Goal: Task Accomplishment & Management: Manage account settings

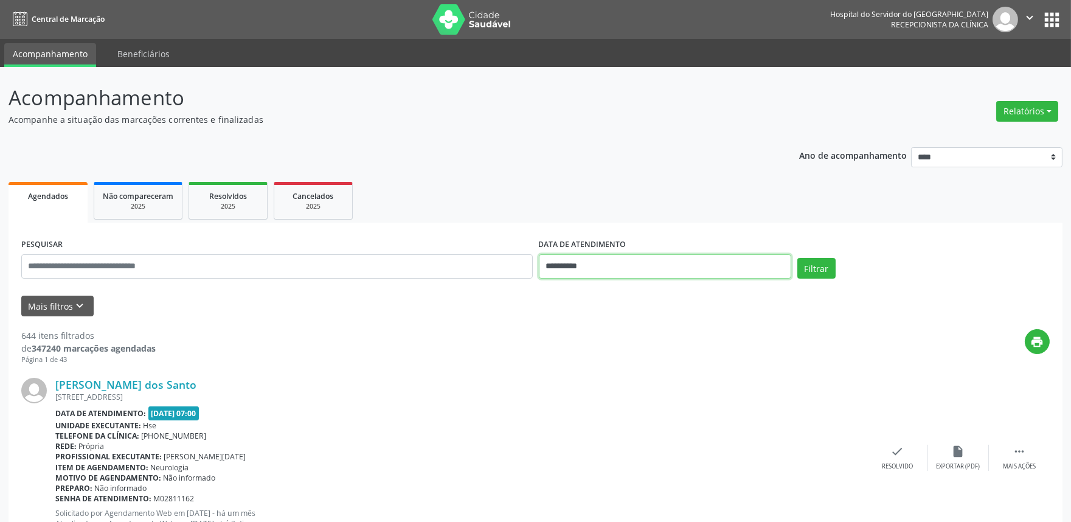
click at [671, 275] on input "**********" at bounding box center [665, 266] width 252 height 24
click at [688, 399] on span "22" at bounding box center [686, 402] width 24 height 24
type input "**********"
click at [688, 399] on div "[STREET_ADDRESS]" at bounding box center [461, 397] width 812 height 10
click at [63, 303] on button "Mais filtros keyboard_arrow_down" at bounding box center [57, 306] width 72 height 21
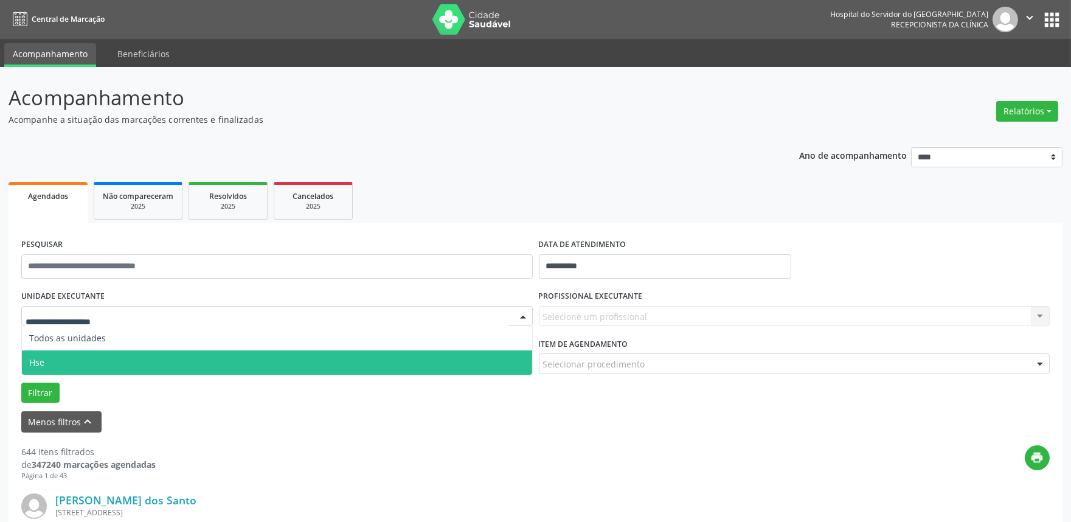
click at [108, 357] on span "Hse" at bounding box center [277, 362] width 510 height 24
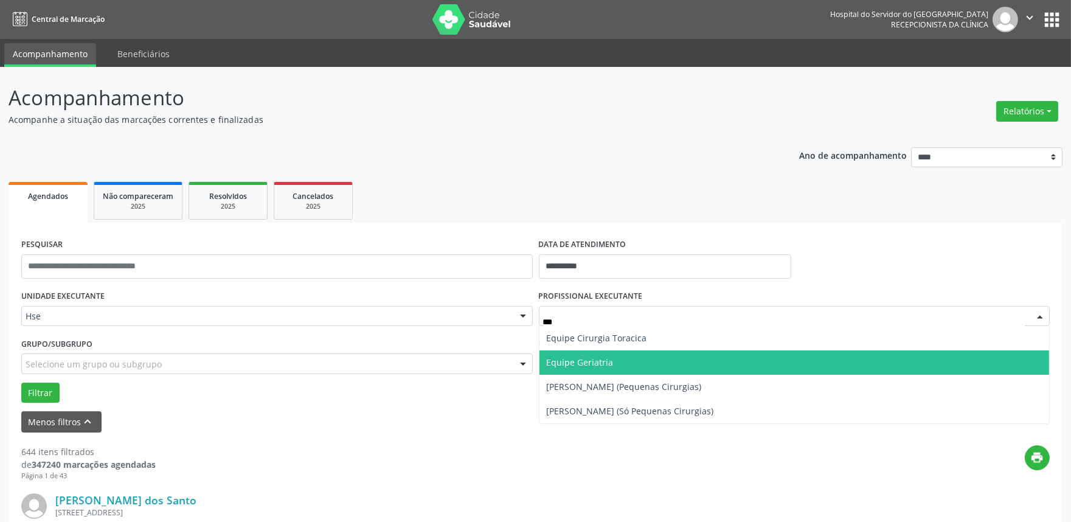
click at [653, 359] on span "Equipe Geriatria" at bounding box center [794, 362] width 510 height 24
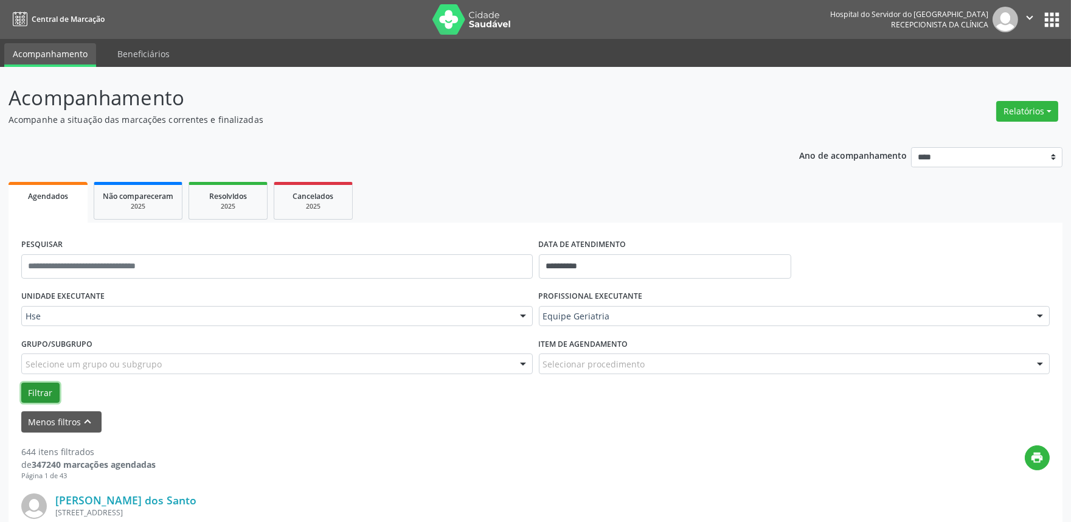
click at [53, 390] on button "Filtrar" at bounding box center [40, 392] width 38 height 21
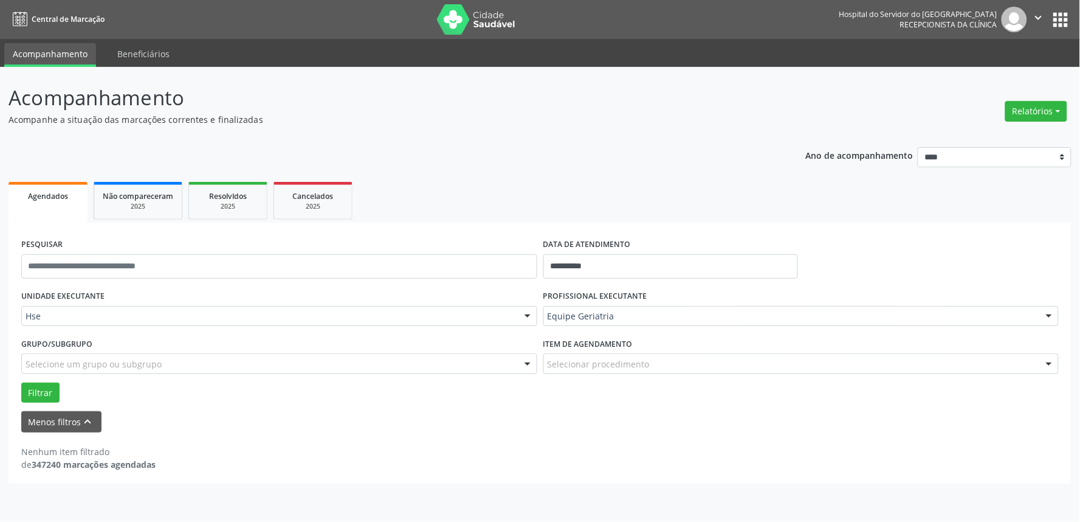
click at [596, 326] on div "PROFISSIONAL EXECUTANTE Equipe Geriatria Todos os profissionais Adalberto Aguia…" at bounding box center [802, 310] width 522 height 47
type input "**********"
drag, startPoint x: 757, startPoint y: 321, endPoint x: 347, endPoint y: 329, distance: 410.5
click at [347, 329] on div "**********" at bounding box center [540, 345] width 1044 height 116
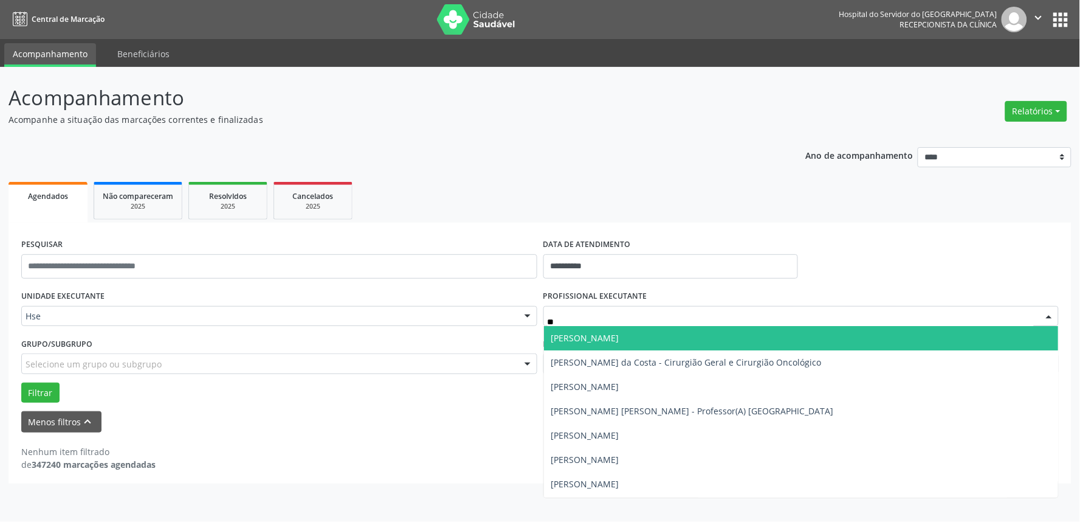
type input "*"
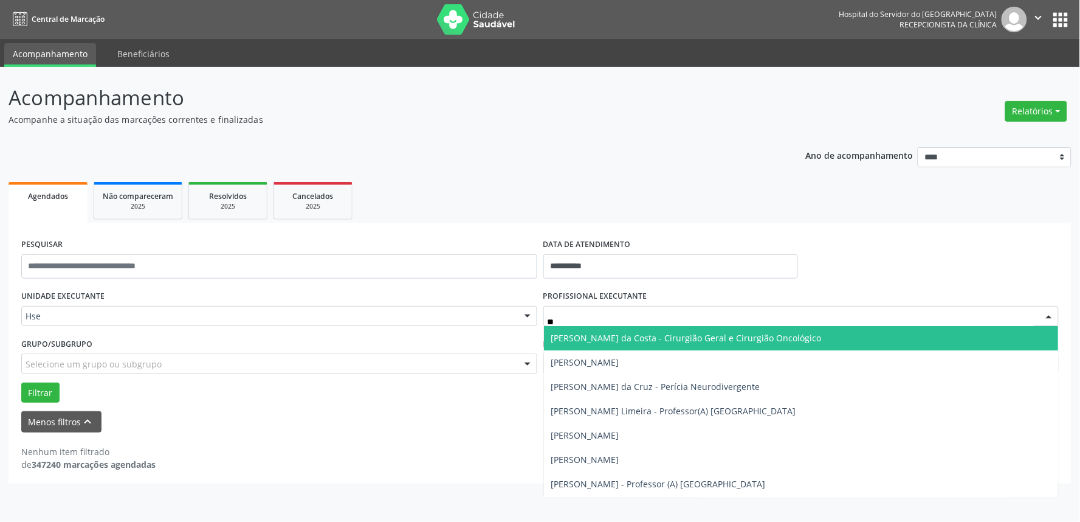
type input "***"
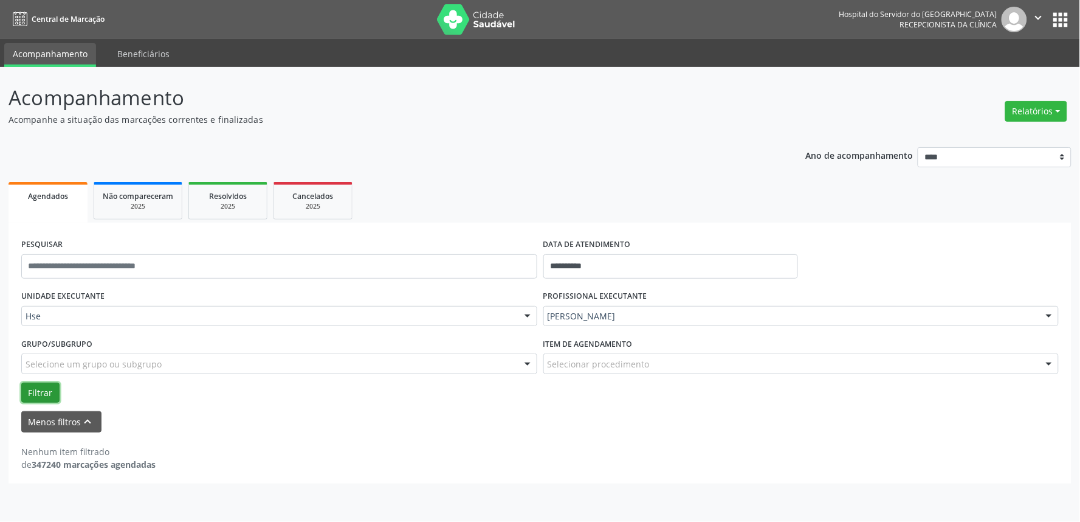
click at [37, 390] on button "Filtrar" at bounding box center [40, 392] width 38 height 21
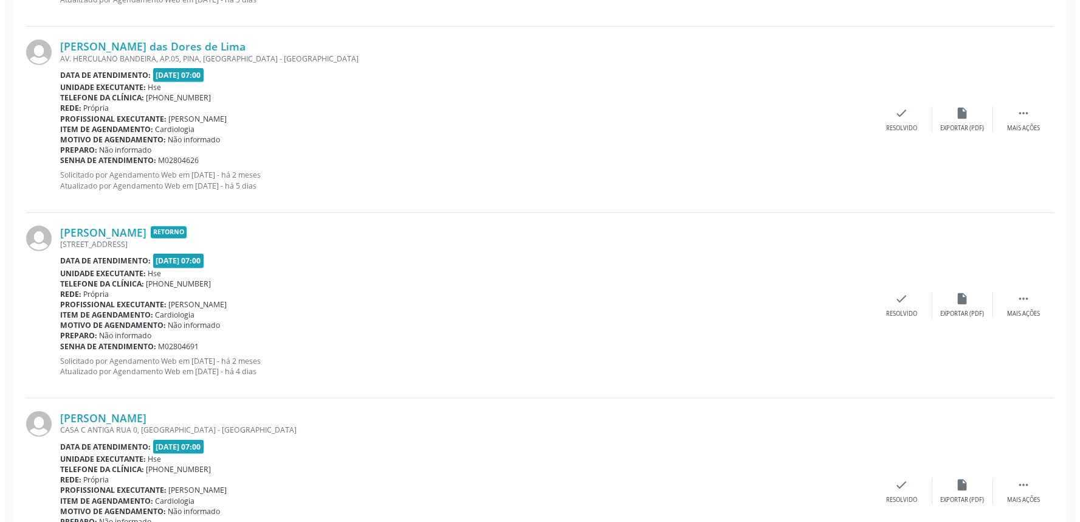
scroll to position [1756, 0]
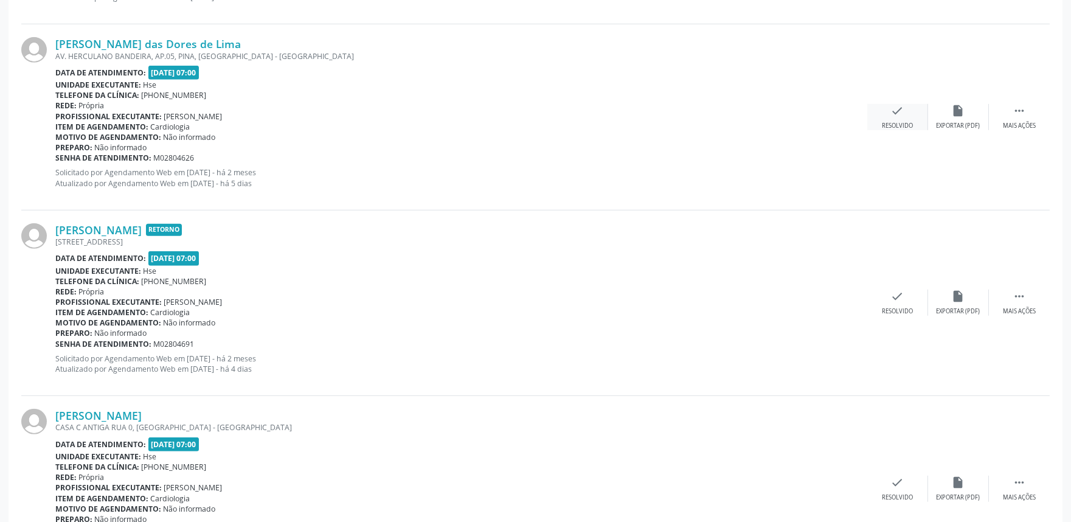
click at [892, 114] on icon "check" at bounding box center [897, 110] width 13 height 13
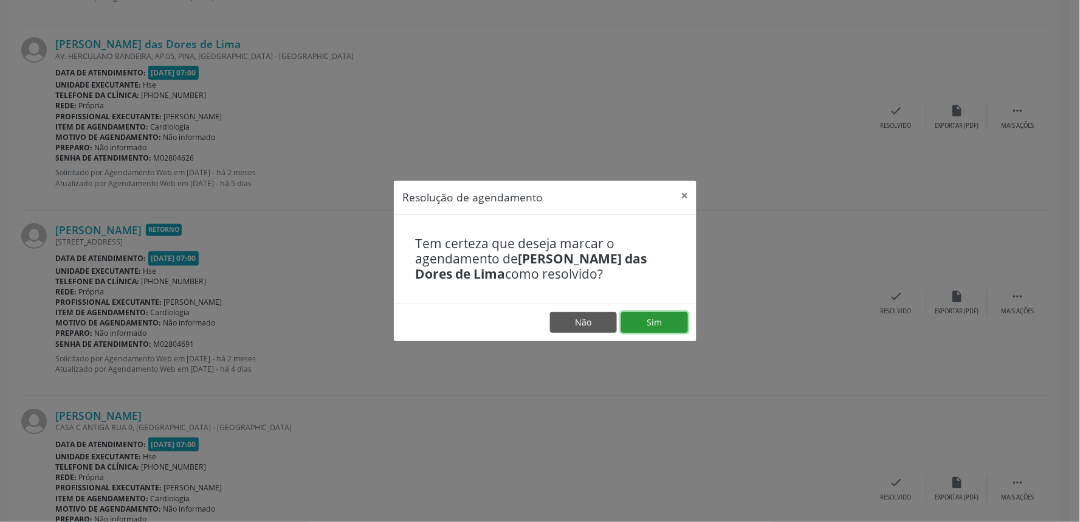
click at [672, 321] on button "Sim" at bounding box center [654, 322] width 67 height 21
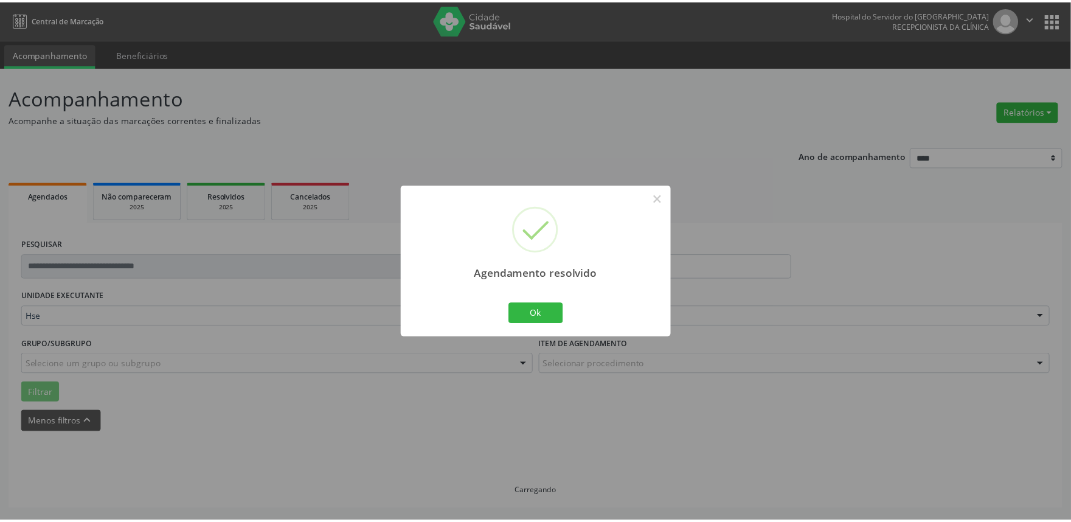
scroll to position [0, 0]
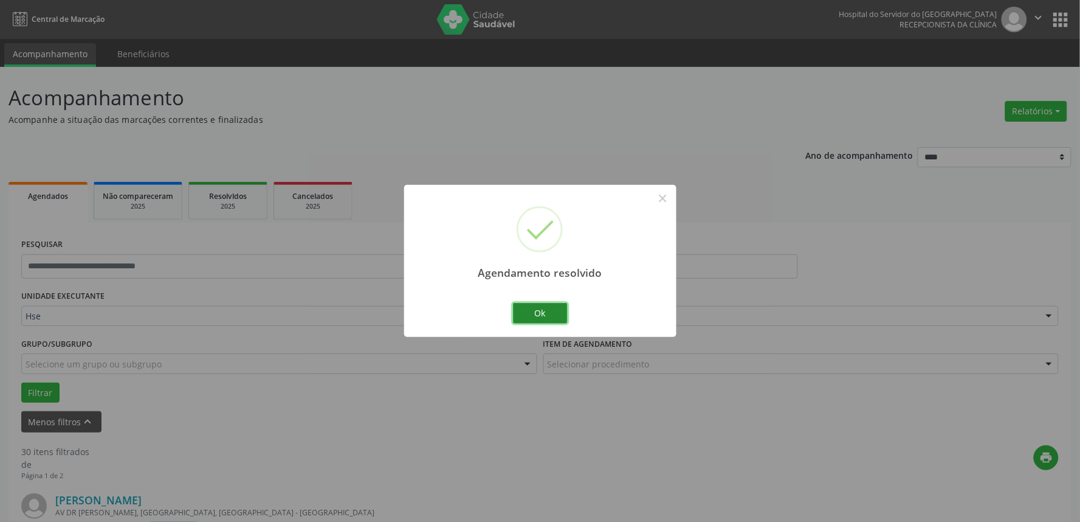
click at [531, 307] on button "Ok" at bounding box center [540, 313] width 55 height 21
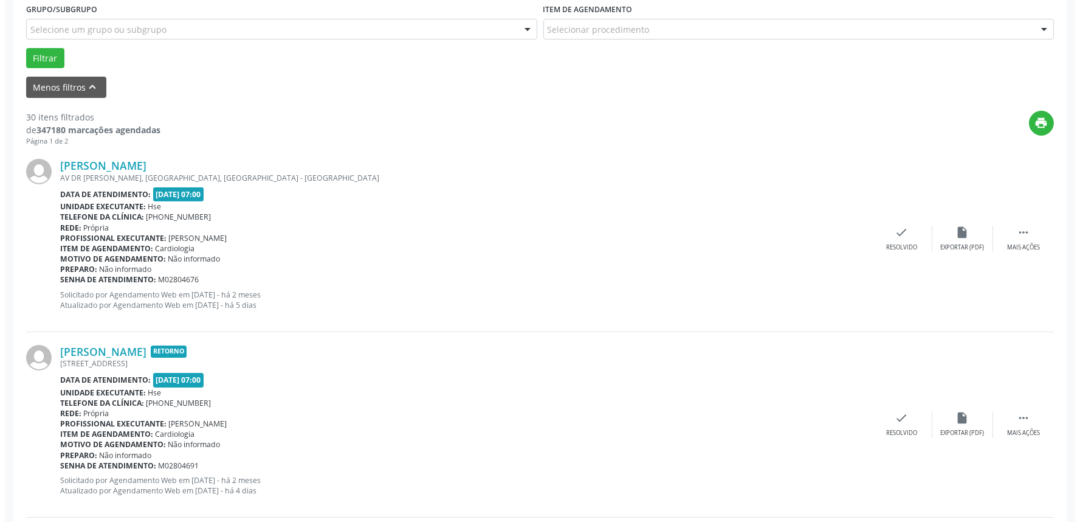
scroll to position [337, 0]
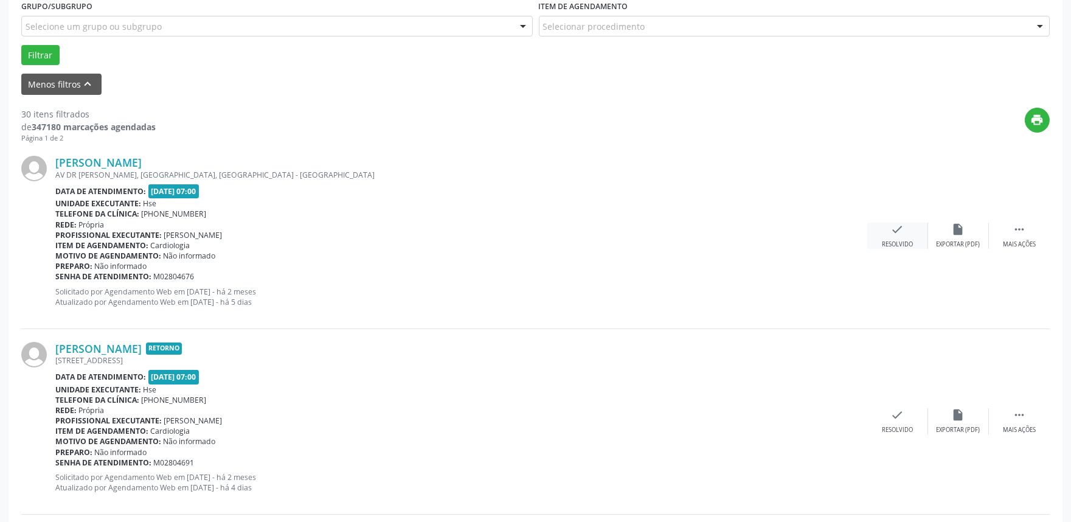
click at [894, 226] on icon "check" at bounding box center [897, 229] width 13 height 13
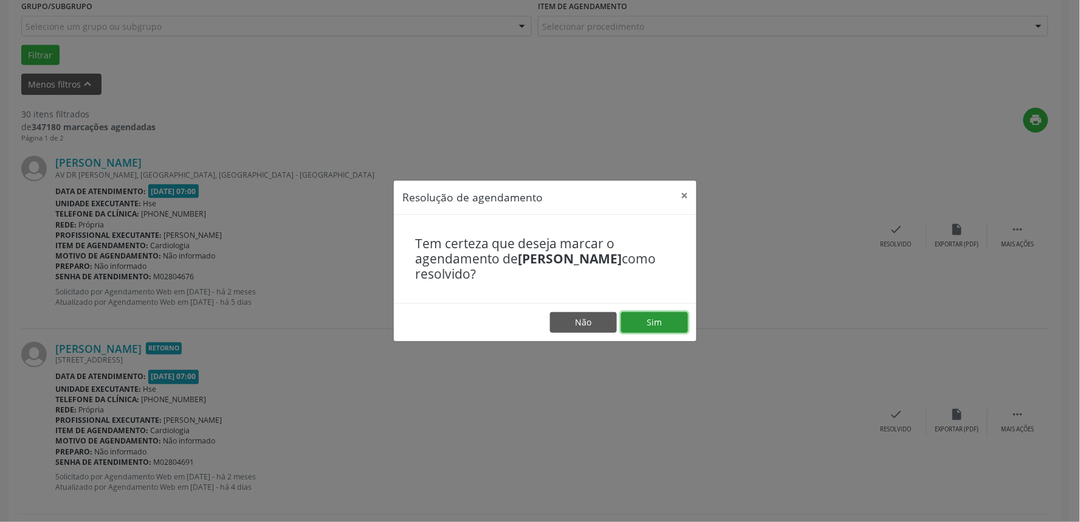
click at [638, 325] on button "Sim" at bounding box center [654, 322] width 67 height 21
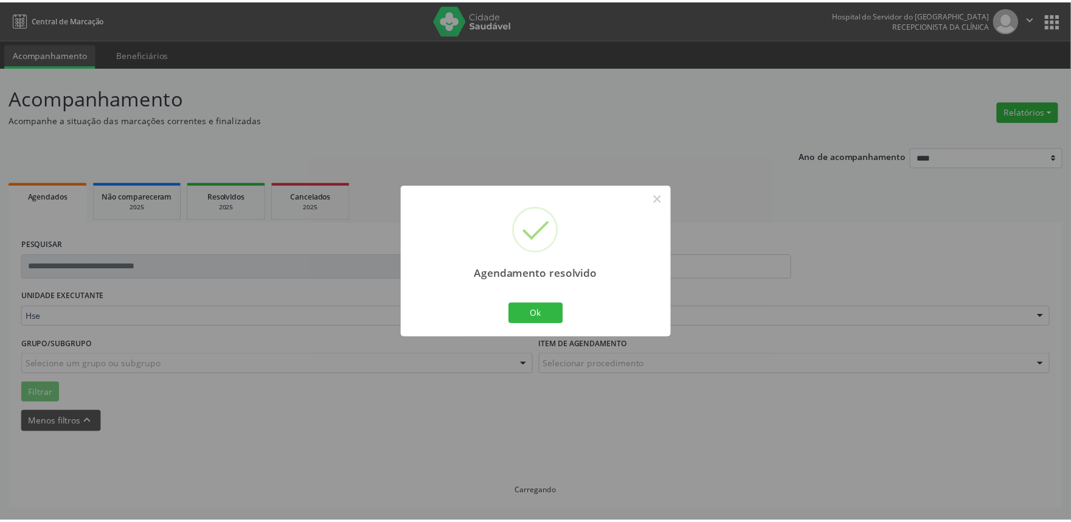
scroll to position [0, 0]
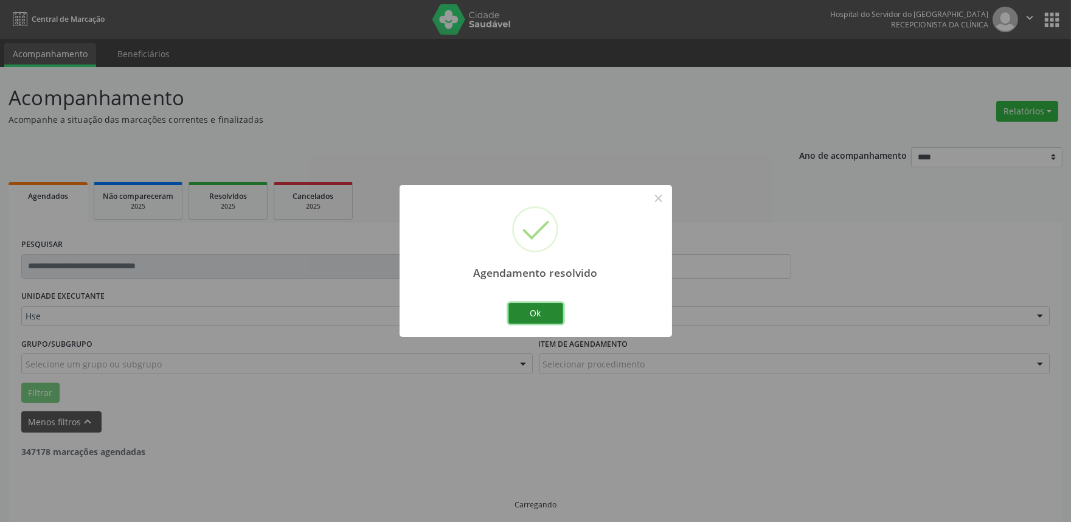
click at [545, 315] on button "Ok" at bounding box center [535, 313] width 55 height 21
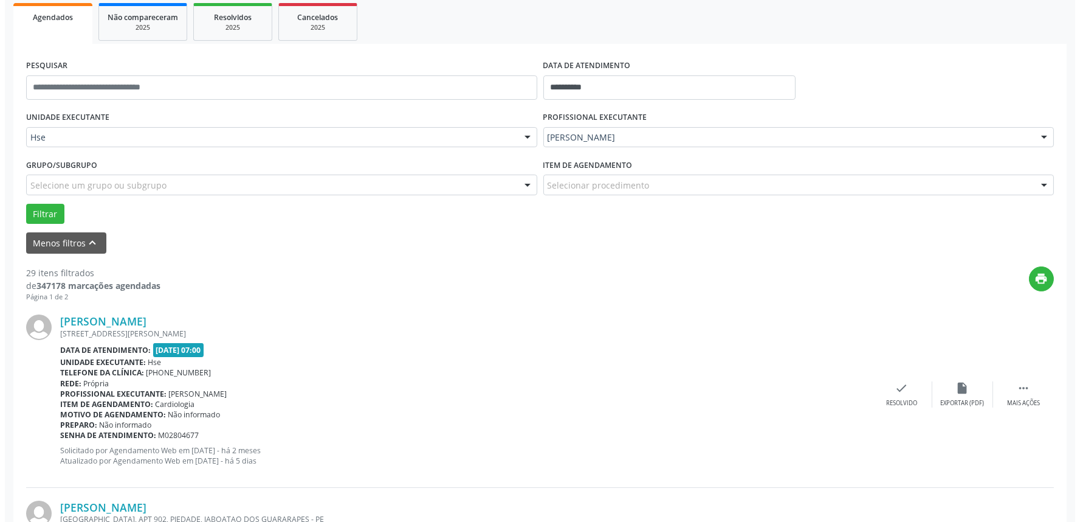
scroll to position [202, 0]
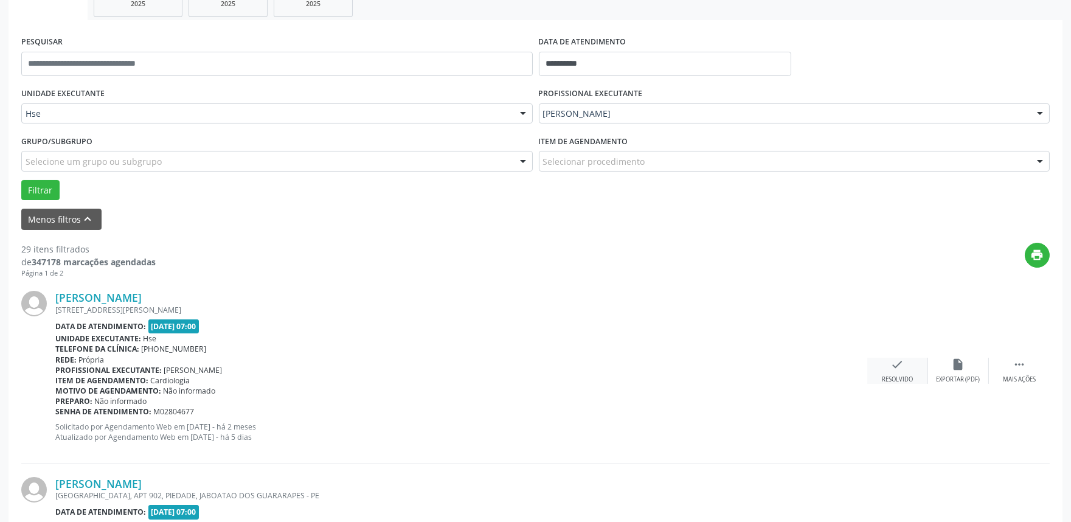
click at [890, 377] on div "Resolvido" at bounding box center [897, 379] width 31 height 9
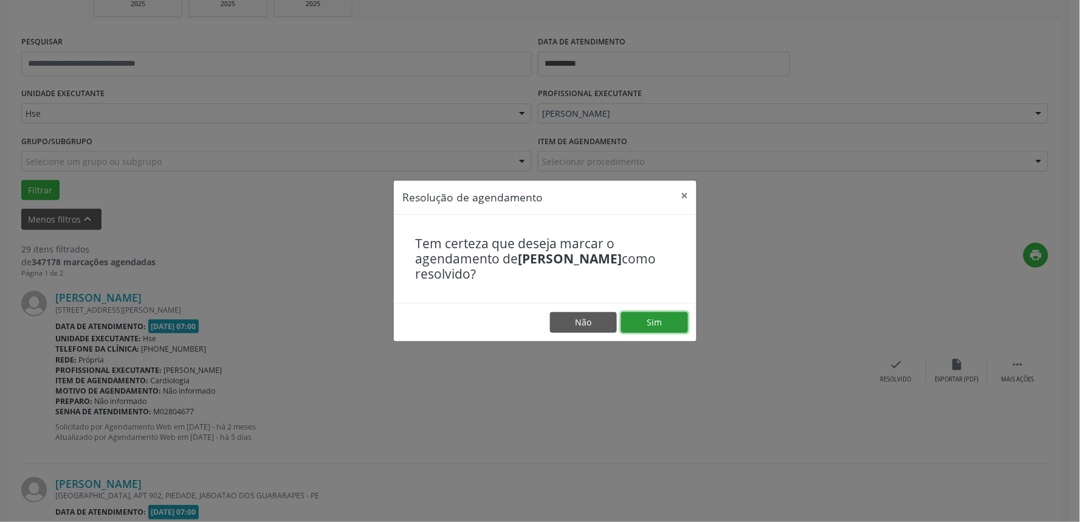
click at [652, 327] on button "Sim" at bounding box center [654, 322] width 67 height 21
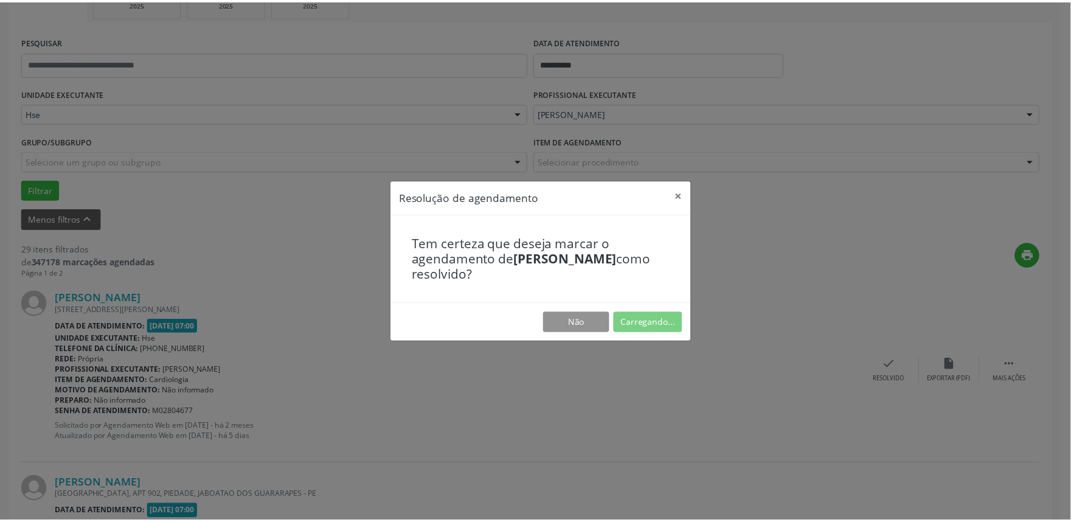
scroll to position [0, 0]
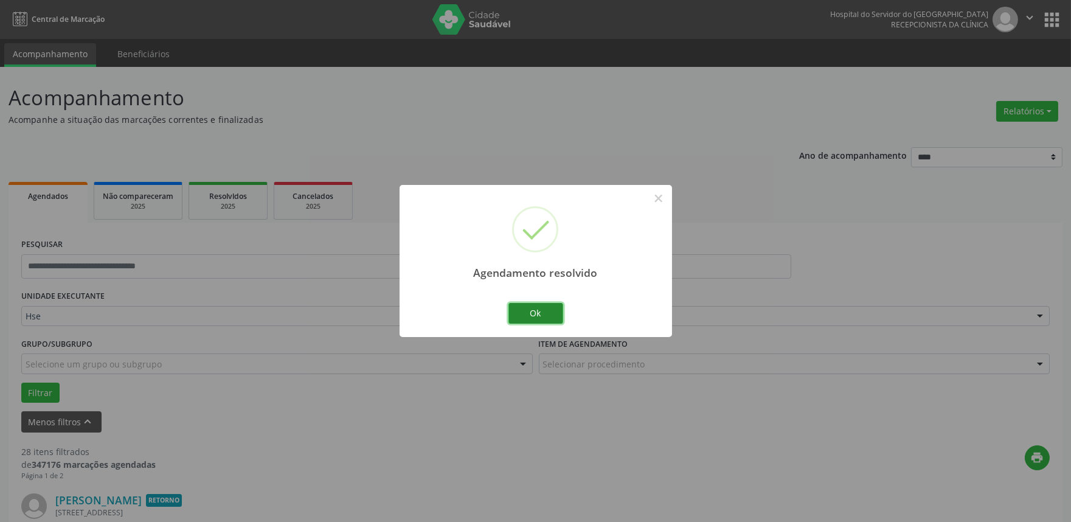
click at [542, 316] on button "Ok" at bounding box center [535, 313] width 55 height 21
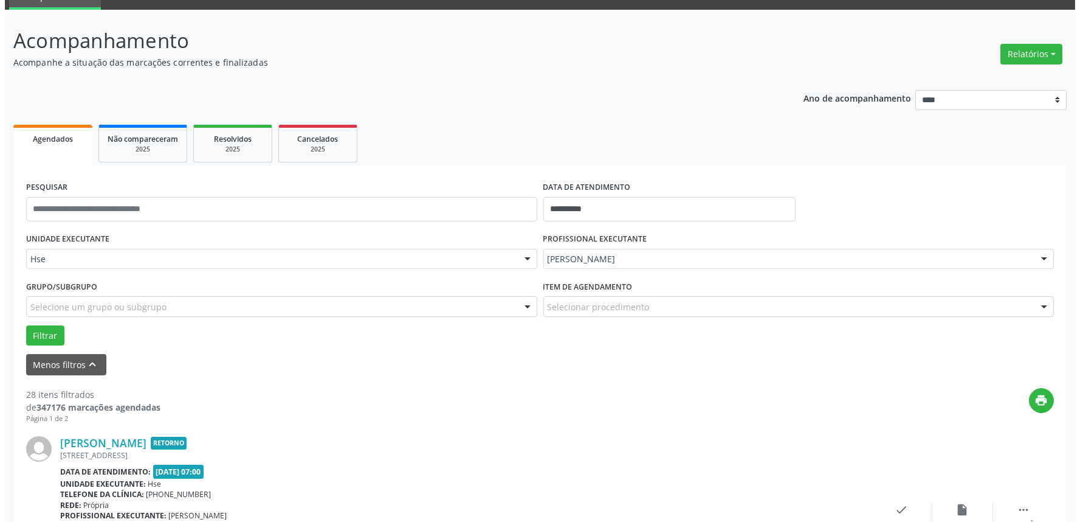
scroll to position [202, 0]
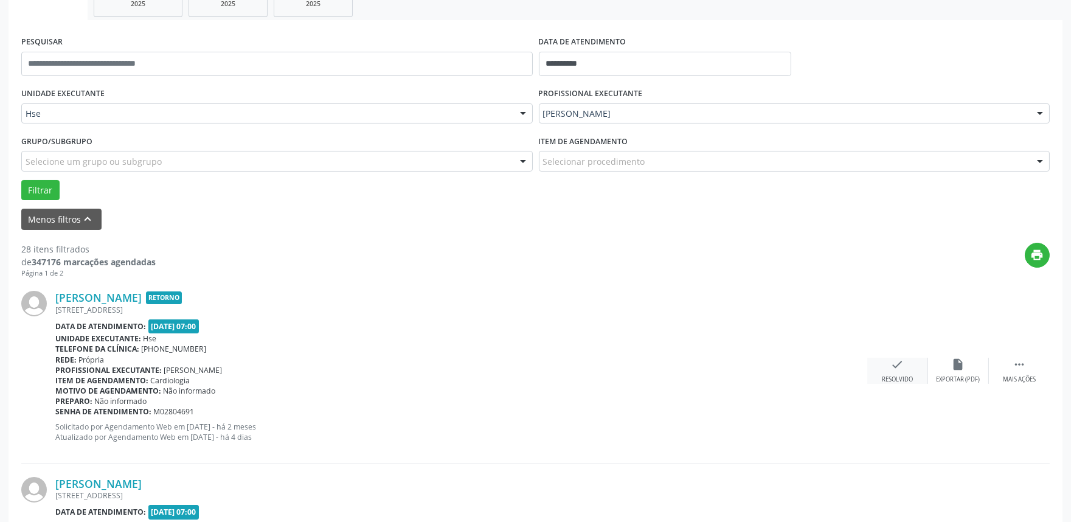
click at [907, 368] on div "check Resolvido" at bounding box center [897, 371] width 61 height 26
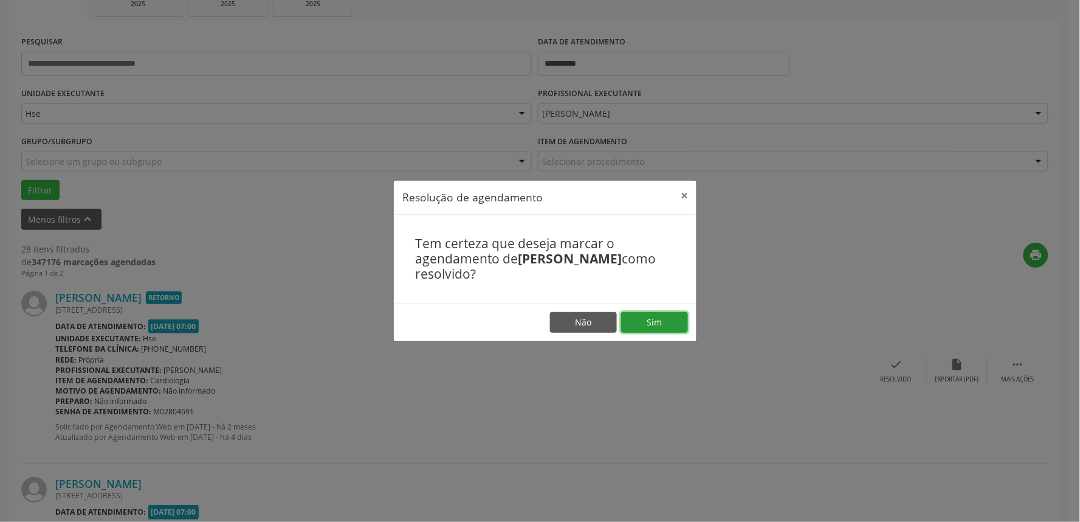
click at [635, 324] on button "Sim" at bounding box center [654, 322] width 67 height 21
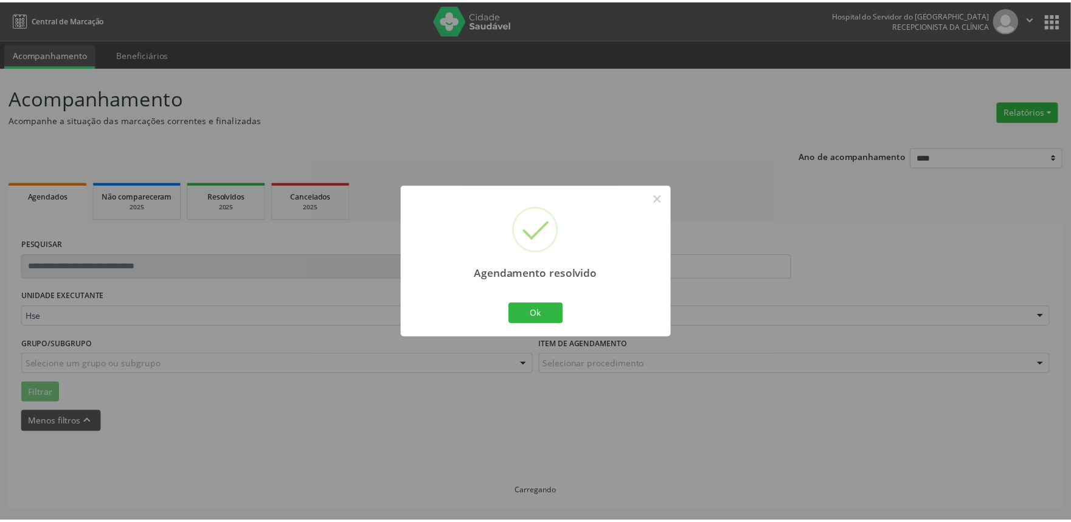
scroll to position [0, 0]
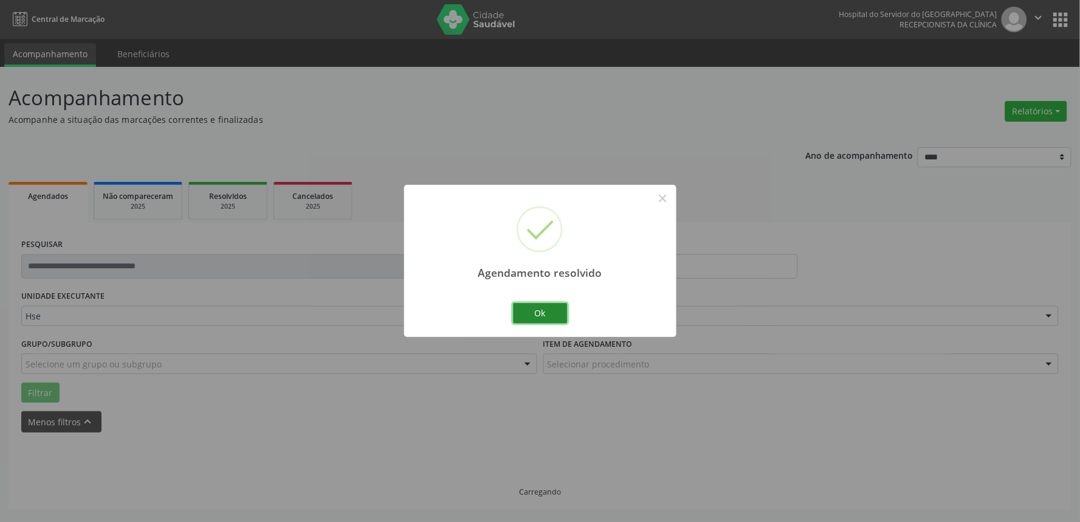
click at [545, 314] on button "Ok" at bounding box center [540, 313] width 55 height 21
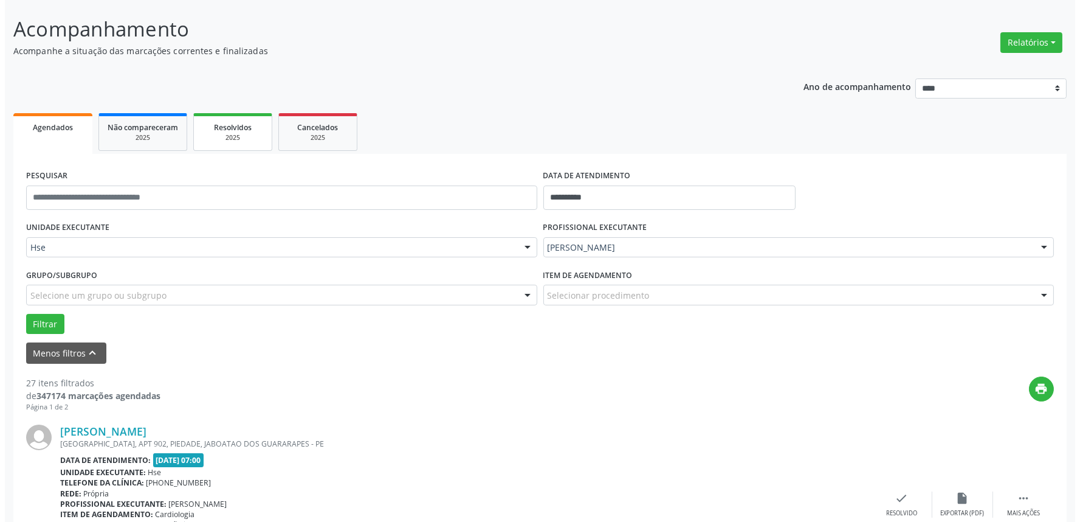
scroll to position [202, 0]
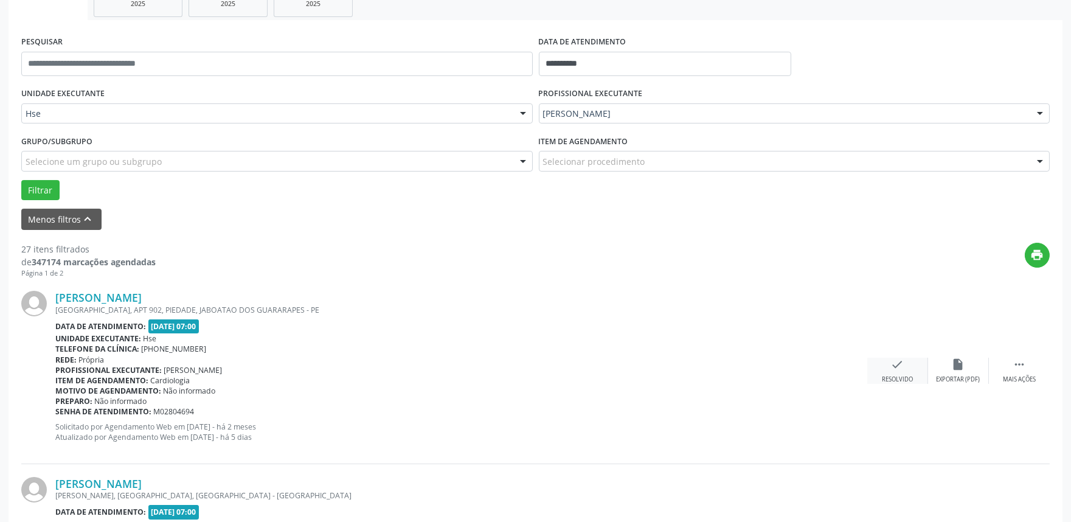
click at [898, 373] on div "check Resolvido" at bounding box center [897, 371] width 61 height 26
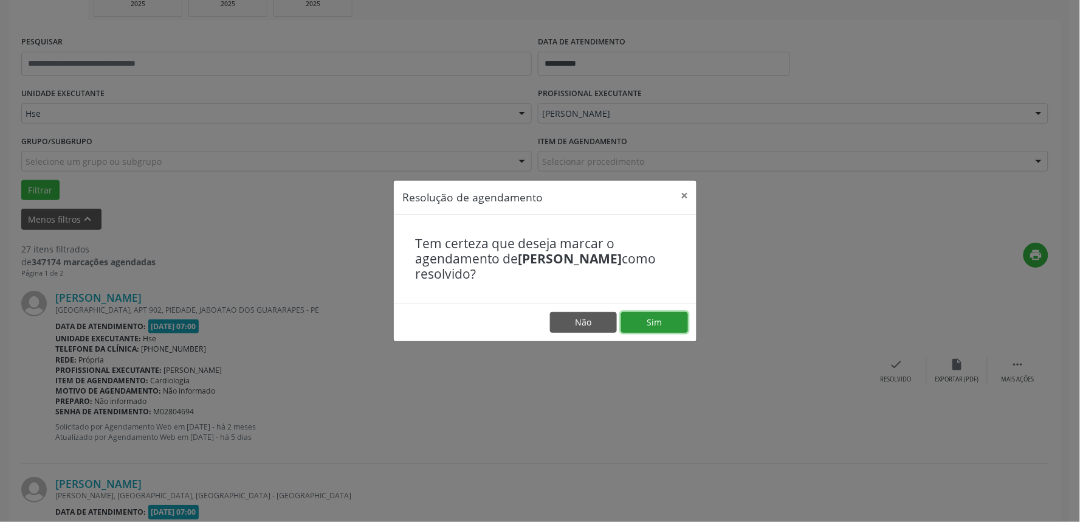
click at [674, 314] on button "Sim" at bounding box center [654, 322] width 67 height 21
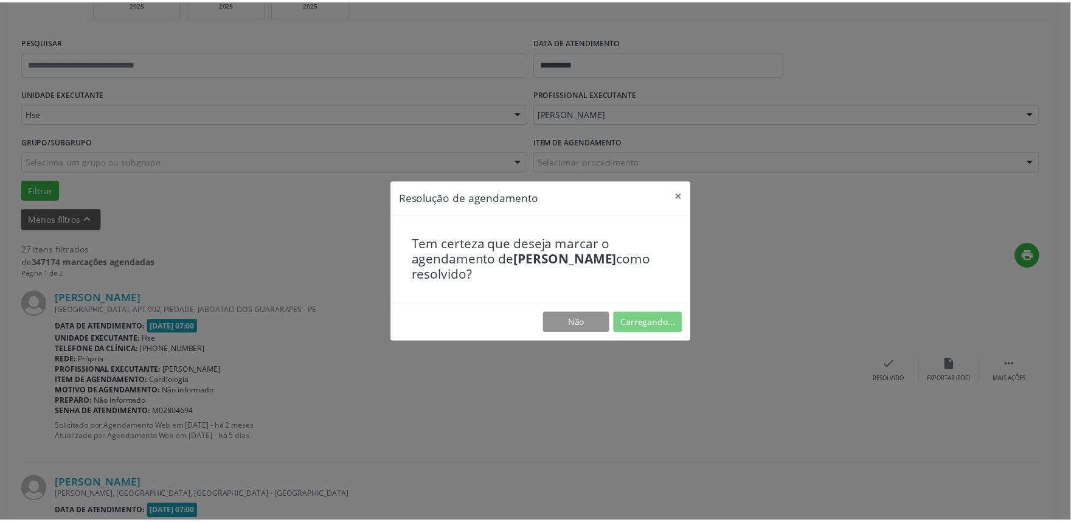
scroll to position [0, 0]
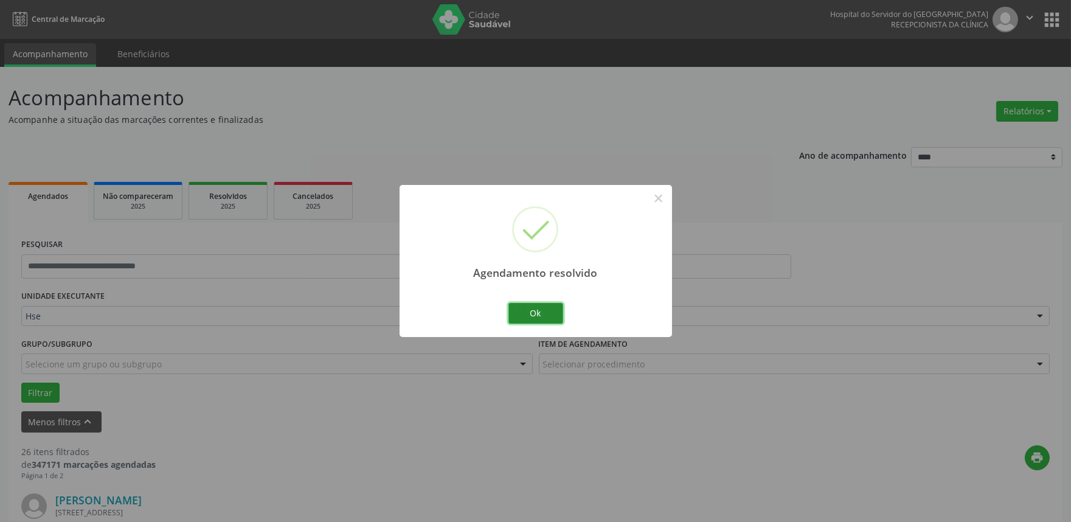
click at [550, 317] on button "Ok" at bounding box center [535, 313] width 55 height 21
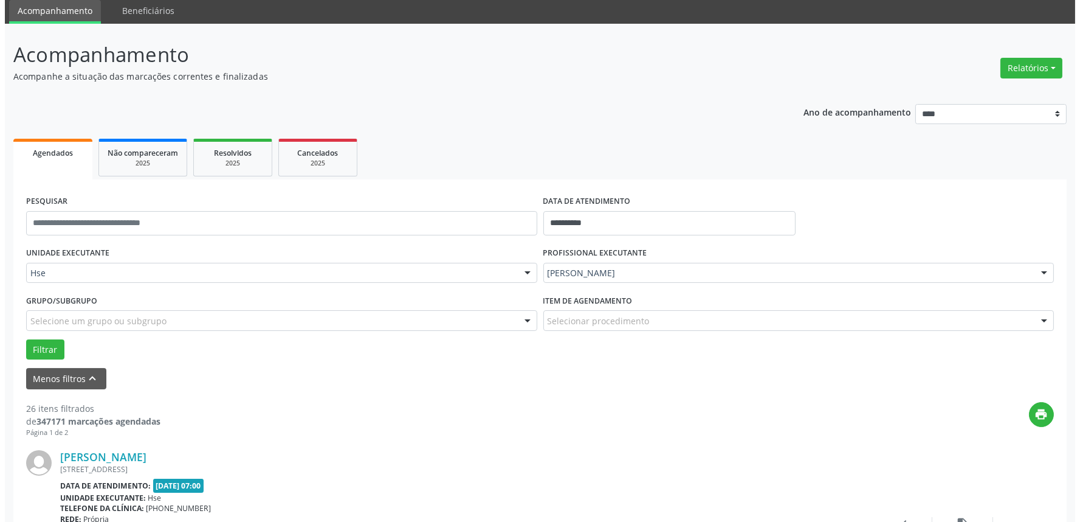
scroll to position [67, 0]
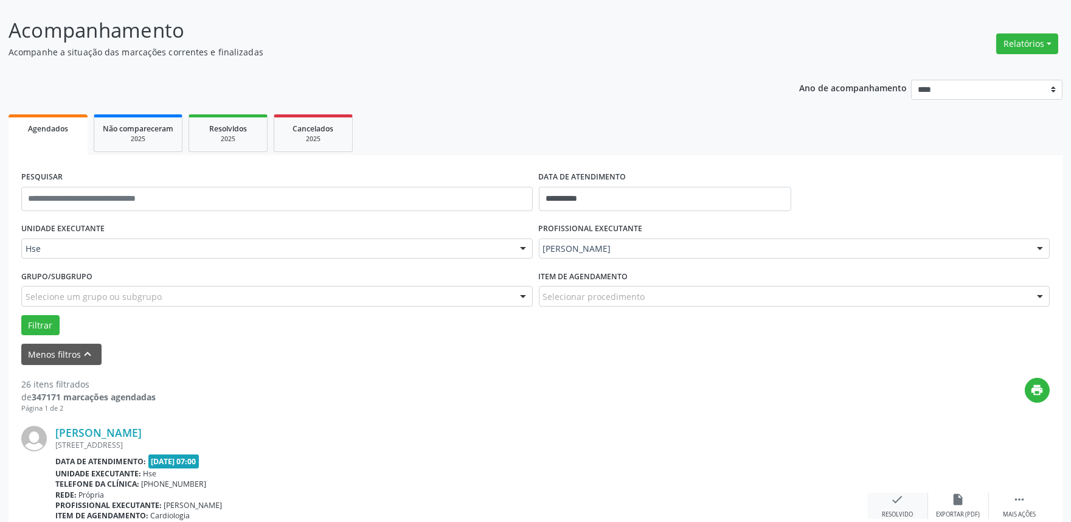
click at [892, 500] on icon "check" at bounding box center [897, 499] width 13 height 13
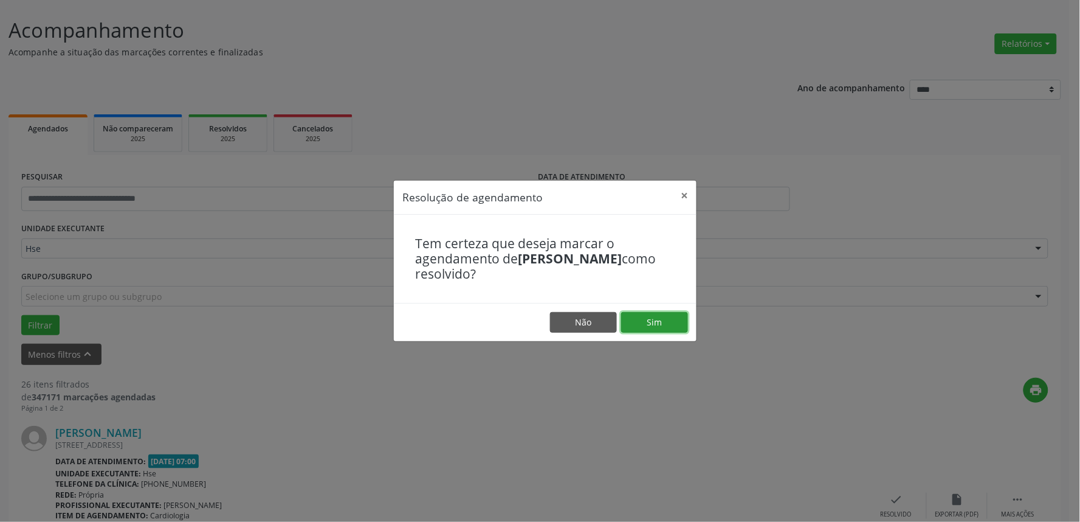
click at [666, 314] on button "Sim" at bounding box center [654, 322] width 67 height 21
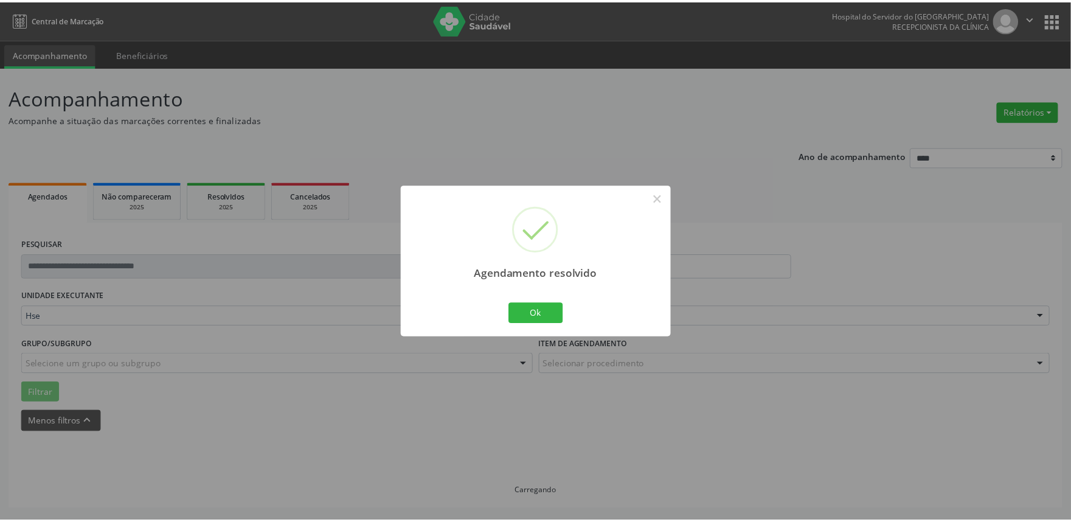
scroll to position [0, 0]
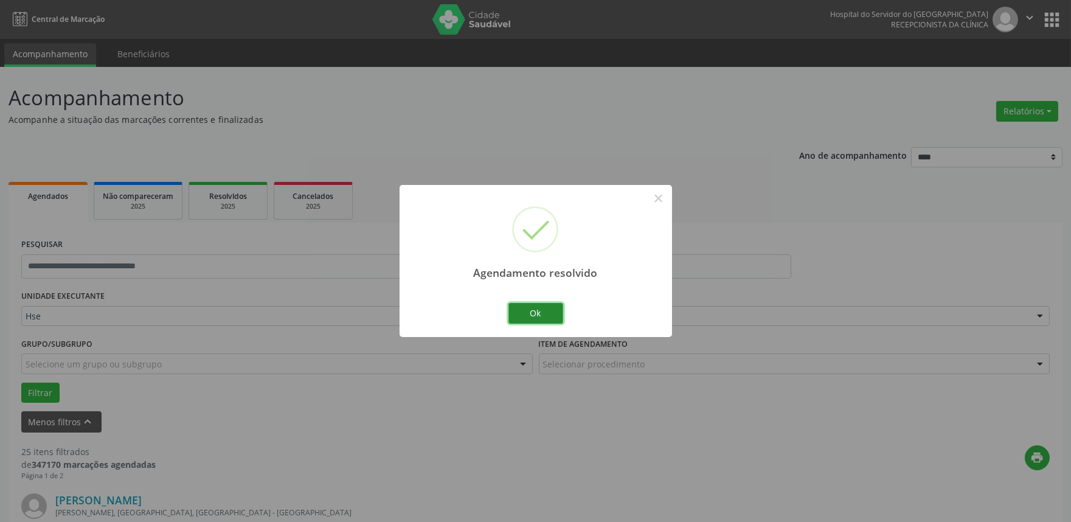
click at [549, 311] on button "Ok" at bounding box center [535, 313] width 55 height 21
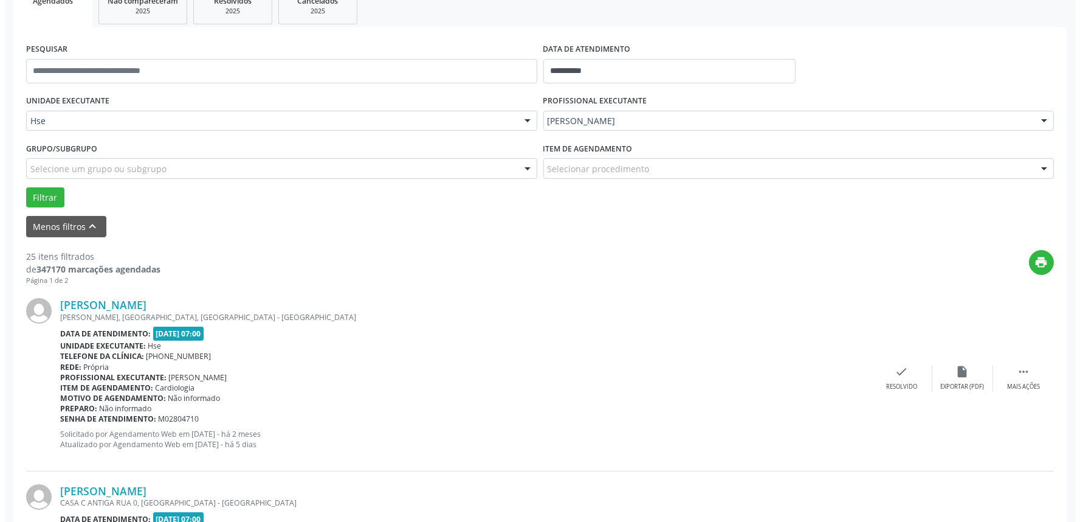
scroll to position [202, 0]
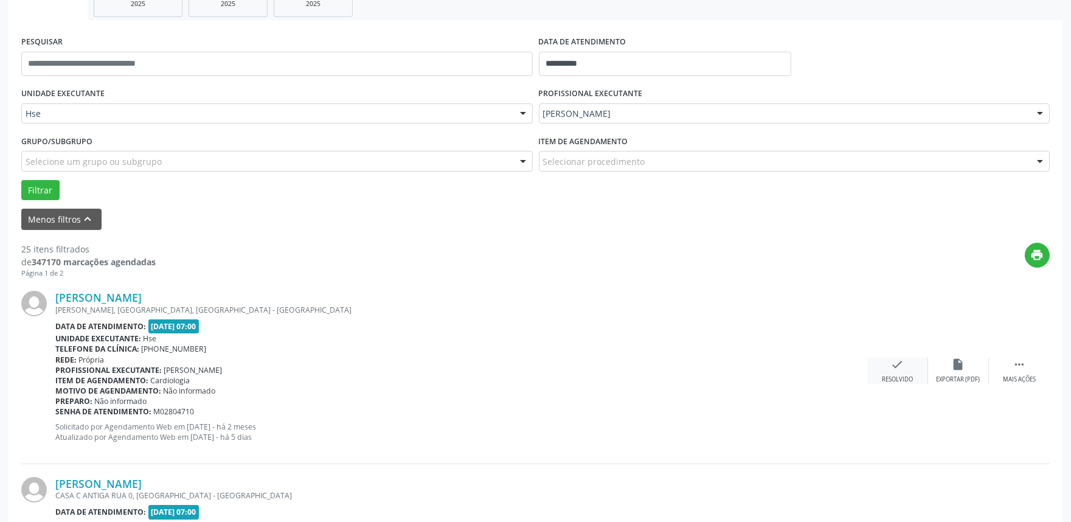
click at [913, 368] on div "check Resolvido" at bounding box center [897, 371] width 61 height 26
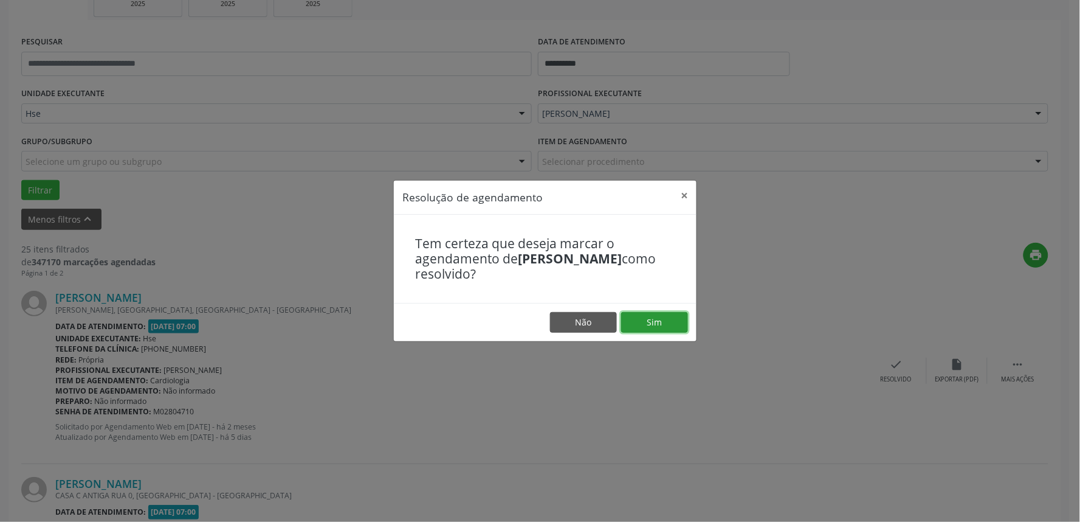
click at [648, 322] on button "Sim" at bounding box center [654, 322] width 67 height 21
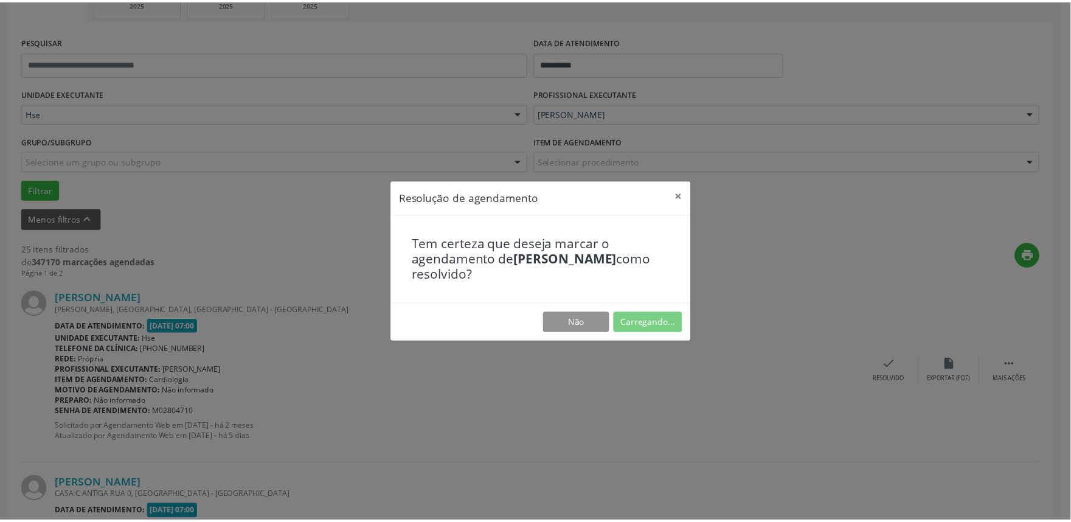
scroll to position [0, 0]
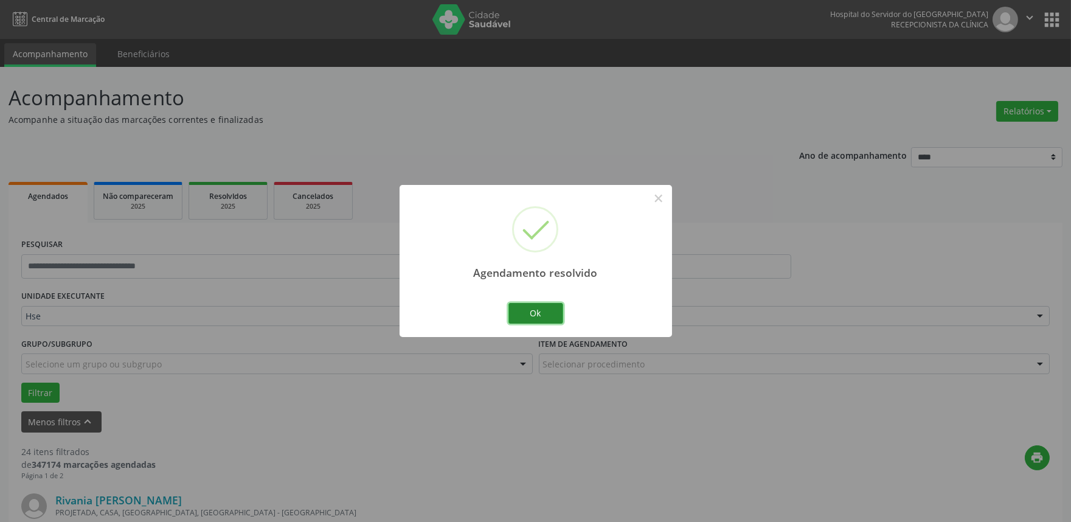
click at [541, 303] on button "Ok" at bounding box center [535, 313] width 55 height 21
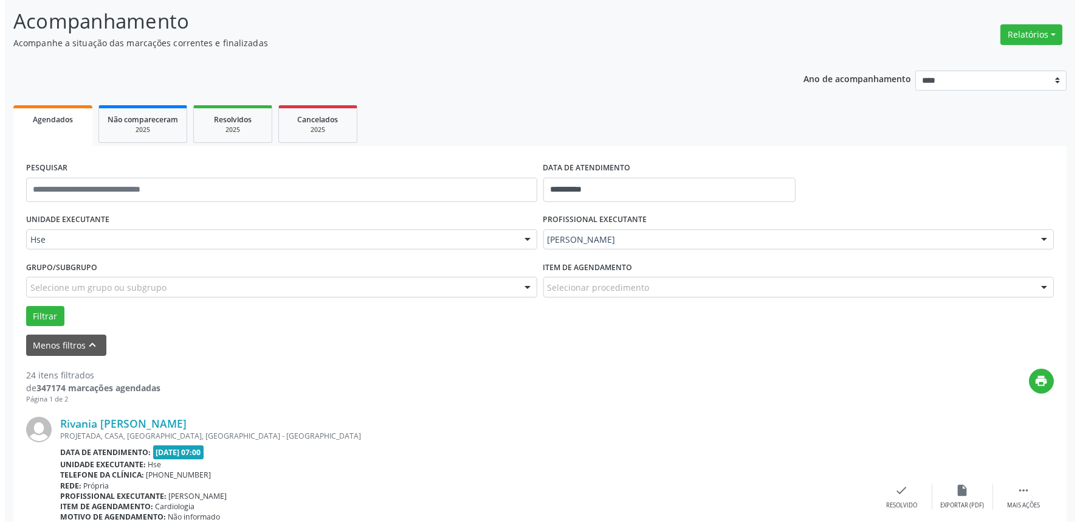
scroll to position [135, 0]
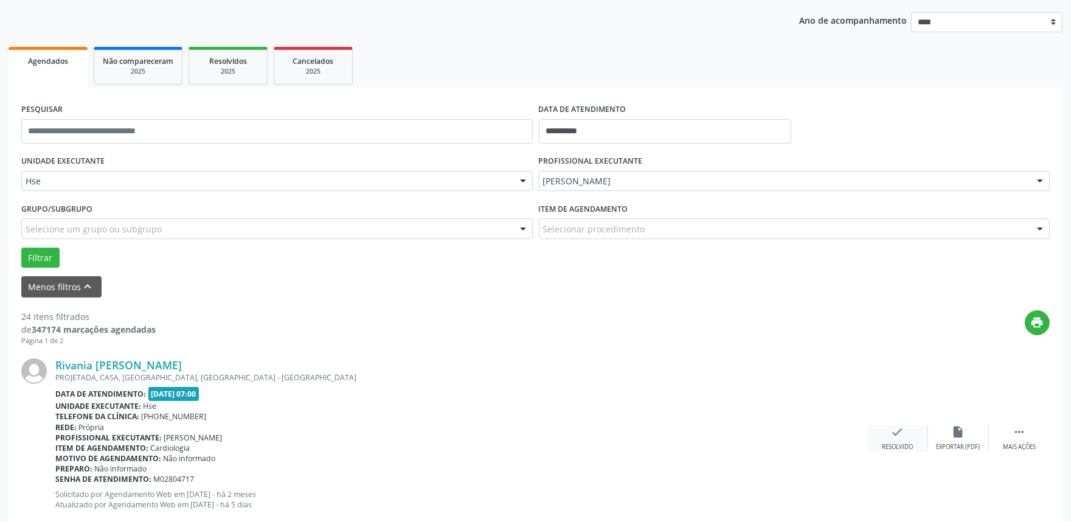
click at [883, 439] on div "check Resolvido" at bounding box center [897, 438] width 61 height 26
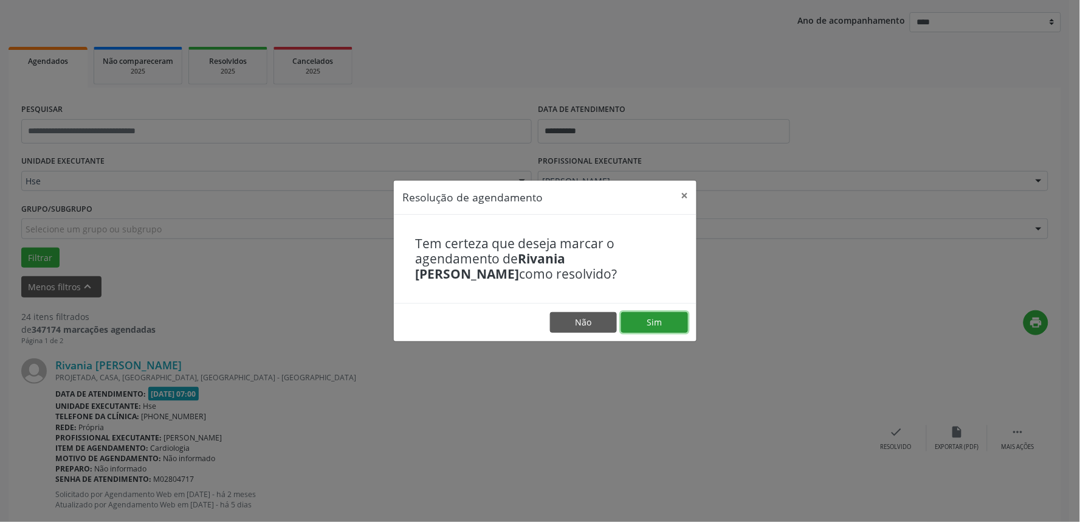
click at [659, 323] on button "Sim" at bounding box center [654, 322] width 67 height 21
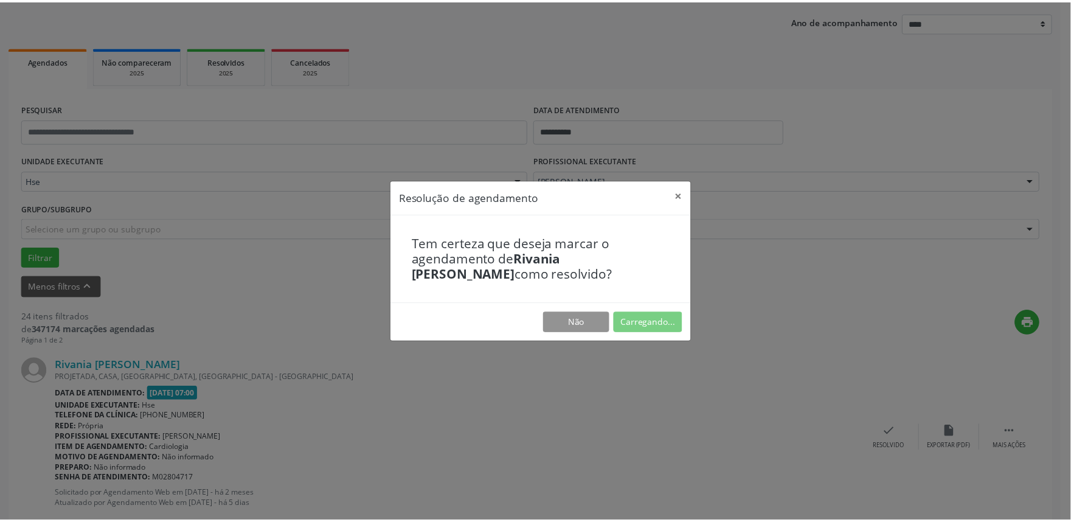
scroll to position [0, 0]
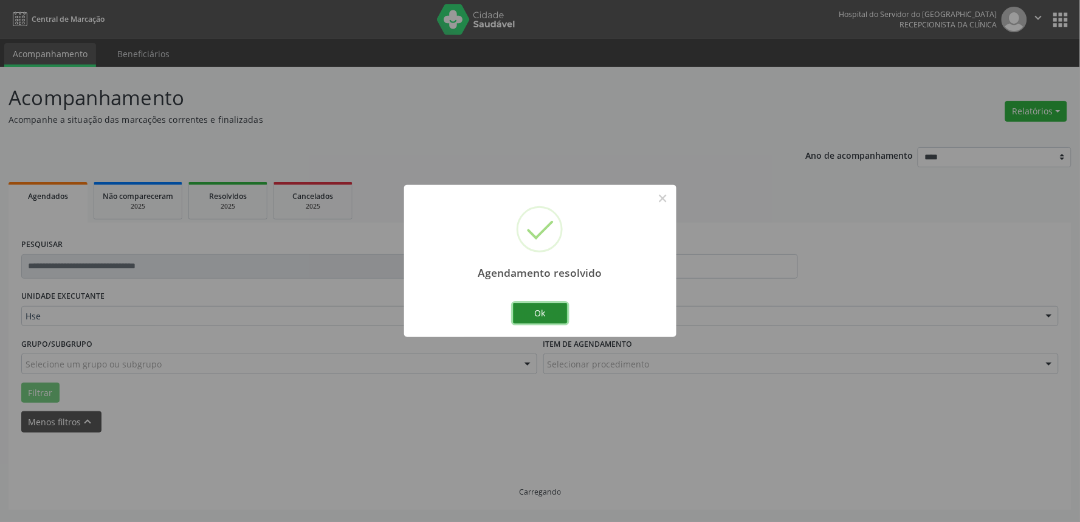
click at [520, 306] on button "Ok" at bounding box center [540, 313] width 55 height 21
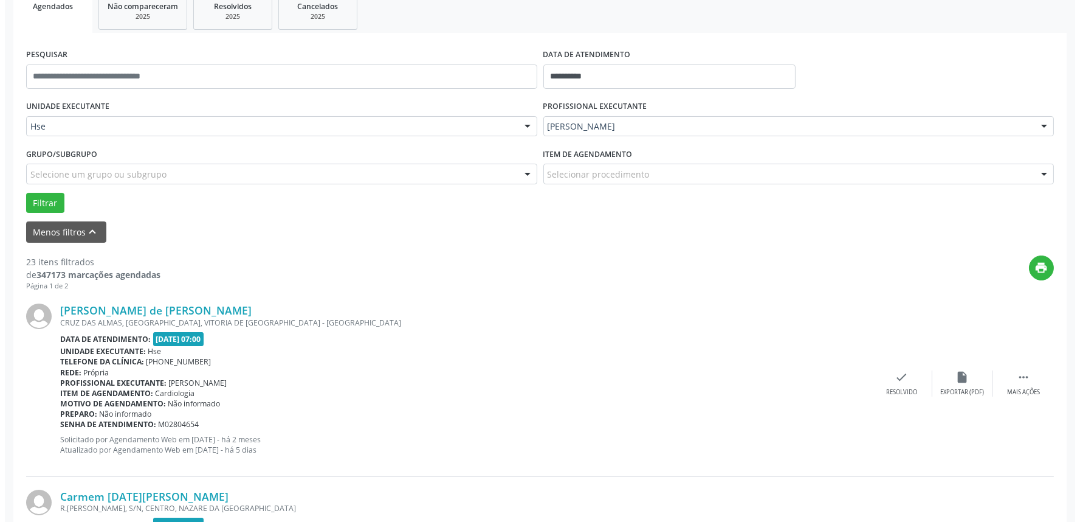
scroll to position [202, 0]
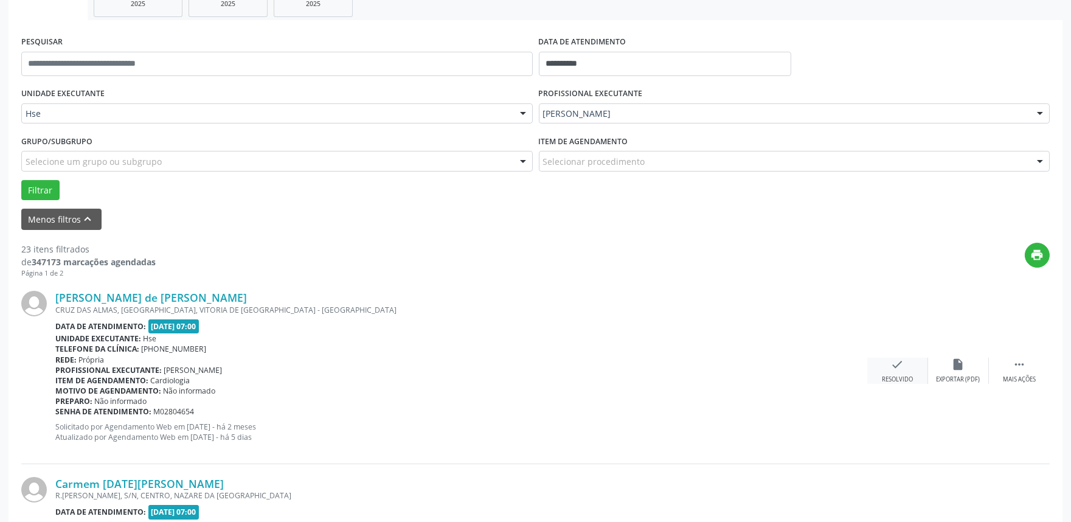
click at [901, 367] on icon "check" at bounding box center [897, 364] width 13 height 13
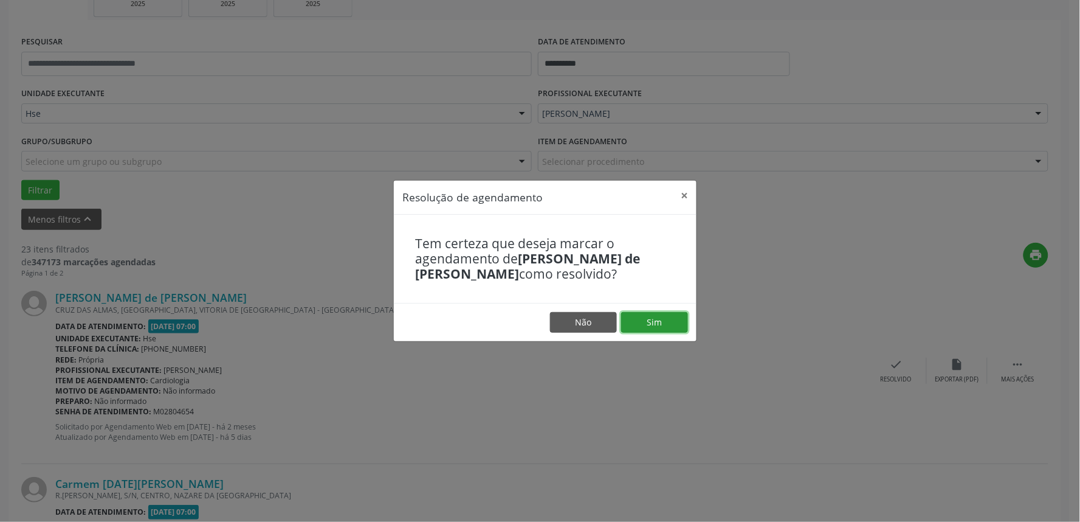
click at [666, 324] on button "Sim" at bounding box center [654, 322] width 67 height 21
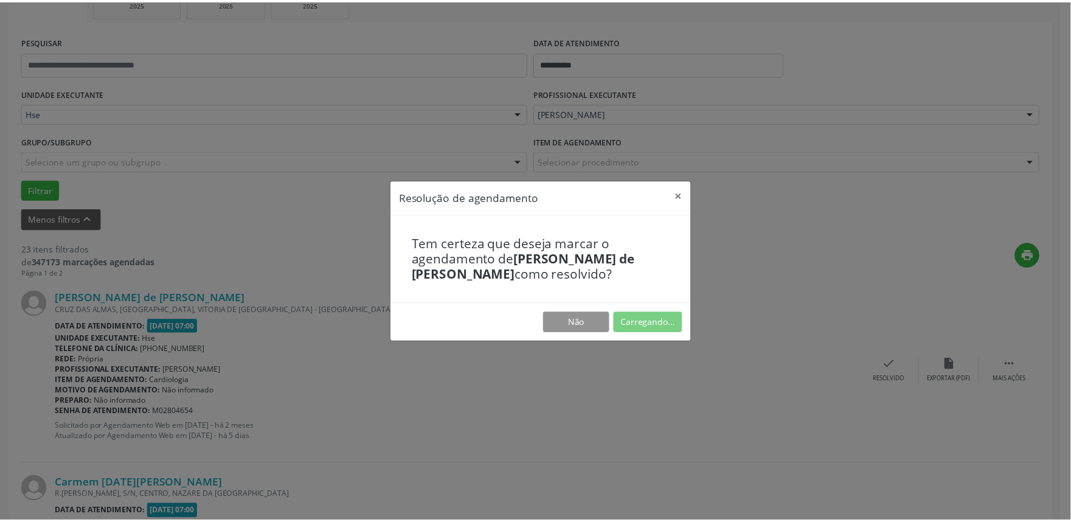
scroll to position [0, 0]
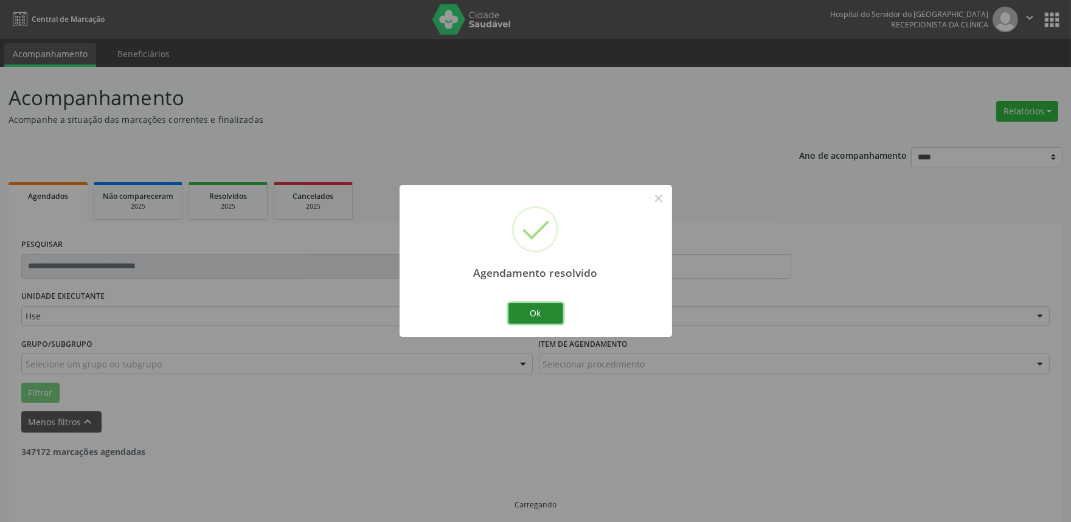
click at [530, 319] on button "Ok" at bounding box center [535, 313] width 55 height 21
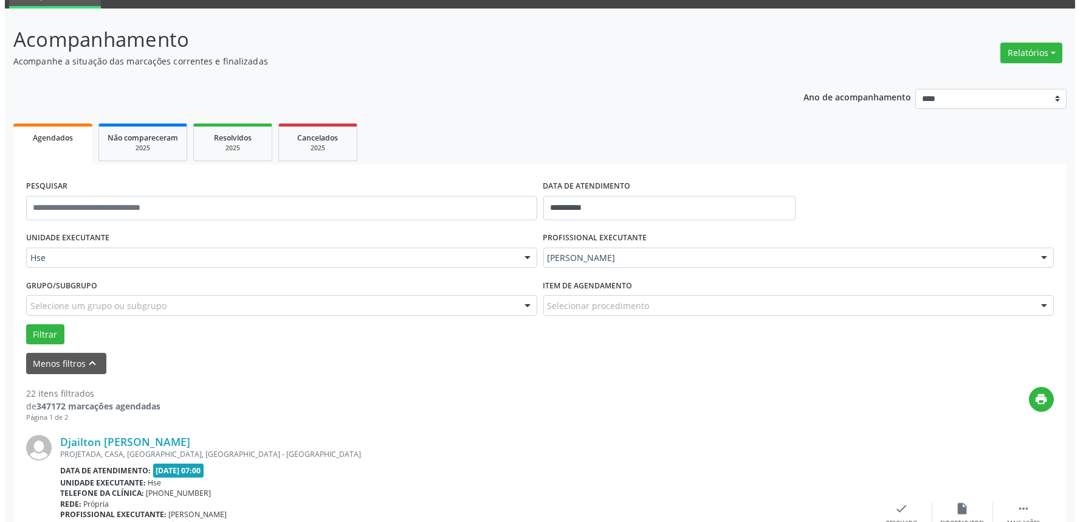
scroll to position [135, 0]
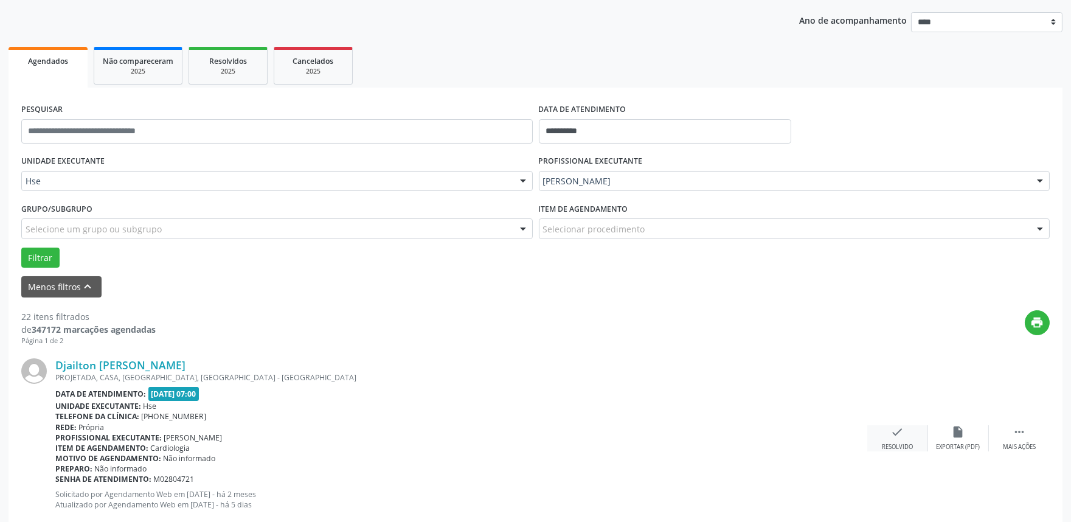
click at [904, 438] on div "check Resolvido" at bounding box center [897, 438] width 61 height 26
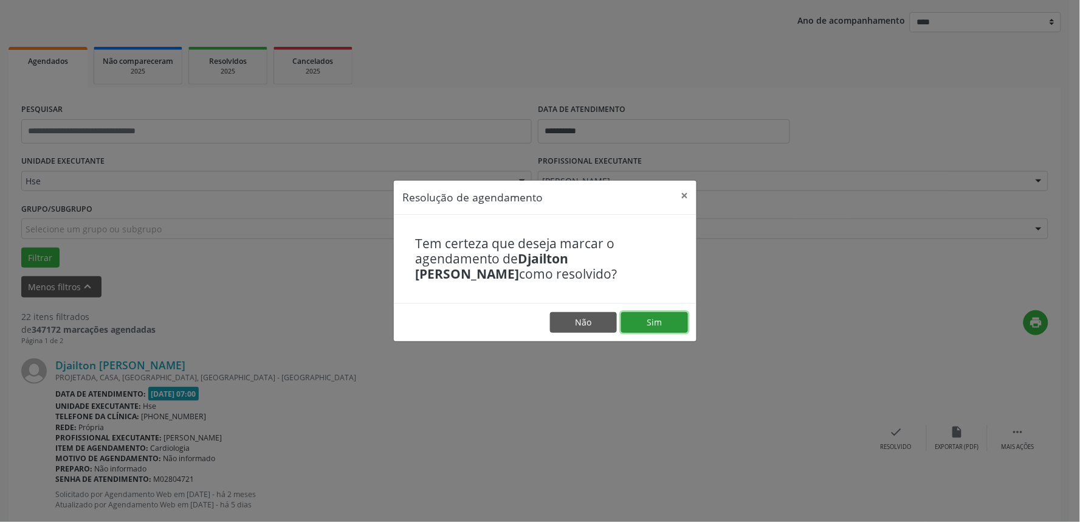
click at [648, 314] on button "Sim" at bounding box center [654, 322] width 67 height 21
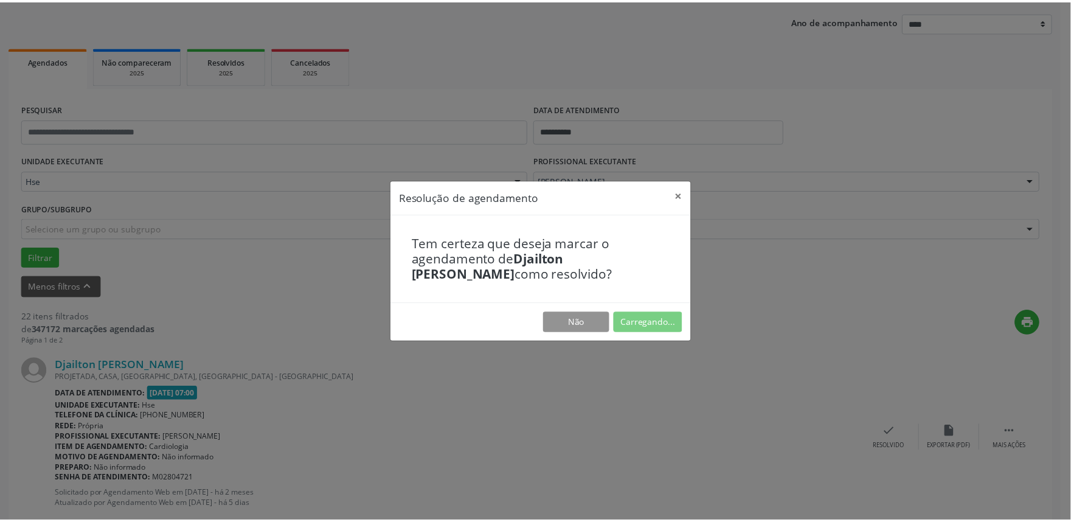
scroll to position [0, 0]
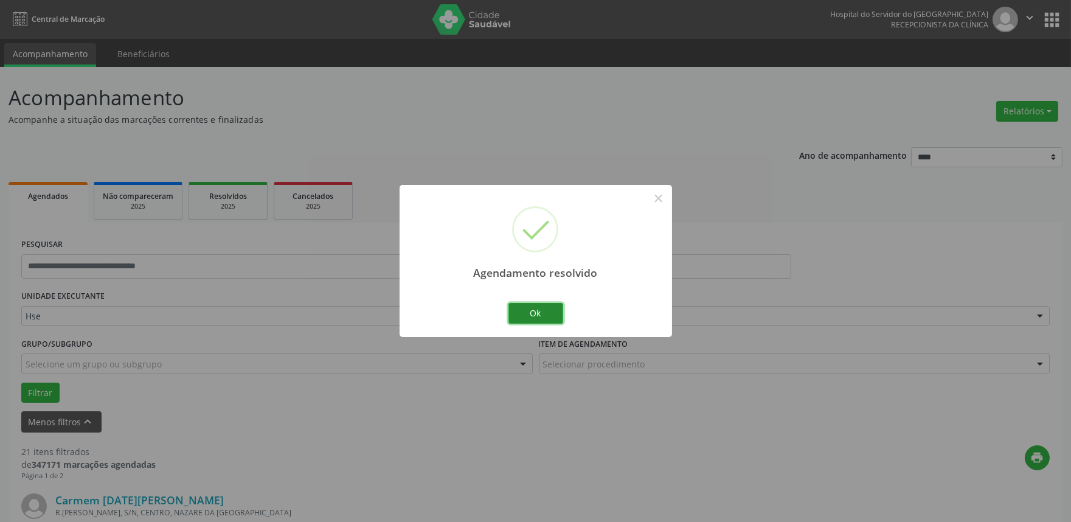
click at [535, 307] on button "Ok" at bounding box center [535, 313] width 55 height 21
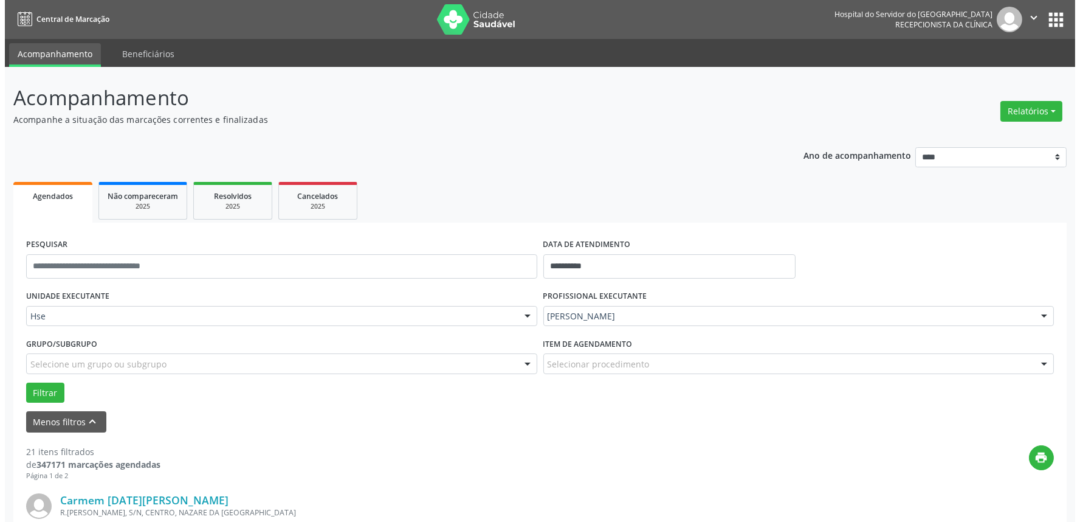
scroll to position [202, 0]
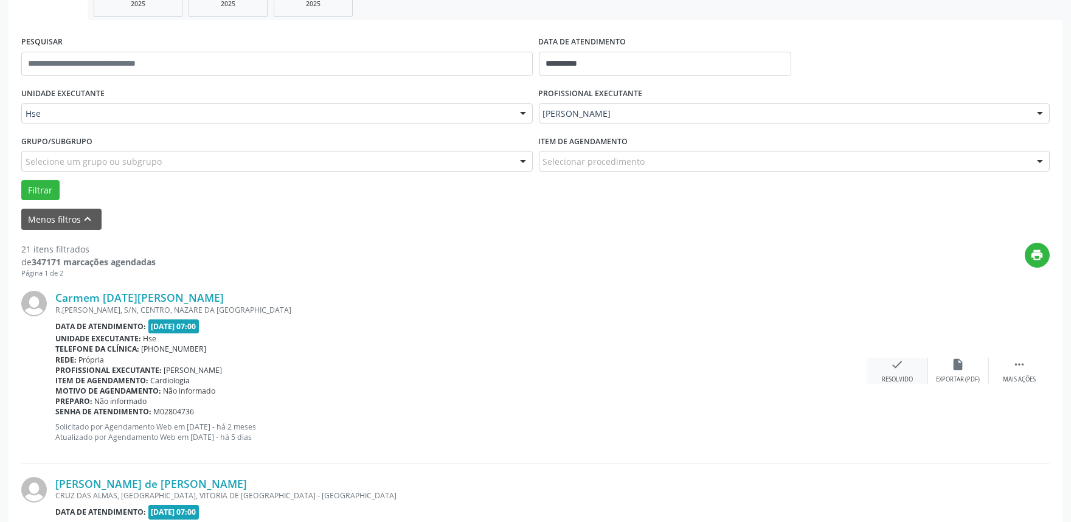
click at [899, 378] on div "Resolvido" at bounding box center [897, 379] width 31 height 9
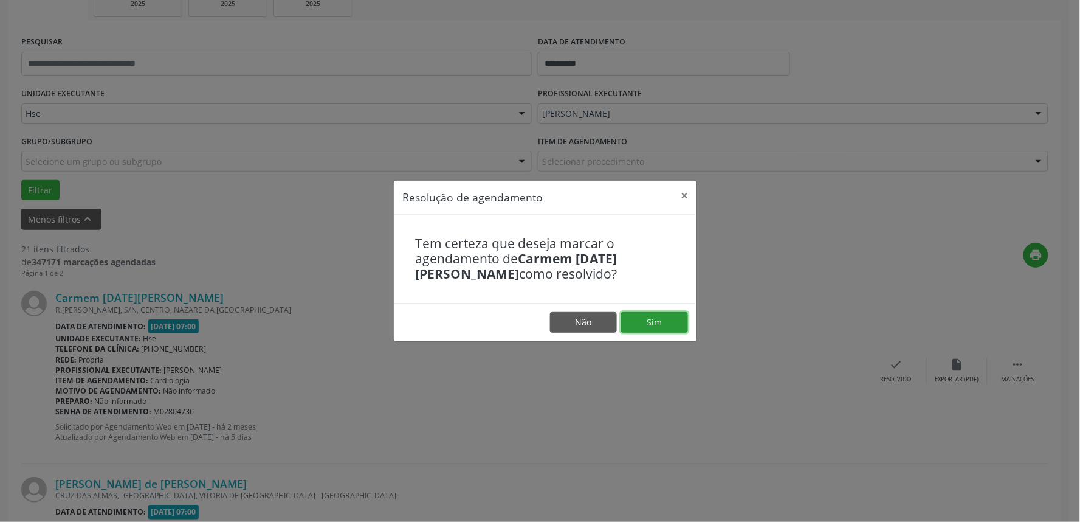
click at [640, 319] on button "Sim" at bounding box center [654, 322] width 67 height 21
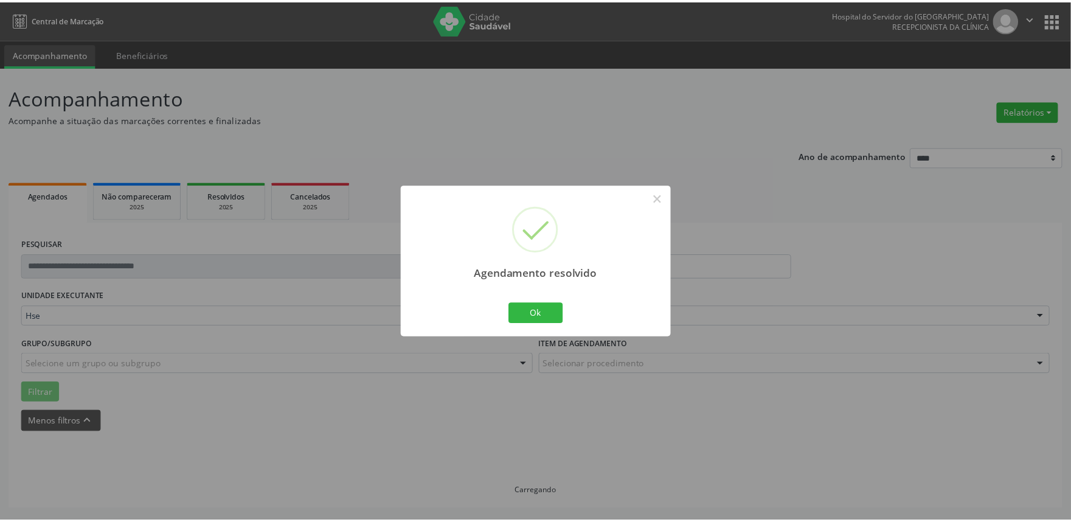
scroll to position [0, 0]
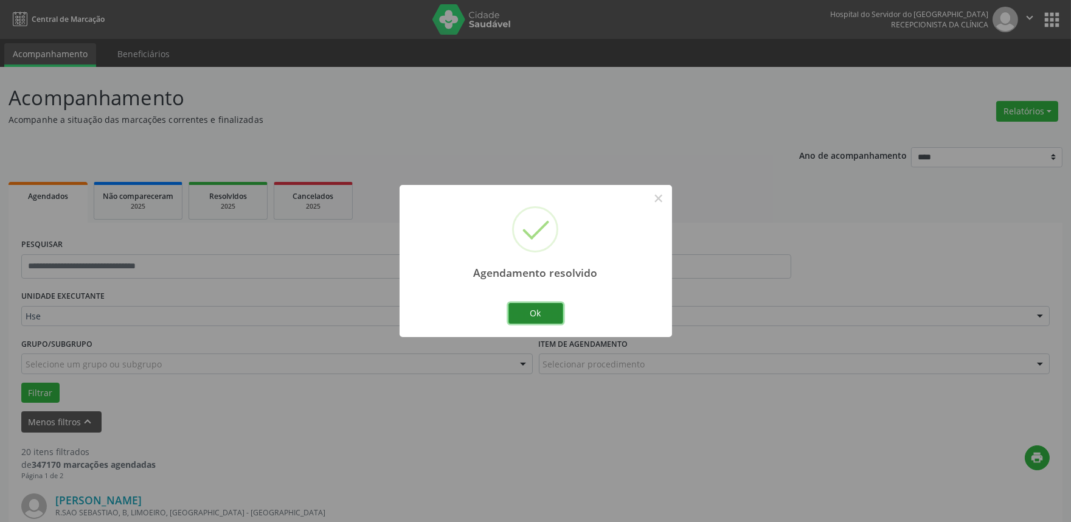
click at [536, 316] on button "Ok" at bounding box center [535, 313] width 55 height 21
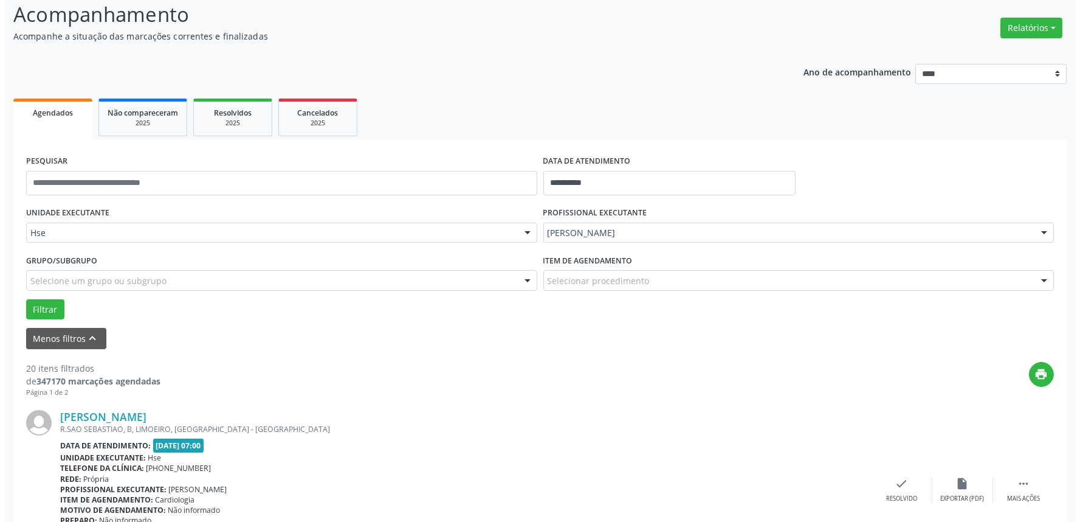
scroll to position [202, 0]
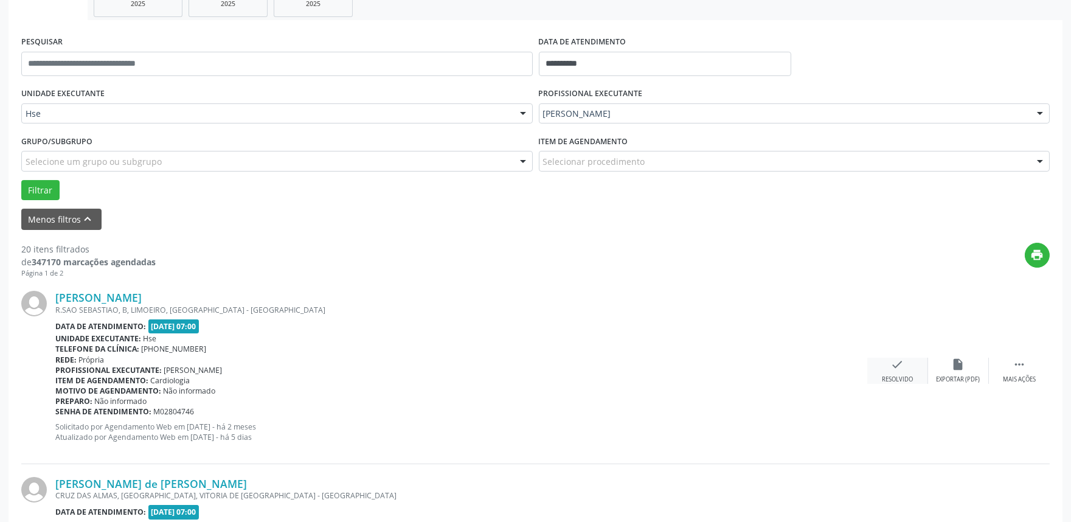
click at [897, 366] on icon "check" at bounding box center [897, 364] width 13 height 13
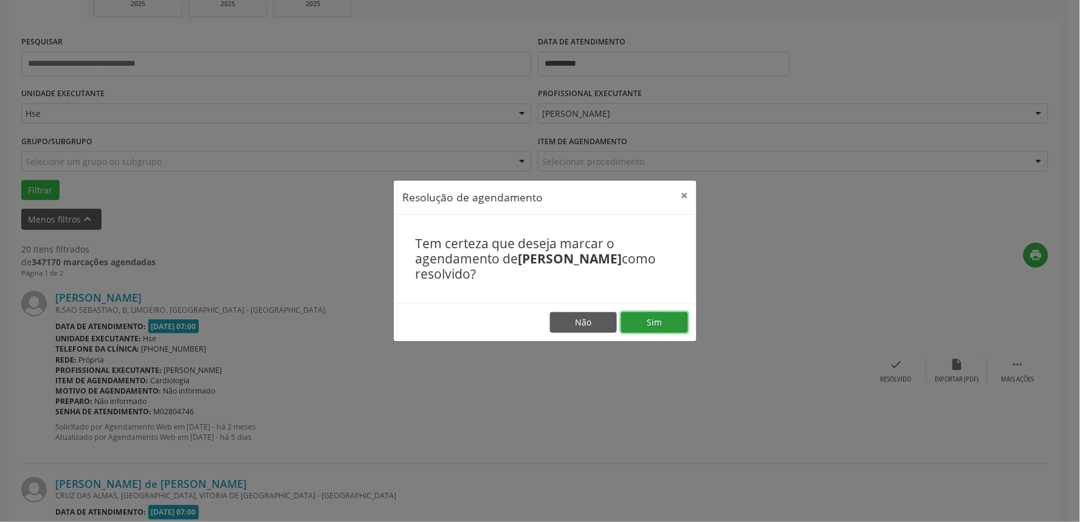
click at [667, 327] on button "Sim" at bounding box center [654, 322] width 67 height 21
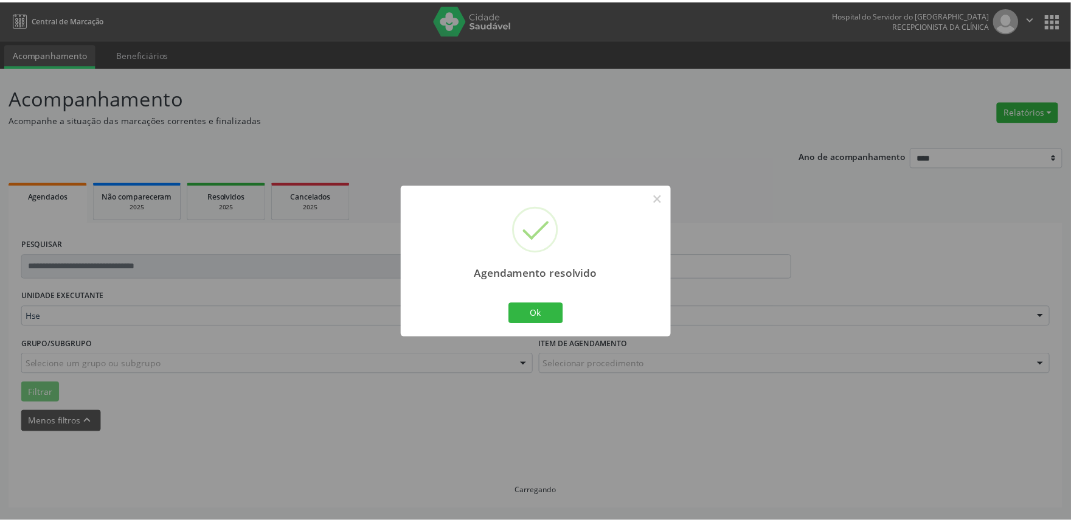
scroll to position [0, 0]
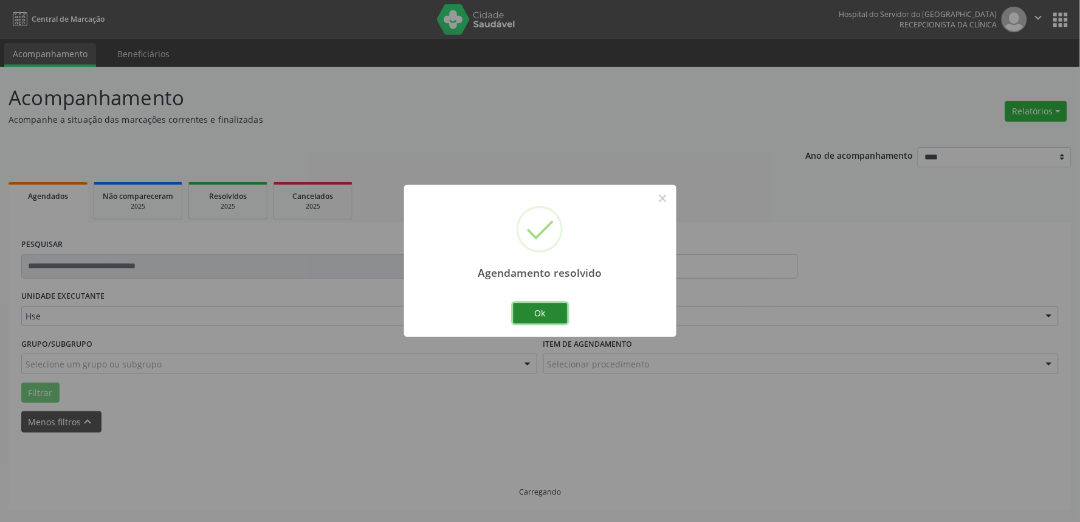
click at [523, 317] on button "Ok" at bounding box center [540, 313] width 55 height 21
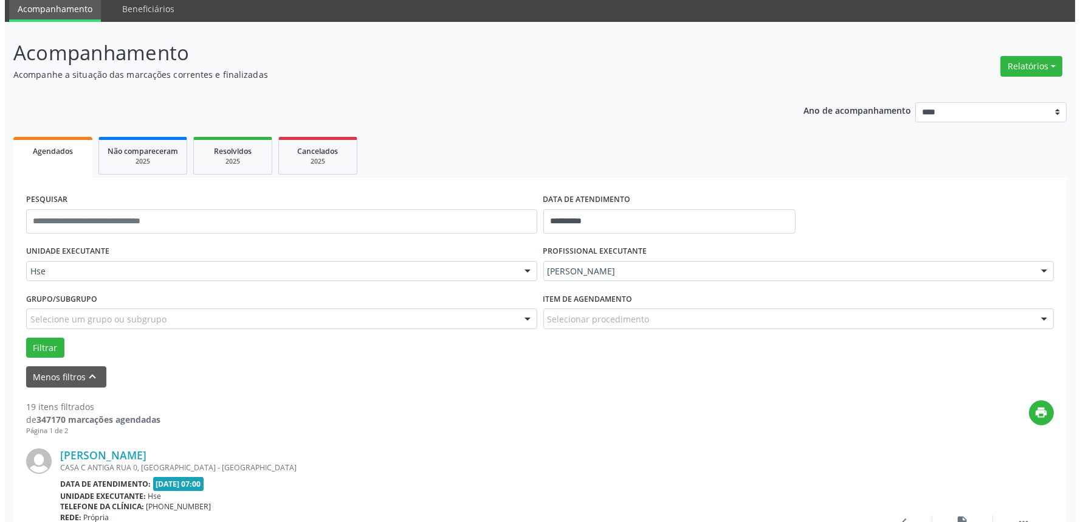
scroll to position [75, 0]
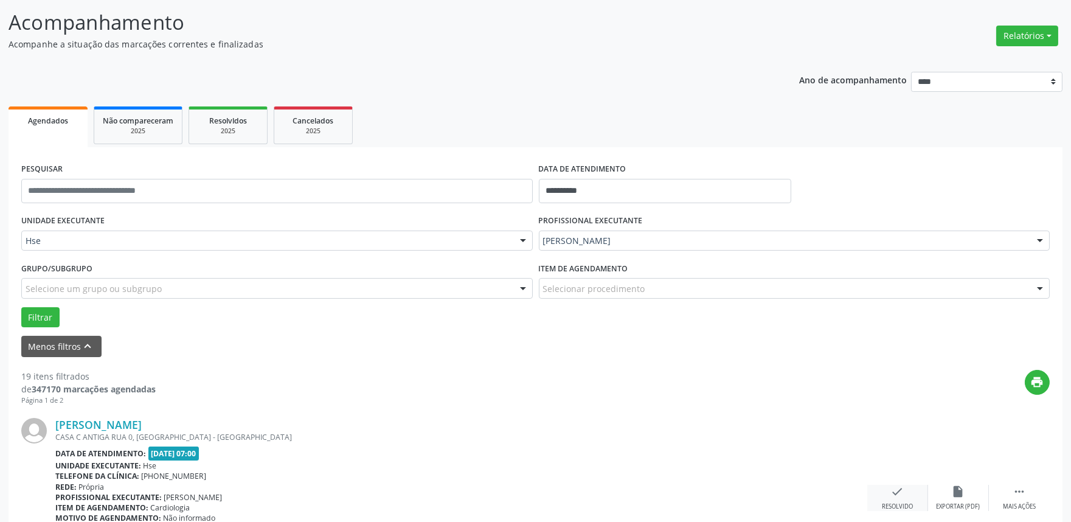
click at [899, 505] on div "Resolvido" at bounding box center [897, 506] width 31 height 9
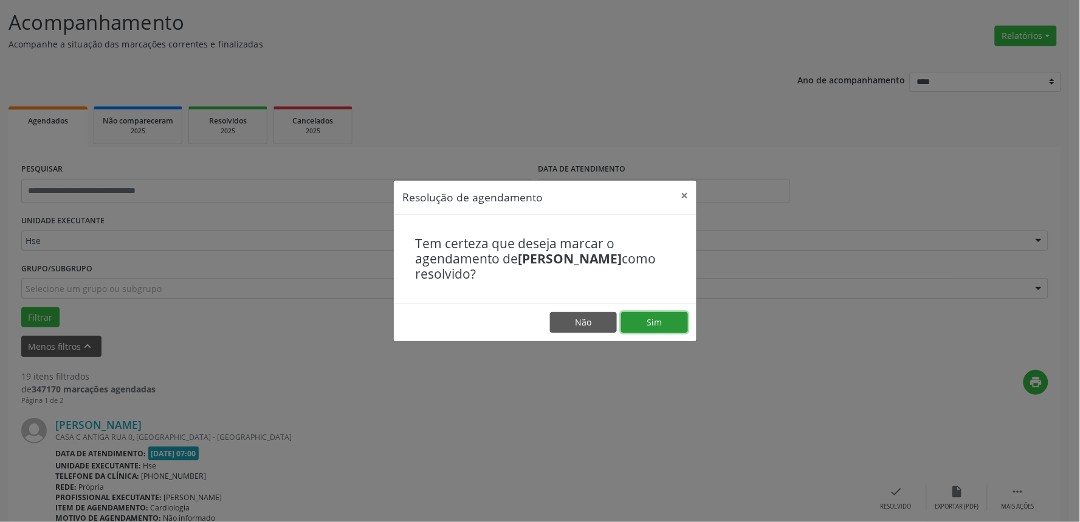
click at [658, 321] on button "Sim" at bounding box center [654, 322] width 67 height 21
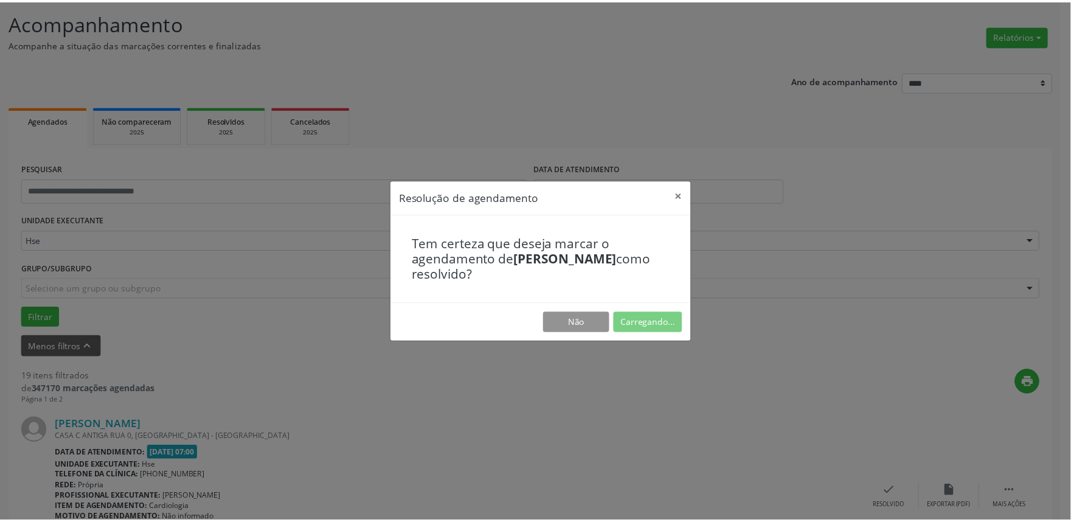
scroll to position [0, 0]
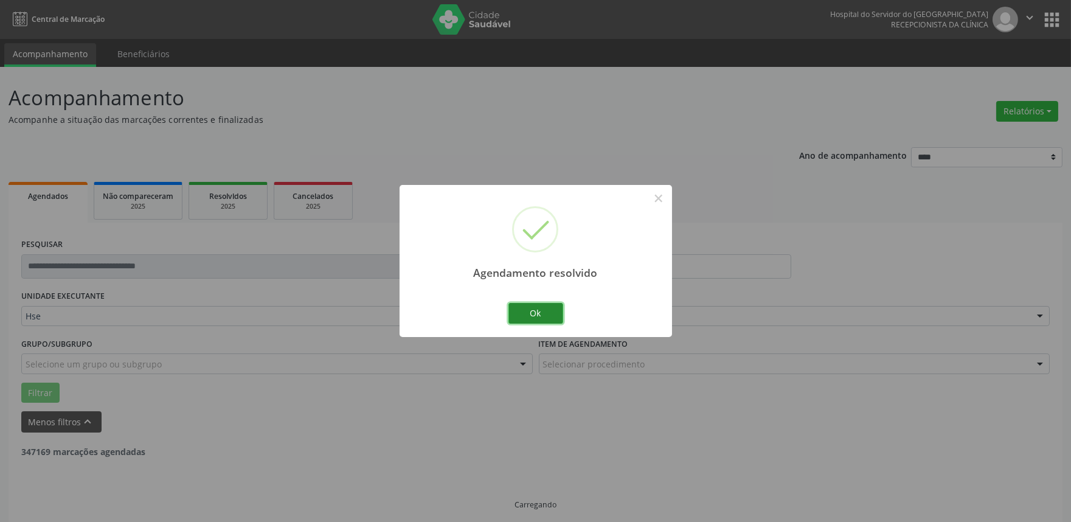
click at [551, 303] on button "Ok" at bounding box center [535, 313] width 55 height 21
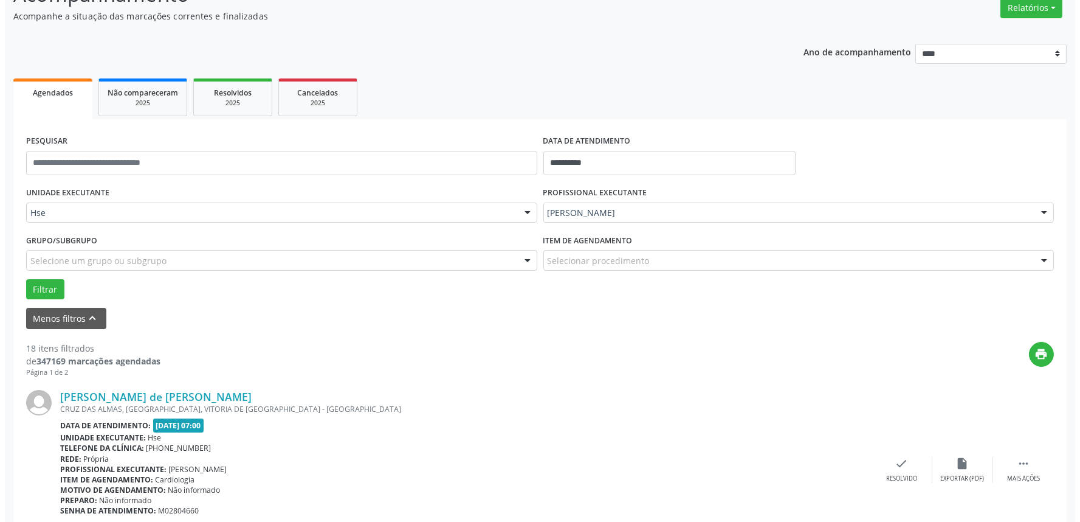
scroll to position [143, 0]
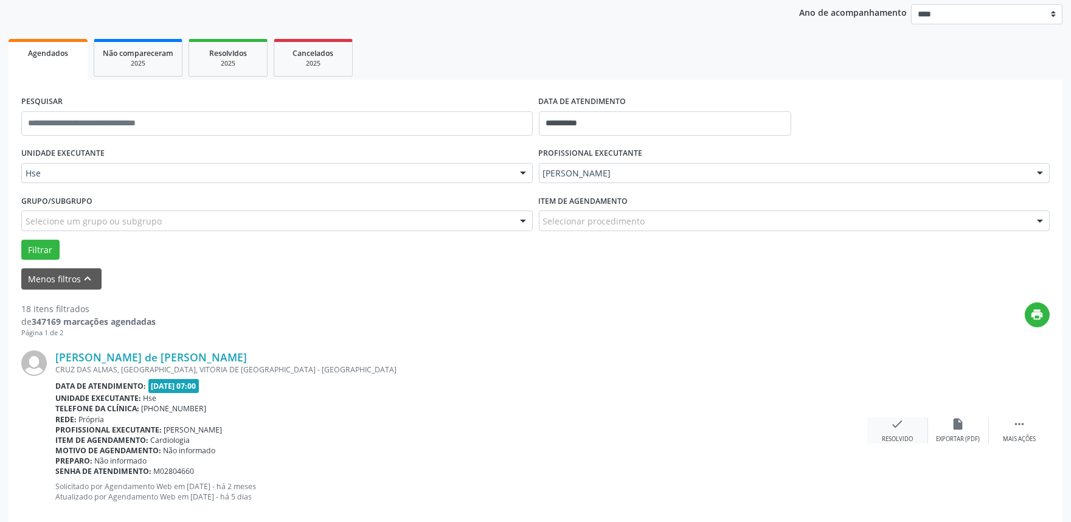
click at [886, 433] on div "check Resolvido" at bounding box center [897, 430] width 61 height 26
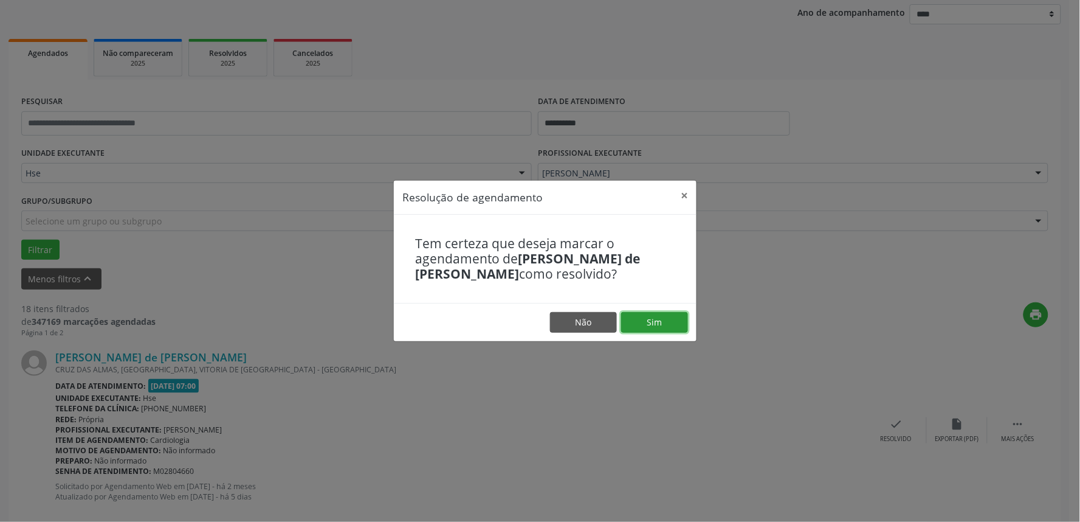
click at [671, 330] on button "Sim" at bounding box center [654, 322] width 67 height 21
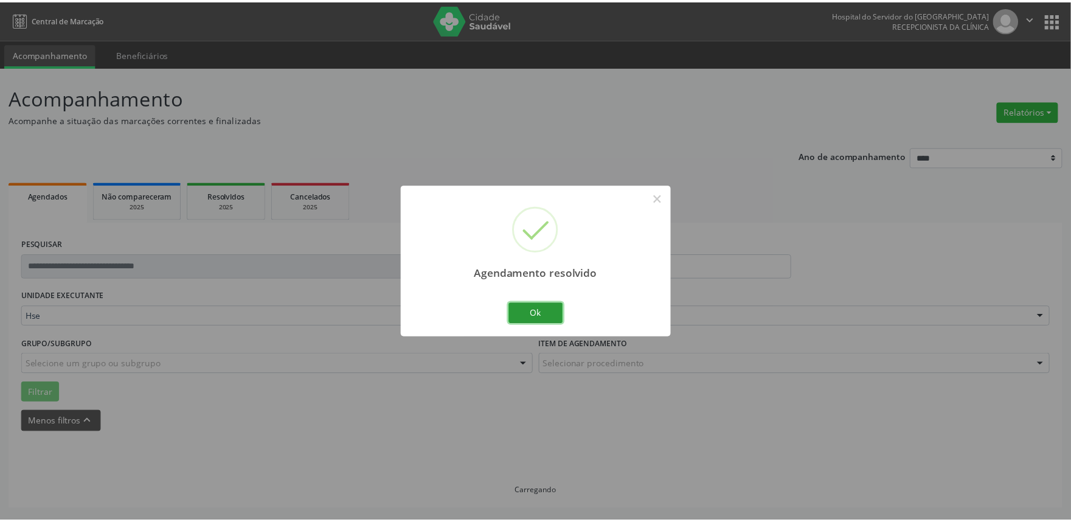
scroll to position [0, 0]
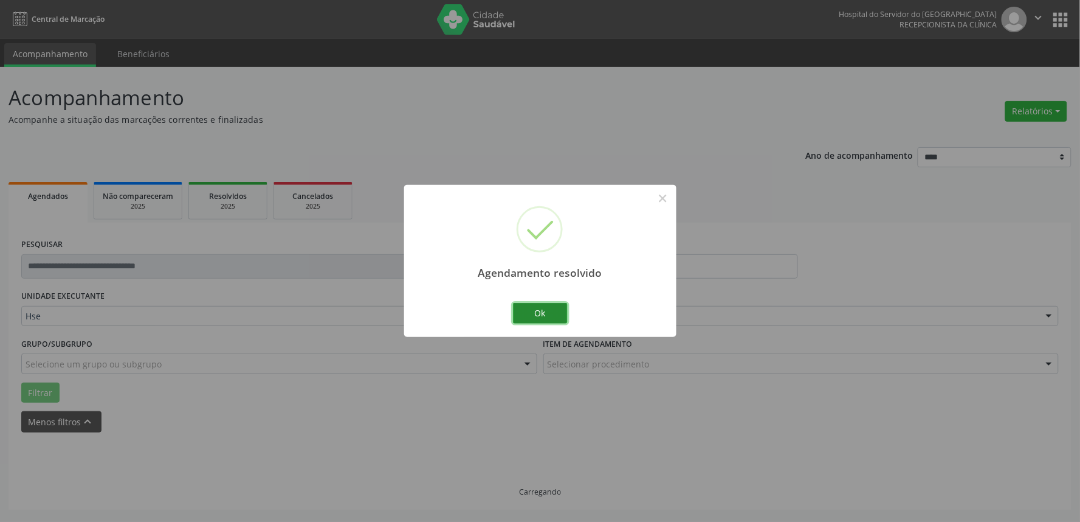
click at [531, 313] on button "Ok" at bounding box center [540, 313] width 55 height 21
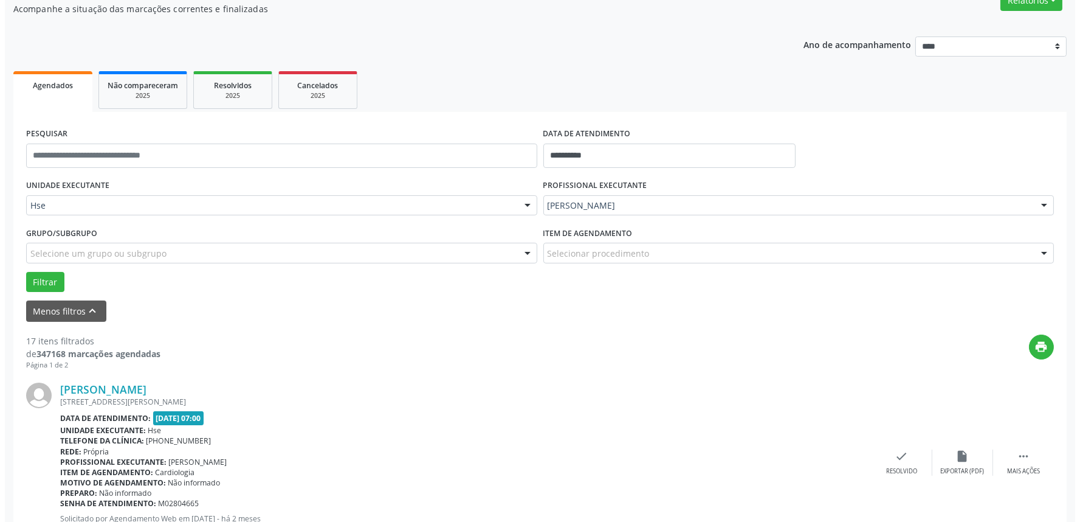
scroll to position [135, 0]
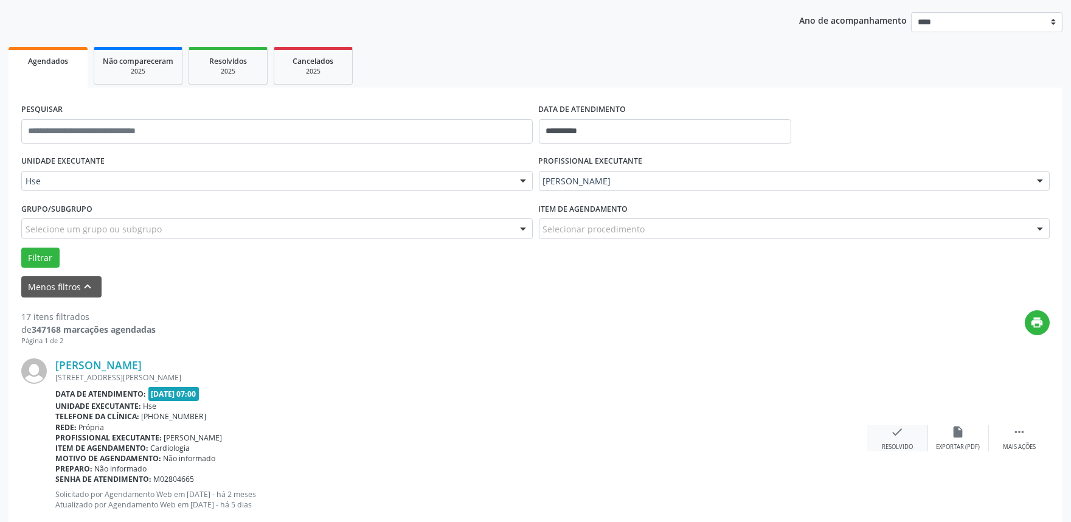
click at [895, 435] on icon "check" at bounding box center [897, 431] width 13 height 13
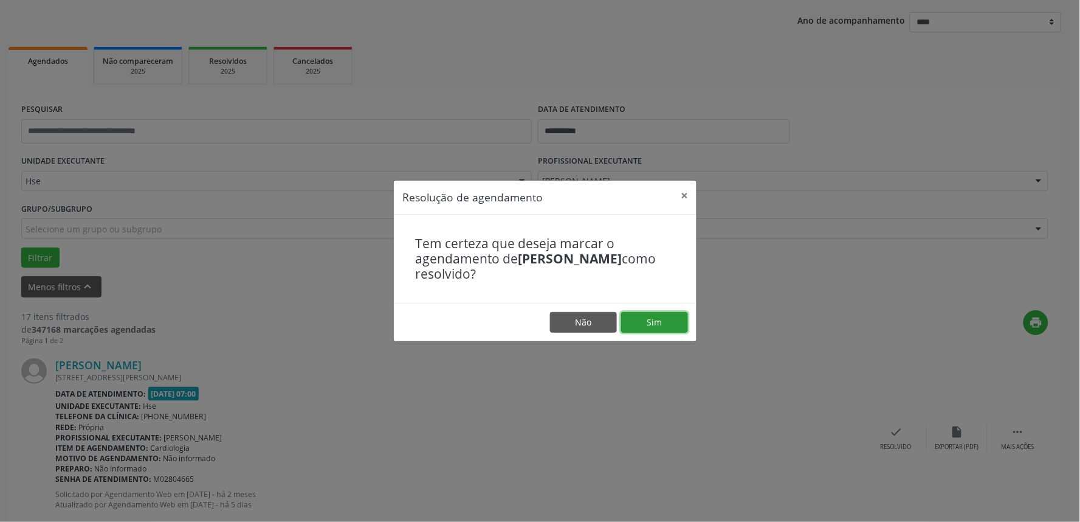
click at [646, 320] on button "Sim" at bounding box center [654, 322] width 67 height 21
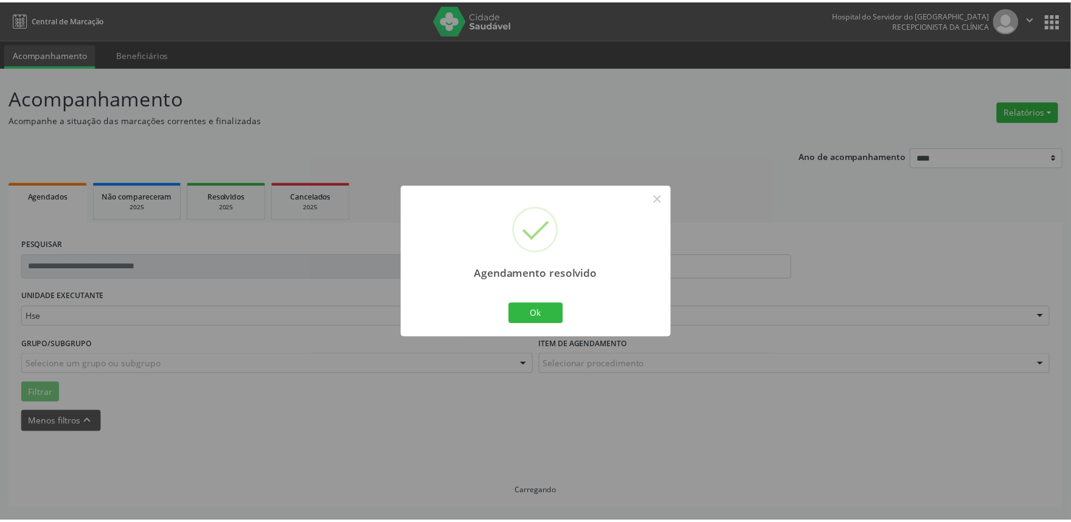
scroll to position [0, 0]
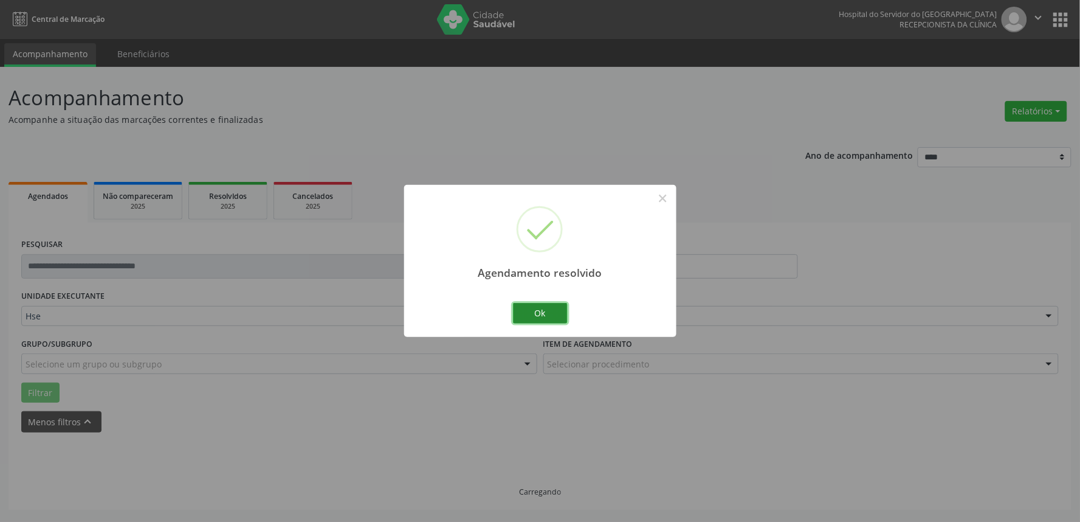
click at [520, 314] on button "Ok" at bounding box center [540, 313] width 55 height 21
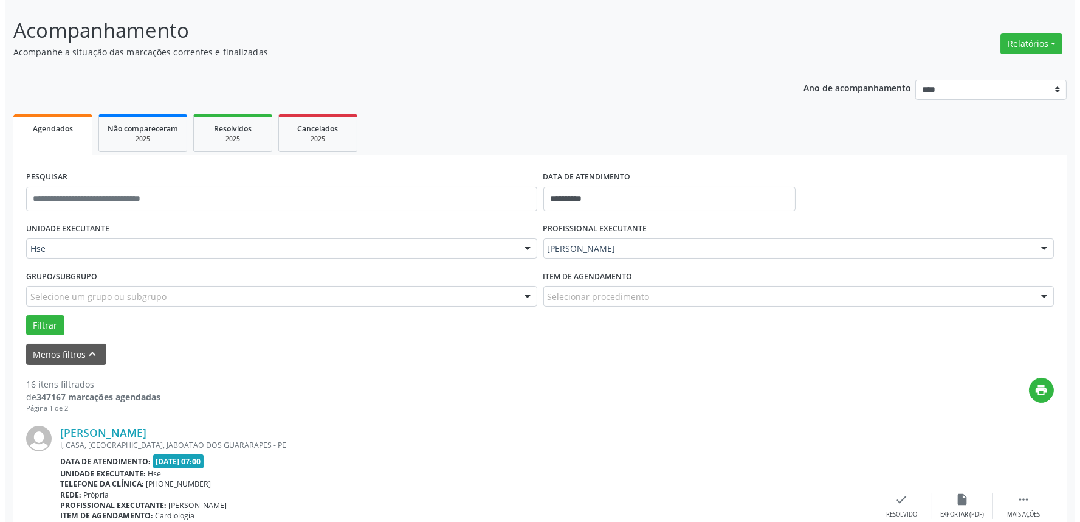
scroll to position [202, 0]
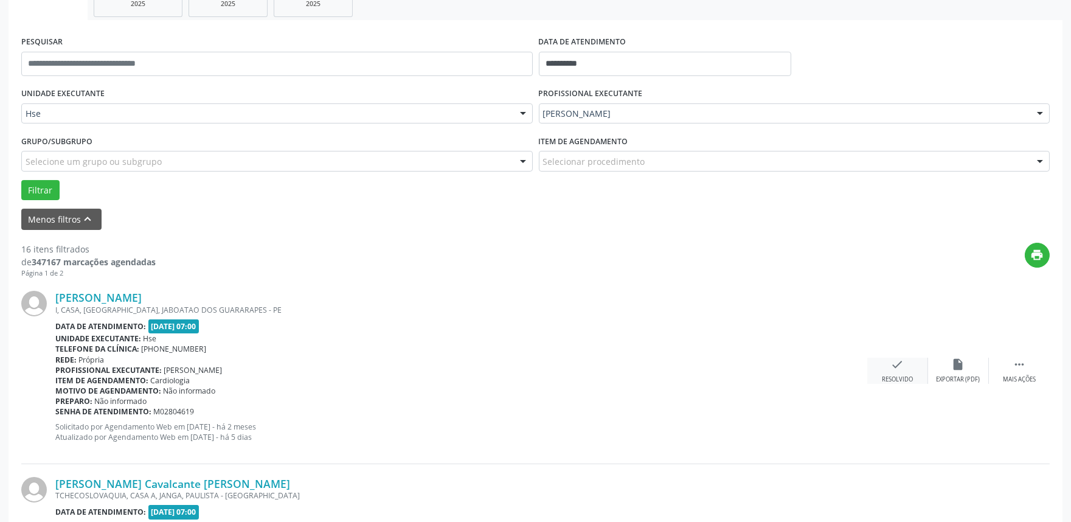
click at [914, 379] on div "check Resolvido" at bounding box center [897, 371] width 61 height 26
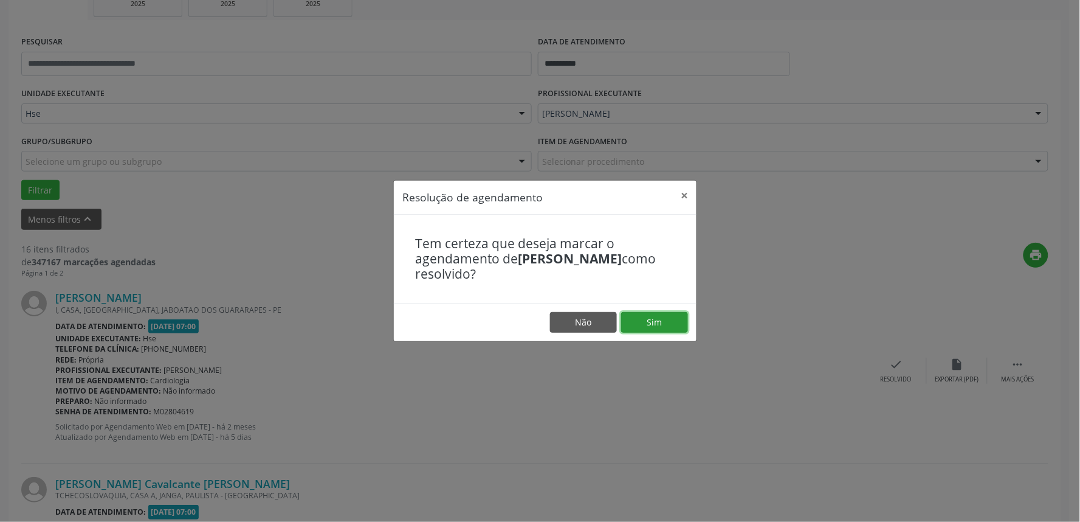
click at [683, 320] on button "Sim" at bounding box center [654, 322] width 67 height 21
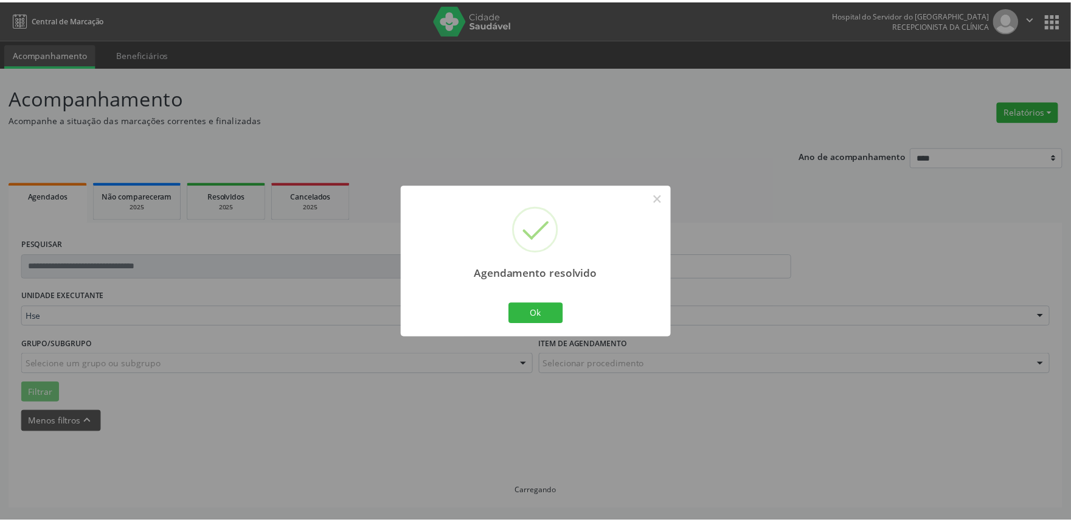
scroll to position [0, 0]
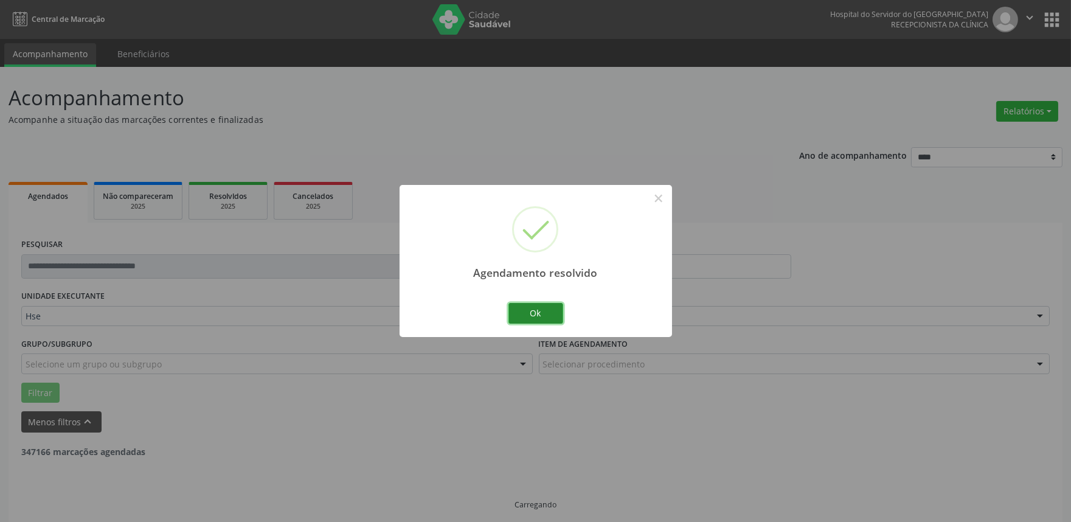
click at [554, 320] on button "Ok" at bounding box center [535, 313] width 55 height 21
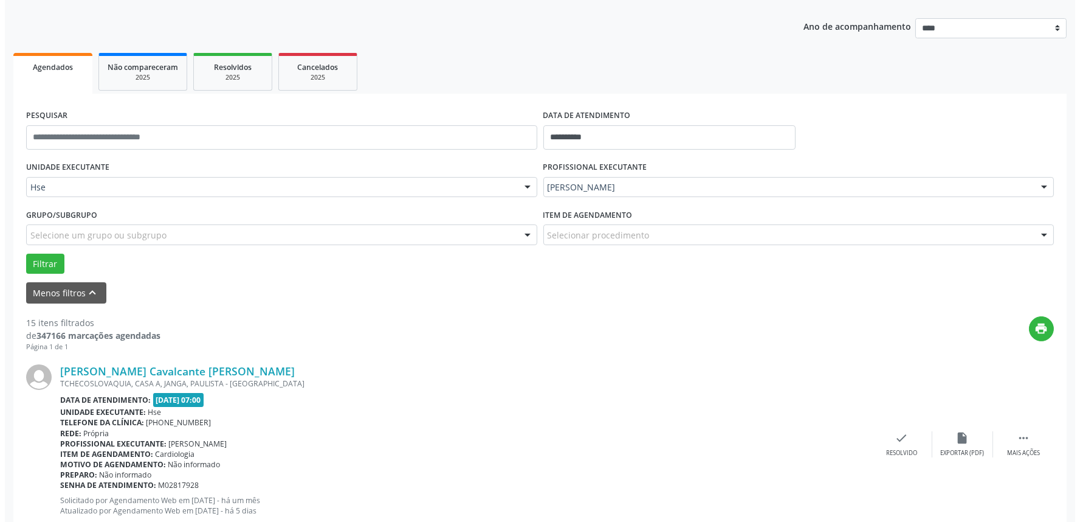
scroll to position [135, 0]
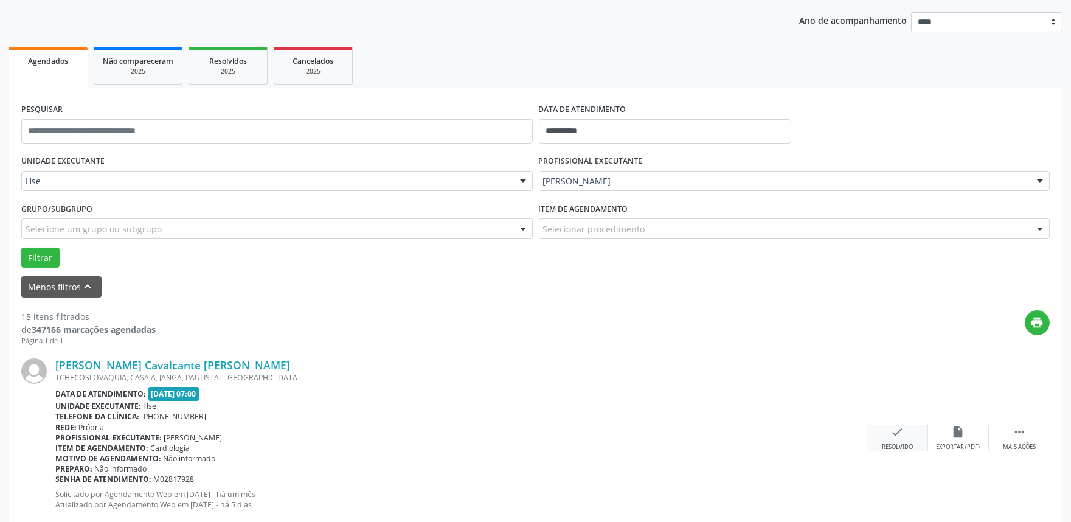
click at [910, 443] on div "Resolvido" at bounding box center [897, 447] width 31 height 9
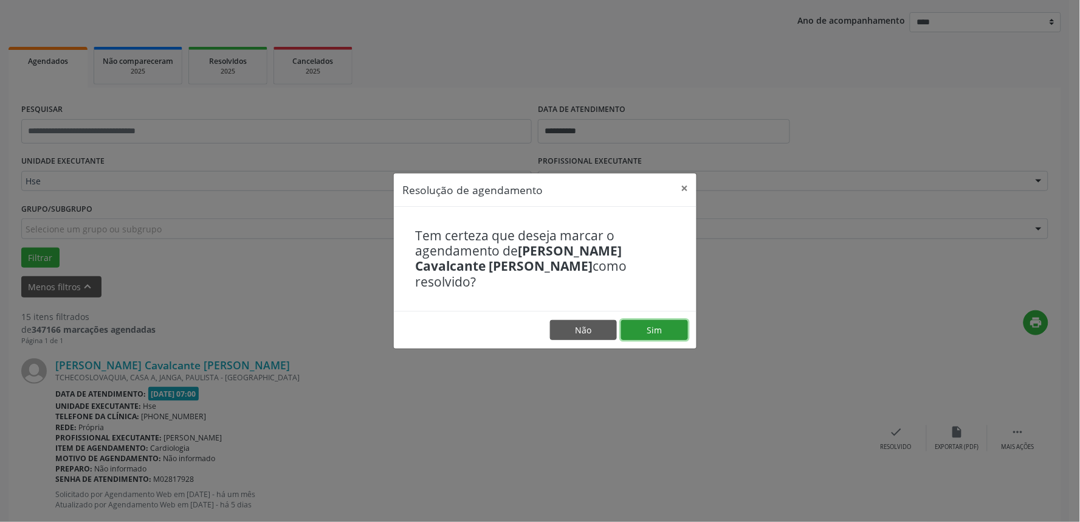
click at [634, 320] on button "Sim" at bounding box center [654, 330] width 67 height 21
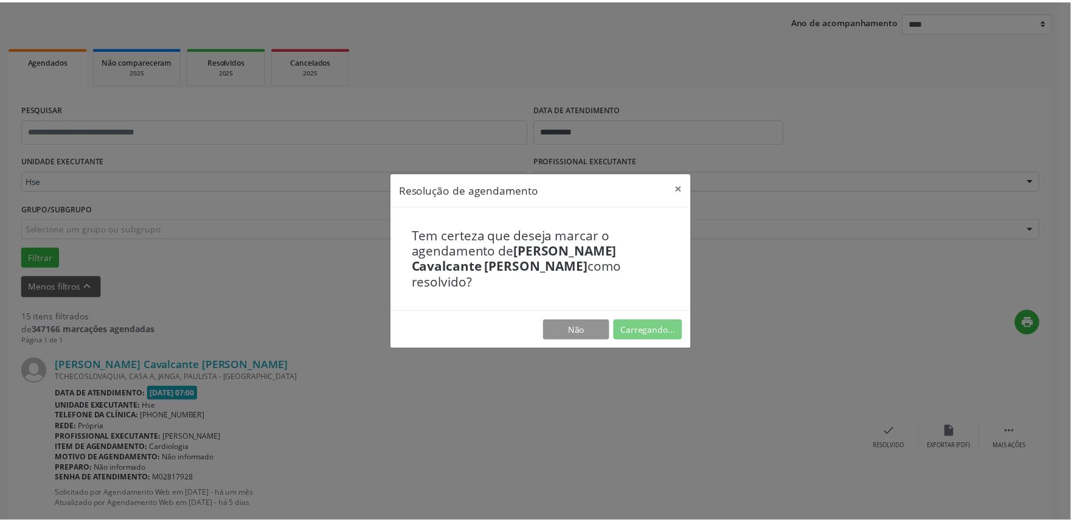
scroll to position [0, 0]
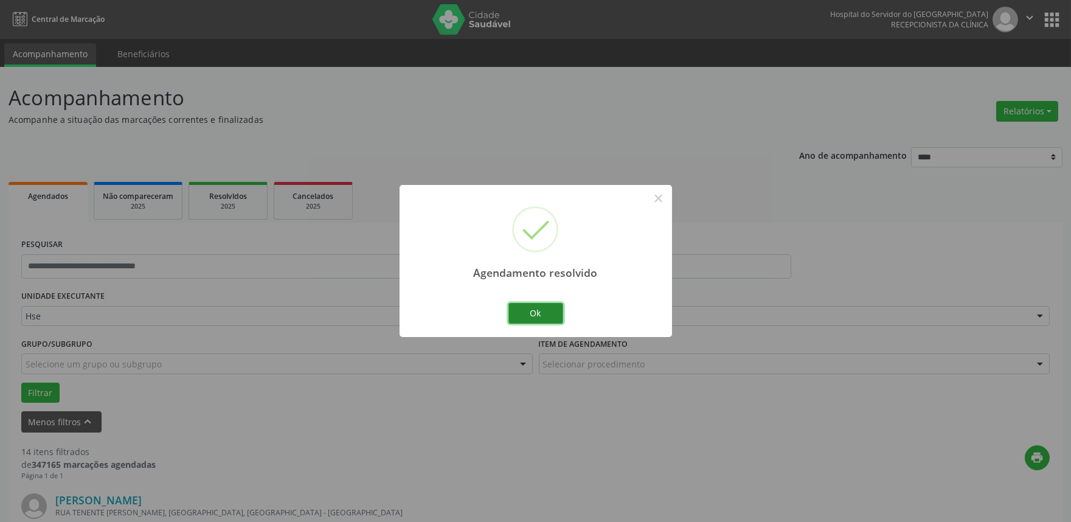
click at [552, 308] on button "Ok" at bounding box center [535, 313] width 55 height 21
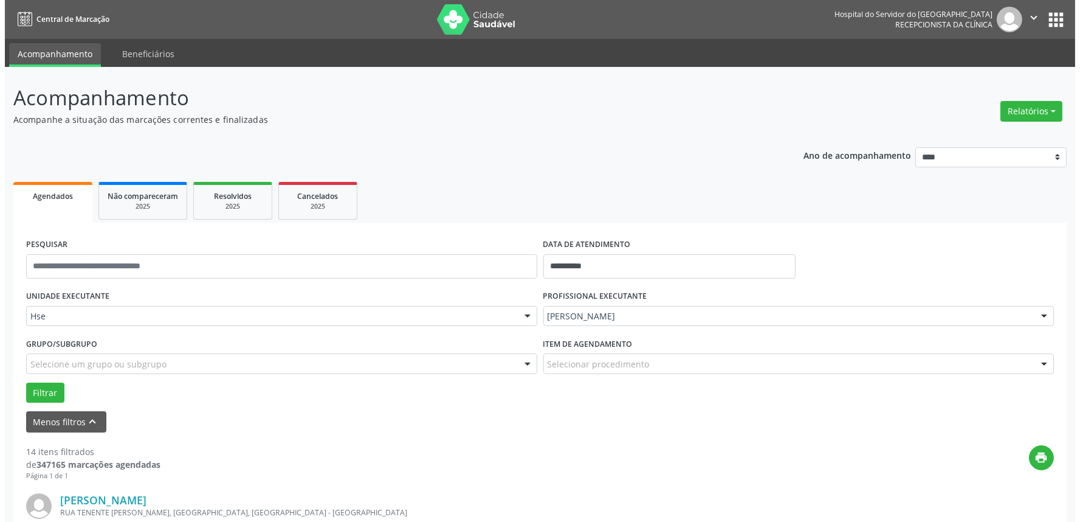
scroll to position [202, 0]
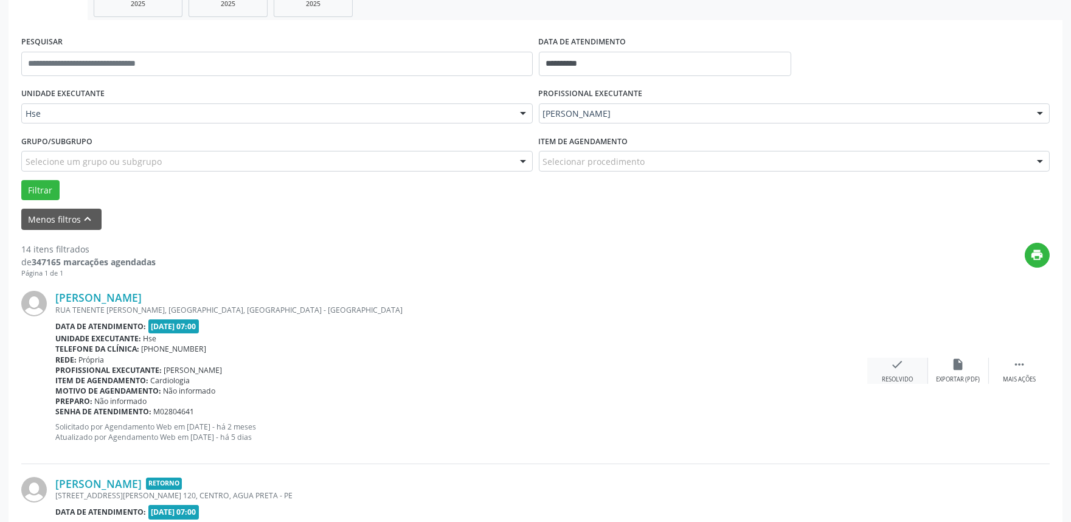
click at [905, 373] on div "check Resolvido" at bounding box center [897, 371] width 61 height 26
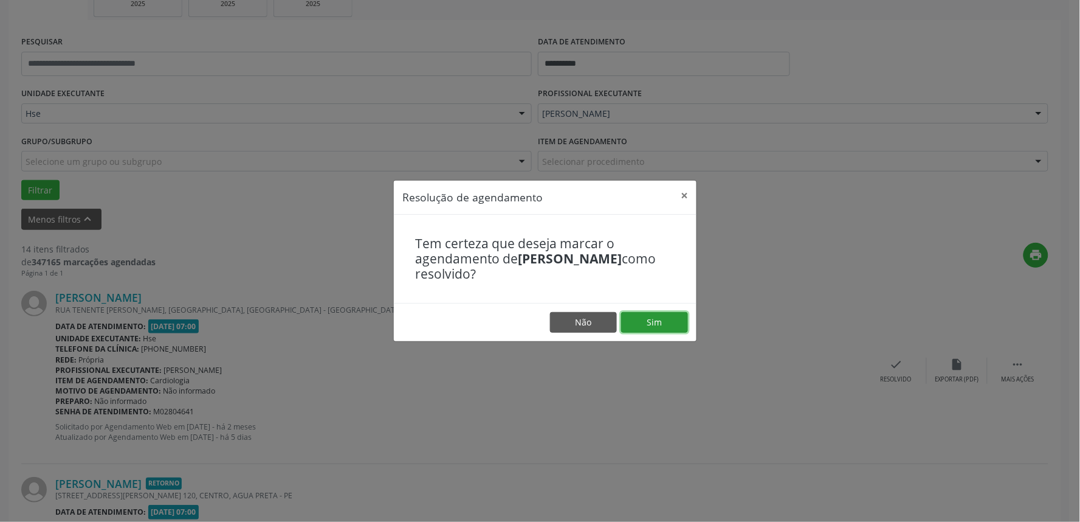
click at [664, 318] on button "Sim" at bounding box center [654, 322] width 67 height 21
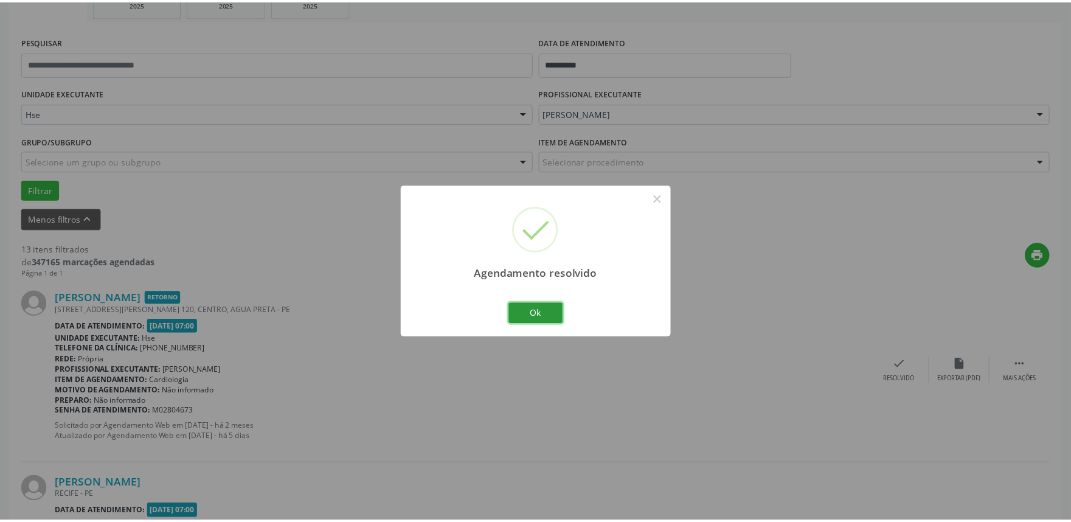
scroll to position [0, 0]
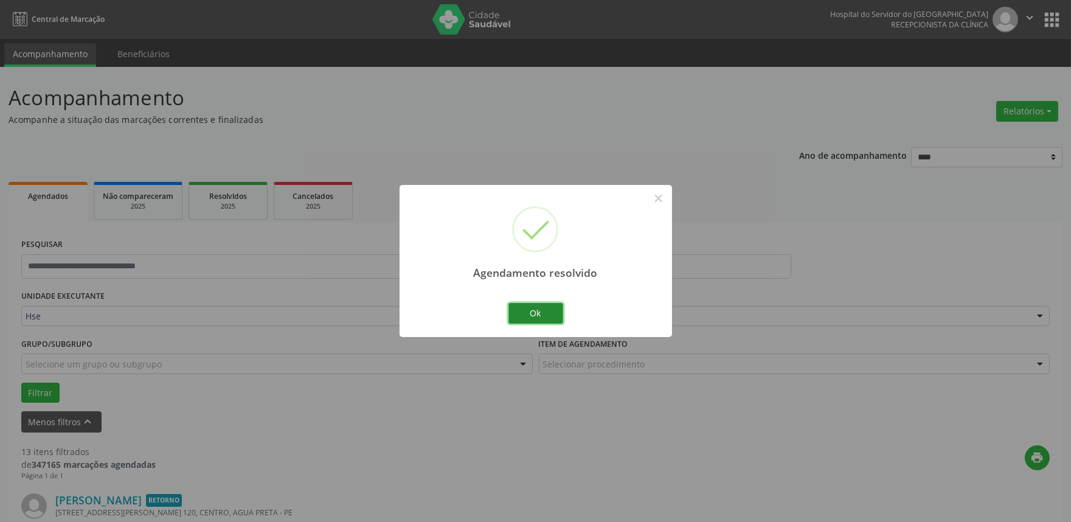
click at [542, 313] on button "Ok" at bounding box center [535, 313] width 55 height 21
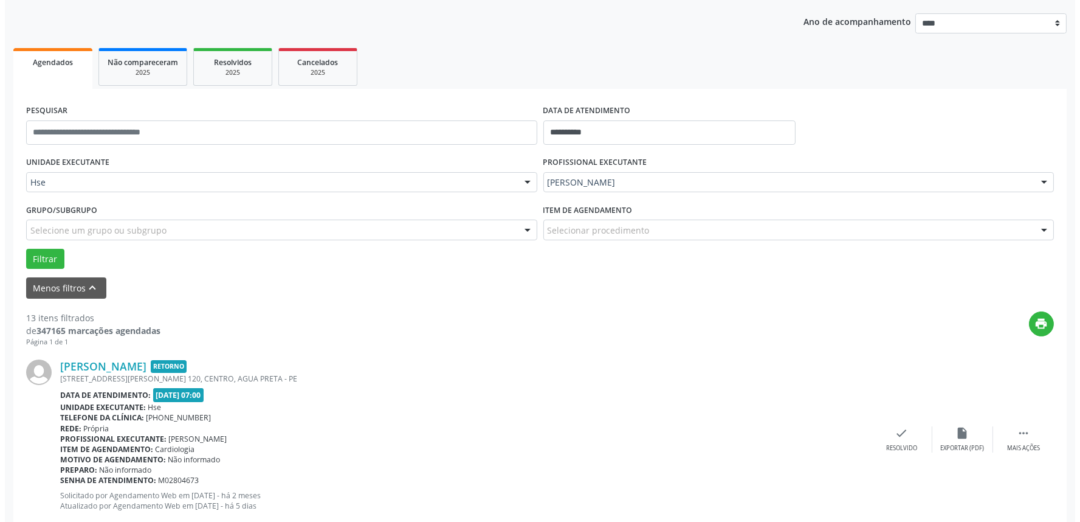
scroll to position [135, 0]
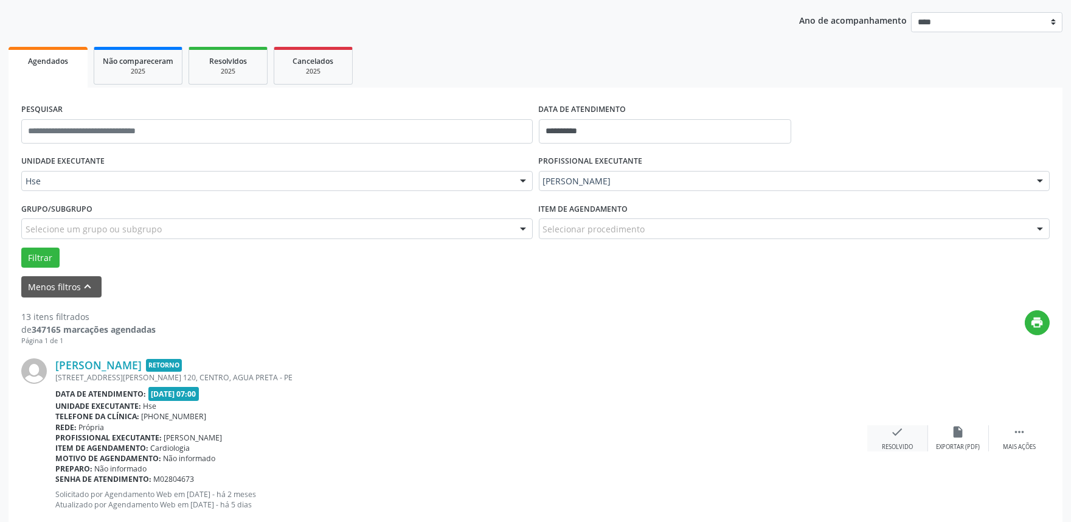
click at [891, 440] on div "check Resolvido" at bounding box center [897, 438] width 61 height 26
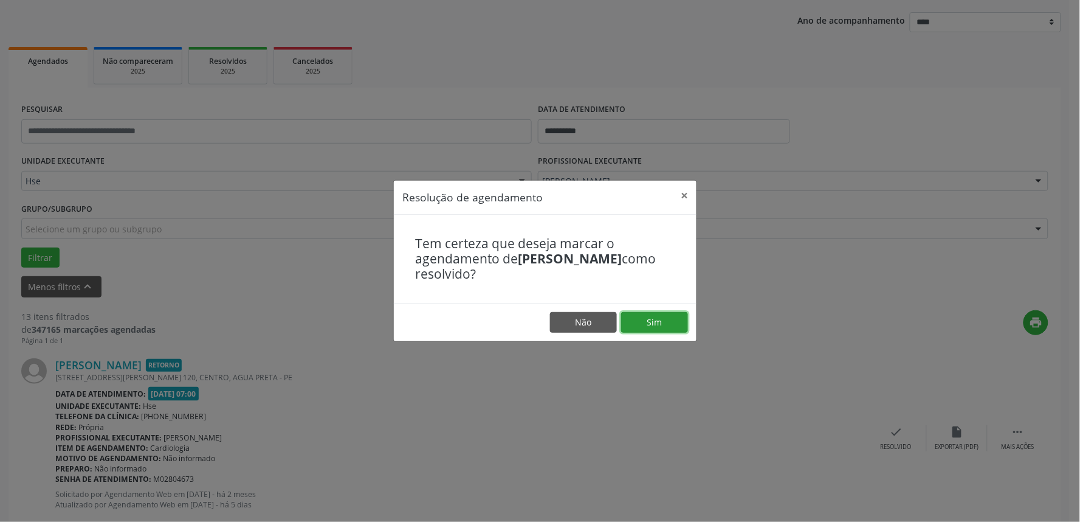
click at [666, 326] on button "Sim" at bounding box center [654, 322] width 67 height 21
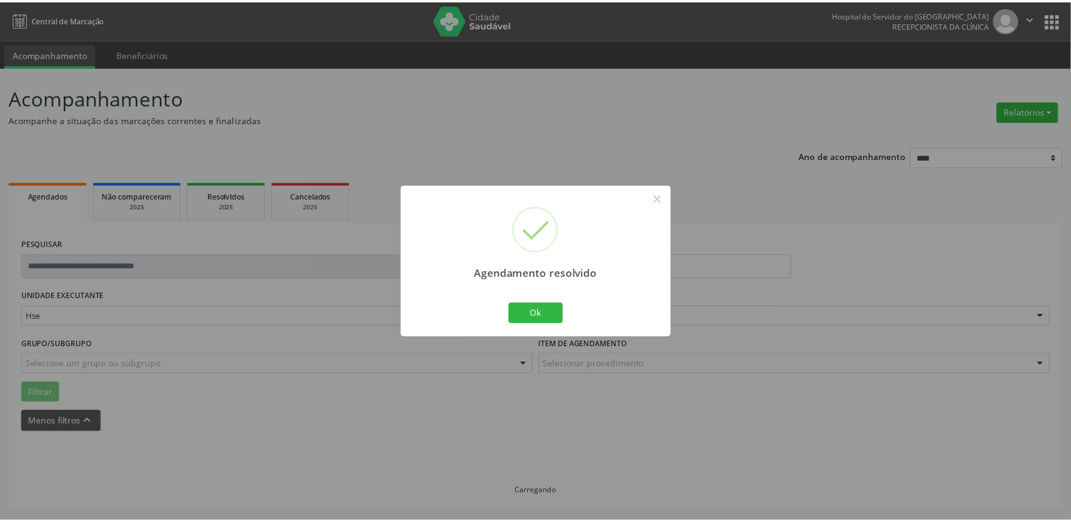
scroll to position [0, 0]
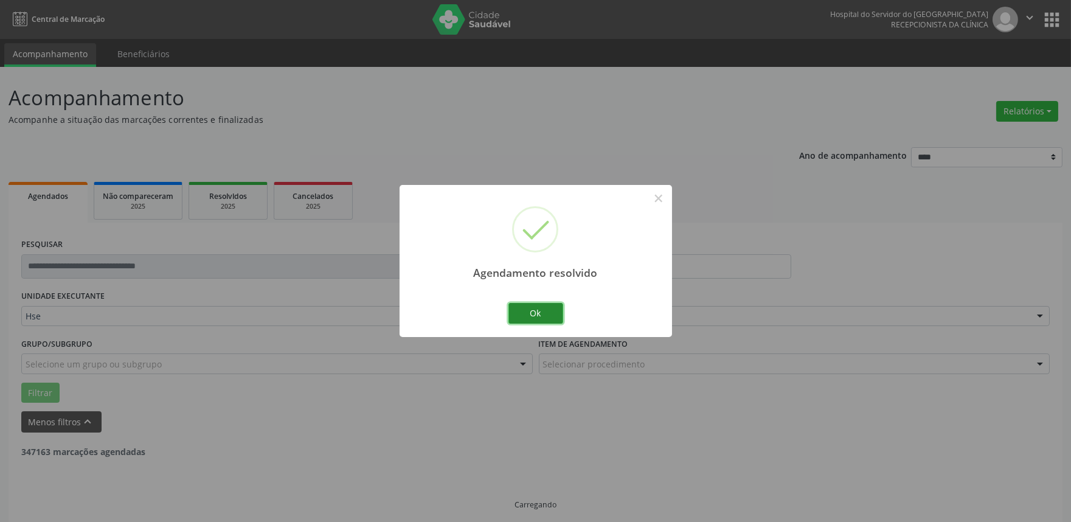
click at [544, 309] on button "Ok" at bounding box center [535, 313] width 55 height 21
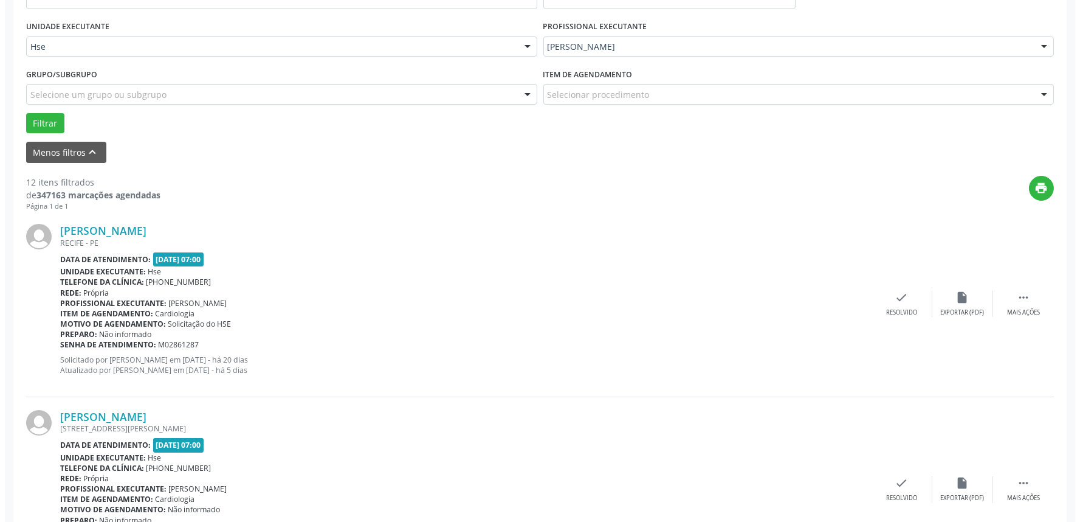
scroll to position [270, 0]
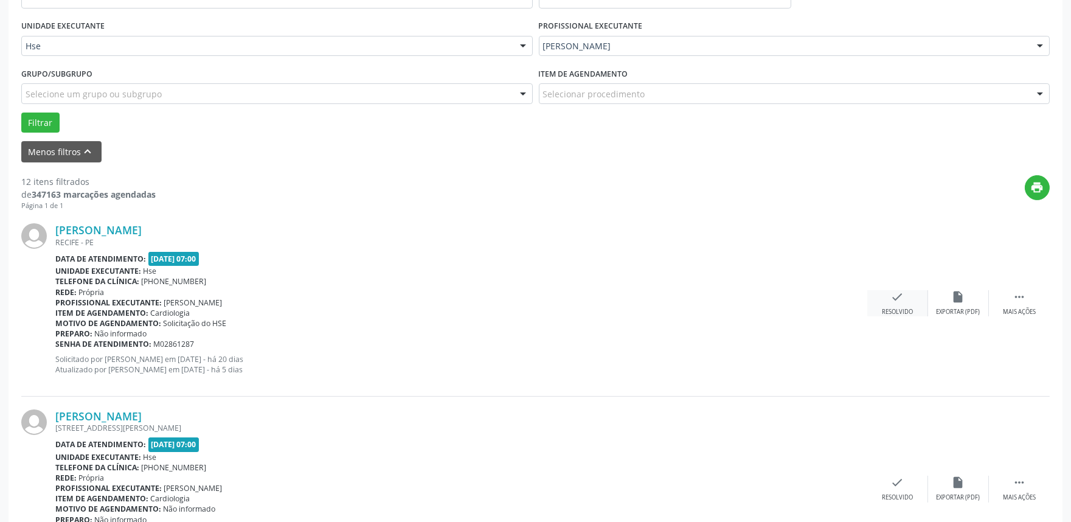
click at [904, 297] on div "check Resolvido" at bounding box center [897, 303] width 61 height 26
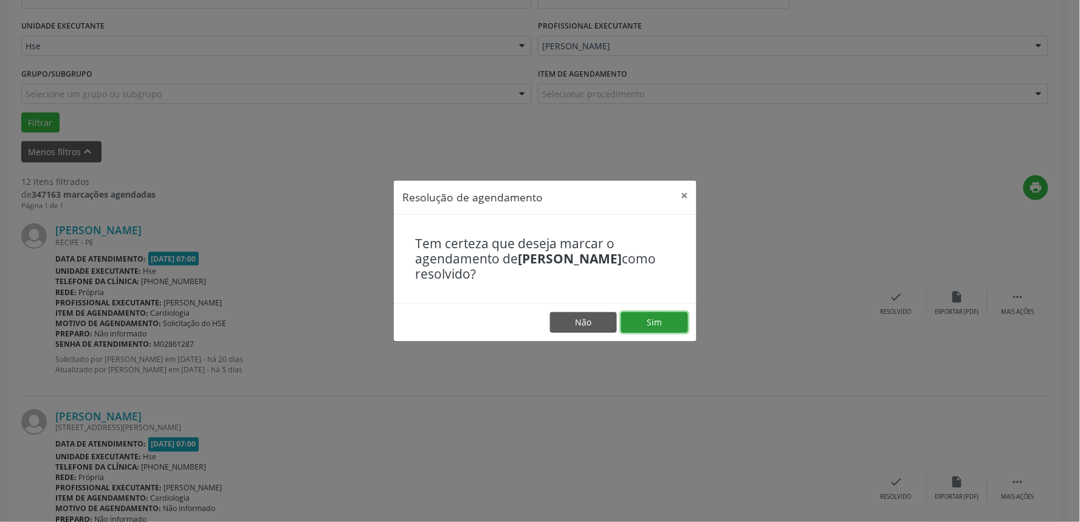
click at [679, 316] on button "Sim" at bounding box center [654, 322] width 67 height 21
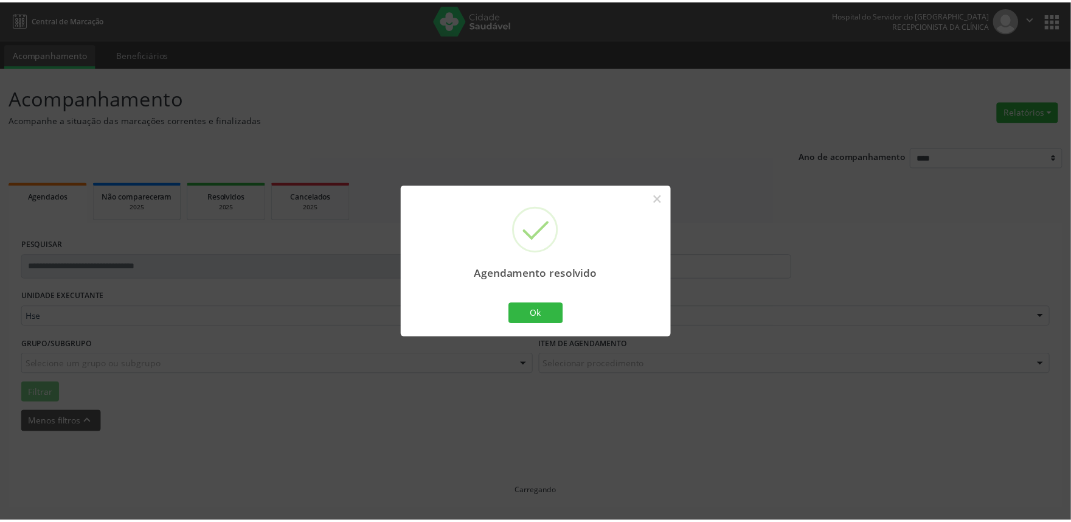
scroll to position [0, 0]
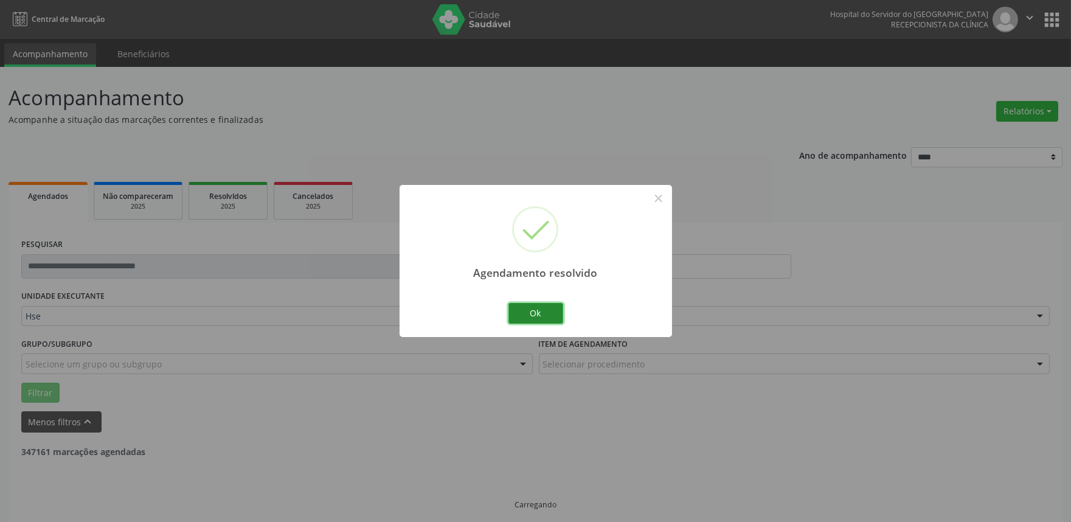
click at [548, 317] on button "Ok" at bounding box center [535, 313] width 55 height 21
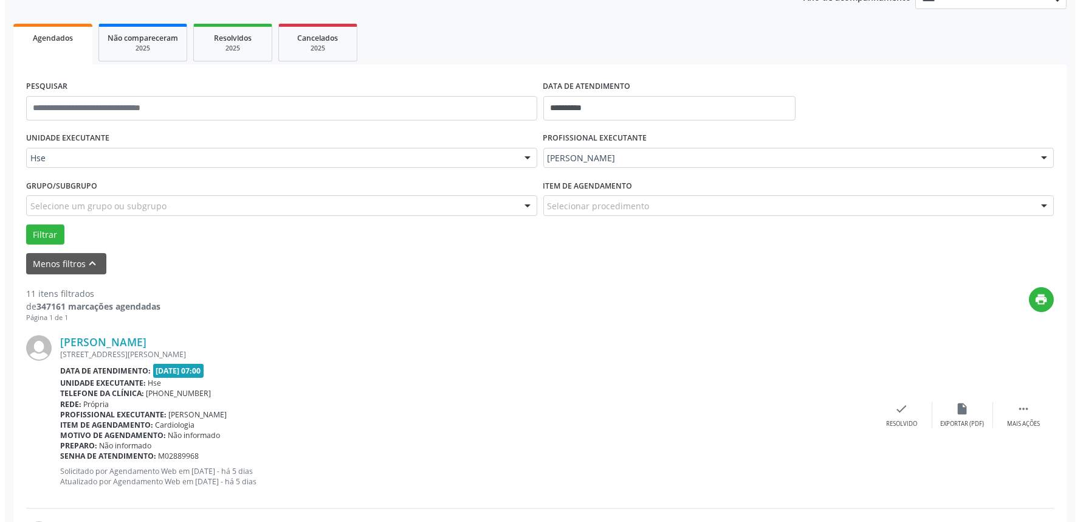
scroll to position [202, 0]
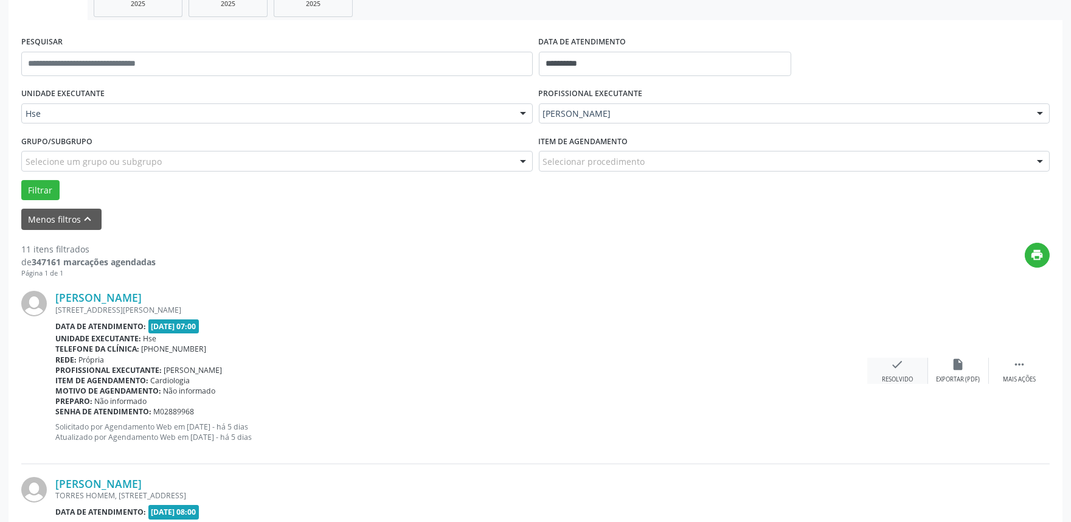
click at [889, 378] on div "Resolvido" at bounding box center [897, 379] width 31 height 9
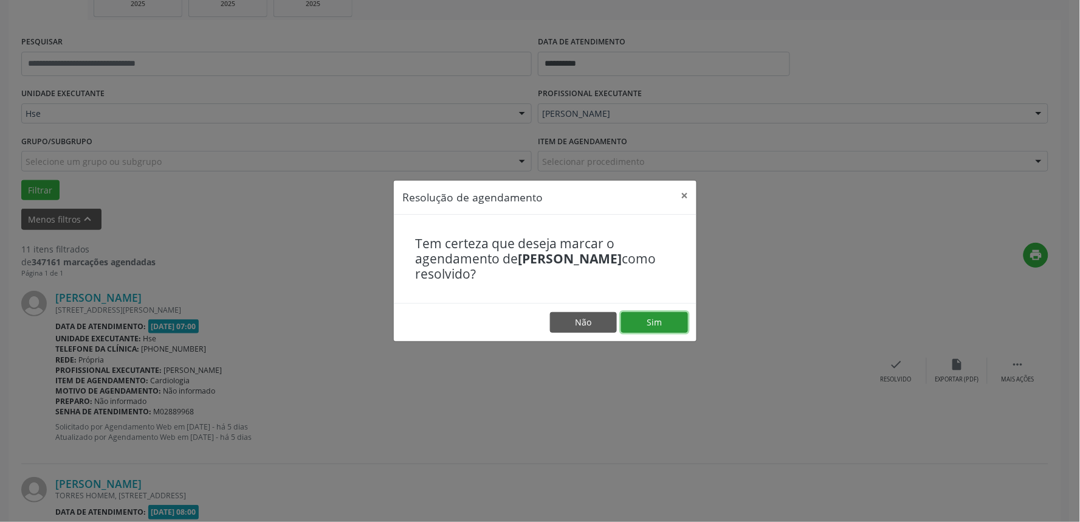
click at [657, 318] on button "Sim" at bounding box center [654, 322] width 67 height 21
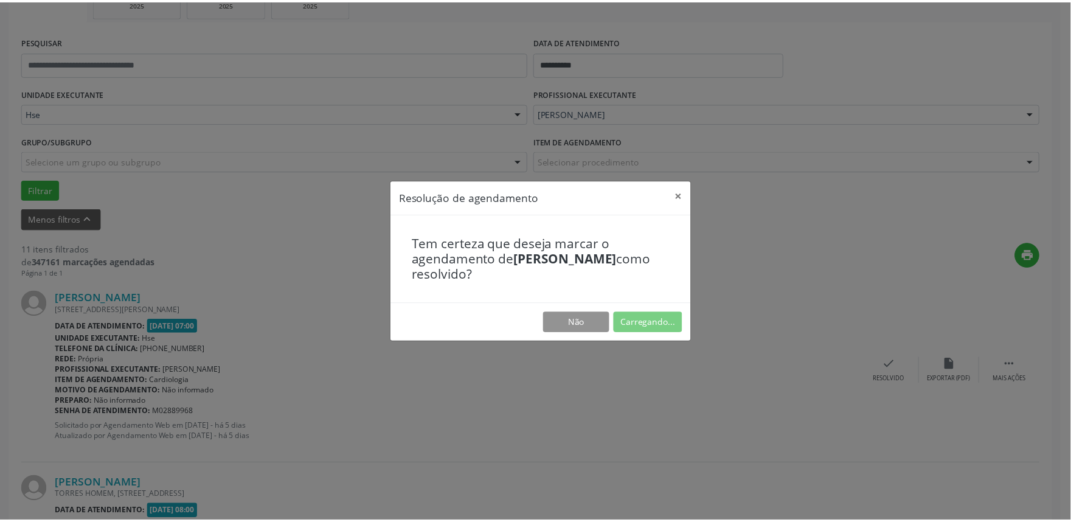
scroll to position [0, 0]
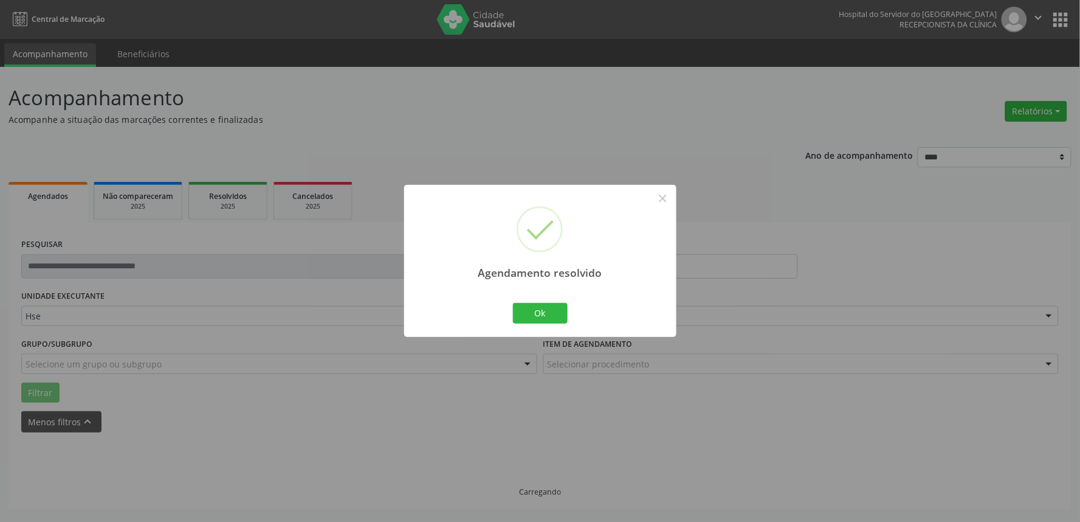
click at [573, 315] on div "Agendamento resolvido × Ok Cancel" at bounding box center [540, 260] width 272 height 151
click at [548, 311] on button "Ok" at bounding box center [540, 313] width 55 height 21
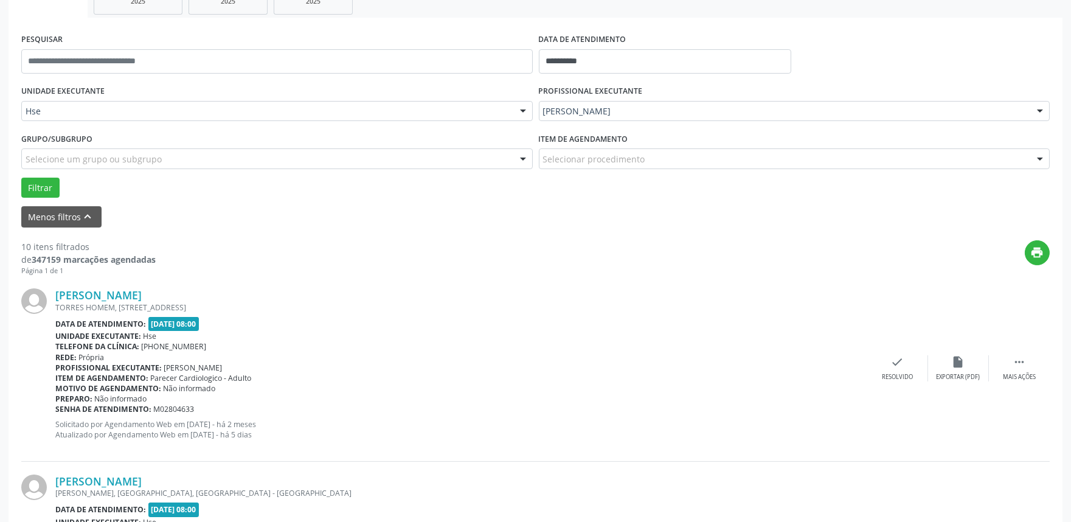
scroll to position [210, 0]
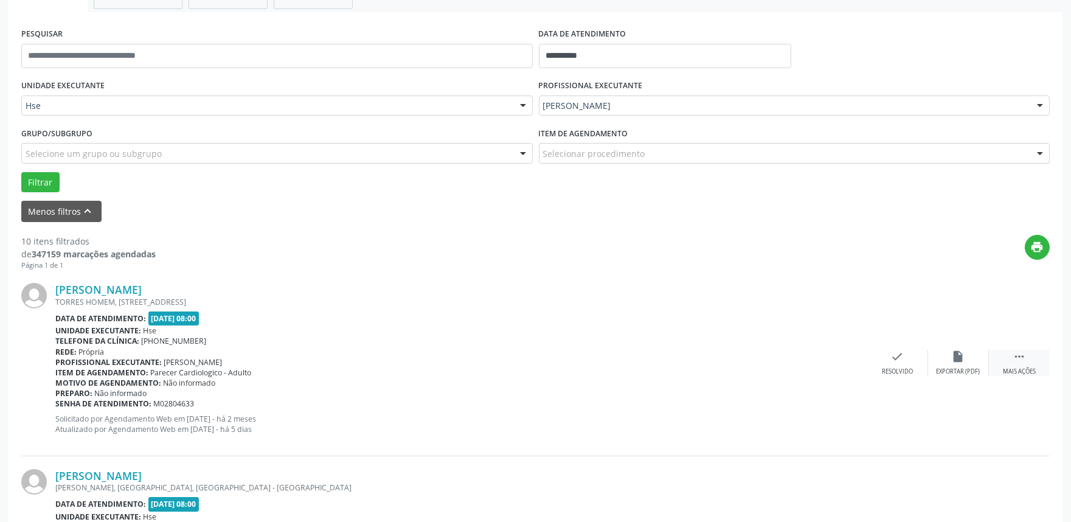
click at [998, 362] on div " Mais ações" at bounding box center [1019, 363] width 61 height 26
click at [942, 361] on div "alarm_off Não compareceu" at bounding box center [958, 363] width 61 height 26
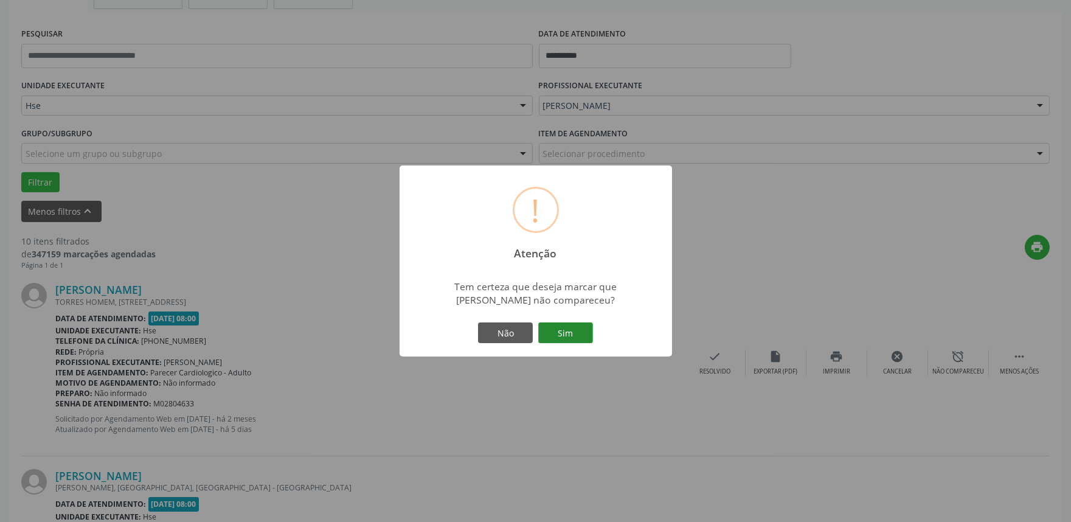
click at [555, 338] on button "Sim" at bounding box center [565, 332] width 55 height 21
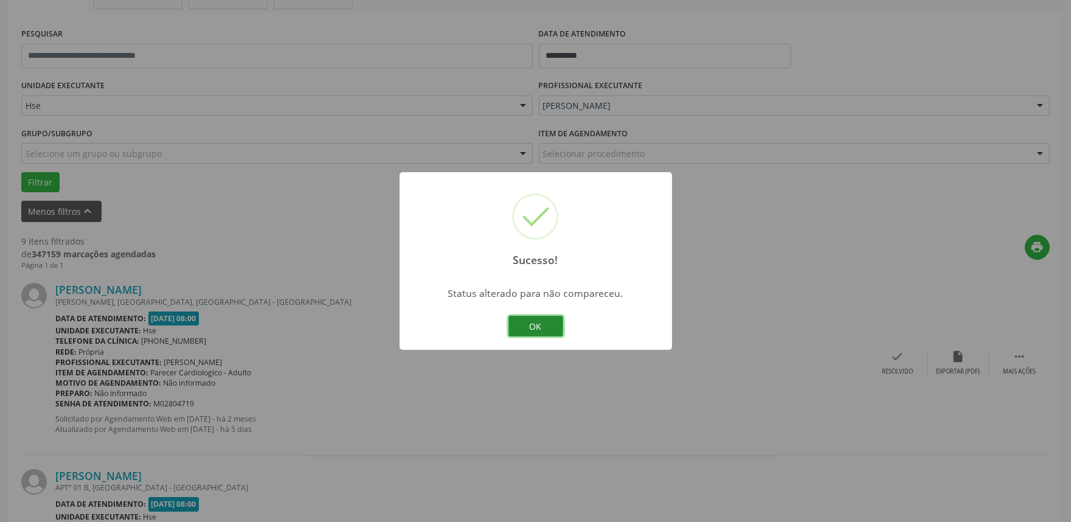
click at [536, 323] on button "OK" at bounding box center [535, 326] width 55 height 21
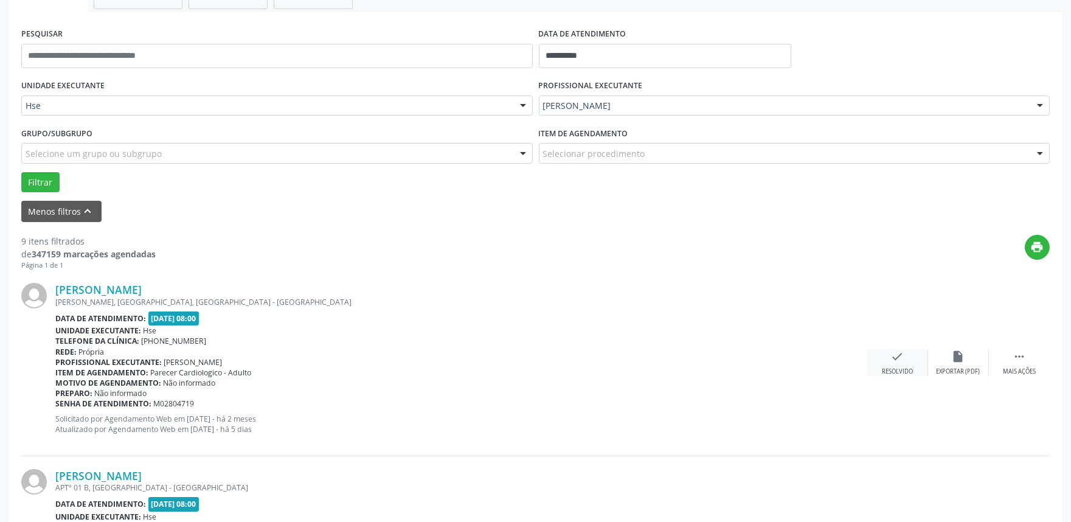
click at [891, 350] on icon "check" at bounding box center [897, 356] width 13 height 13
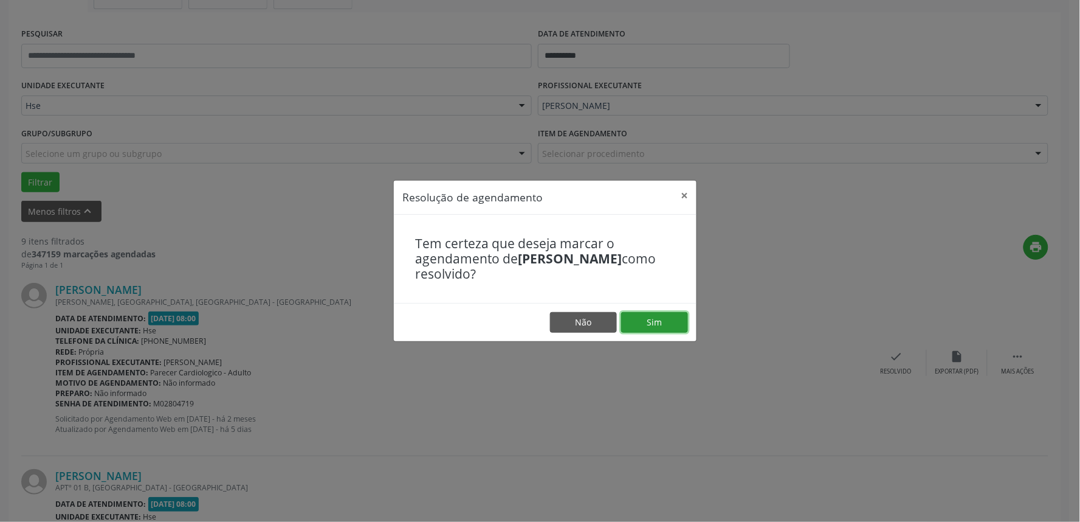
click at [669, 319] on button "Sim" at bounding box center [654, 322] width 67 height 21
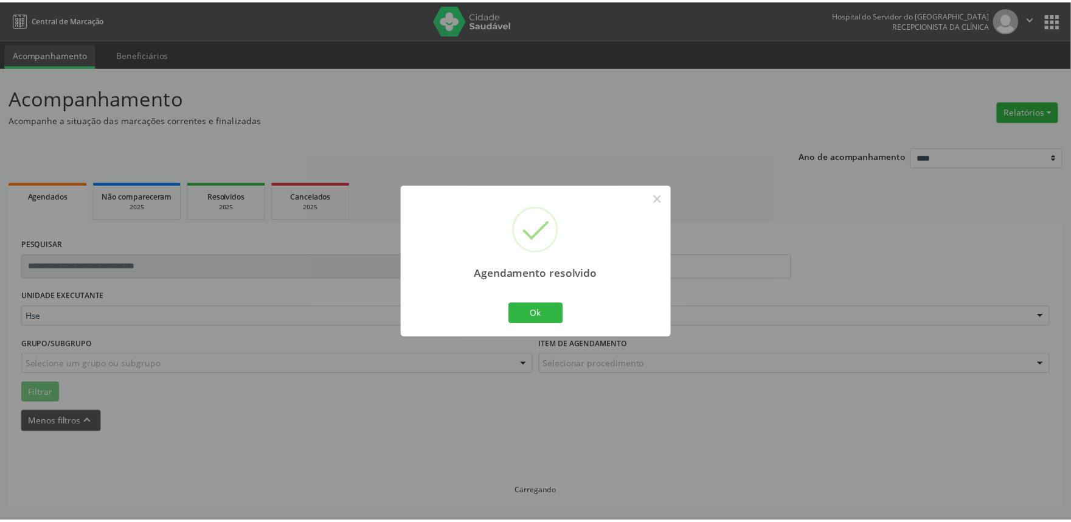
scroll to position [0, 0]
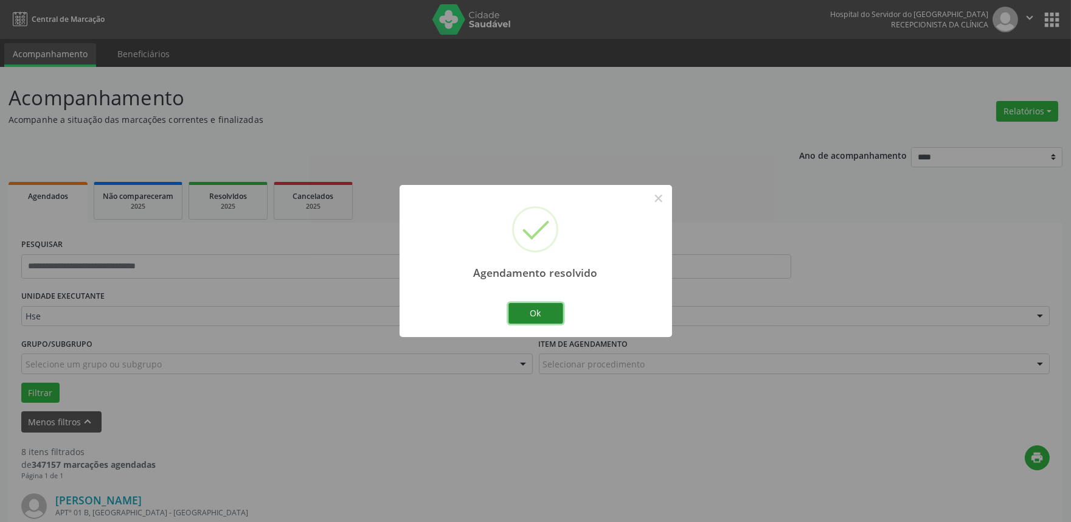
click at [525, 314] on button "Ok" at bounding box center [535, 313] width 55 height 21
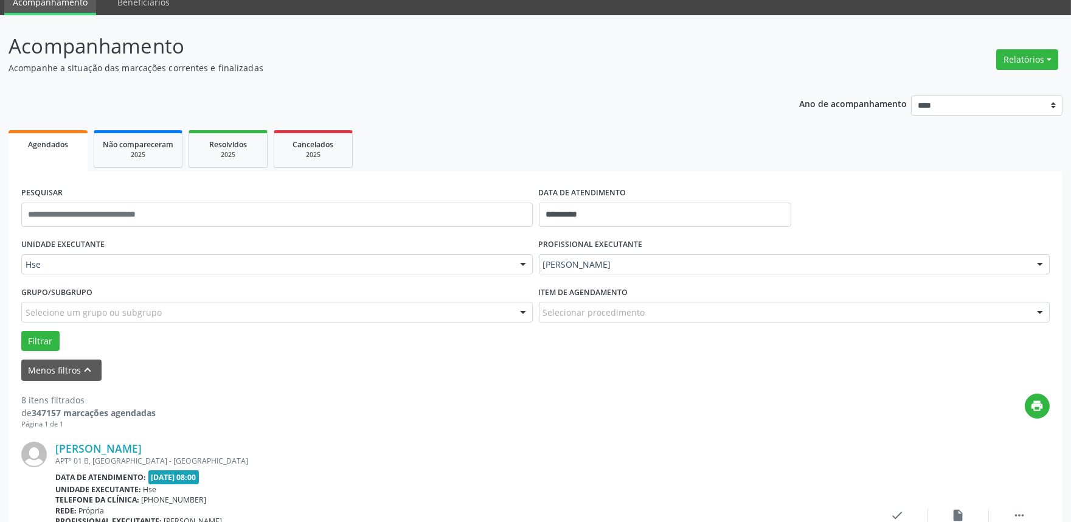
scroll to position [67, 0]
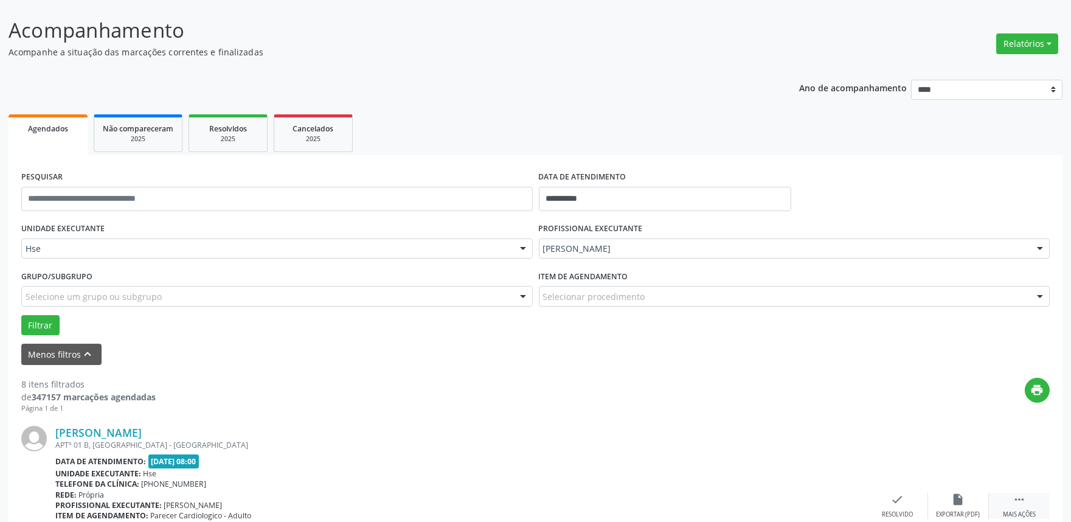
click at [1015, 508] on div " Mais ações" at bounding box center [1019, 506] width 61 height 26
click at [944, 500] on div "alarm_off Não compareceu" at bounding box center [958, 506] width 61 height 26
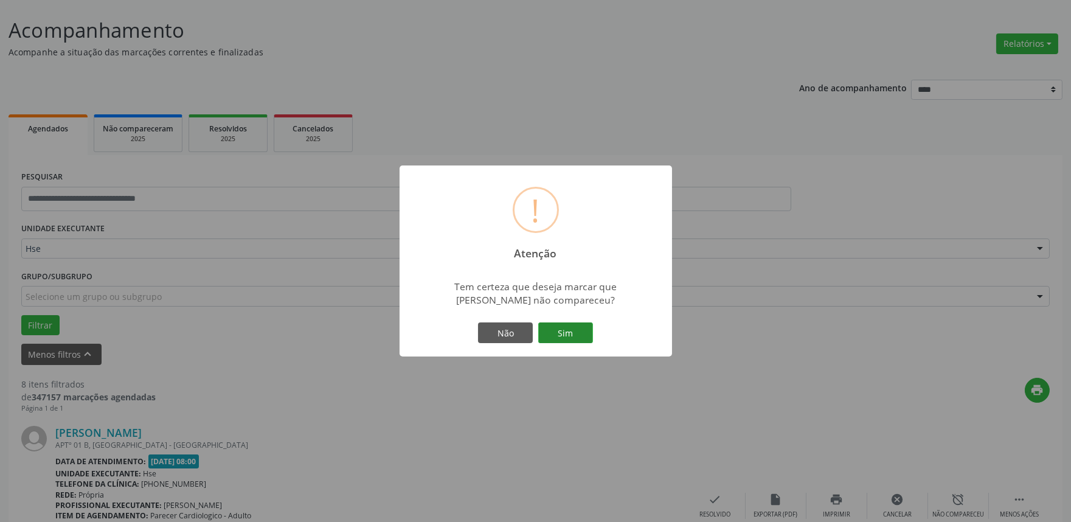
click at [569, 327] on button "Sim" at bounding box center [565, 332] width 55 height 21
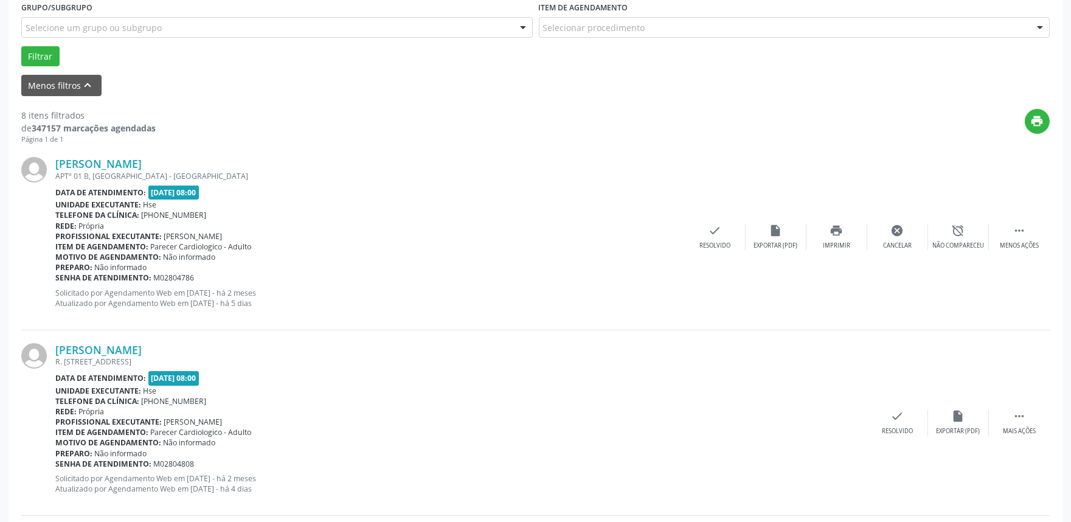
scroll to position [337, 0]
click at [972, 238] on div "alarm_off Não compareceu" at bounding box center [958, 236] width 61 height 26
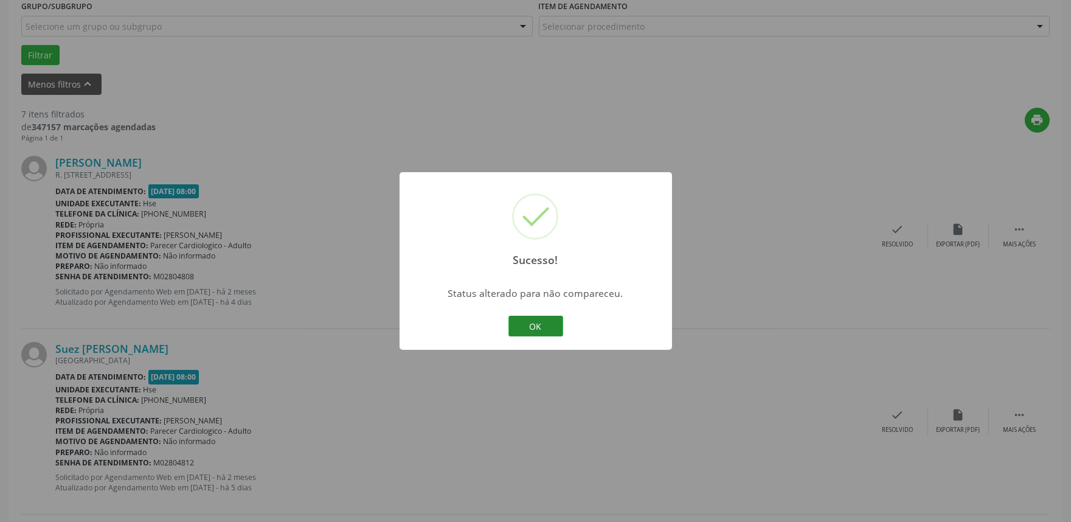
click at [543, 317] on button "OK" at bounding box center [535, 326] width 55 height 21
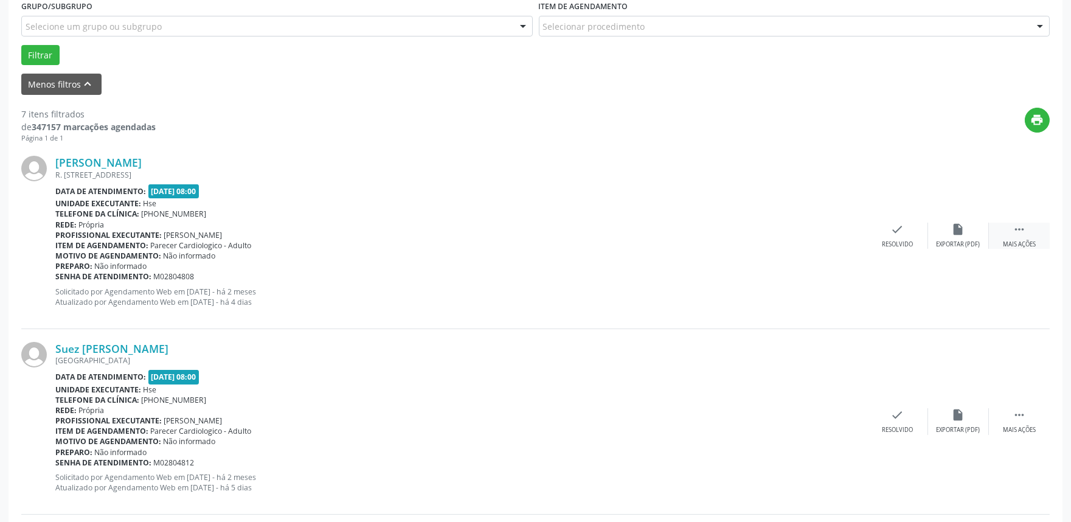
click at [1002, 237] on div " Mais ações" at bounding box center [1019, 236] width 61 height 26
click at [942, 233] on div "alarm_off Não compareceu" at bounding box center [958, 236] width 61 height 26
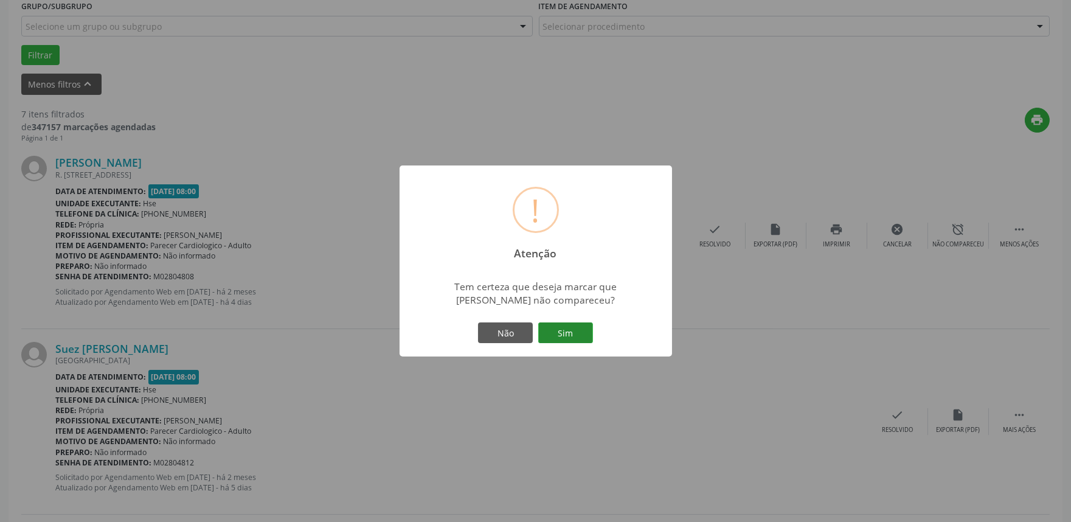
click at [579, 336] on button "Sim" at bounding box center [565, 332] width 55 height 21
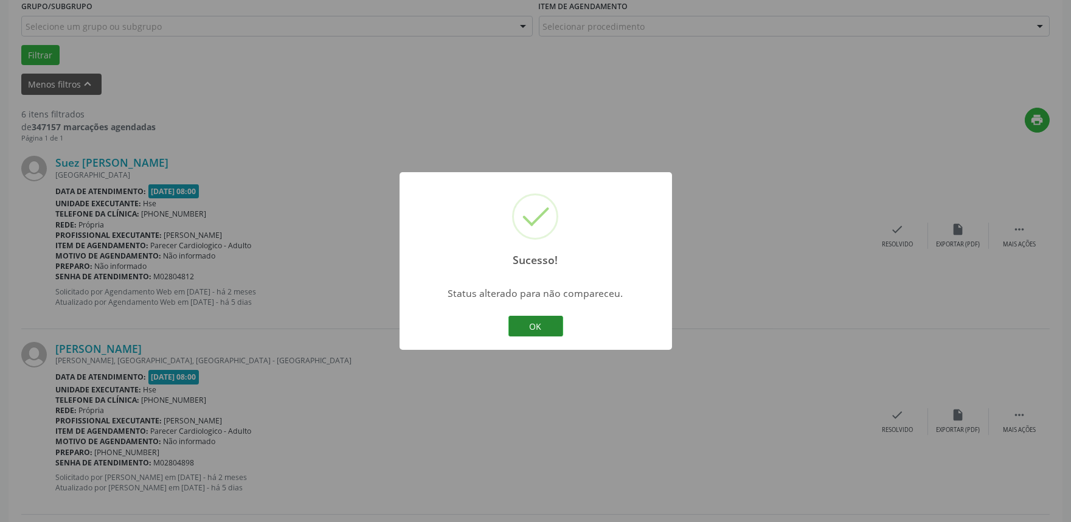
click at [517, 320] on button "OK" at bounding box center [535, 326] width 55 height 21
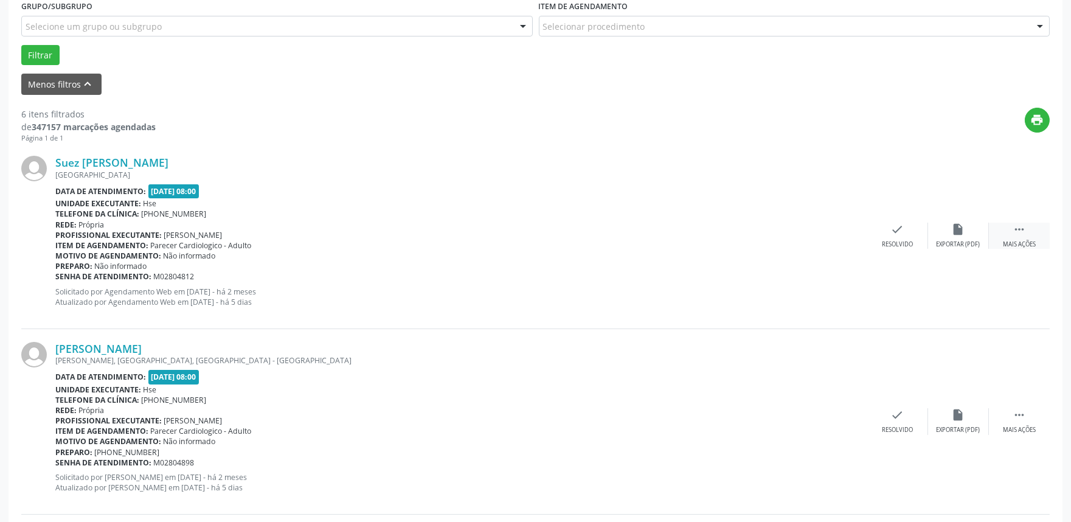
click at [1020, 236] on div " Mais ações" at bounding box center [1019, 236] width 61 height 26
click at [965, 242] on div "Não compareceu" at bounding box center [958, 244] width 52 height 9
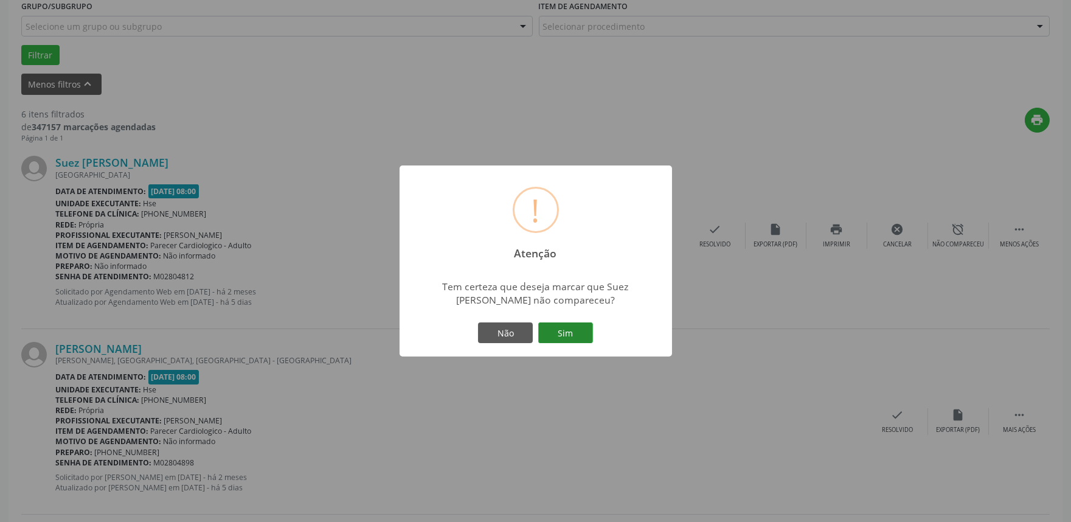
click at [579, 327] on button "Sim" at bounding box center [565, 332] width 55 height 21
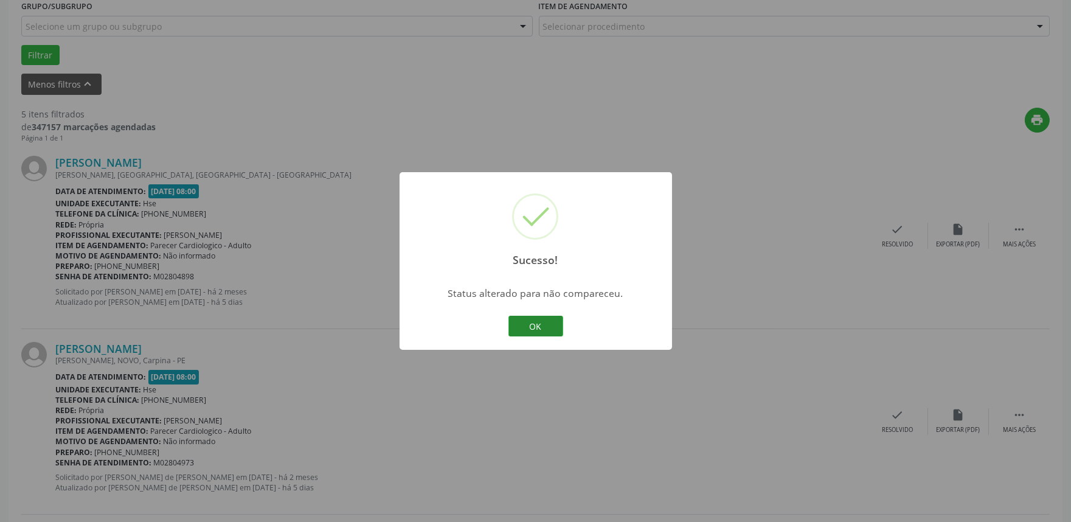
click at [545, 325] on button "OK" at bounding box center [535, 326] width 55 height 21
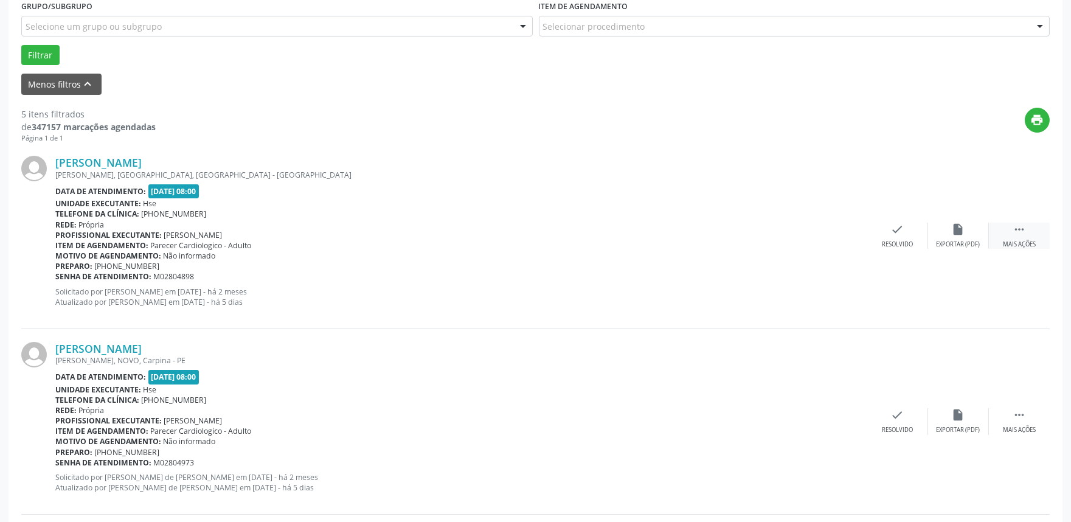
click at [1018, 229] on icon "" at bounding box center [1018, 229] width 13 height 13
drag, startPoint x: 927, startPoint y: 240, endPoint x: 939, endPoint y: 240, distance: 12.2
click at [939, 240] on div " Menos ações alarm_off Não compareceu cancel Cancelar print Imprimir insert_dr…" at bounding box center [867, 236] width 365 height 26
click at [939, 238] on div "alarm_off Não compareceu" at bounding box center [958, 236] width 61 height 26
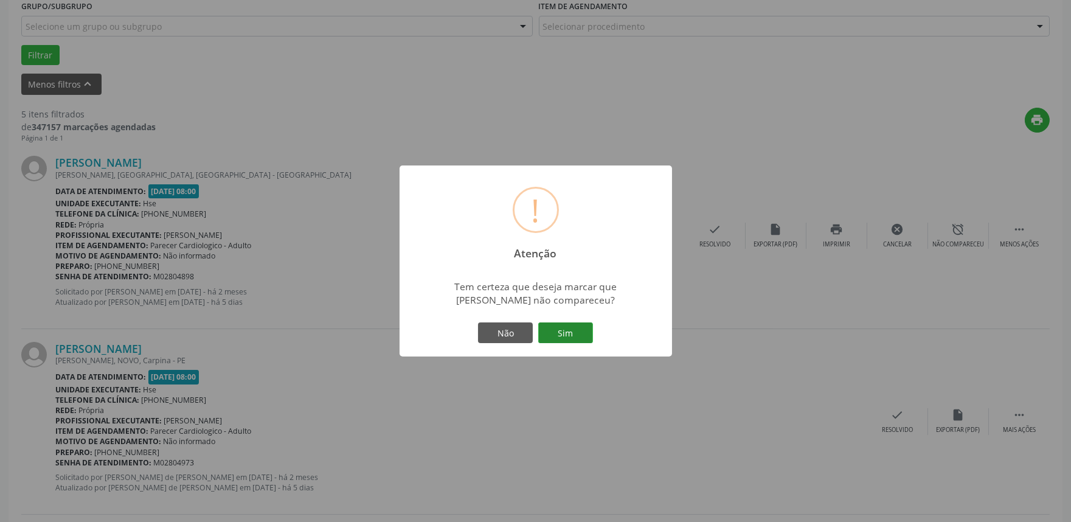
click at [582, 335] on button "Sim" at bounding box center [565, 332] width 55 height 21
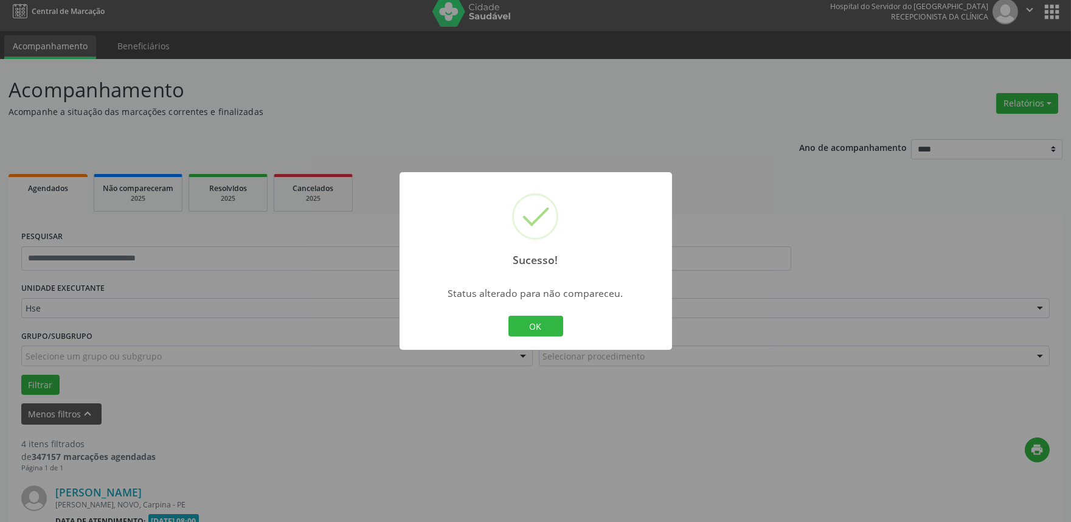
scroll to position [338, 0]
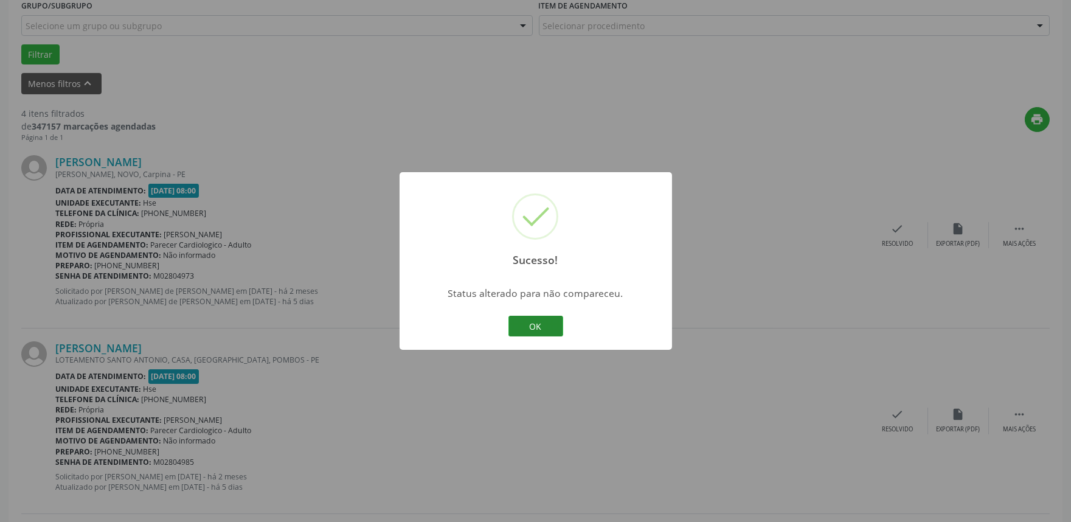
click at [537, 321] on button "OK" at bounding box center [535, 326] width 55 height 21
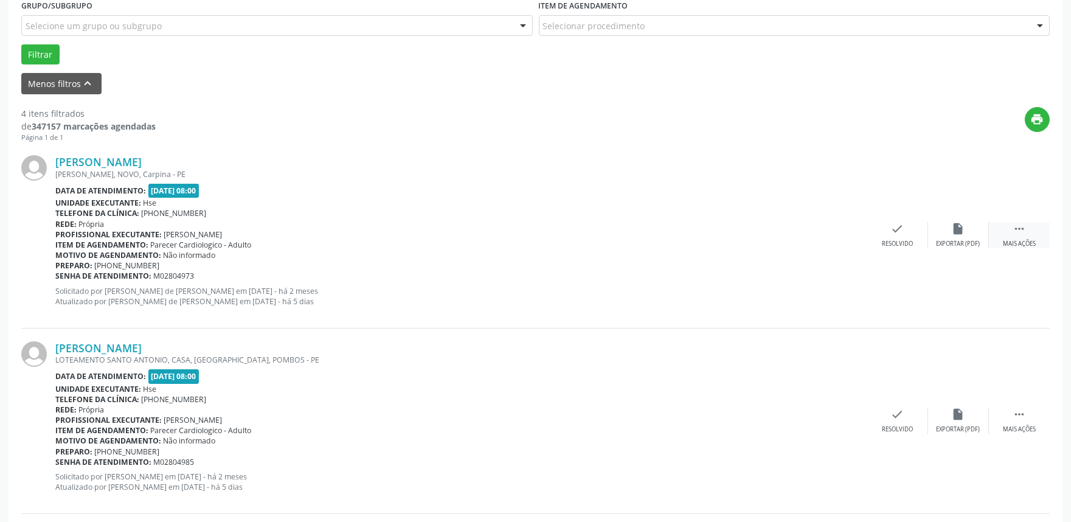
click at [1035, 241] on div "Mais ações" at bounding box center [1019, 244] width 33 height 9
click at [946, 238] on div "alarm_off Não compareceu" at bounding box center [958, 235] width 61 height 26
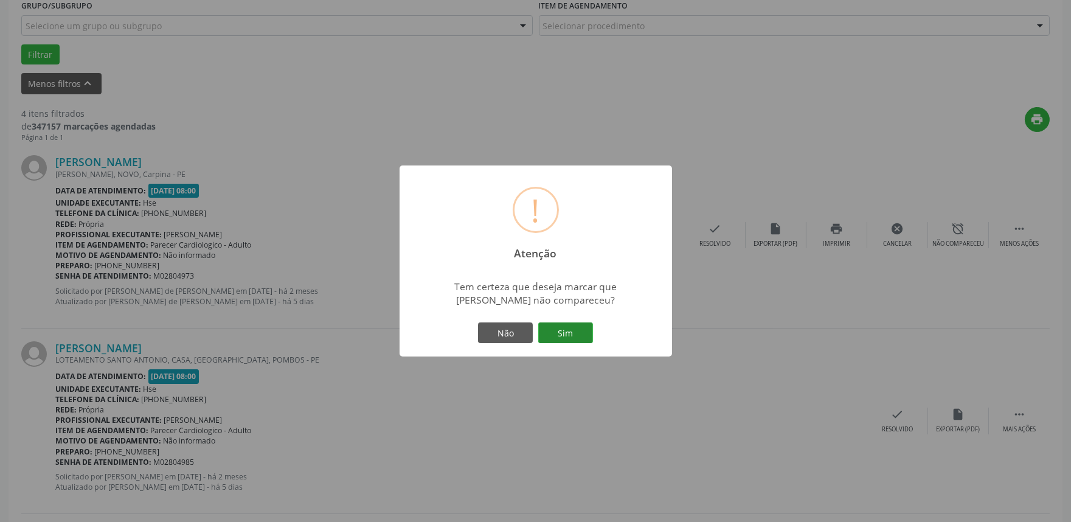
click at [567, 337] on button "Sim" at bounding box center [565, 332] width 55 height 21
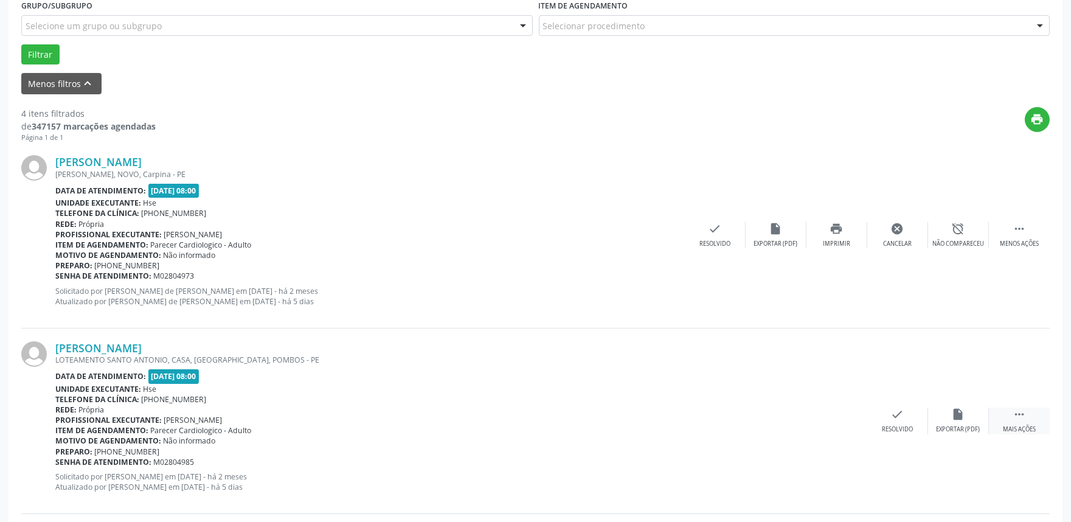
click at [1015, 420] on icon "" at bounding box center [1018, 413] width 13 height 13
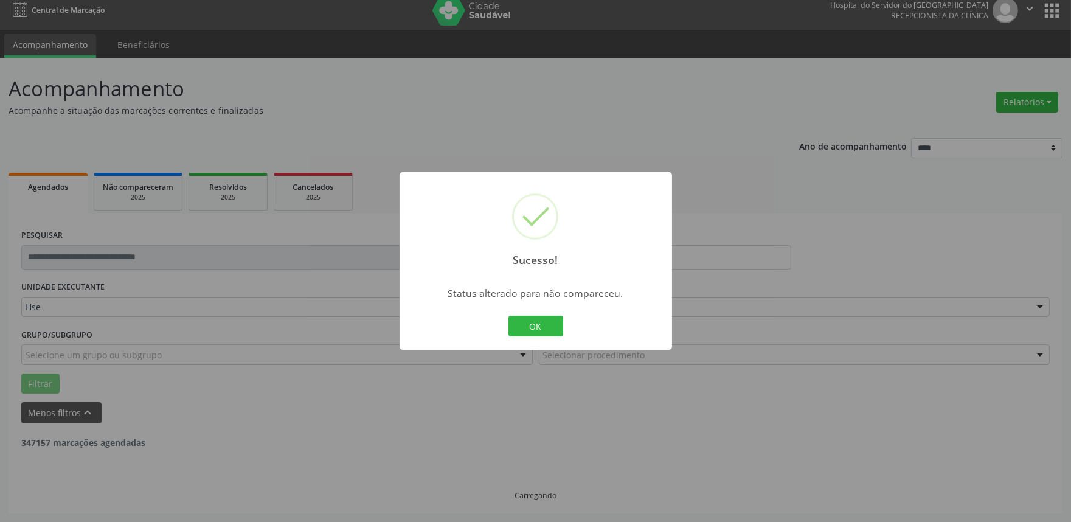
scroll to position [8, 0]
drag, startPoint x: 976, startPoint y: 413, endPoint x: 931, endPoint y: 399, distance: 47.1
click at [965, 409] on div "Sucesso! × Status alterado para não compareceu. OK Cancel" at bounding box center [535, 261] width 1071 height 522
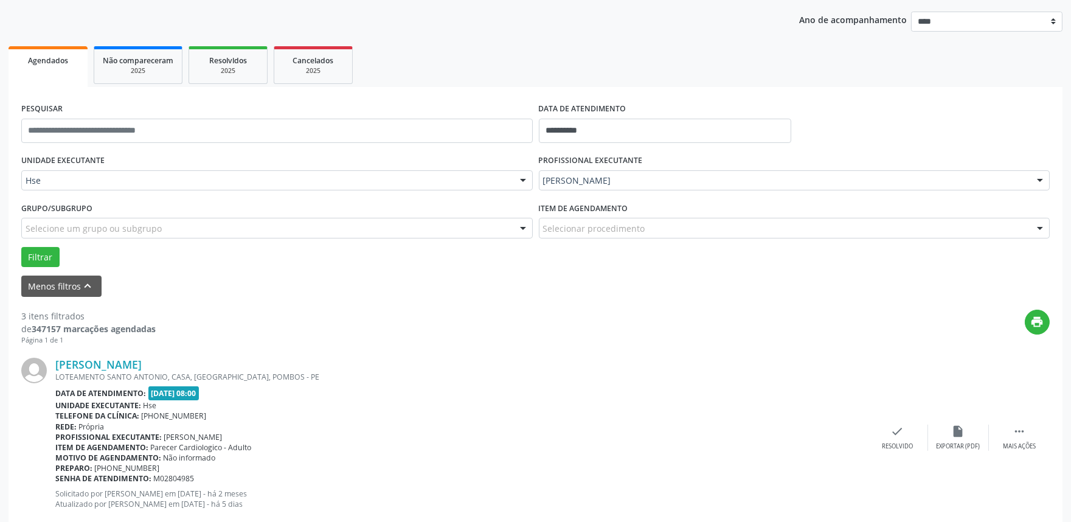
scroll to position [143, 0]
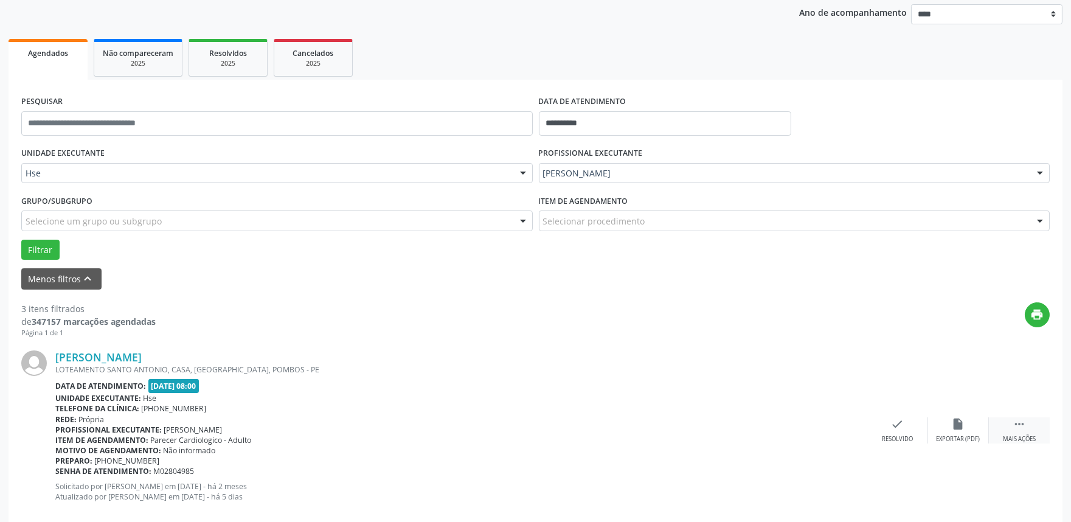
click at [1040, 423] on div " Mais ações" at bounding box center [1019, 430] width 61 height 26
click at [940, 424] on div "alarm_off Não compareceu" at bounding box center [958, 430] width 61 height 26
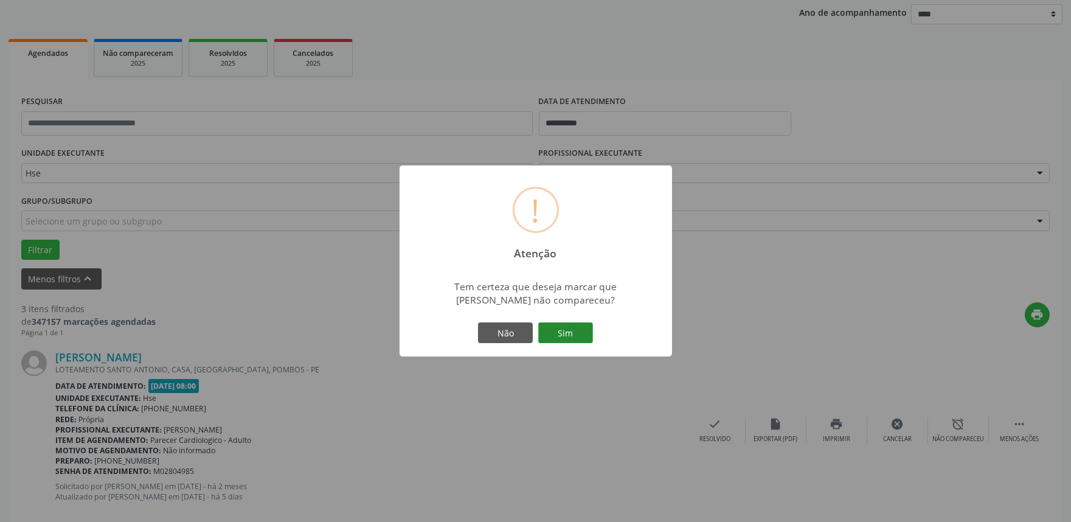
drag, startPoint x: 567, startPoint y: 323, endPoint x: 576, endPoint y: 333, distance: 12.5
click at [569, 324] on button "Sim" at bounding box center [565, 332] width 55 height 21
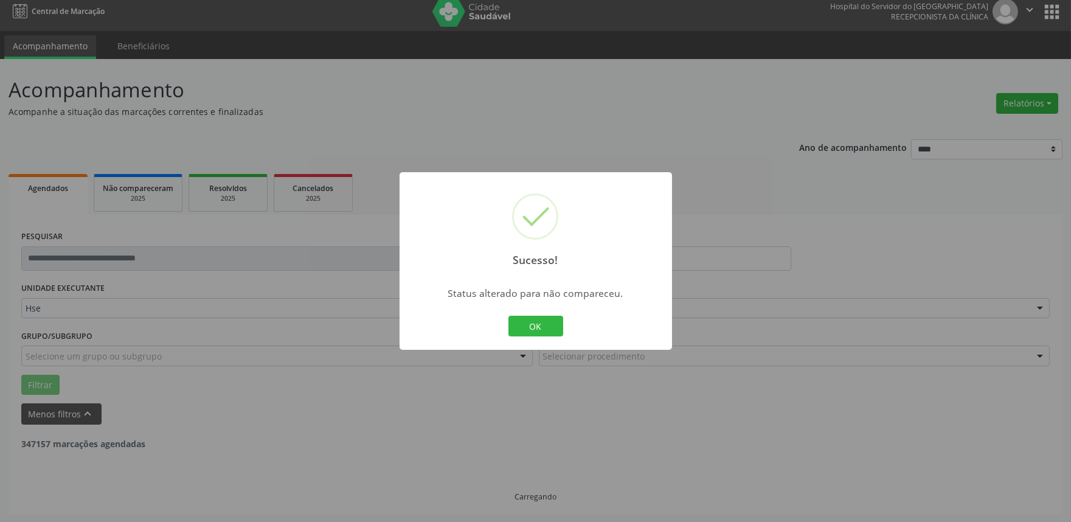
scroll to position [345, 0]
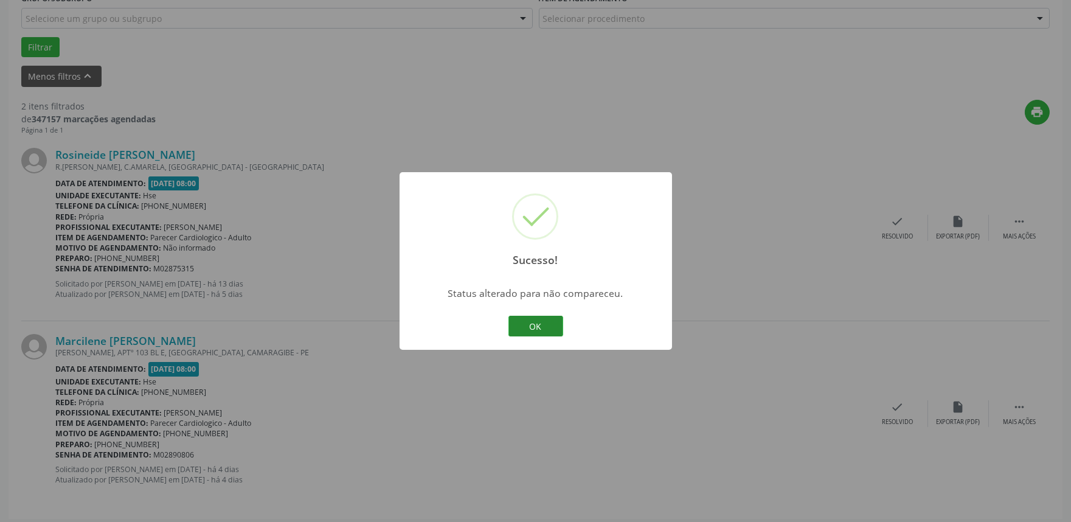
click at [527, 327] on button "OK" at bounding box center [535, 326] width 55 height 21
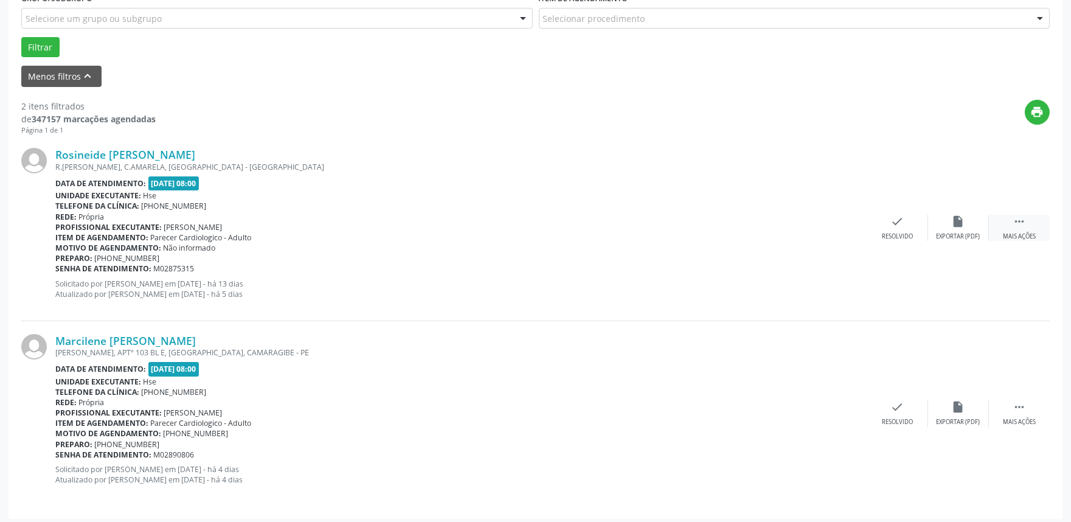
click at [1014, 221] on icon "" at bounding box center [1018, 221] width 13 height 13
click at [956, 225] on icon "alarm_off" at bounding box center [958, 221] width 13 height 13
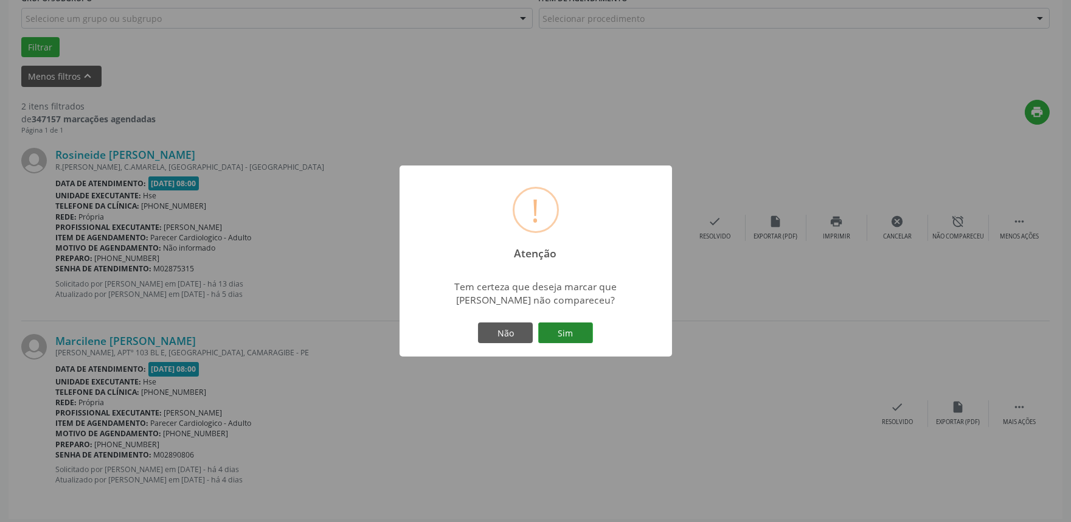
click at [570, 331] on button "Sim" at bounding box center [565, 332] width 55 height 21
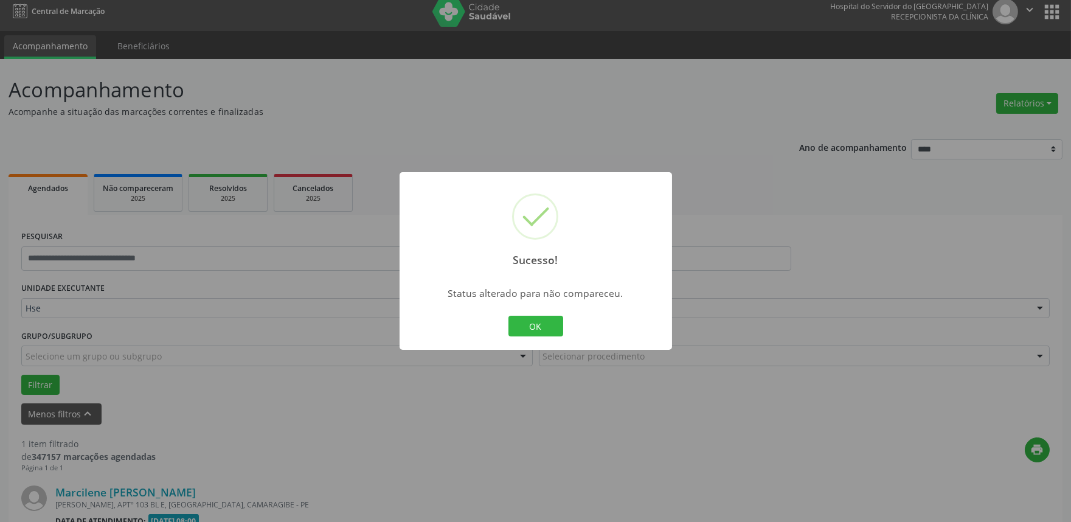
scroll to position [164, 0]
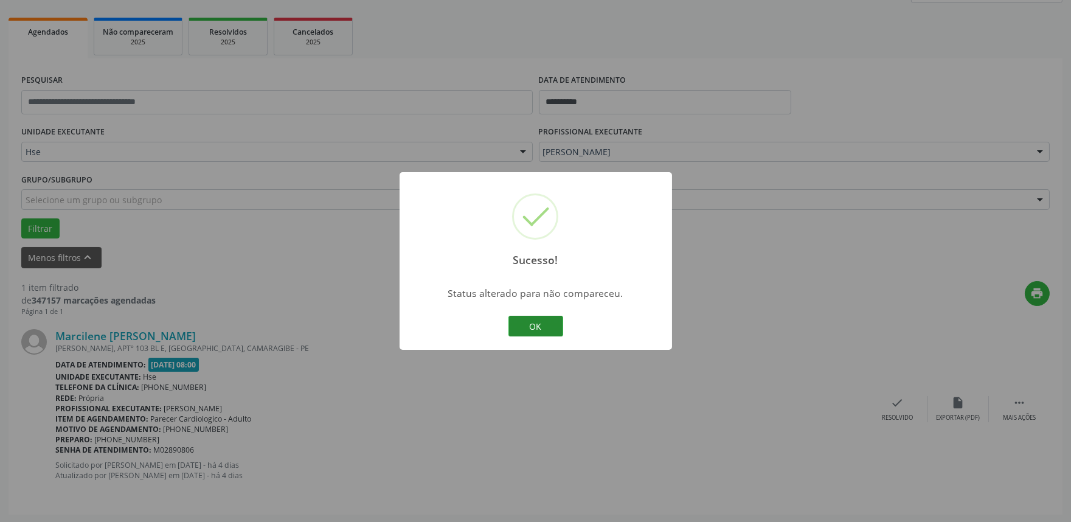
click at [542, 316] on button "OK" at bounding box center [535, 326] width 55 height 21
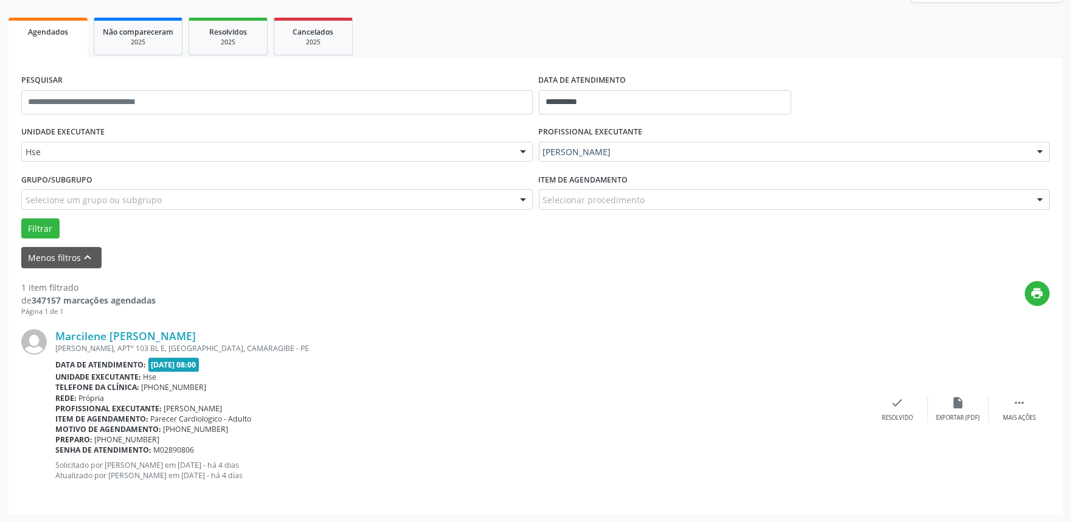
click at [1023, 423] on div "Marcilene Francisco Dias RUI BARBOSA, APTº 103 BL E, JARDIM PRIMAVERA, CAMARAGI…" at bounding box center [535, 408] width 1028 height 185
click at [1020, 409] on icon "" at bounding box center [1018, 402] width 13 height 13
click at [987, 421] on div "alarm_off Não compareceu" at bounding box center [958, 409] width 61 height 26
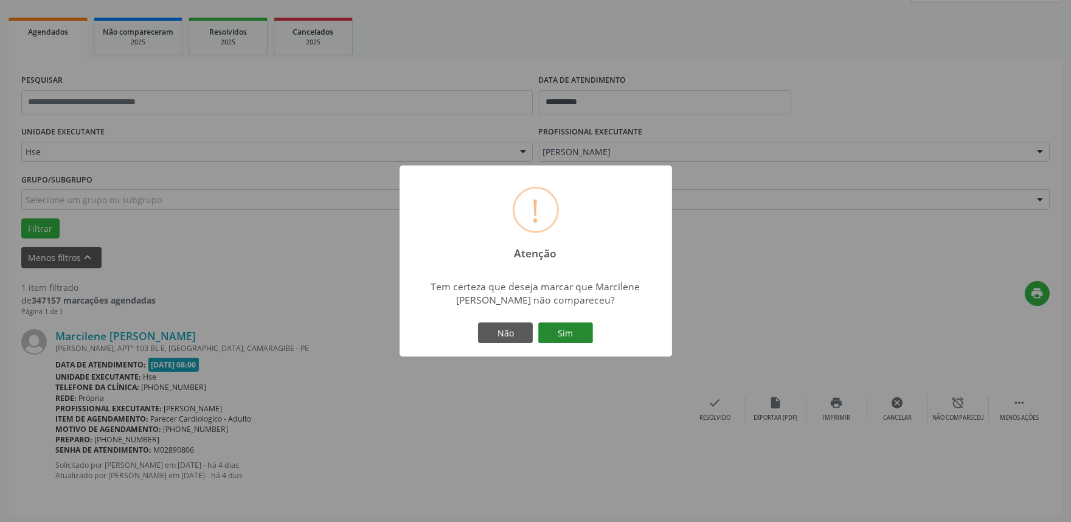
click at [558, 334] on button "Sim" at bounding box center [565, 332] width 55 height 21
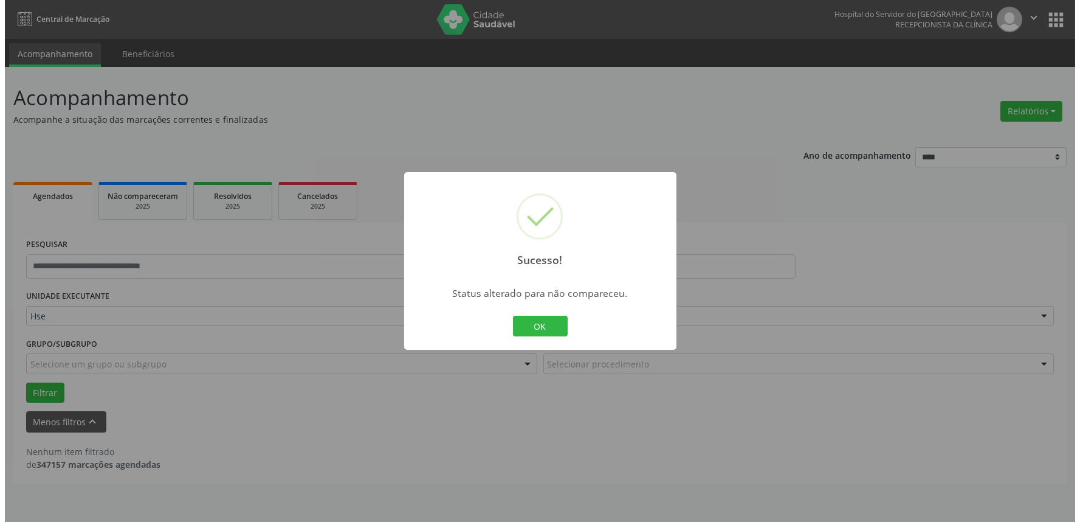
scroll to position [0, 0]
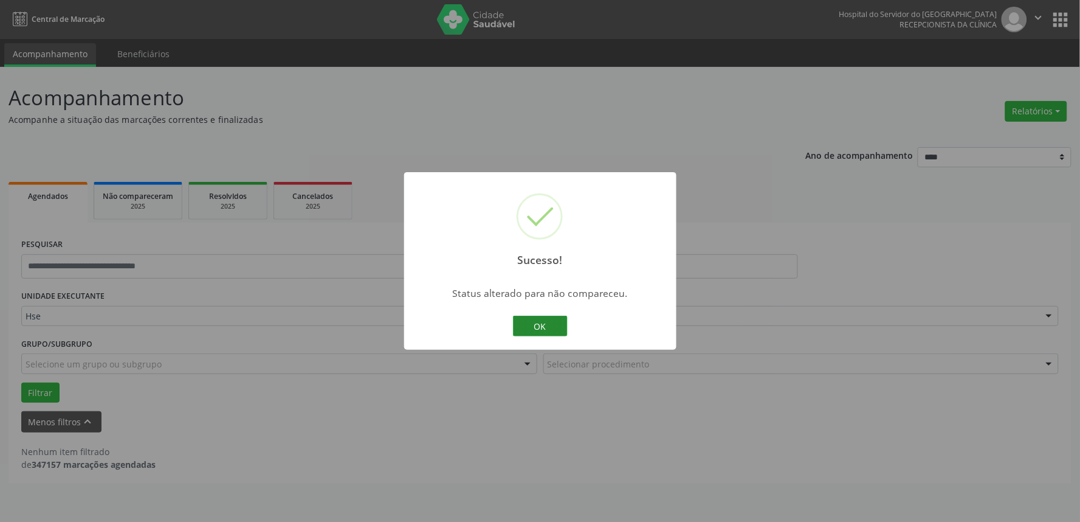
click at [539, 322] on button "OK" at bounding box center [540, 326] width 55 height 21
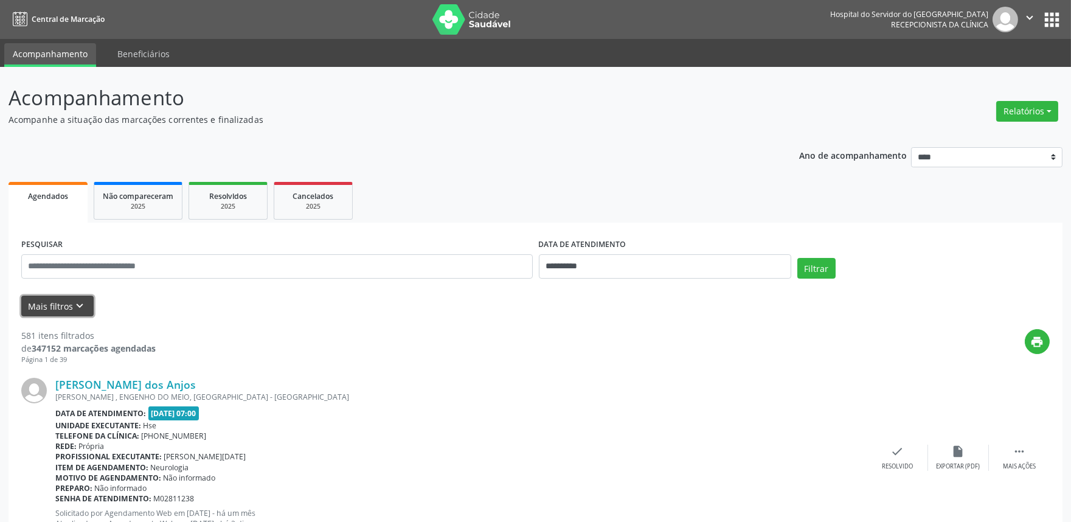
click at [51, 308] on button "Mais filtros keyboard_arrow_down" at bounding box center [57, 306] width 72 height 21
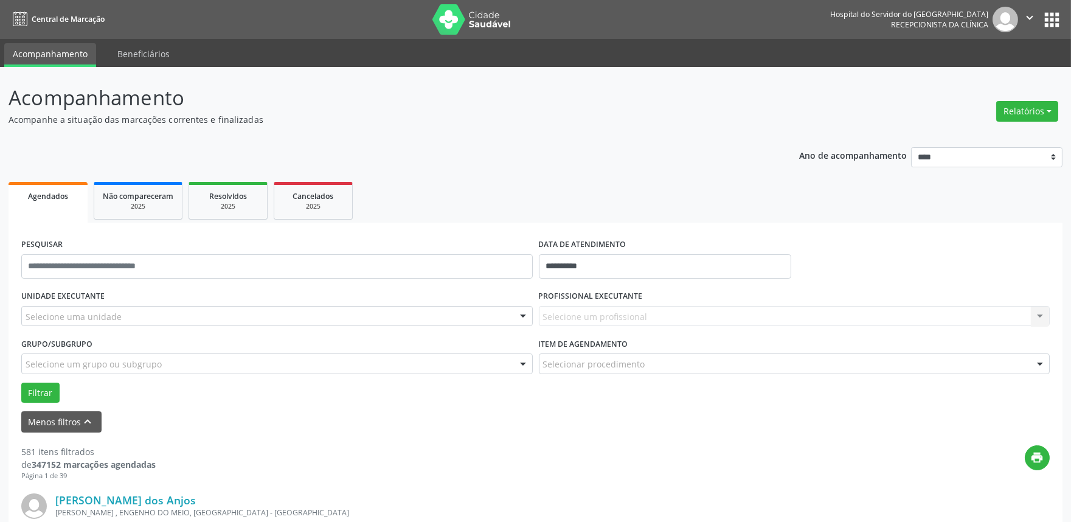
click at [150, 312] on div "Selecione uma unidade" at bounding box center [276, 316] width 511 height 21
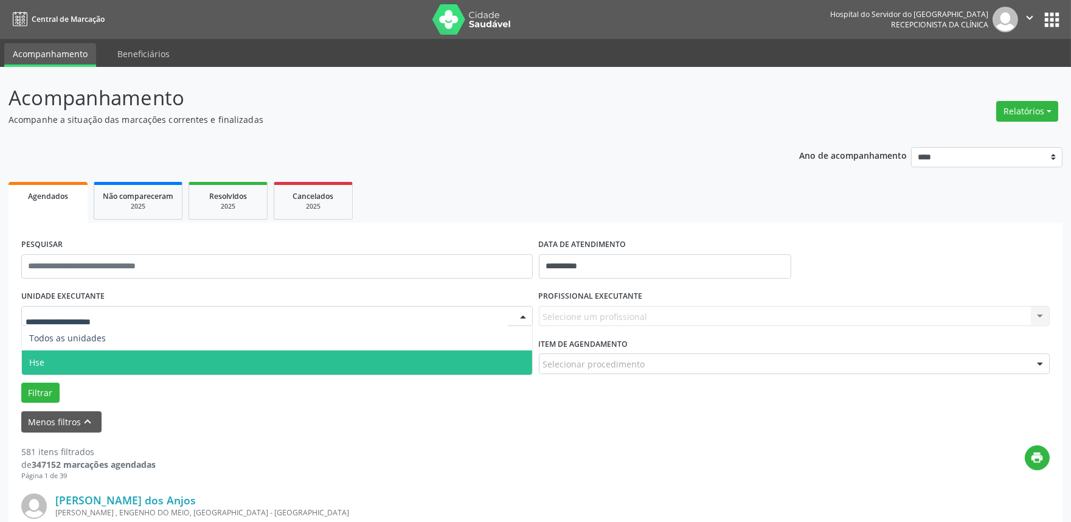
click at [117, 357] on span "Hse" at bounding box center [277, 362] width 510 height 24
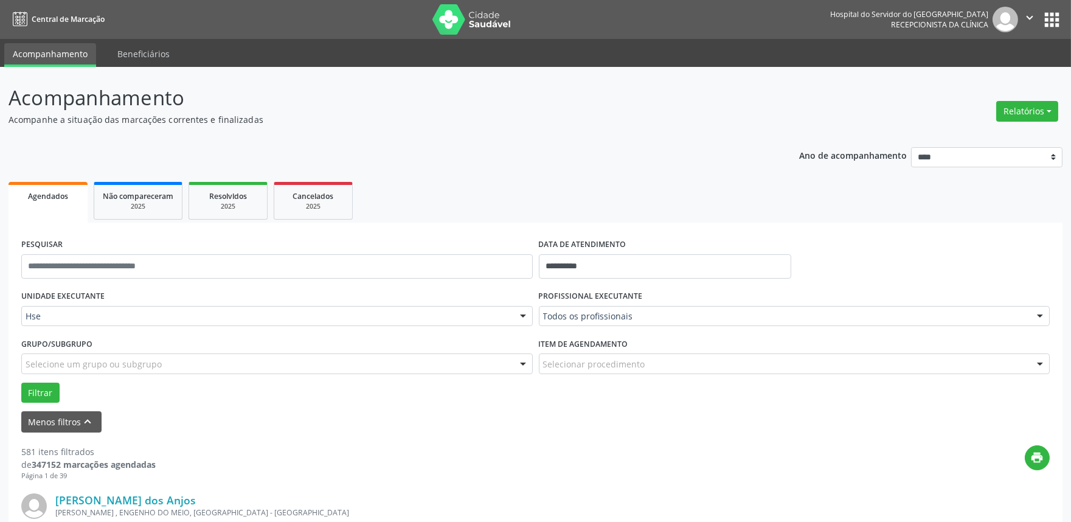
click at [627, 307] on div "Todos os profissionais" at bounding box center [794, 316] width 511 height 21
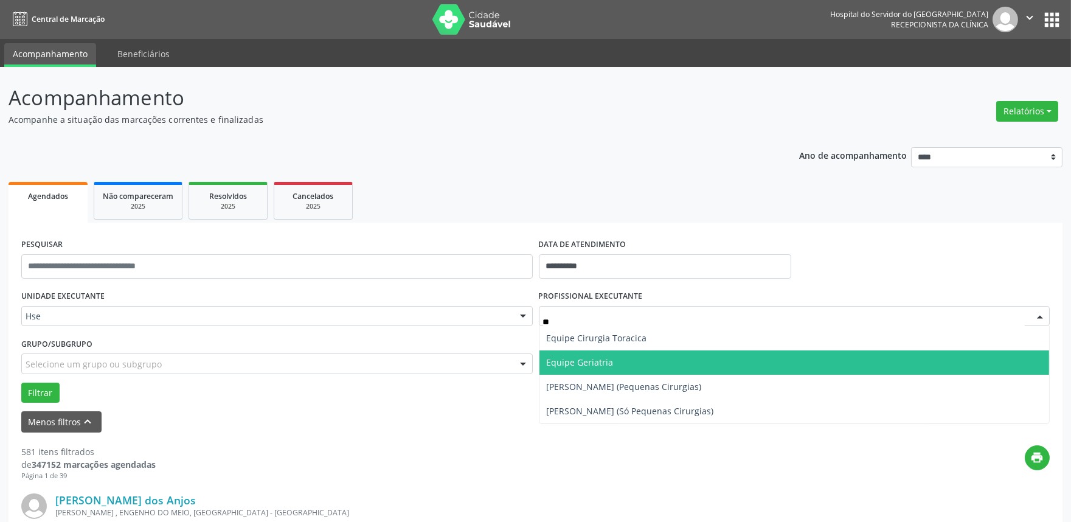
click at [616, 354] on span "Equipe Geriatria" at bounding box center [794, 362] width 510 height 24
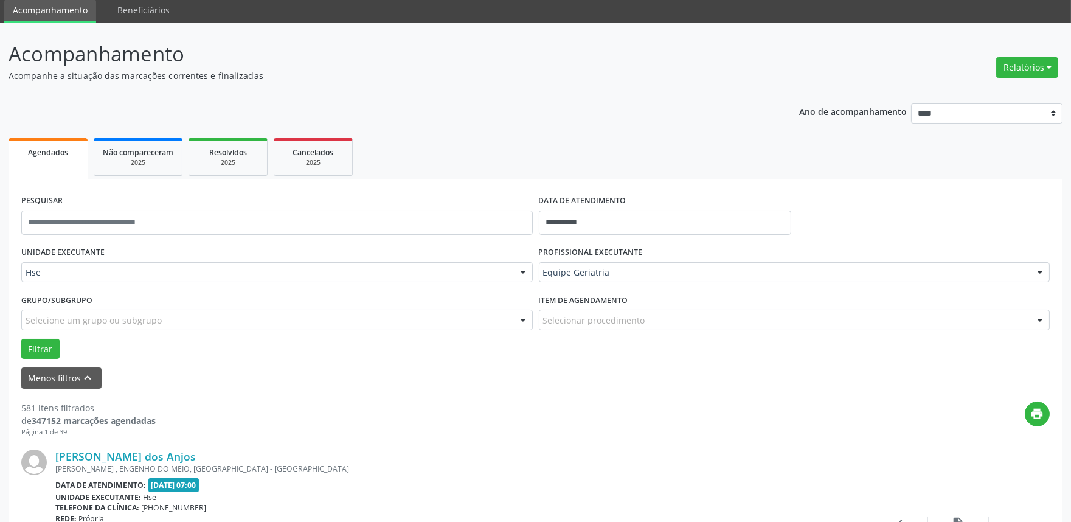
scroll to position [67, 0]
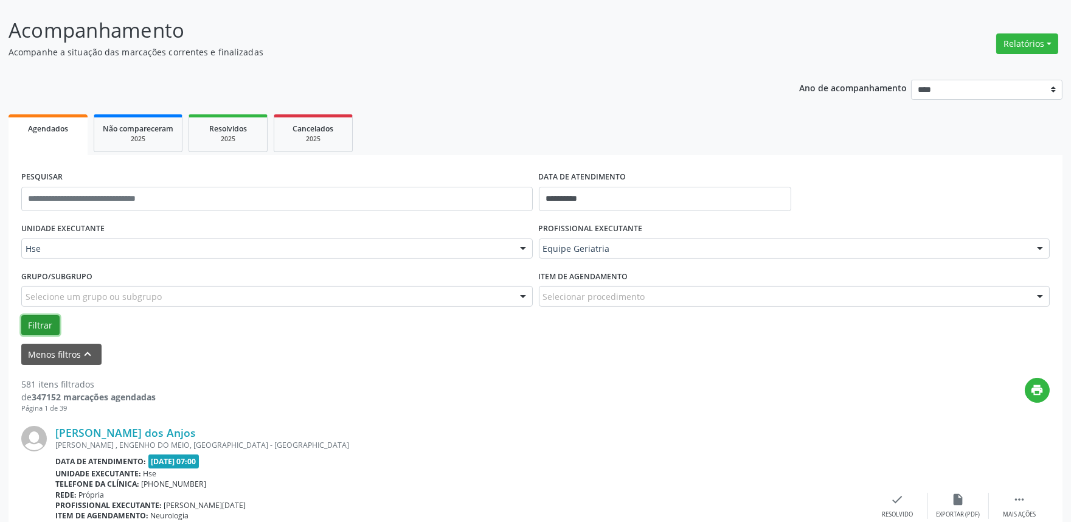
click at [29, 329] on button "Filtrar" at bounding box center [40, 325] width 38 height 21
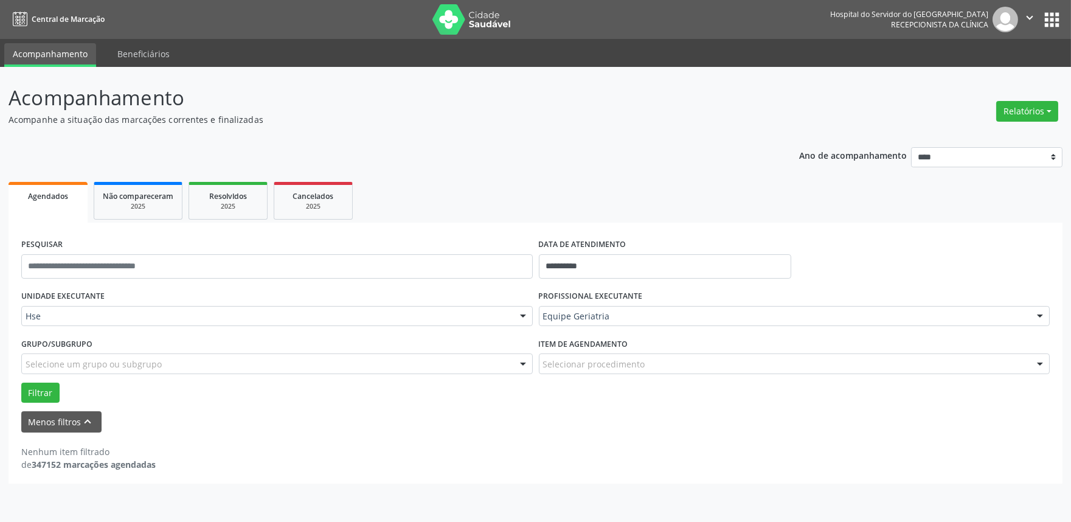
scroll to position [0, 0]
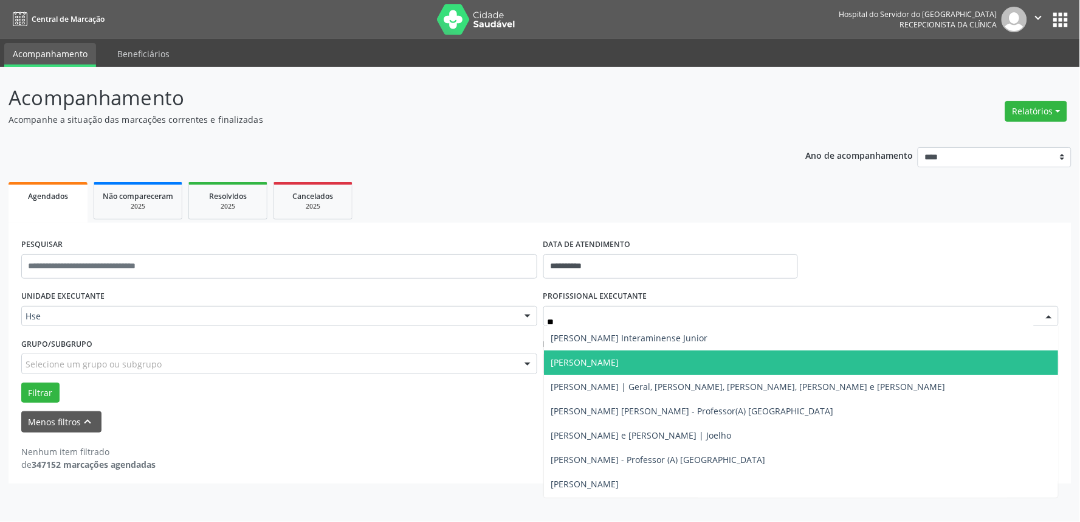
type input "***"
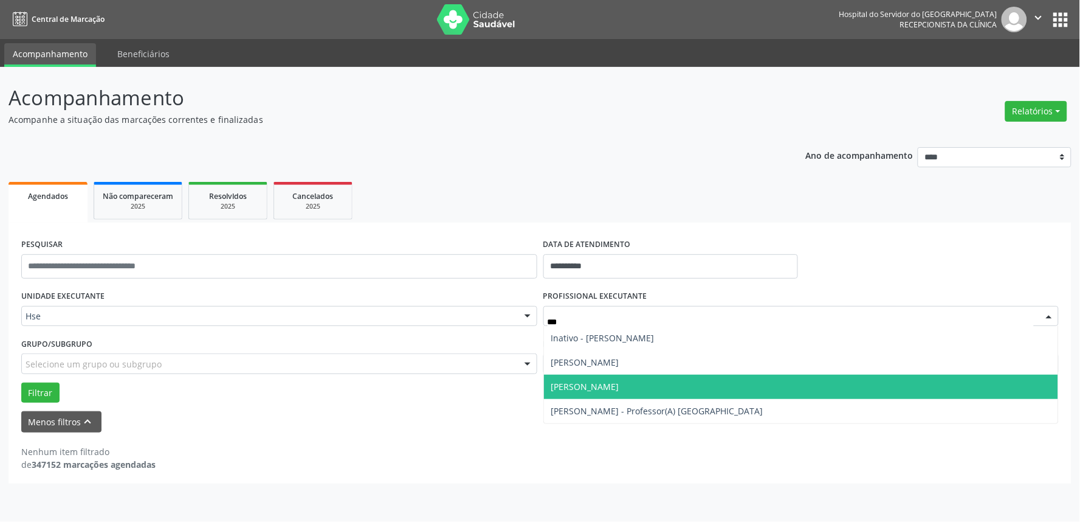
click at [620, 383] on span "Joanna Thaina Santos Bertolino - Nassau" at bounding box center [585, 387] width 68 height 12
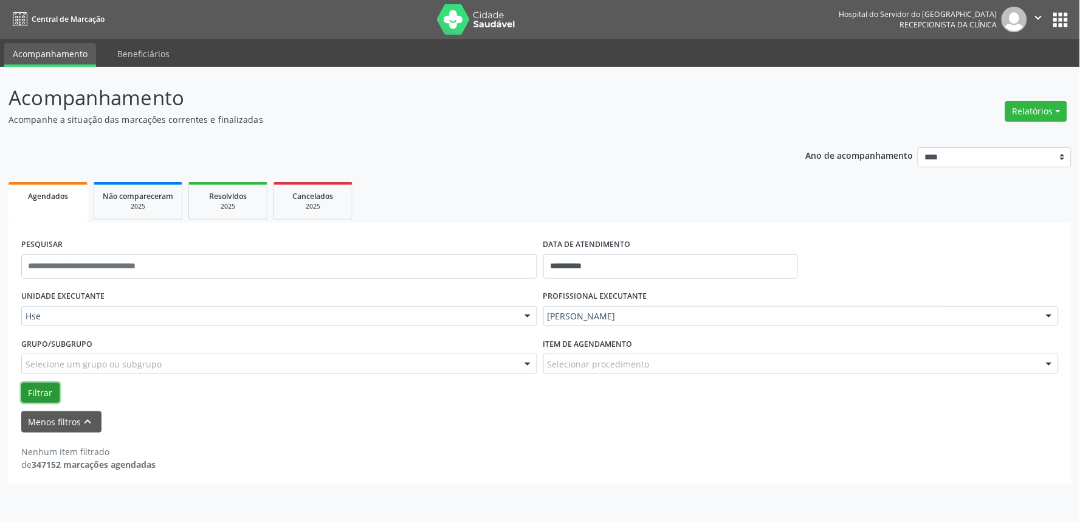
click at [49, 392] on button "Filtrar" at bounding box center [40, 392] width 38 height 21
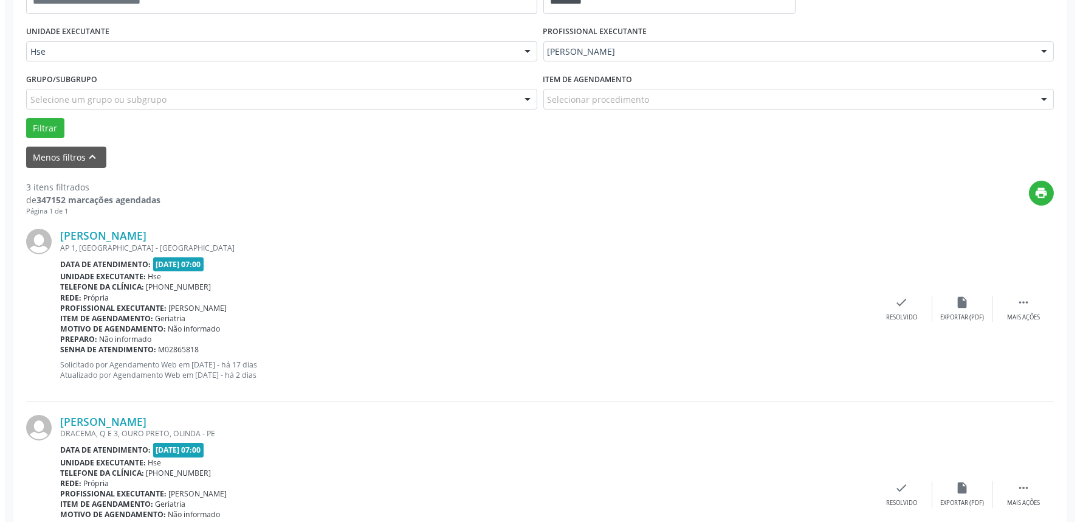
scroll to position [270, 0]
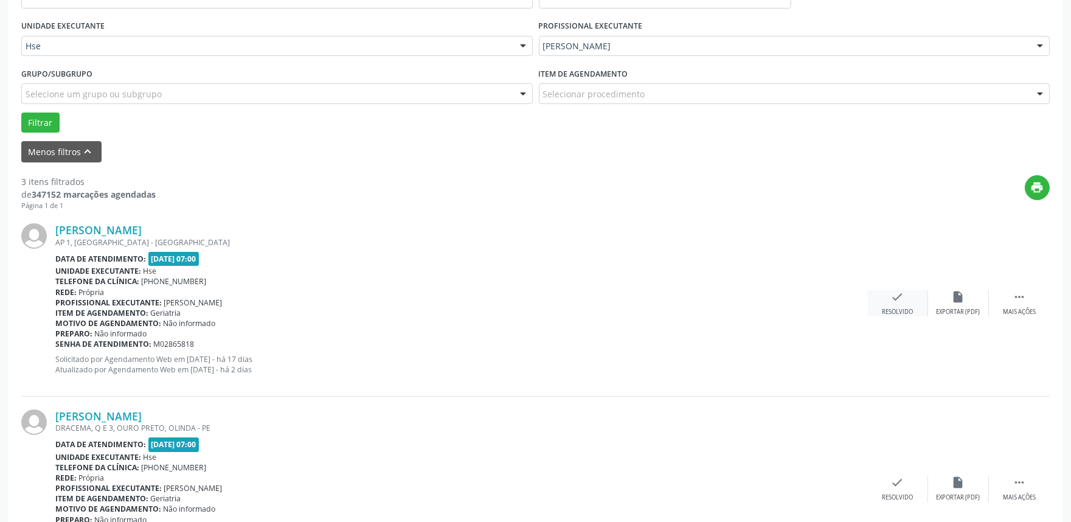
click at [900, 294] on icon "check" at bounding box center [897, 296] width 13 height 13
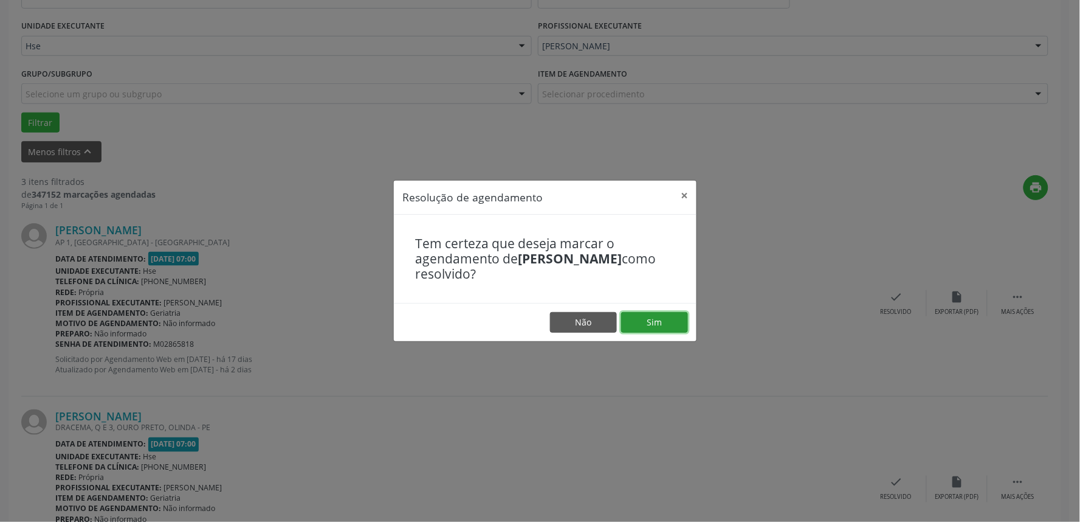
click at [648, 317] on button "Sim" at bounding box center [654, 322] width 67 height 21
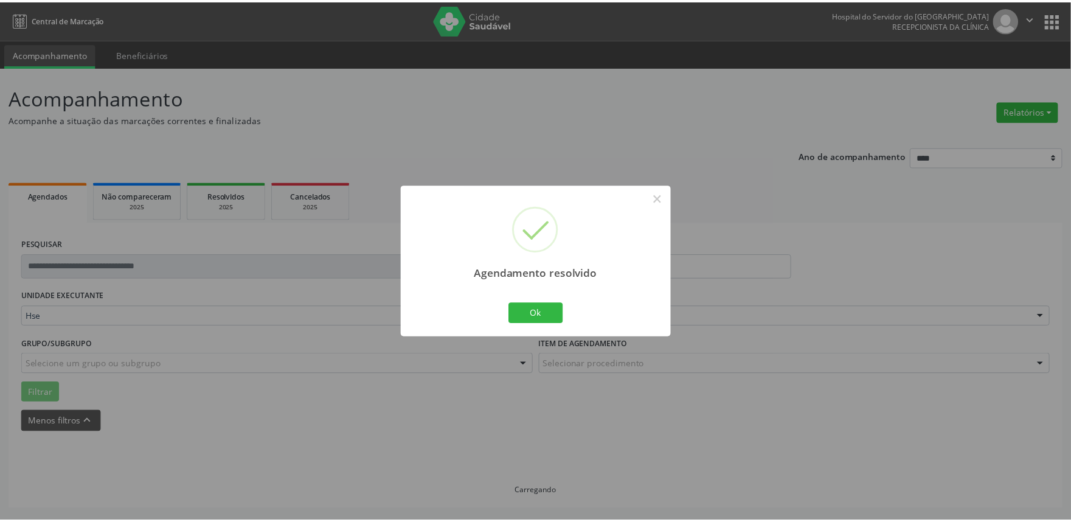
scroll to position [0, 0]
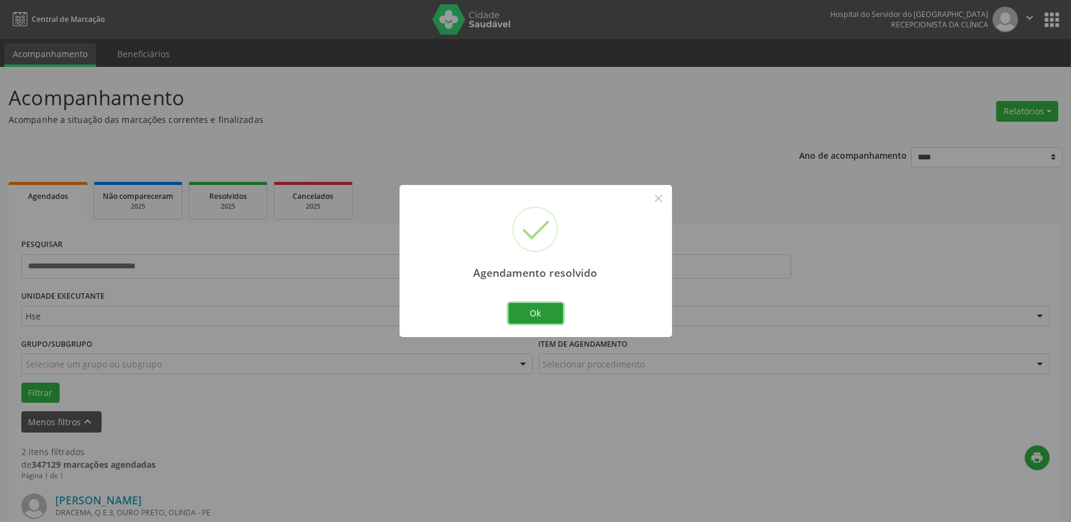
drag, startPoint x: 540, startPoint y: 308, endPoint x: 553, endPoint y: 316, distance: 15.5
click at [540, 310] on button "Ok" at bounding box center [535, 313] width 55 height 21
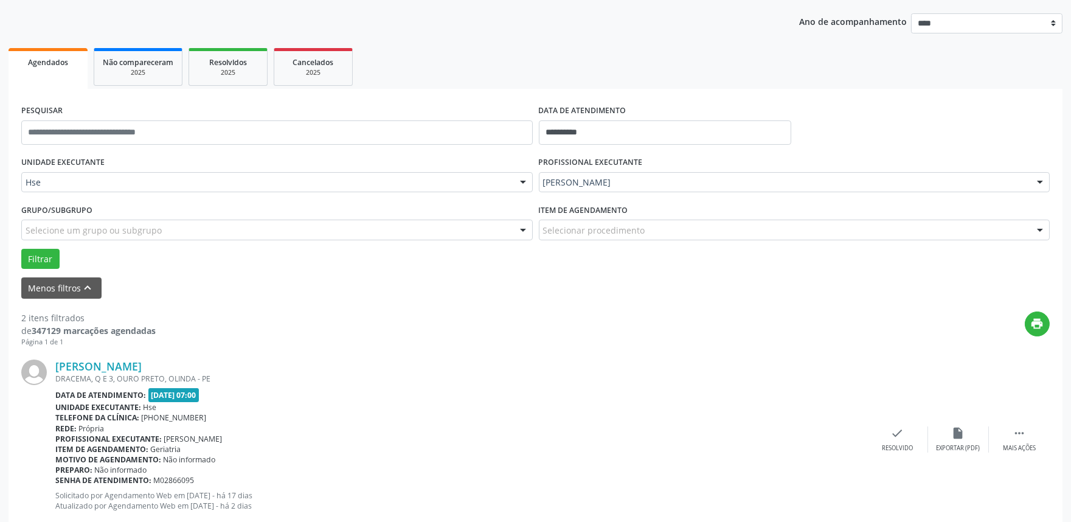
scroll to position [135, 0]
click at [1011, 437] on div " Mais ações" at bounding box center [1019, 438] width 61 height 26
click at [959, 440] on div "alarm_off Não compareceu" at bounding box center [958, 438] width 61 height 26
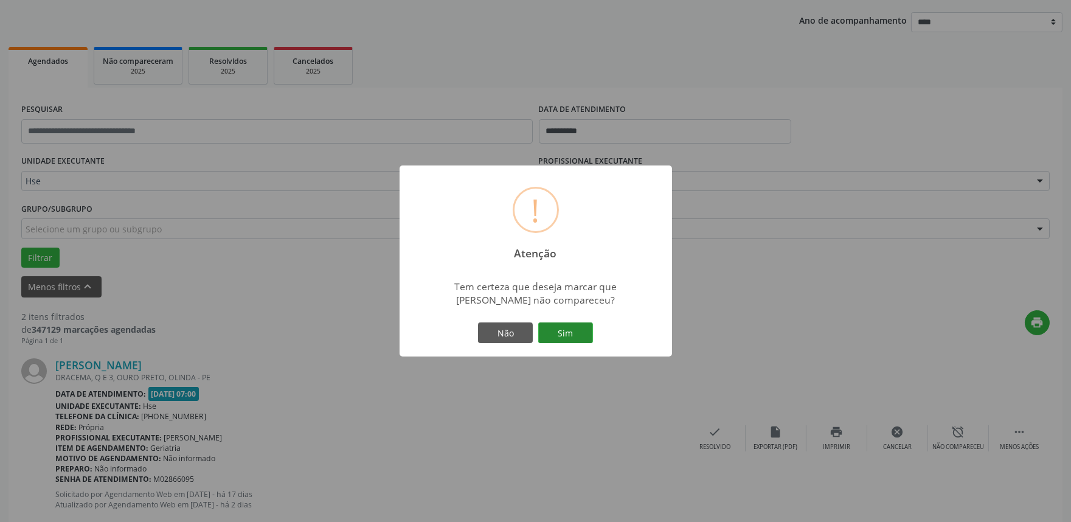
click at [555, 333] on button "Sim" at bounding box center [565, 332] width 55 height 21
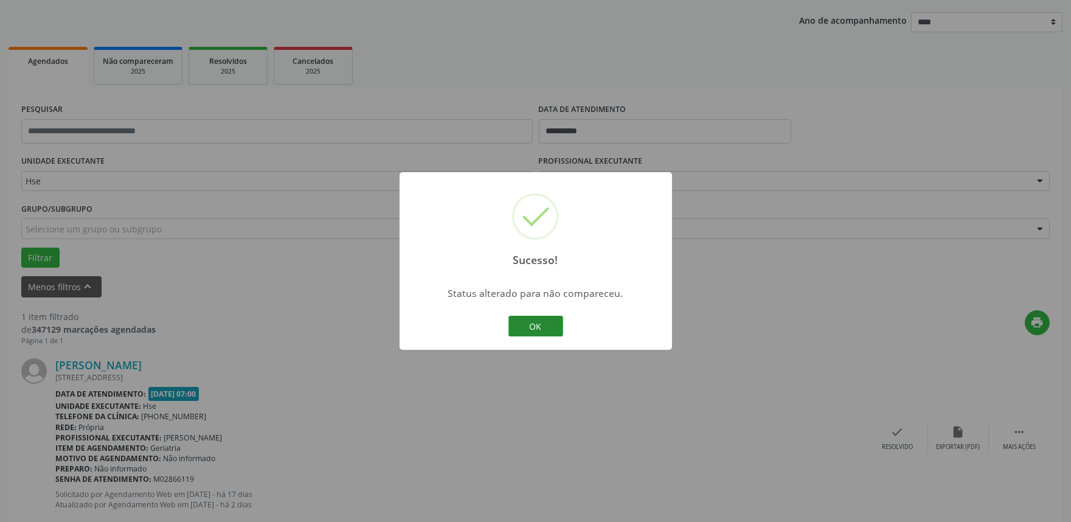
click at [537, 323] on button "OK" at bounding box center [535, 326] width 55 height 21
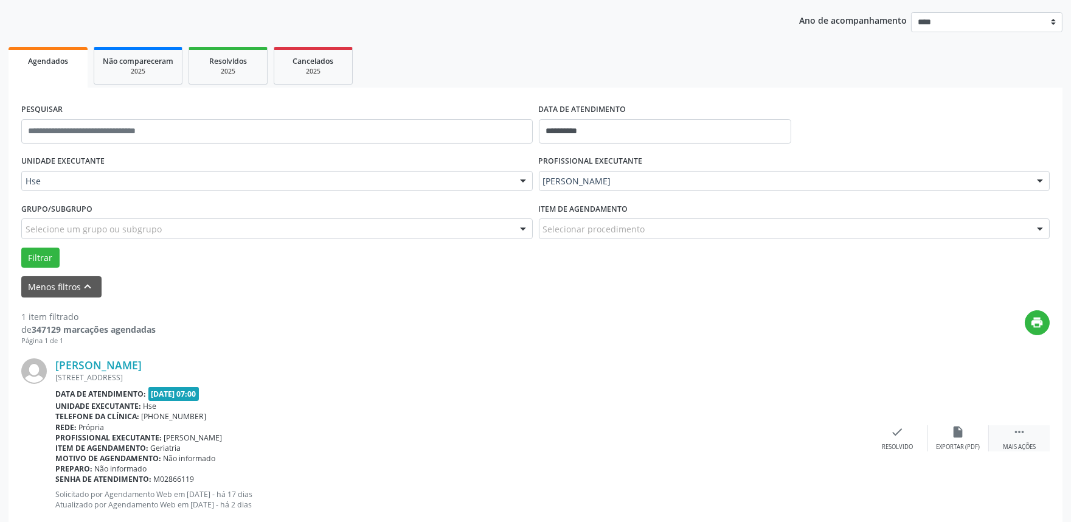
click at [1026, 430] on div " Mais ações" at bounding box center [1019, 438] width 61 height 26
click at [950, 429] on div "alarm_off Não compareceu" at bounding box center [958, 438] width 61 height 26
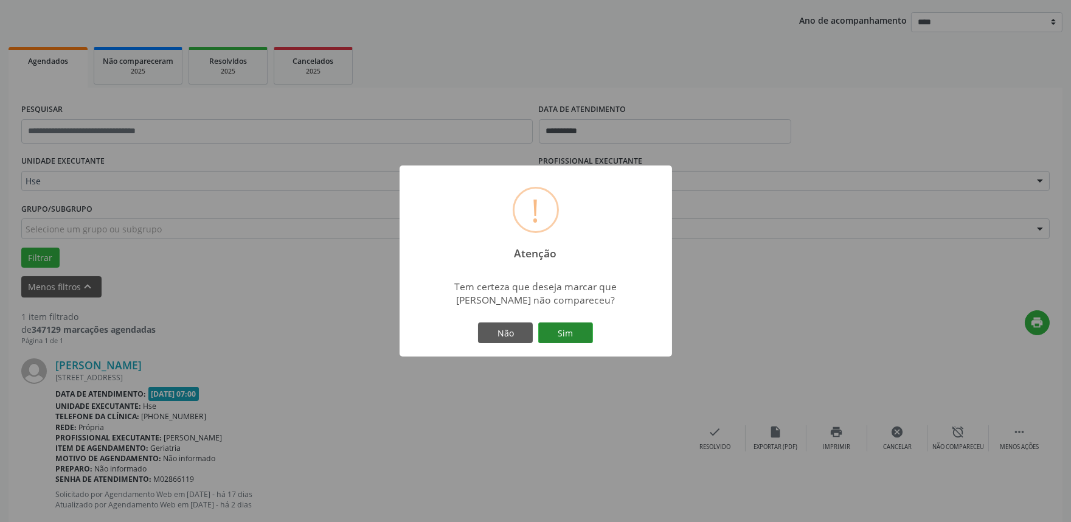
click at [582, 336] on button "Sim" at bounding box center [565, 332] width 55 height 21
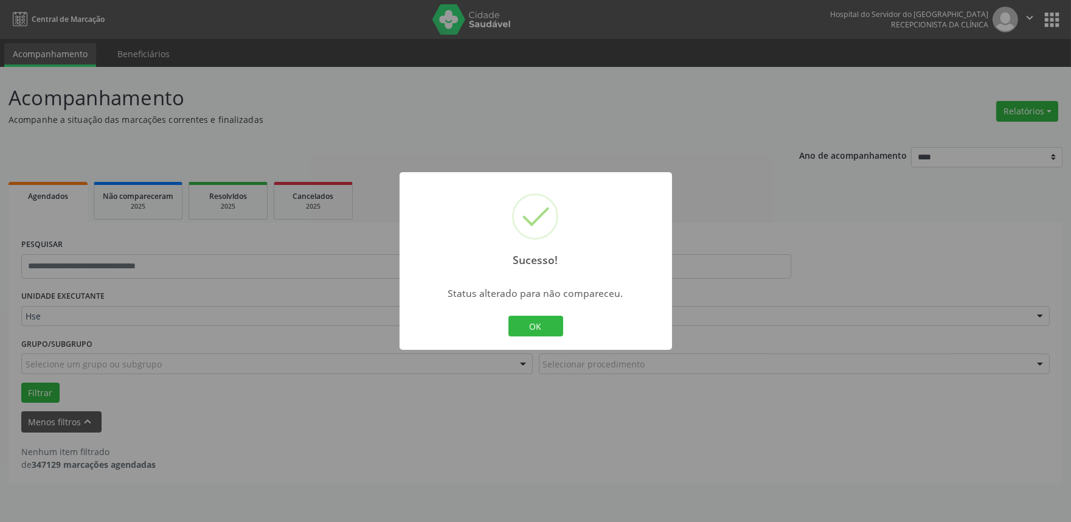
scroll to position [0, 0]
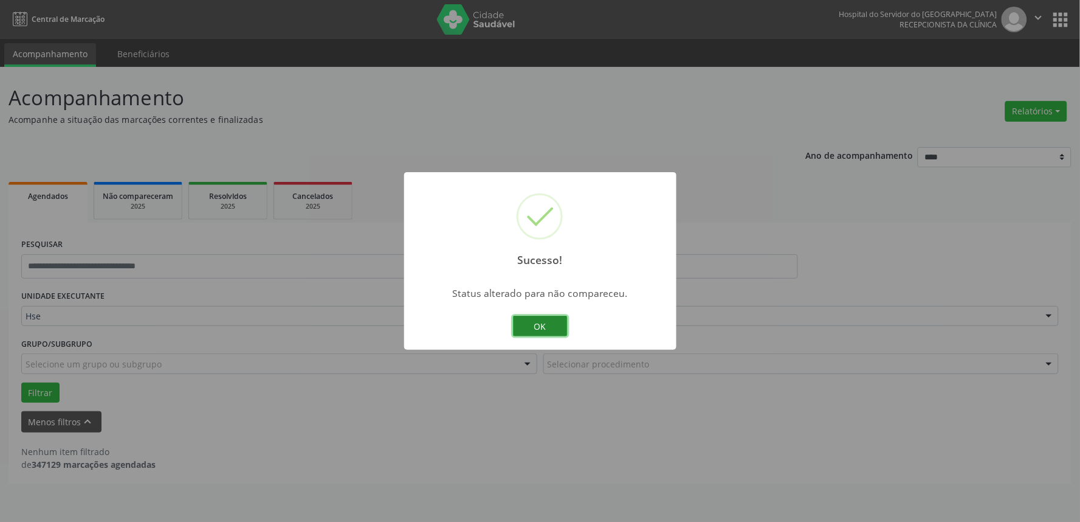
click at [526, 322] on button "OK" at bounding box center [540, 326] width 55 height 21
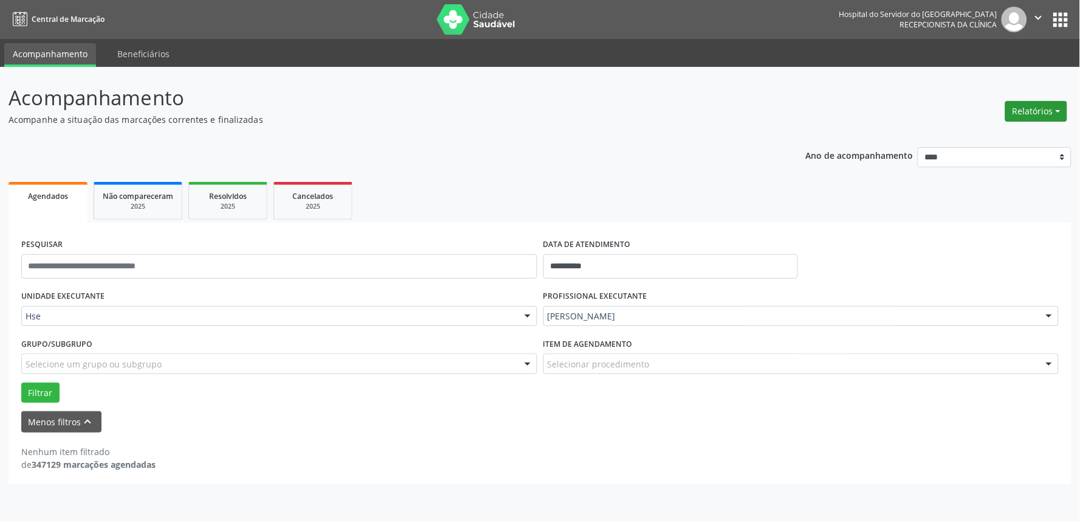
click at [1032, 108] on button "Relatórios" at bounding box center [1037, 111] width 62 height 21
click at [1008, 134] on link "Agendamentos" at bounding box center [1002, 136] width 131 height 17
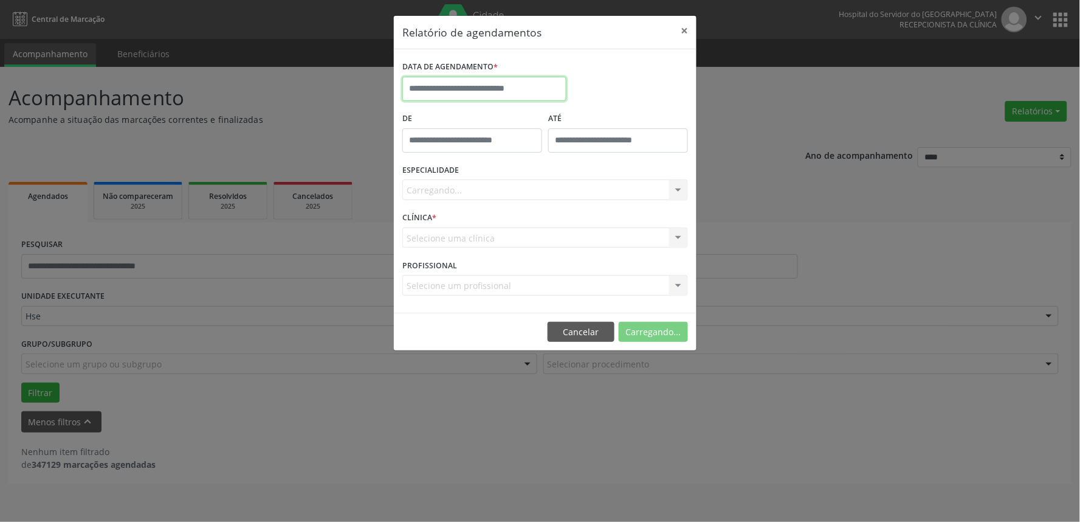
click at [457, 87] on input "text" at bounding box center [485, 89] width 164 height 24
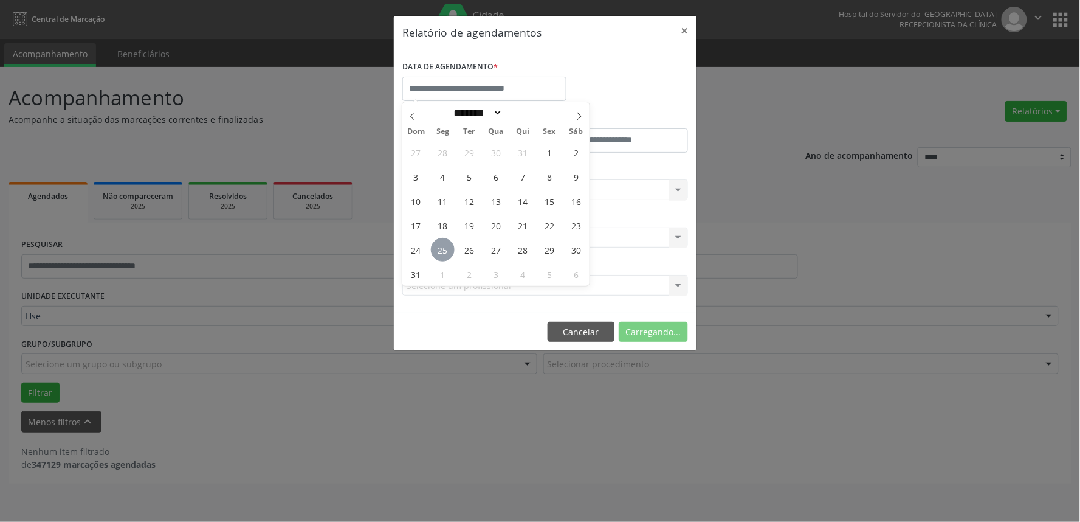
click at [444, 246] on span "25" at bounding box center [443, 250] width 24 height 24
type input "**********"
click at [444, 246] on span "25" at bounding box center [443, 250] width 24 height 24
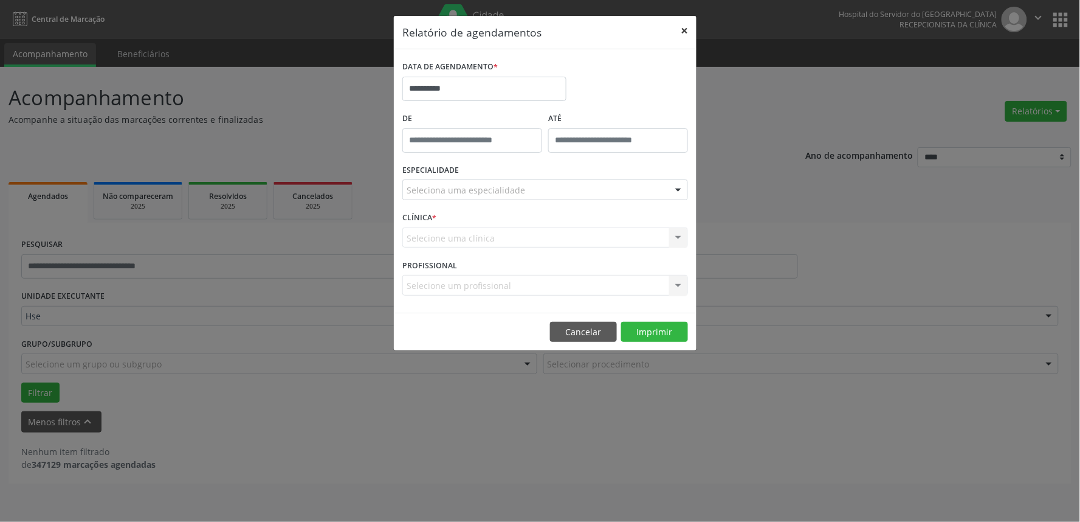
click at [678, 29] on button "×" at bounding box center [684, 31] width 24 height 30
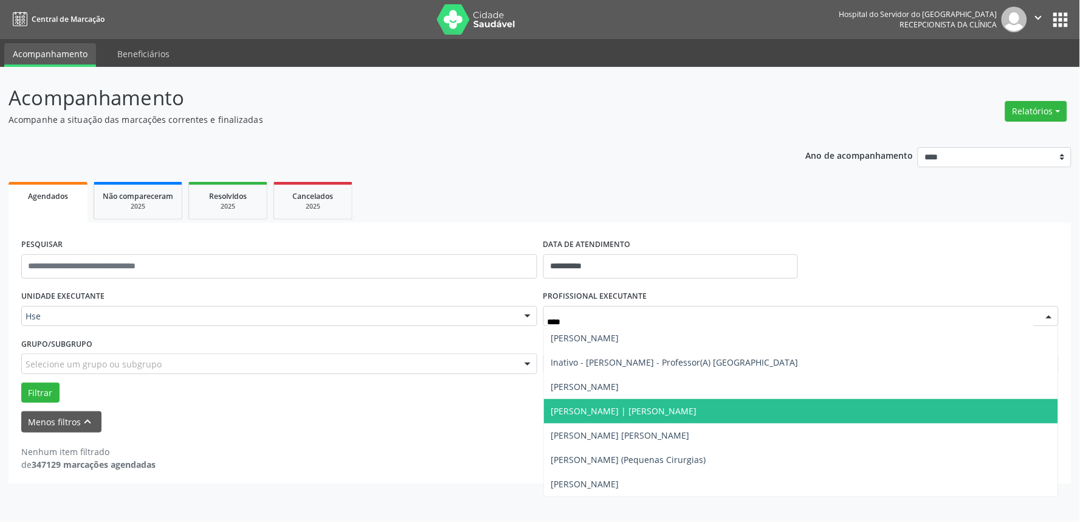
click at [649, 407] on span "Luiz Augusto Pires | Joelho" at bounding box center [624, 411] width 146 height 12
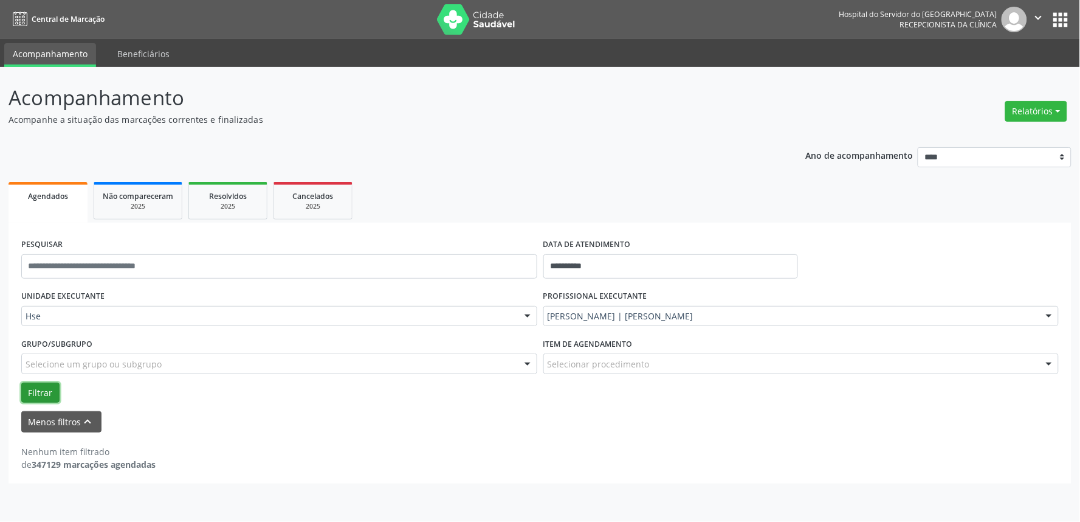
click at [47, 398] on button "Filtrar" at bounding box center [40, 392] width 38 height 21
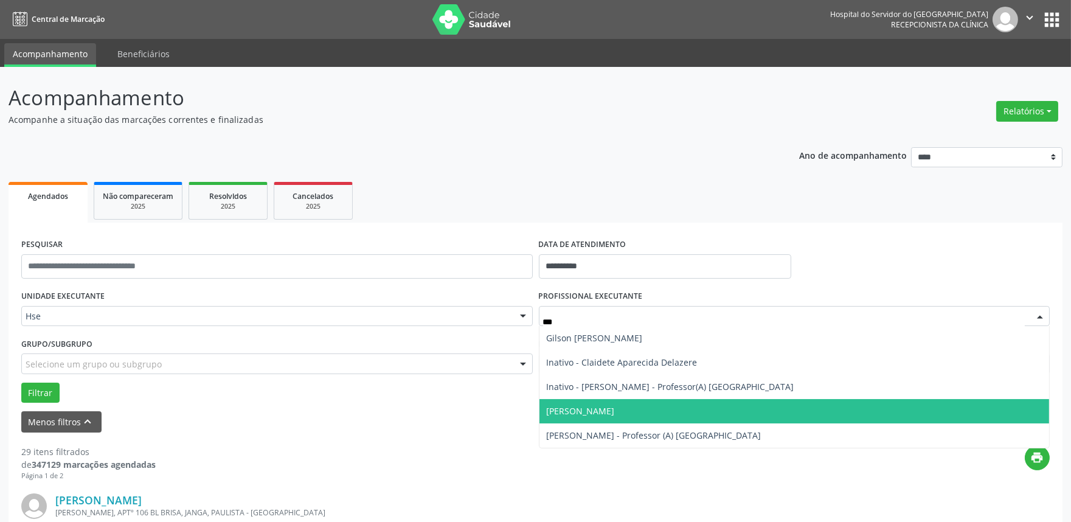
click at [648, 410] on span "Lailson Luiz de Souza" at bounding box center [794, 411] width 510 height 24
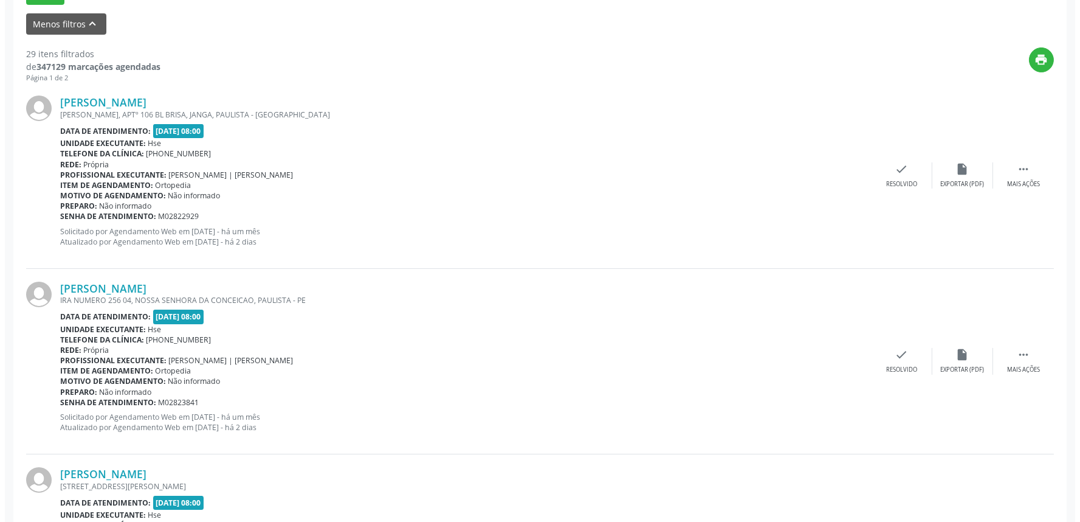
scroll to position [405, 0]
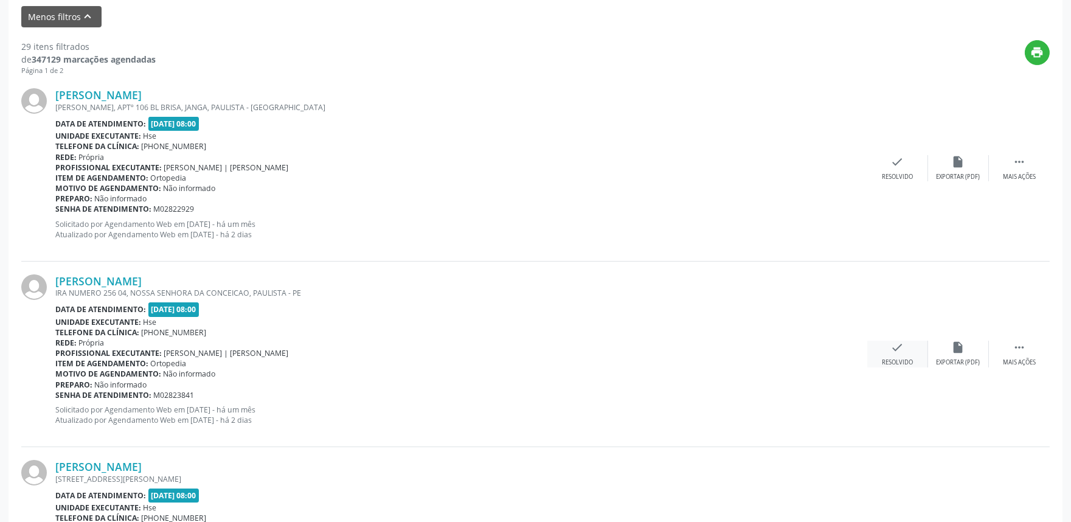
click at [897, 350] on icon "check" at bounding box center [897, 346] width 13 height 13
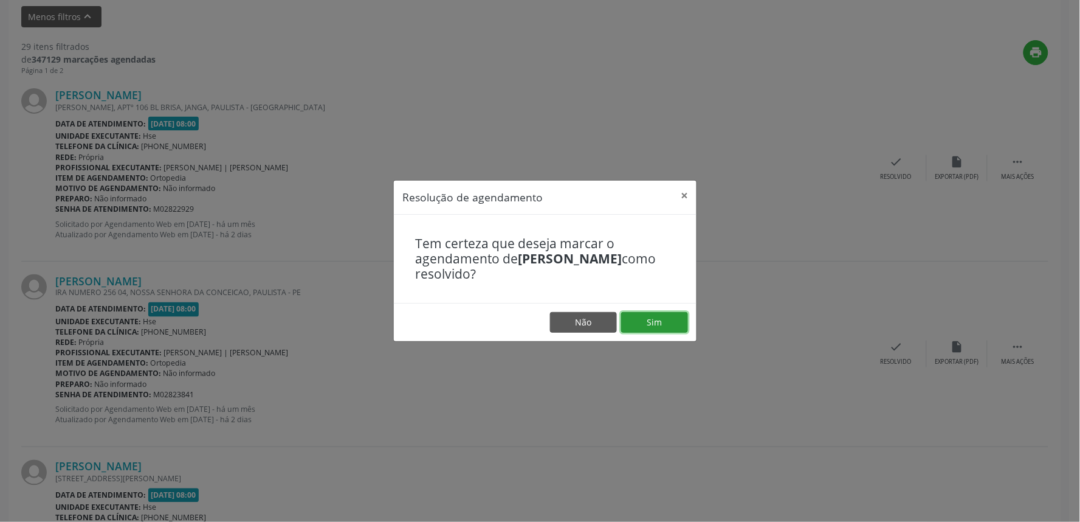
click at [671, 317] on button "Sim" at bounding box center [654, 322] width 67 height 21
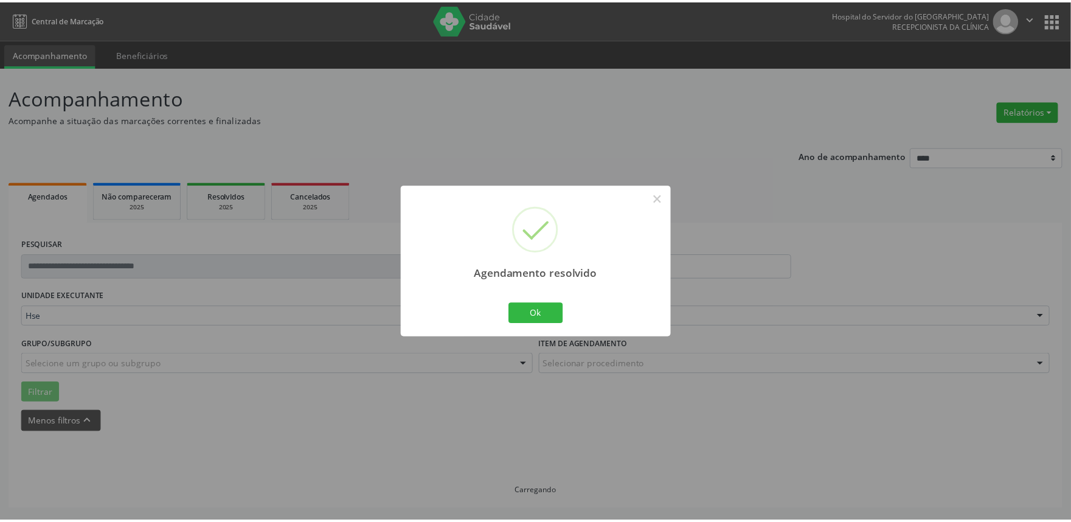
scroll to position [0, 0]
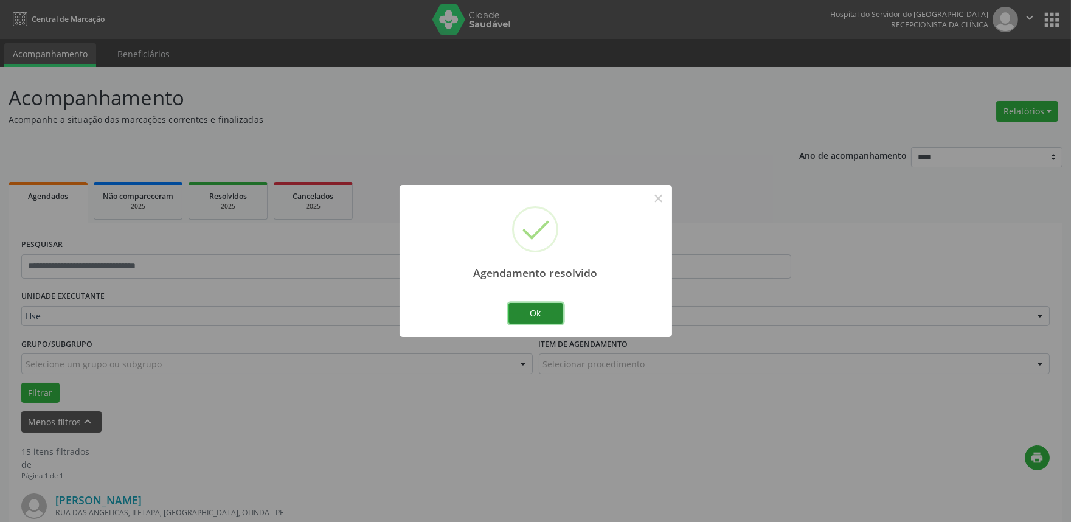
click at [542, 309] on button "Ok" at bounding box center [535, 313] width 55 height 21
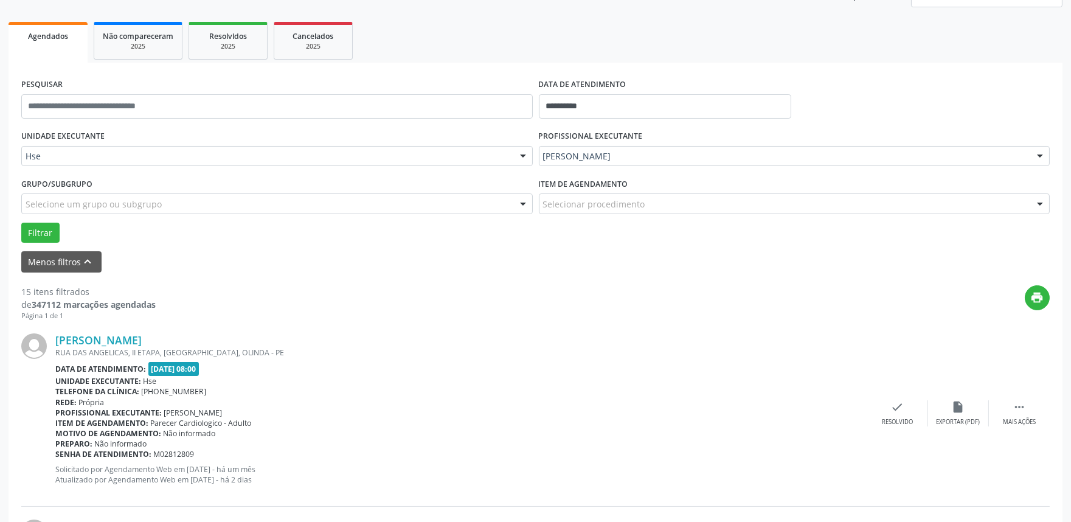
scroll to position [202, 0]
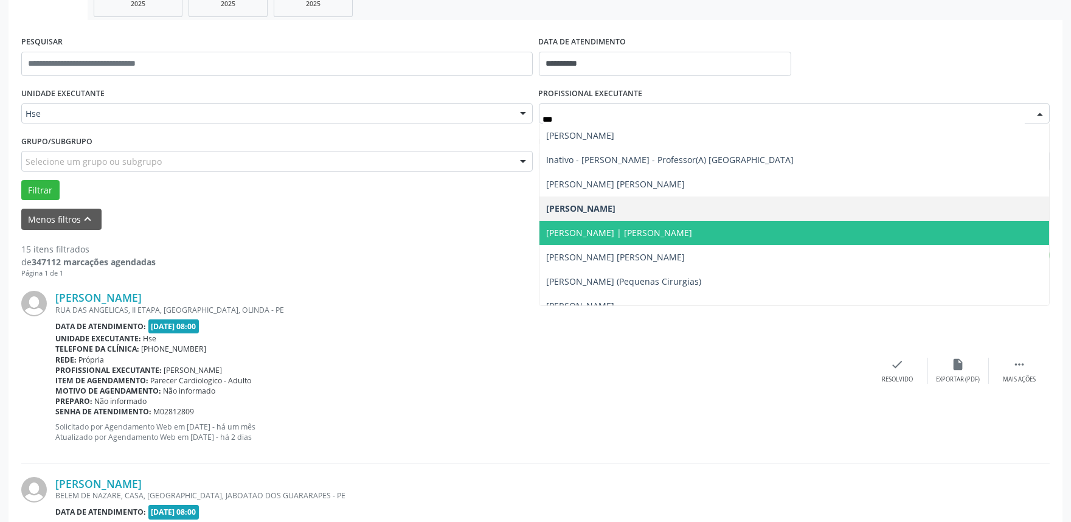
click at [636, 235] on span "Luiz Augusto Pires | Joelho" at bounding box center [620, 233] width 146 height 12
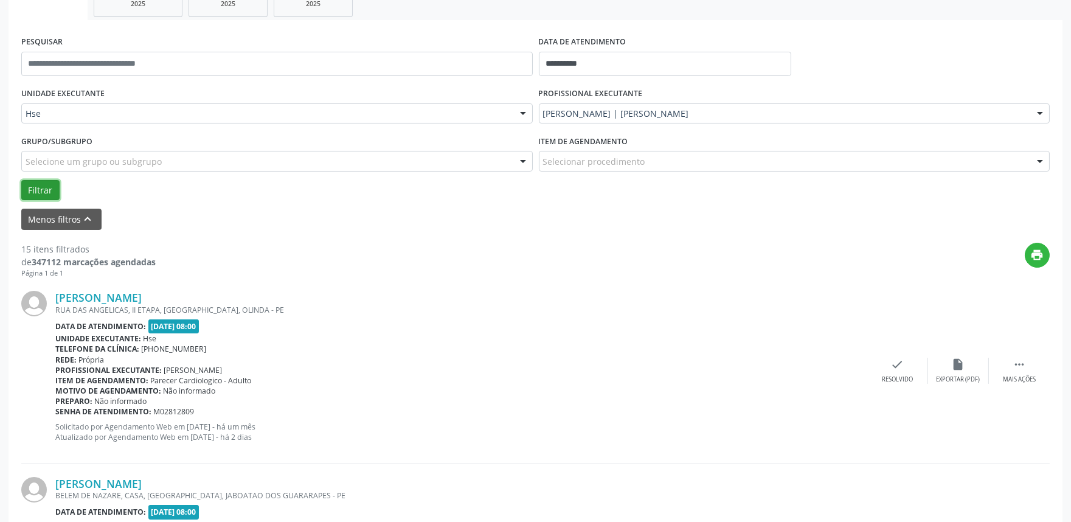
click at [45, 196] on button "Filtrar" at bounding box center [40, 190] width 38 height 21
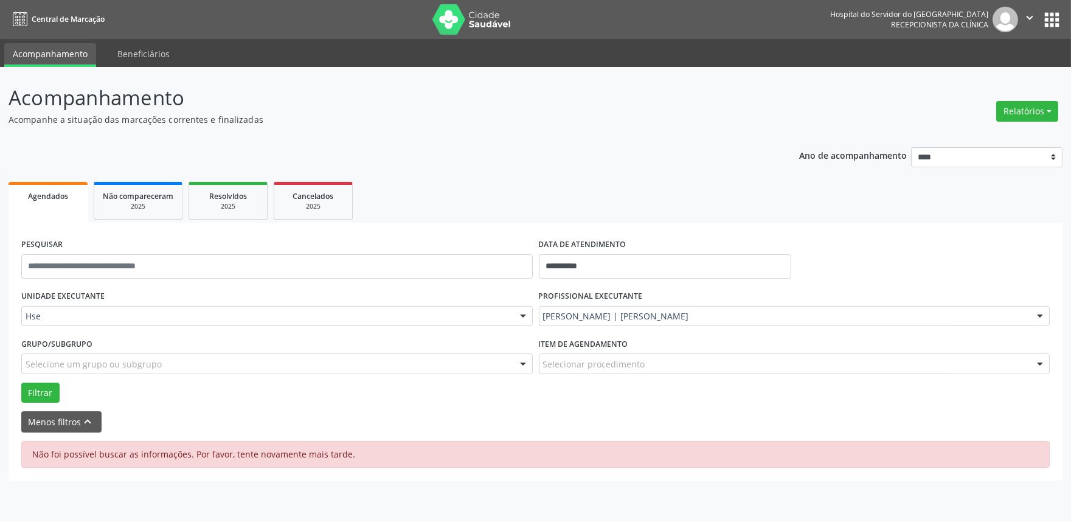
scroll to position [0, 0]
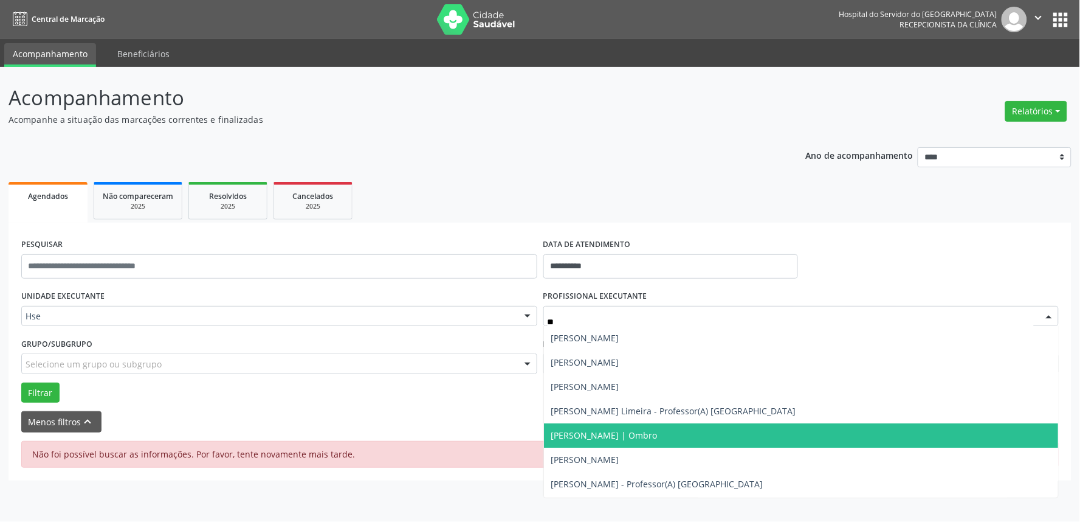
type input "***"
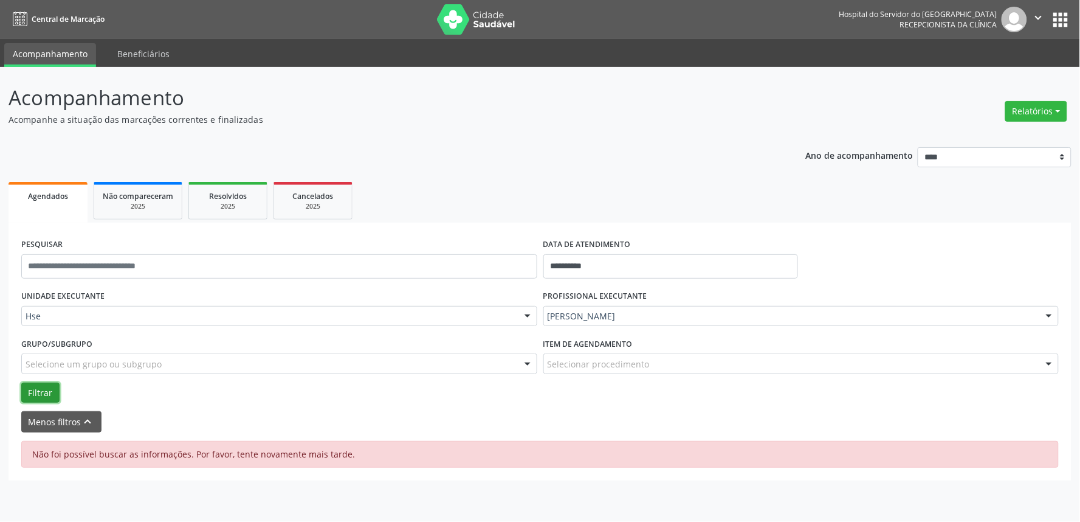
click at [27, 389] on button "Filtrar" at bounding box center [40, 392] width 38 height 21
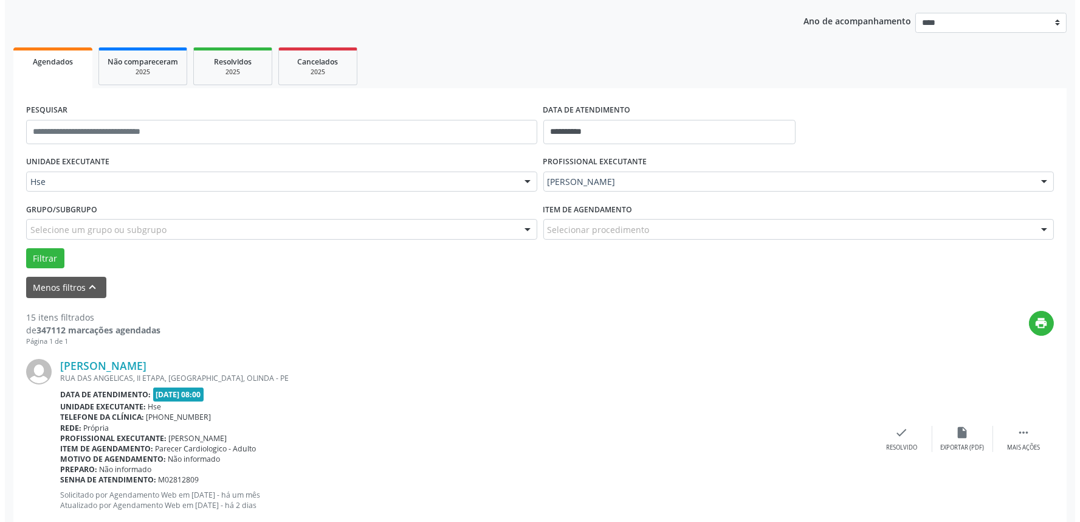
scroll to position [135, 0]
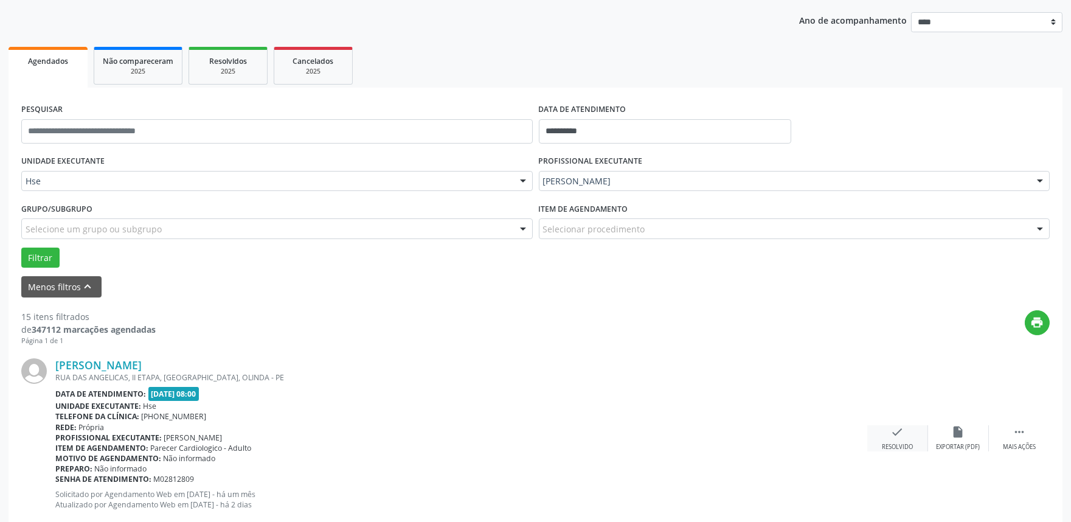
click at [895, 443] on div "Resolvido" at bounding box center [897, 447] width 31 height 9
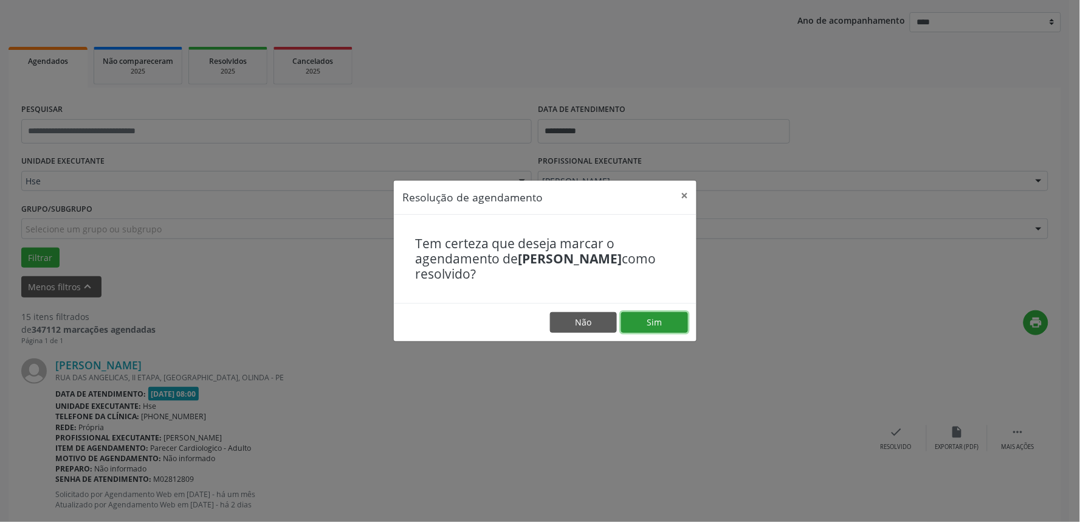
click at [683, 321] on button "Sim" at bounding box center [654, 322] width 67 height 21
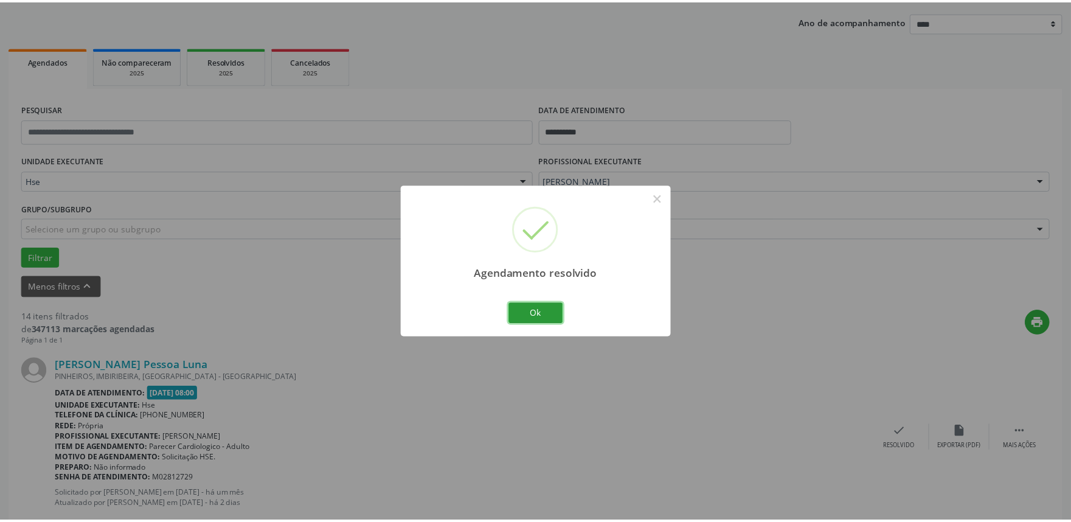
scroll to position [0, 0]
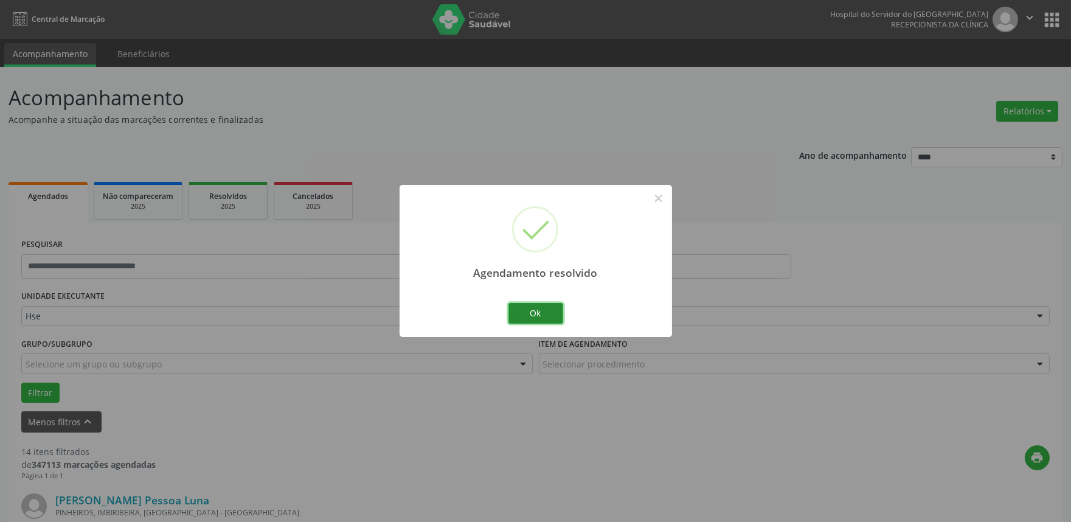
click at [527, 312] on button "Ok" at bounding box center [535, 313] width 55 height 21
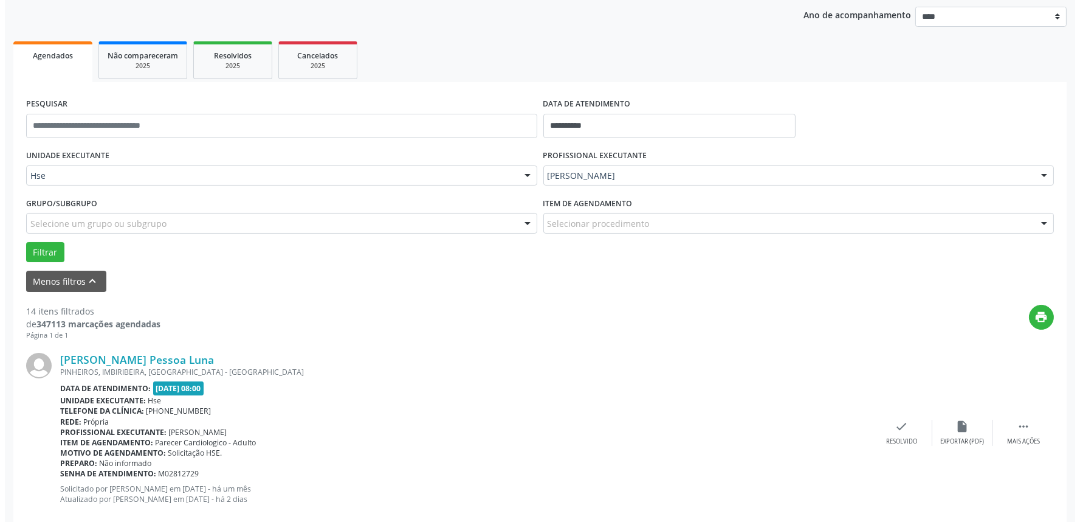
scroll to position [202, 0]
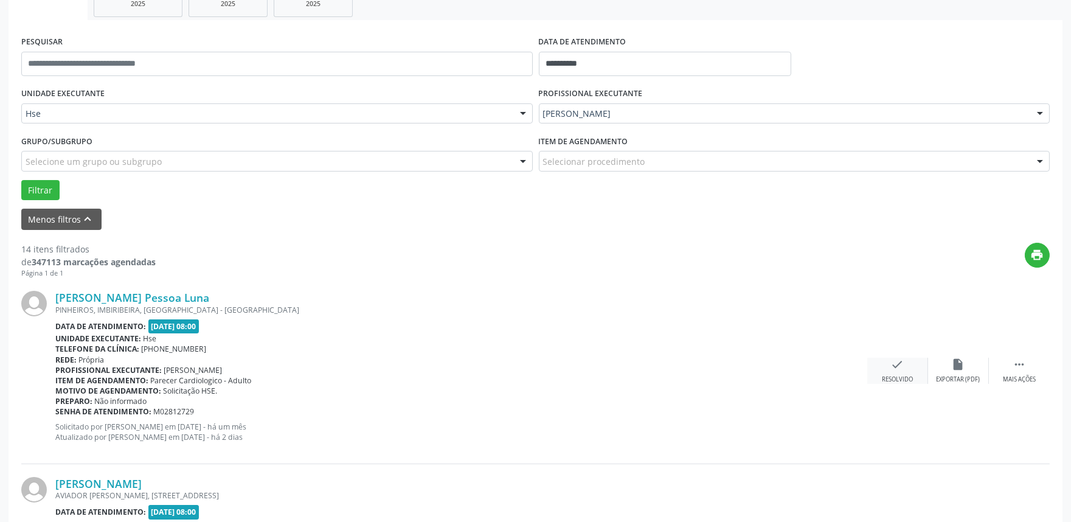
click at [876, 365] on div "check Resolvido" at bounding box center [897, 371] width 61 height 26
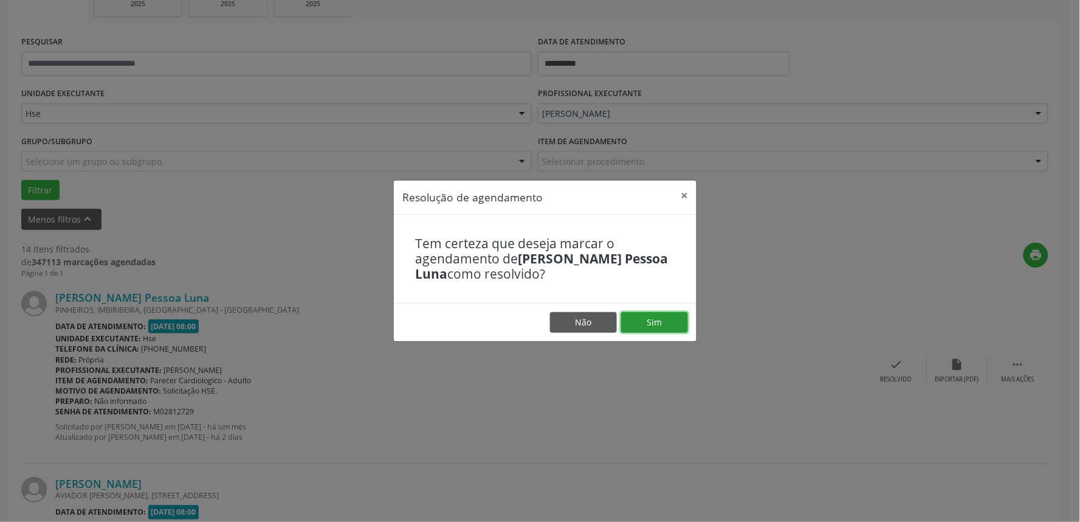
click at [640, 314] on button "Sim" at bounding box center [654, 322] width 67 height 21
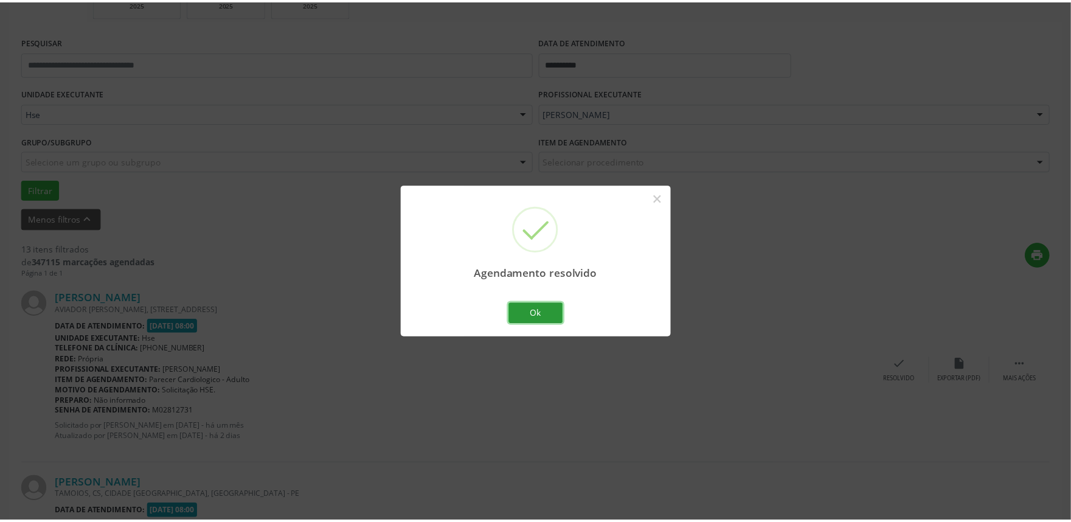
scroll to position [0, 0]
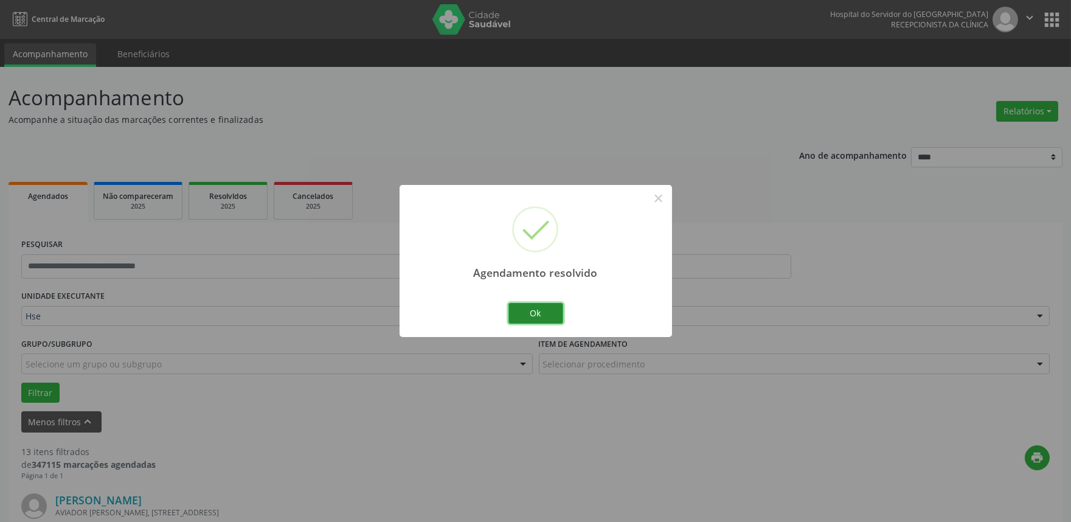
click at [532, 308] on button "Ok" at bounding box center [535, 313] width 55 height 21
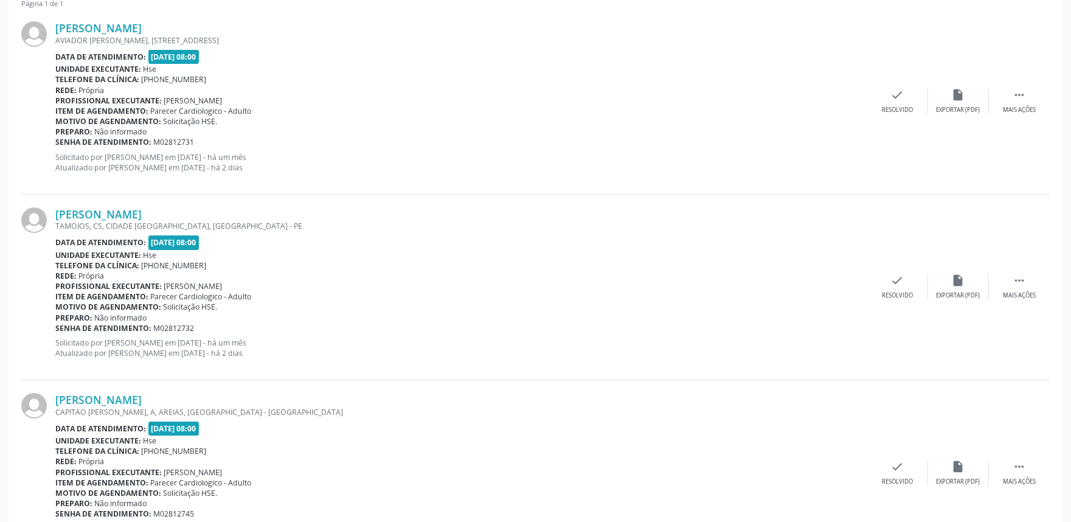
scroll to position [472, 0]
click at [1013, 91] on icon "" at bounding box center [1018, 94] width 13 height 13
click at [966, 94] on div "alarm_off Não compareceu" at bounding box center [958, 101] width 61 height 26
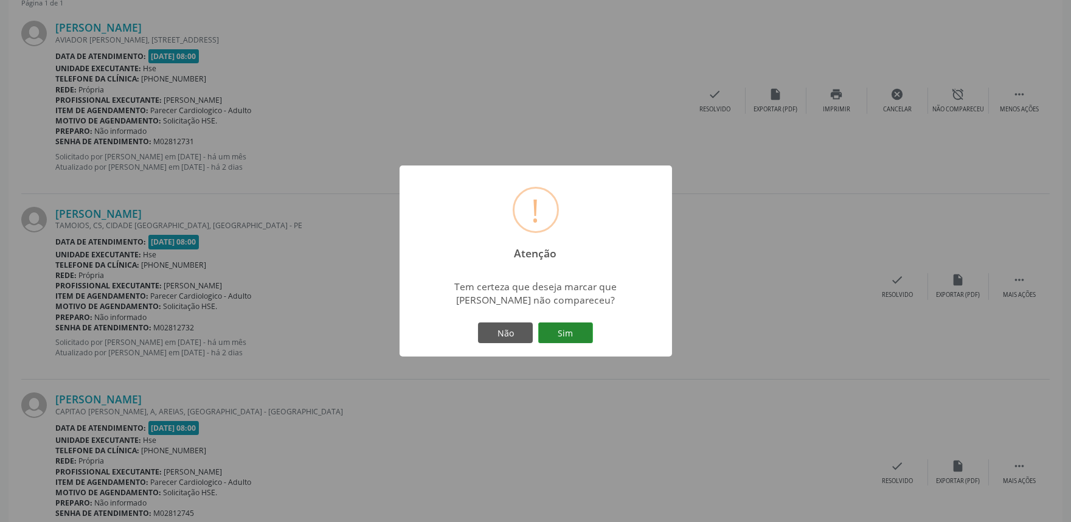
click at [575, 336] on button "Sim" at bounding box center [565, 332] width 55 height 21
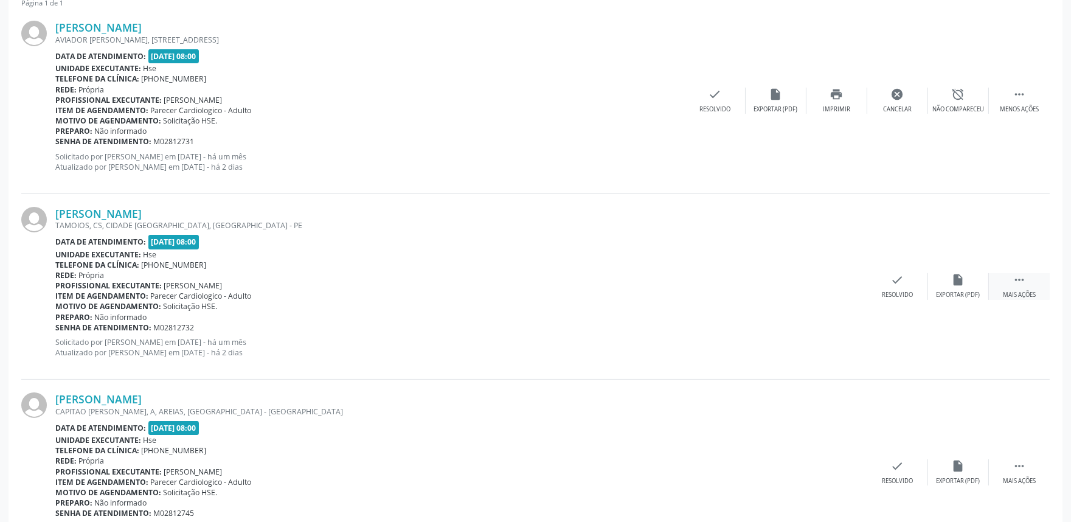
click at [1025, 294] on div "Mais ações" at bounding box center [1019, 295] width 33 height 9
click at [940, 280] on div "alarm_off Não compareceu" at bounding box center [958, 286] width 61 height 26
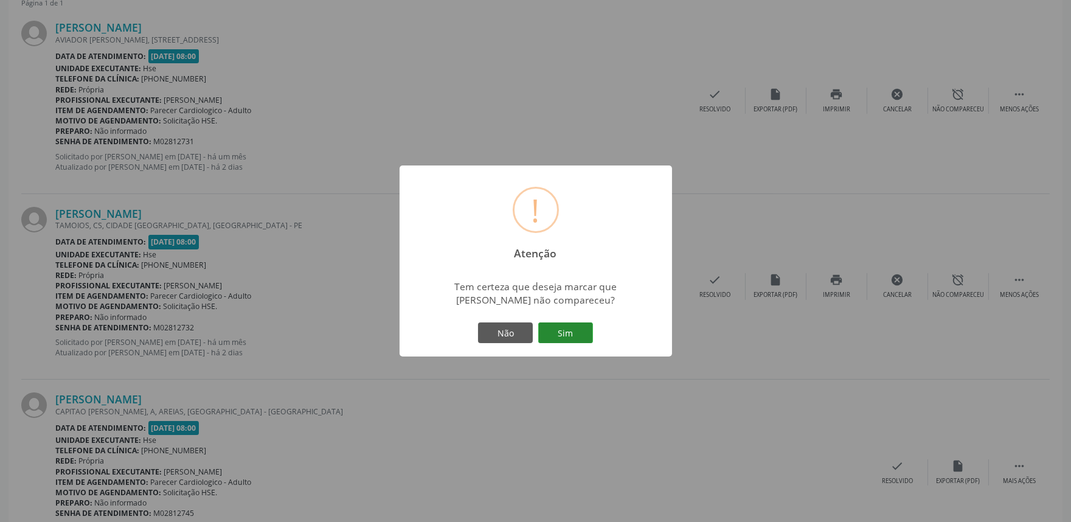
click at [574, 333] on button "Sim" at bounding box center [565, 332] width 55 height 21
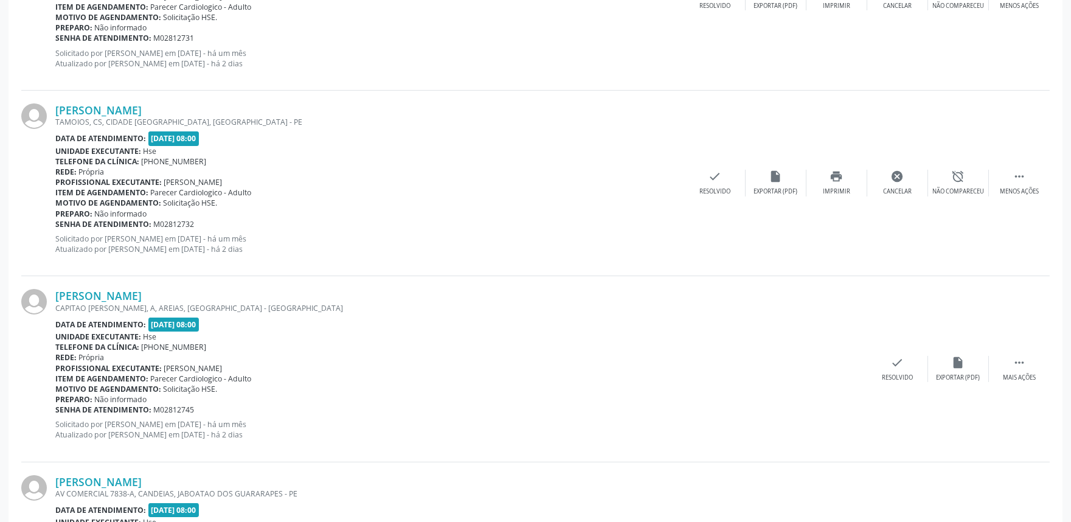
scroll to position [608, 0]
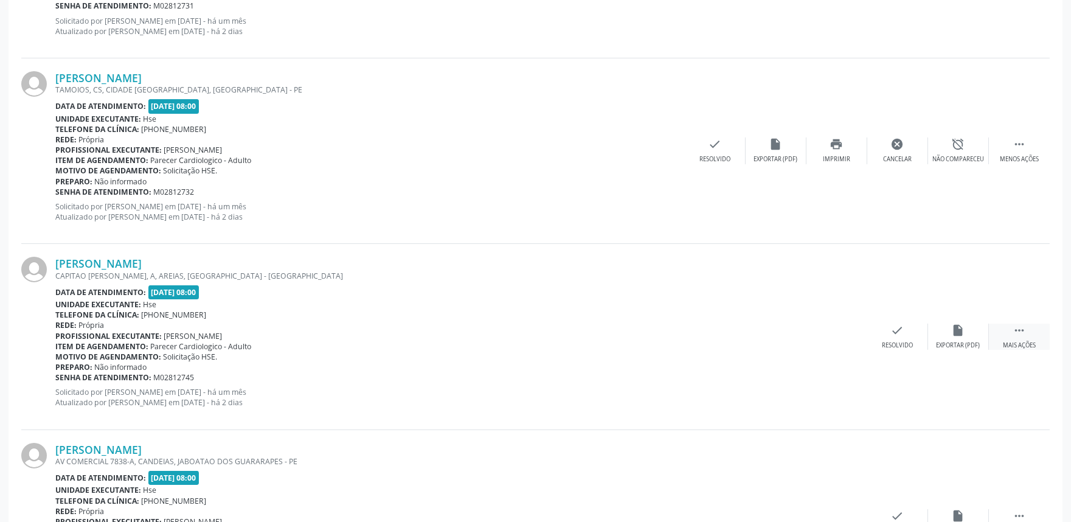
click at [1024, 325] on icon "" at bounding box center [1018, 329] width 13 height 13
click at [964, 335] on div "alarm_off Não compareceu" at bounding box center [958, 336] width 61 height 26
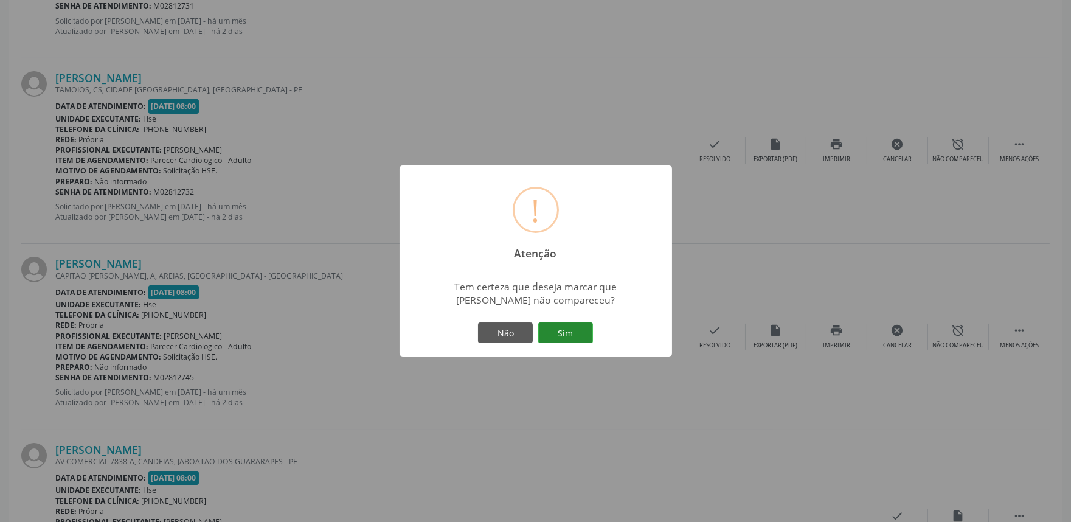
click at [561, 334] on button "Sim" at bounding box center [565, 332] width 55 height 21
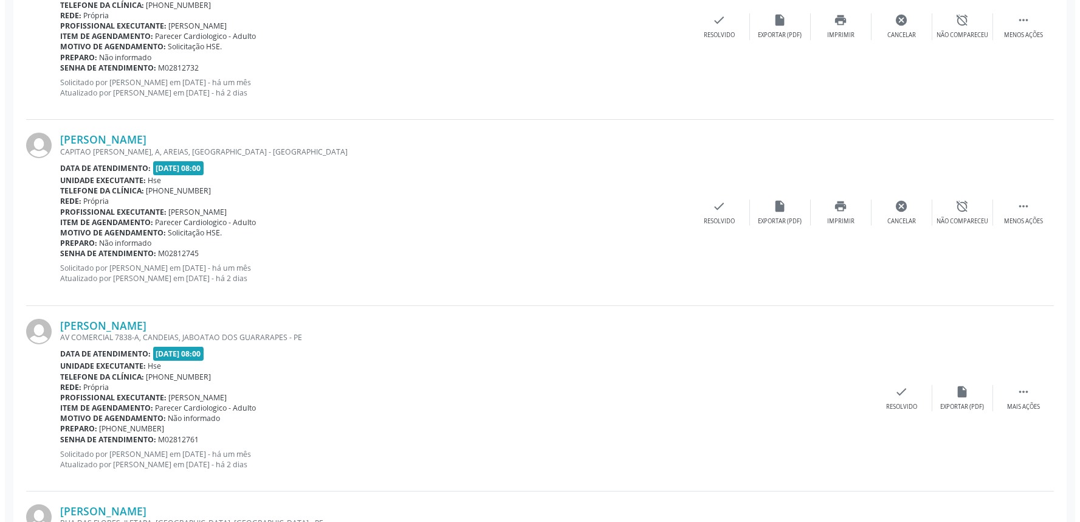
scroll to position [743, 0]
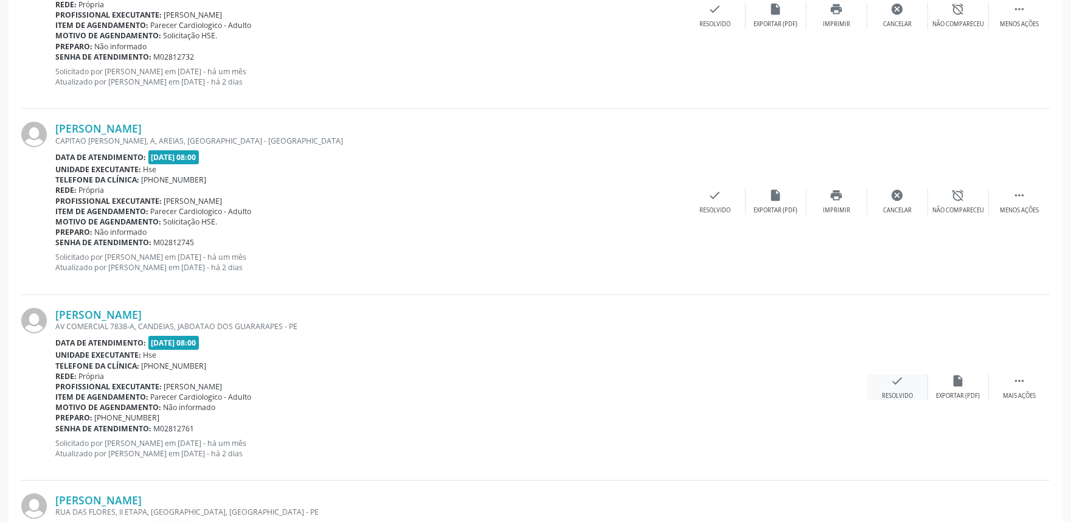
click at [888, 392] on div "Resolvido" at bounding box center [897, 396] width 31 height 9
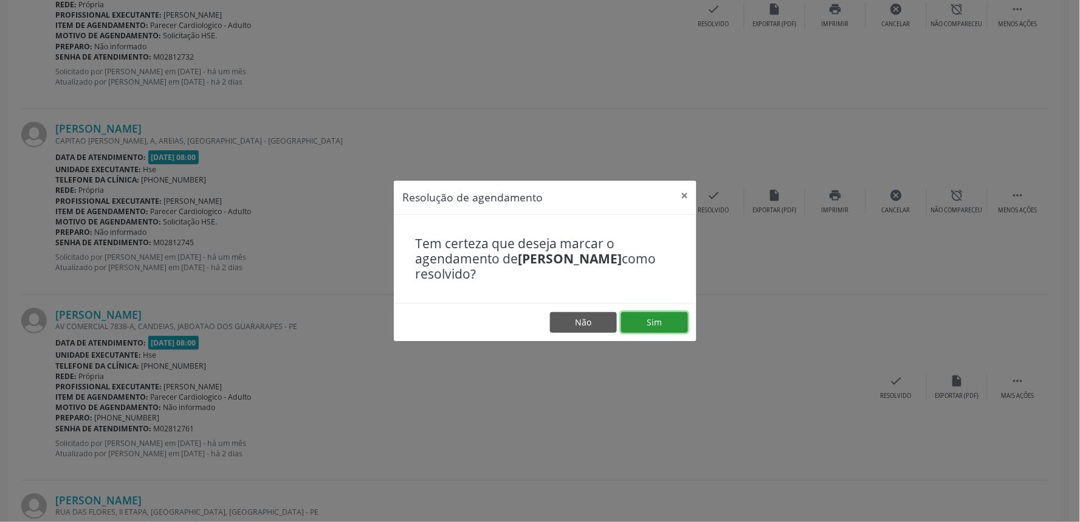
click at [671, 325] on button "Sim" at bounding box center [654, 322] width 67 height 21
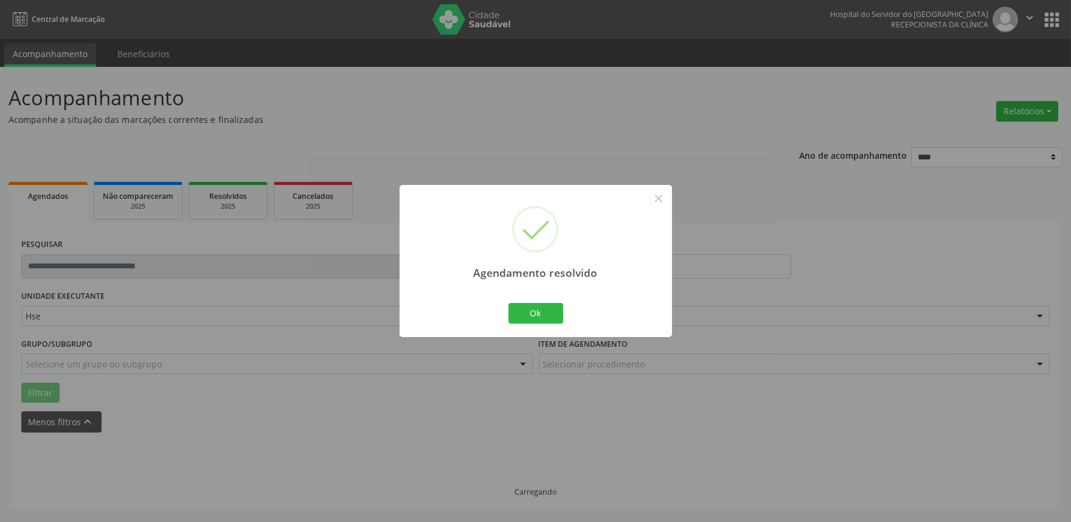
scroll to position [0, 0]
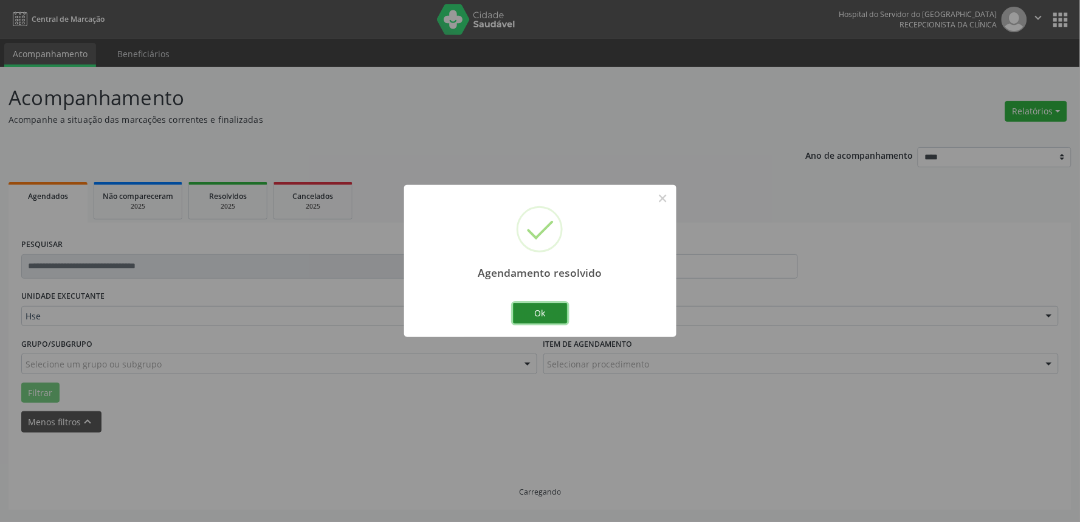
click at [542, 311] on button "Ok" at bounding box center [540, 313] width 55 height 21
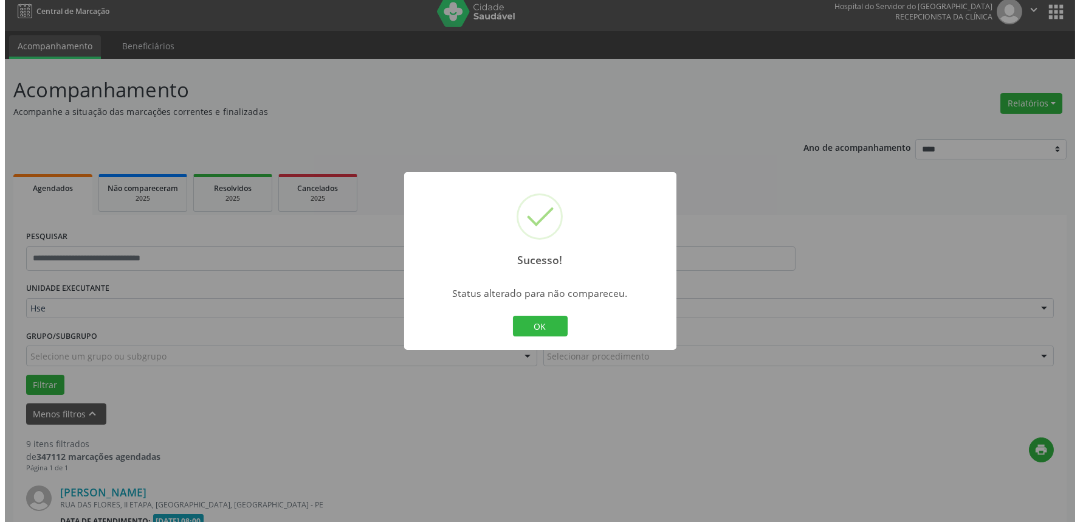
scroll to position [202, 0]
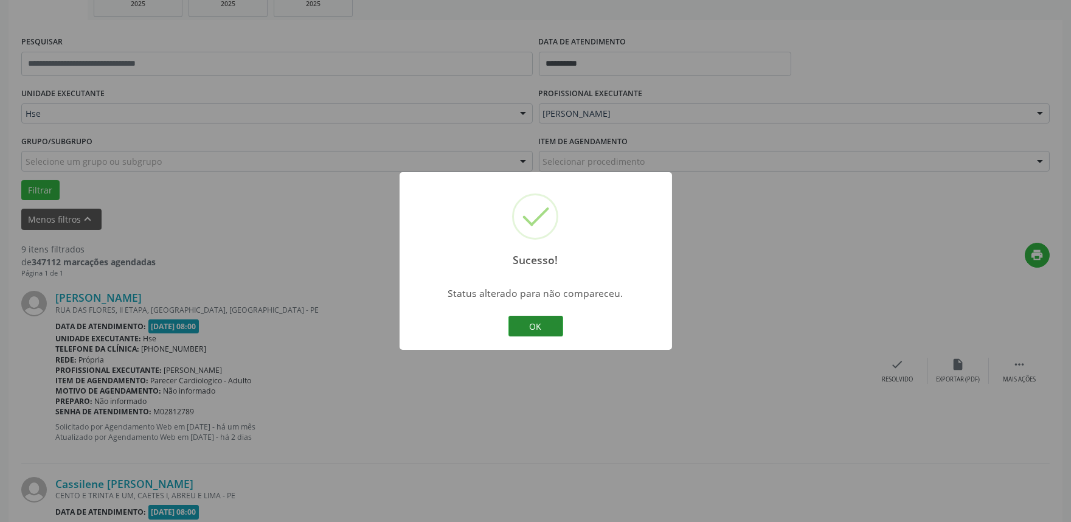
click at [531, 326] on button "OK" at bounding box center [535, 326] width 55 height 21
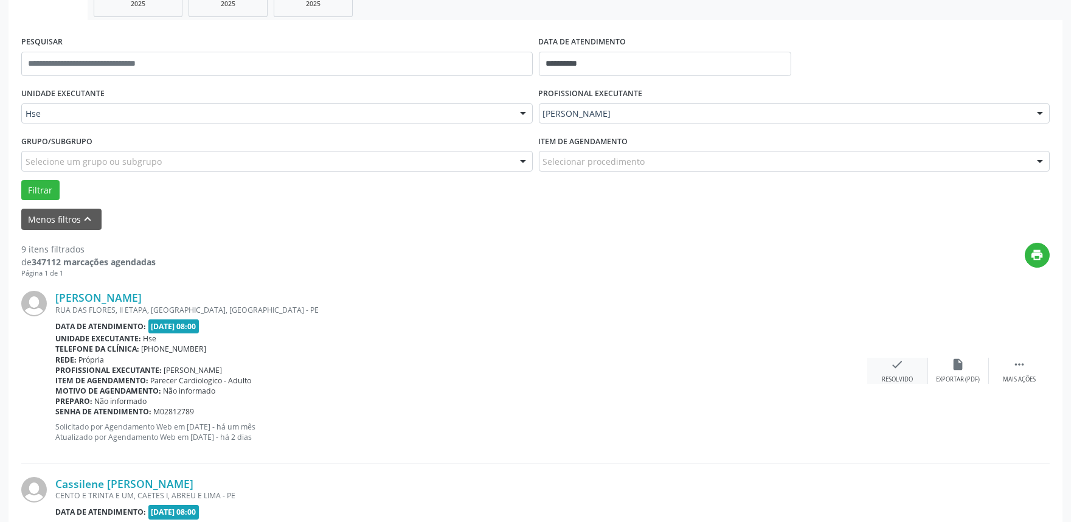
click at [891, 375] on div "Resolvido" at bounding box center [897, 379] width 31 height 9
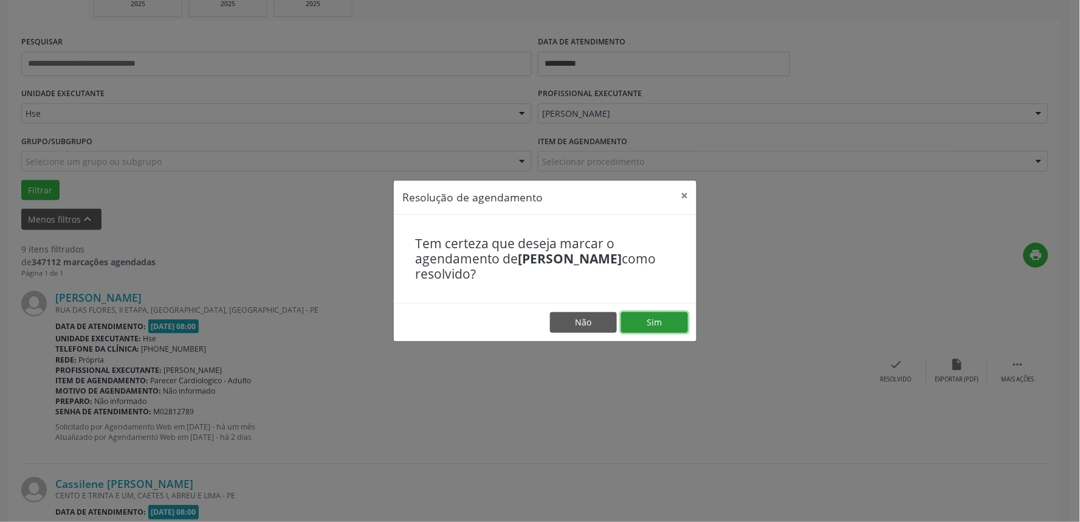
click at [661, 320] on button "Sim" at bounding box center [654, 322] width 67 height 21
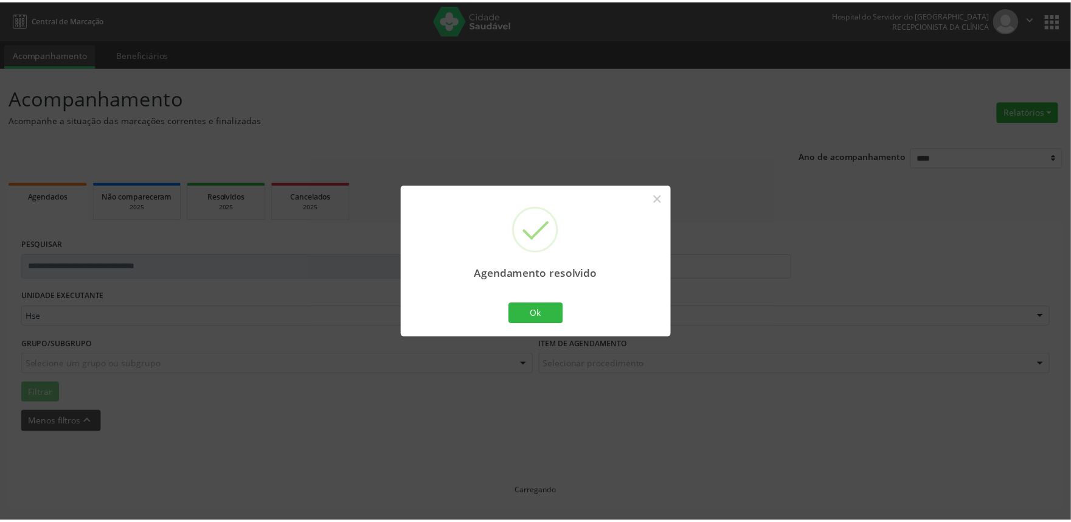
scroll to position [0, 0]
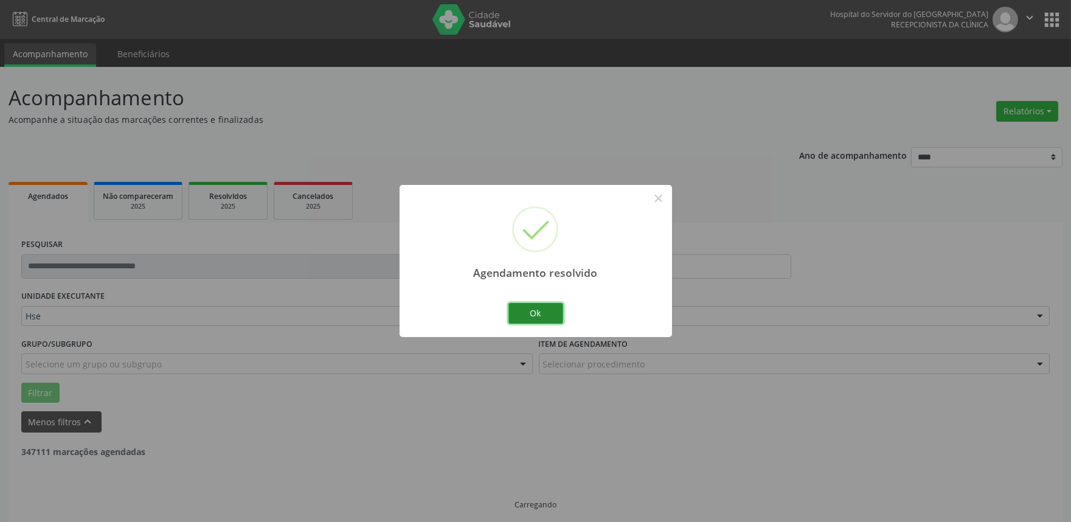
click at [546, 310] on button "Ok" at bounding box center [535, 313] width 55 height 21
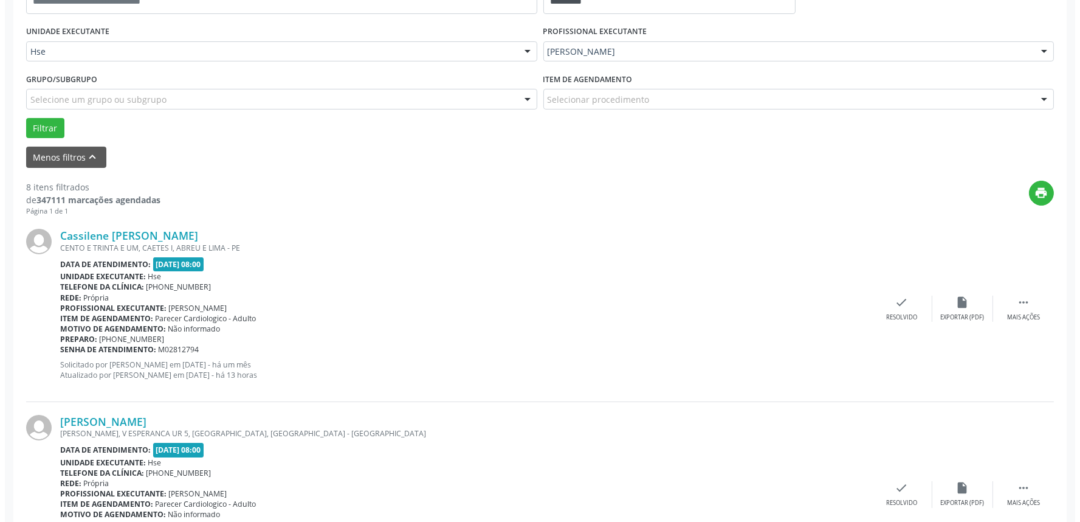
scroll to position [270, 0]
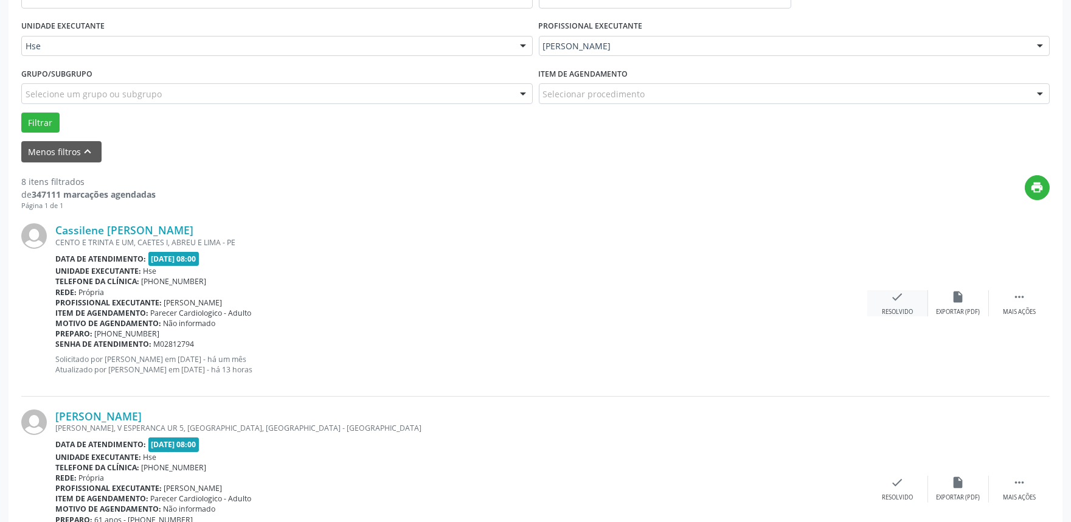
click at [896, 295] on icon "check" at bounding box center [897, 296] width 13 height 13
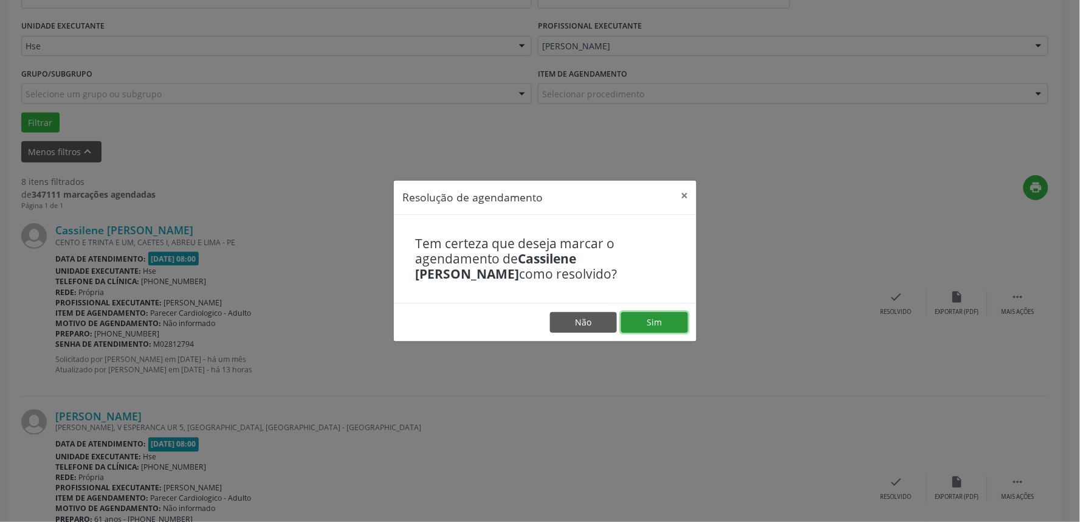
click at [666, 324] on button "Sim" at bounding box center [654, 322] width 67 height 21
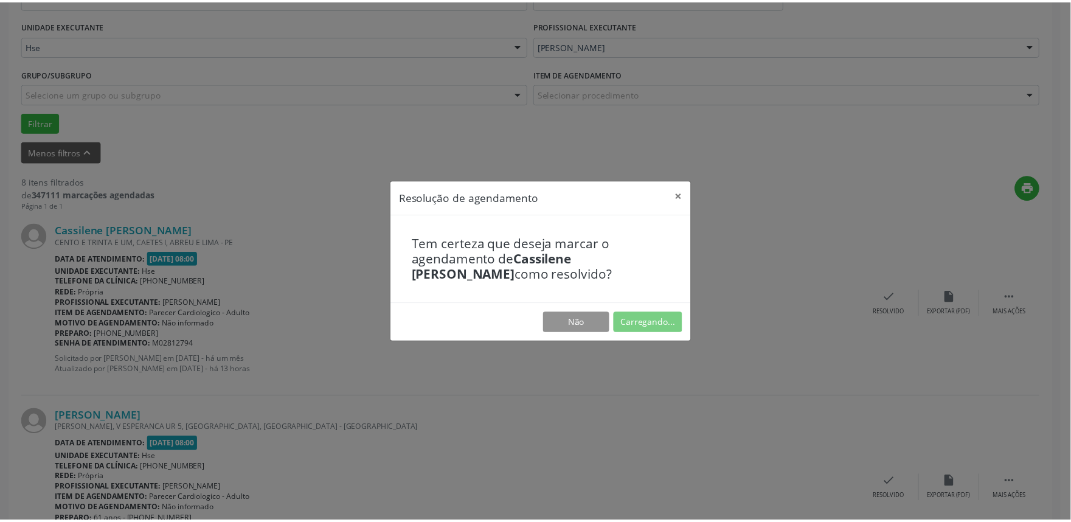
scroll to position [0, 0]
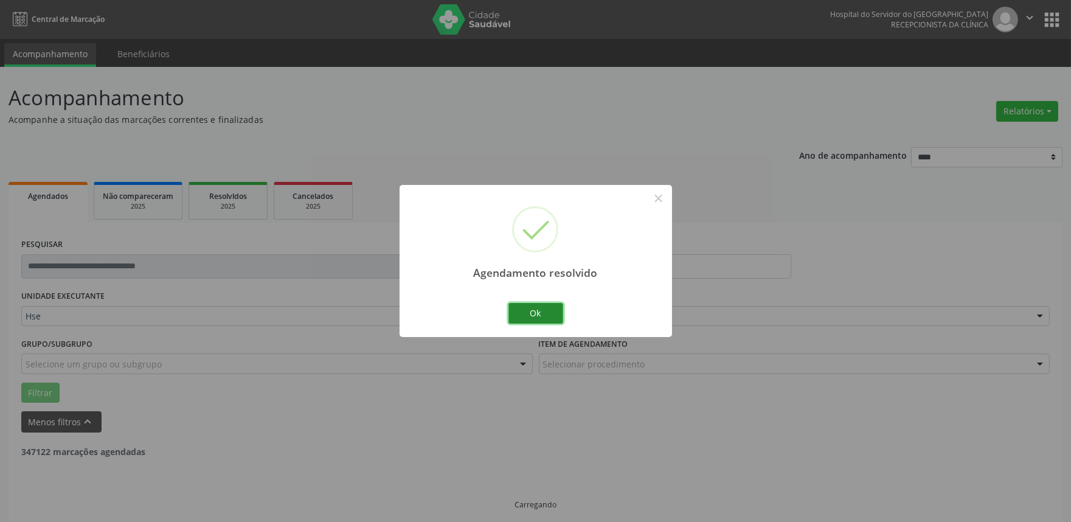
click at [543, 318] on button "Ok" at bounding box center [535, 313] width 55 height 21
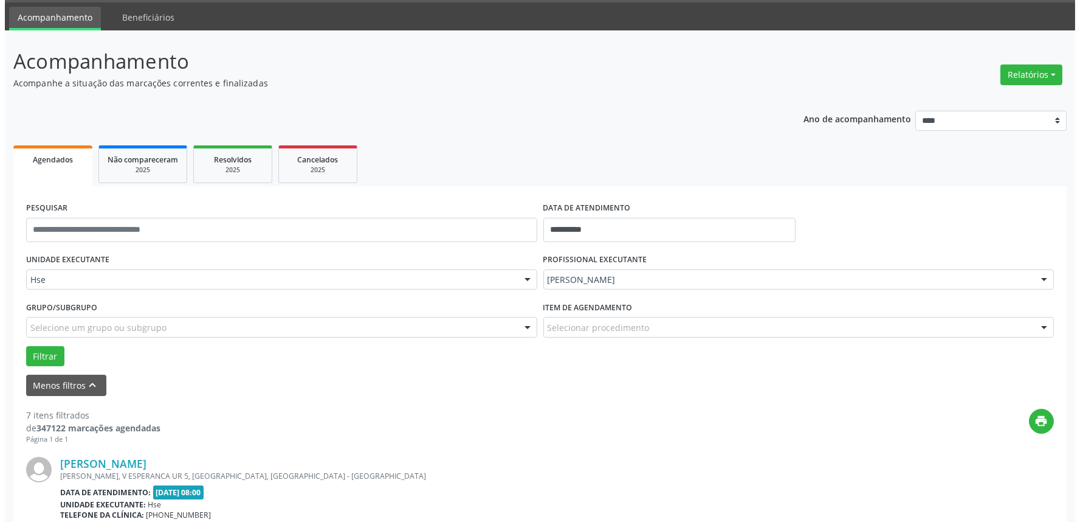
scroll to position [135, 0]
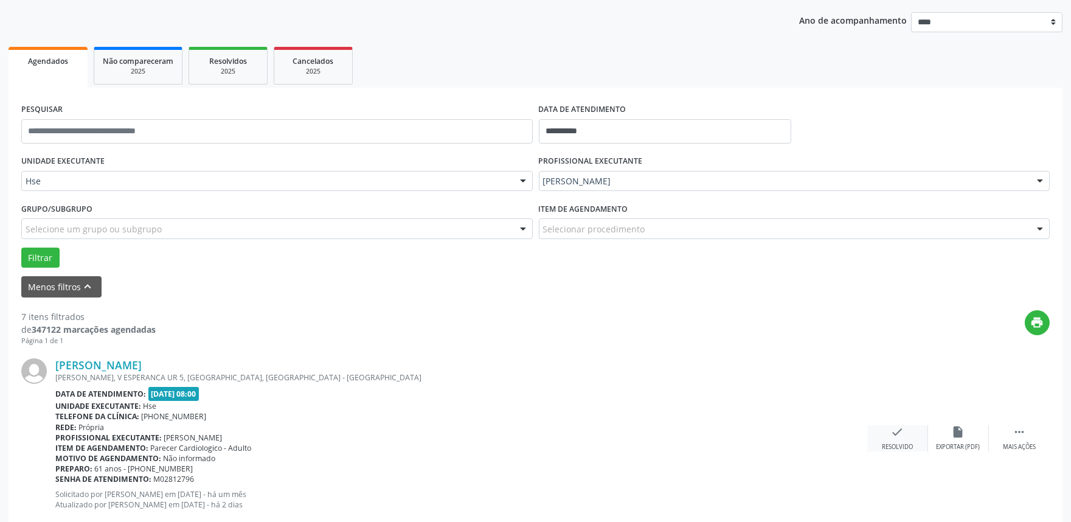
click at [891, 444] on div "Resolvido" at bounding box center [897, 447] width 31 height 9
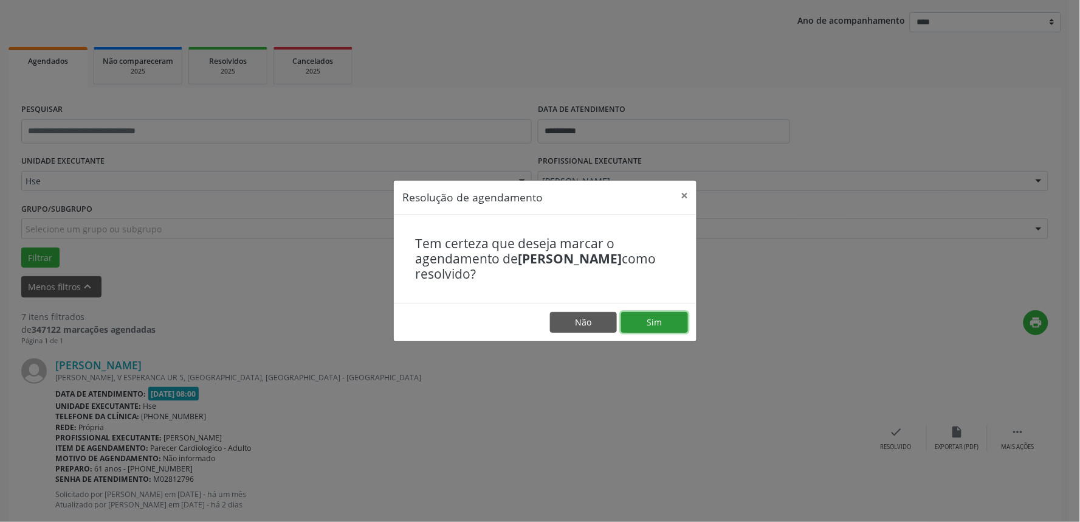
click at [636, 313] on button "Sim" at bounding box center [654, 322] width 67 height 21
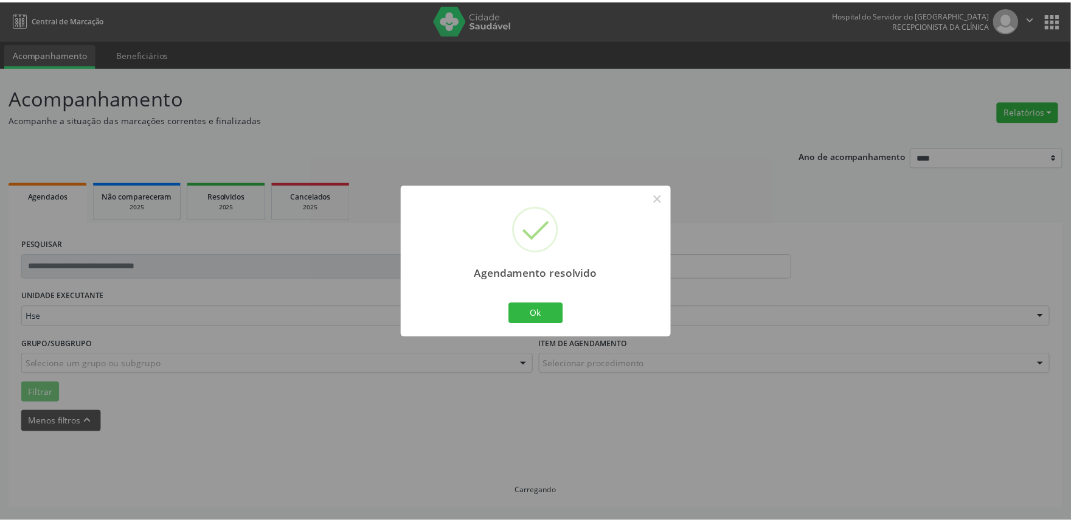
scroll to position [0, 0]
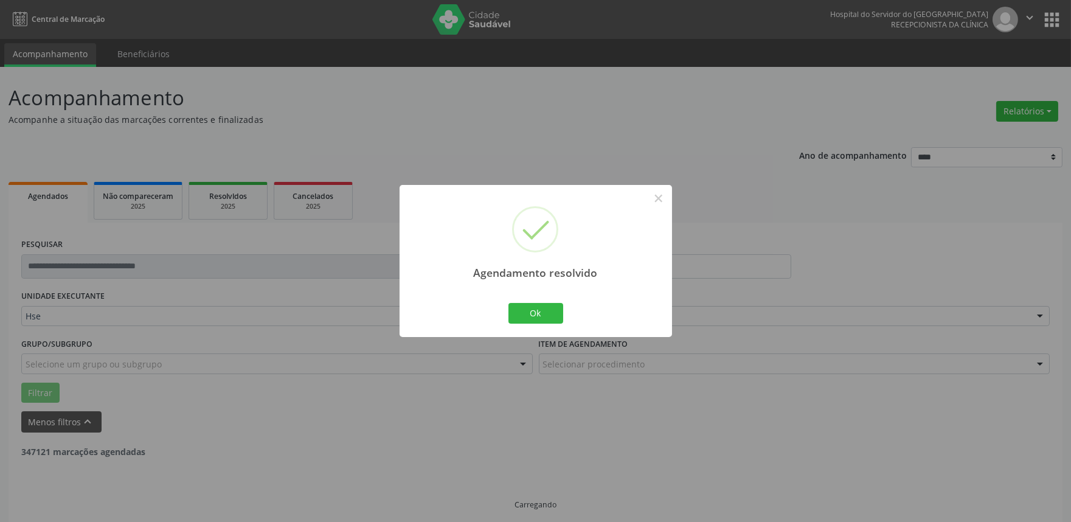
click at [523, 300] on div "Agendamento resolvido × Ok Cancel" at bounding box center [535, 260] width 272 height 151
click at [523, 314] on button "Ok" at bounding box center [535, 313] width 55 height 21
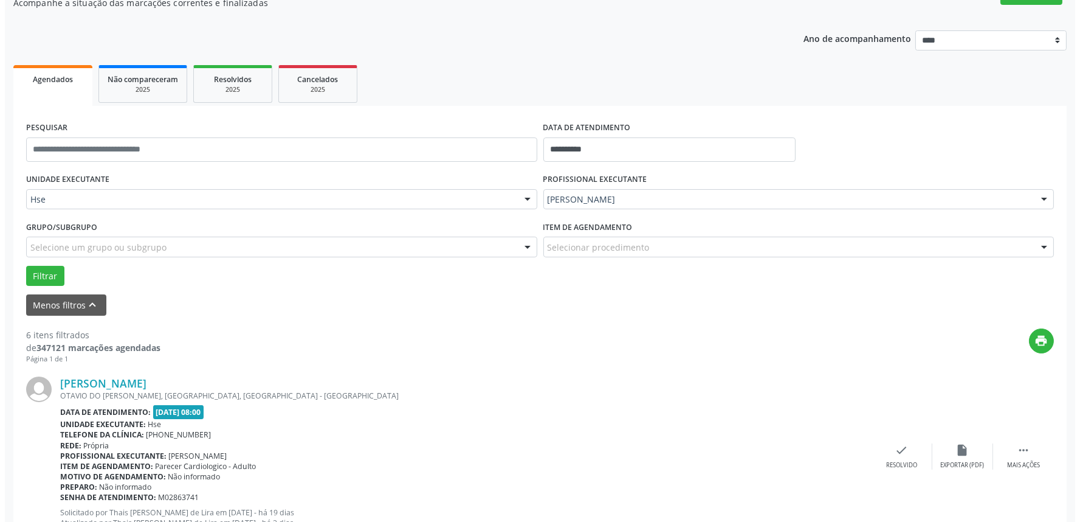
scroll to position [135, 0]
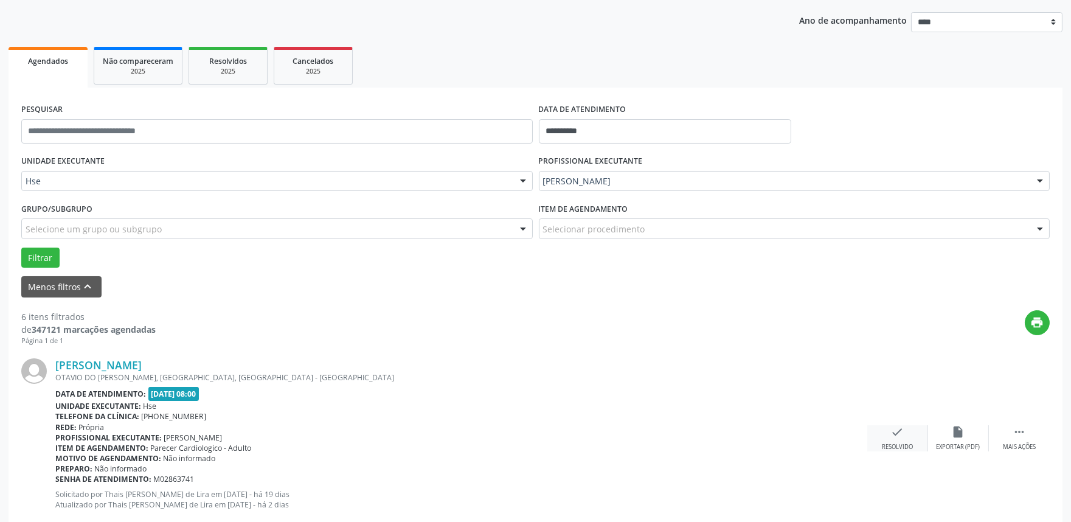
click at [890, 433] on div "check Resolvido" at bounding box center [897, 438] width 61 height 26
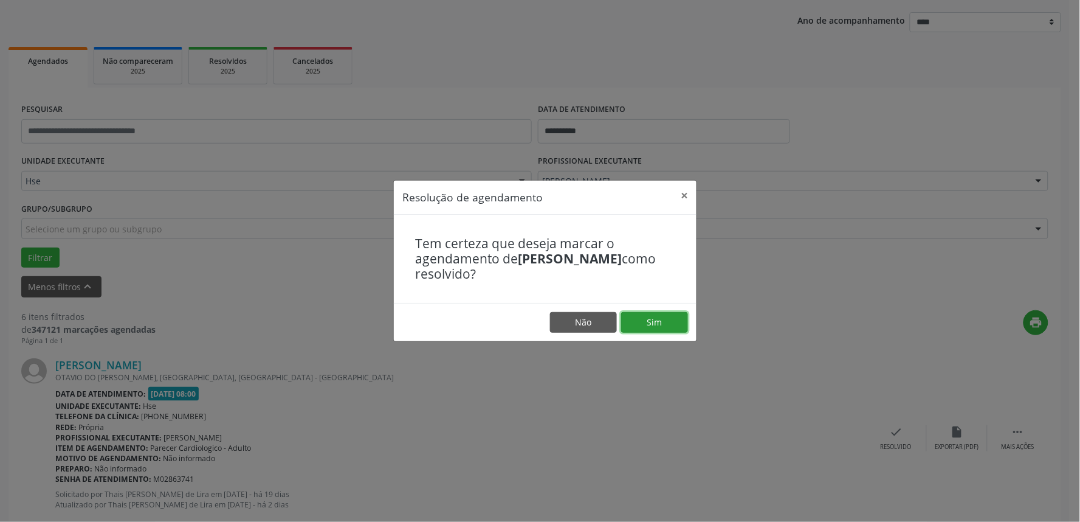
click at [664, 323] on button "Sim" at bounding box center [654, 322] width 67 height 21
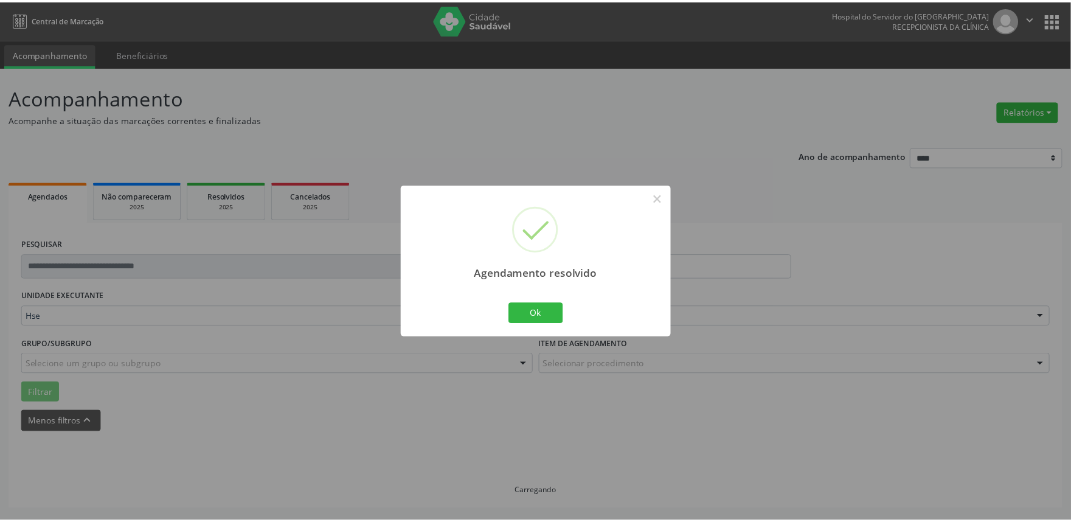
scroll to position [0, 0]
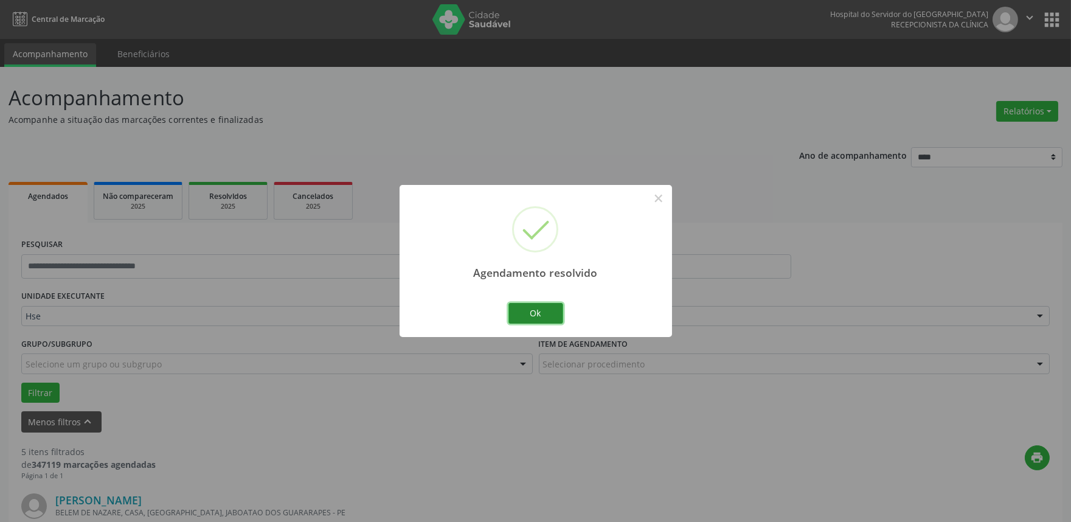
click at [550, 306] on button "Ok" at bounding box center [535, 313] width 55 height 21
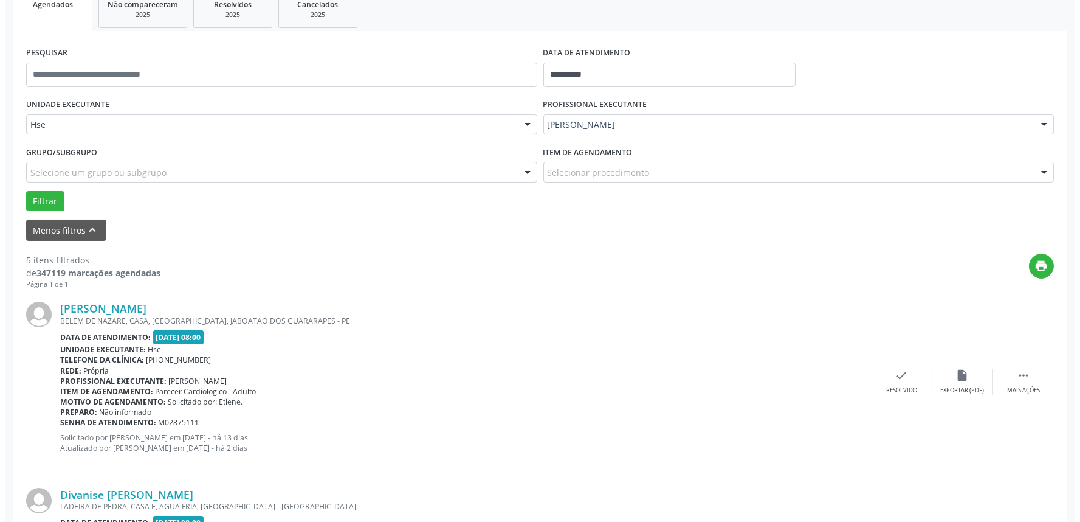
scroll to position [202, 0]
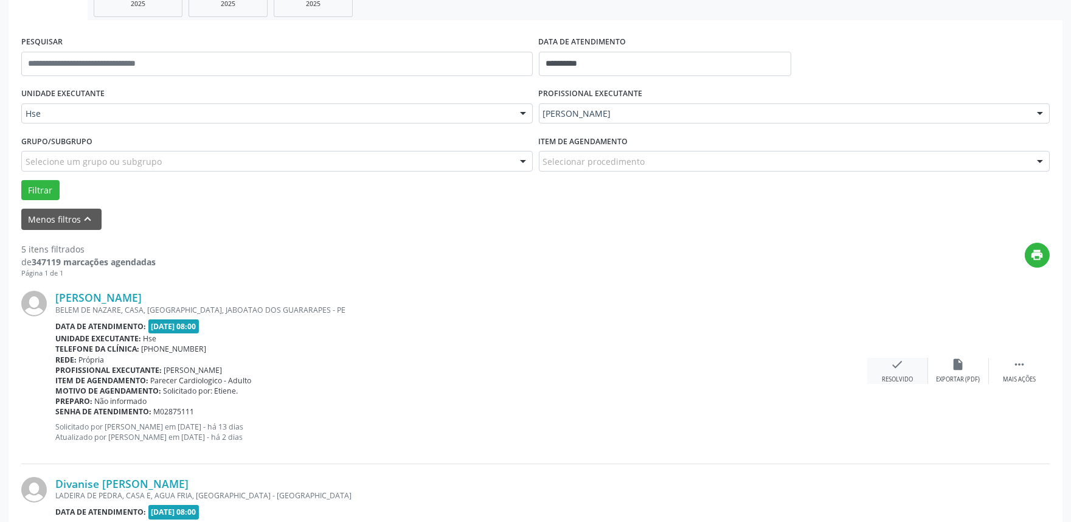
click at [880, 369] on div "check Resolvido" at bounding box center [897, 371] width 61 height 26
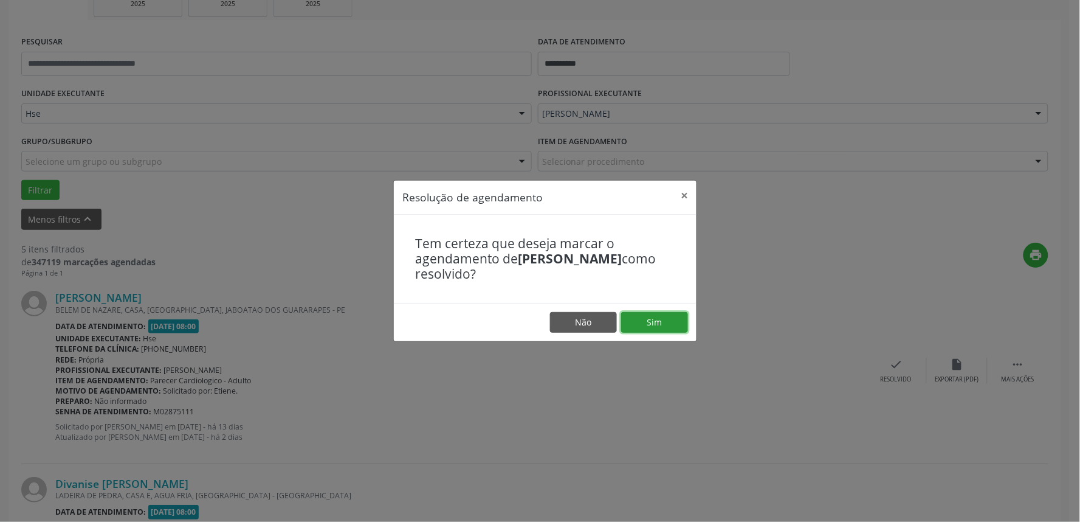
click at [667, 319] on button "Sim" at bounding box center [654, 322] width 67 height 21
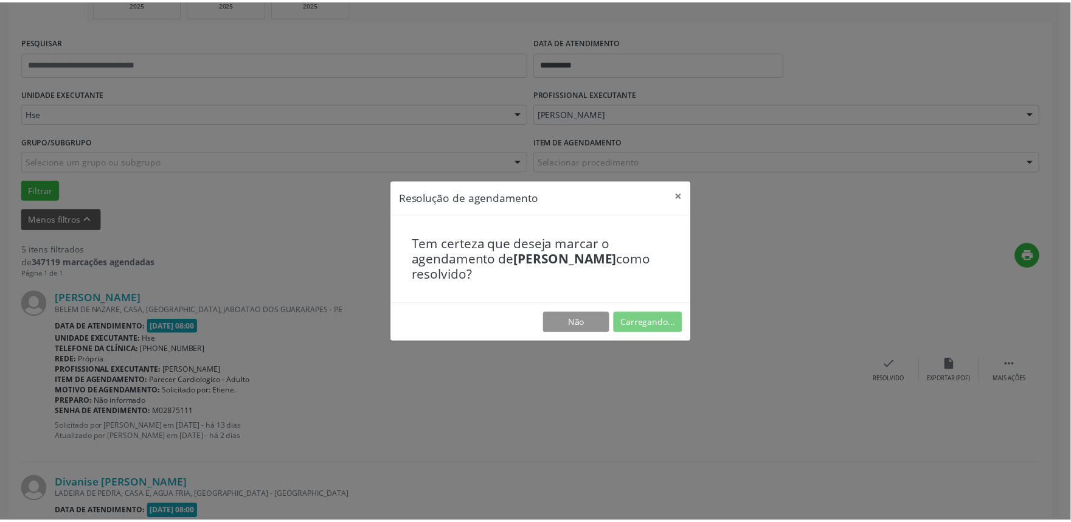
scroll to position [0, 0]
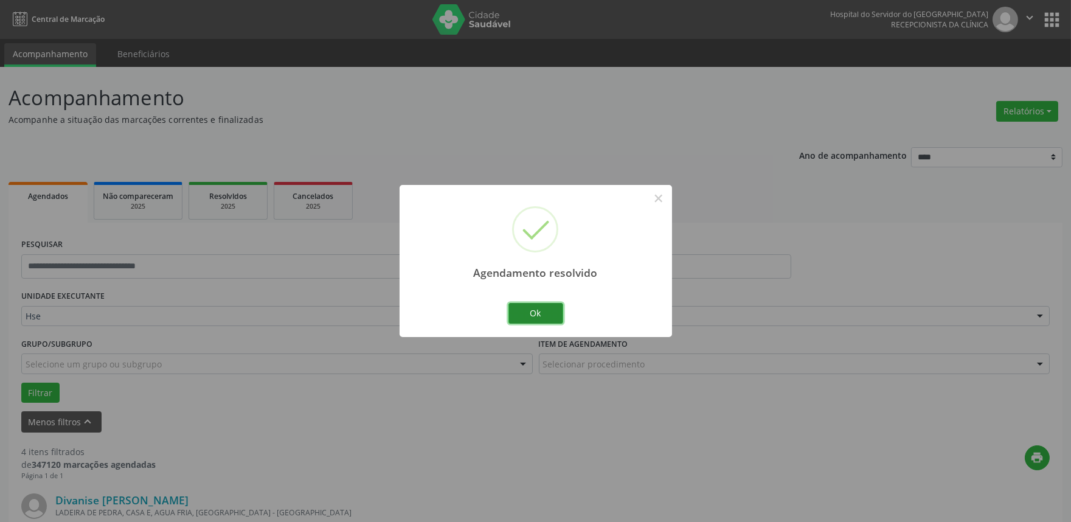
click at [555, 308] on button "Ok" at bounding box center [535, 313] width 55 height 21
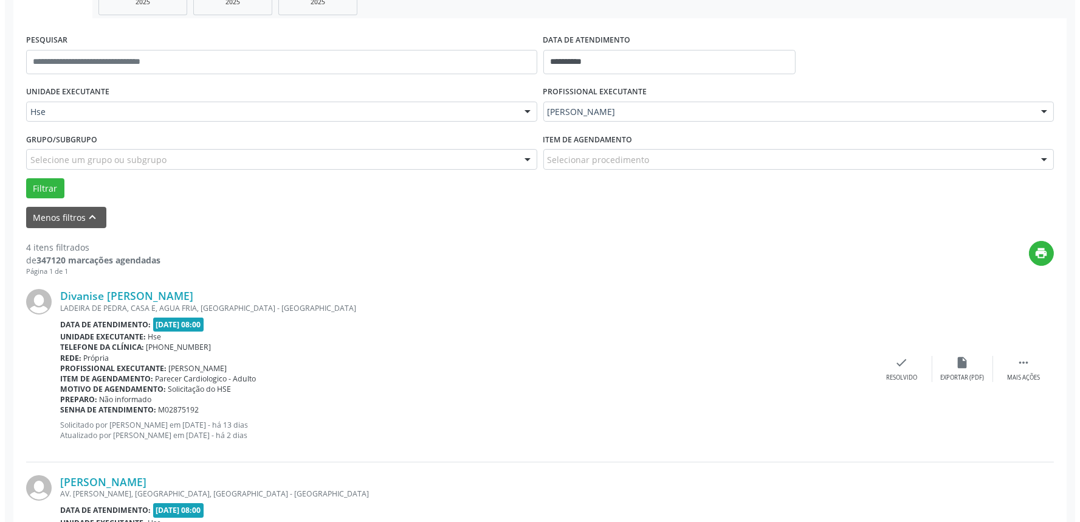
scroll to position [270, 0]
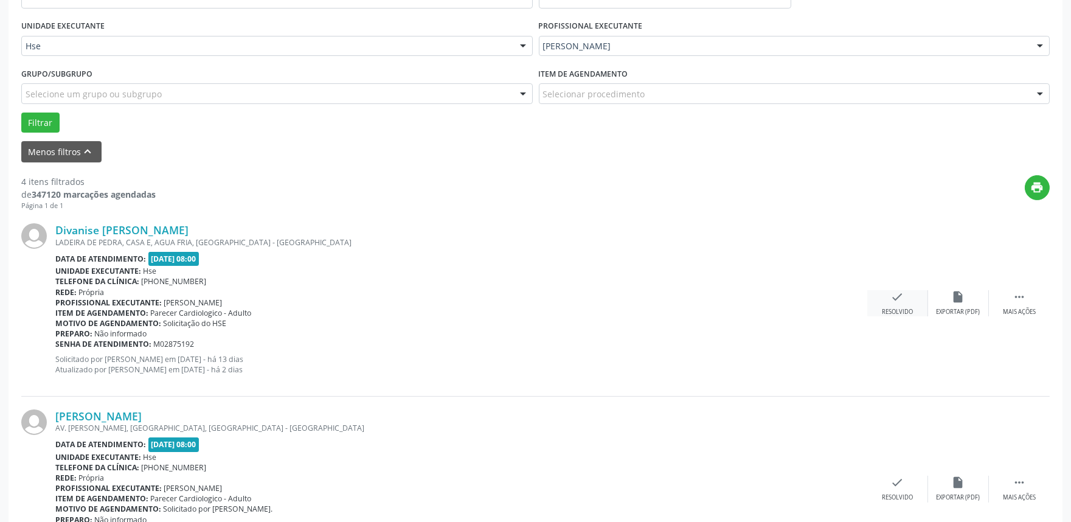
click at [910, 298] on div "check Resolvido" at bounding box center [897, 303] width 61 height 26
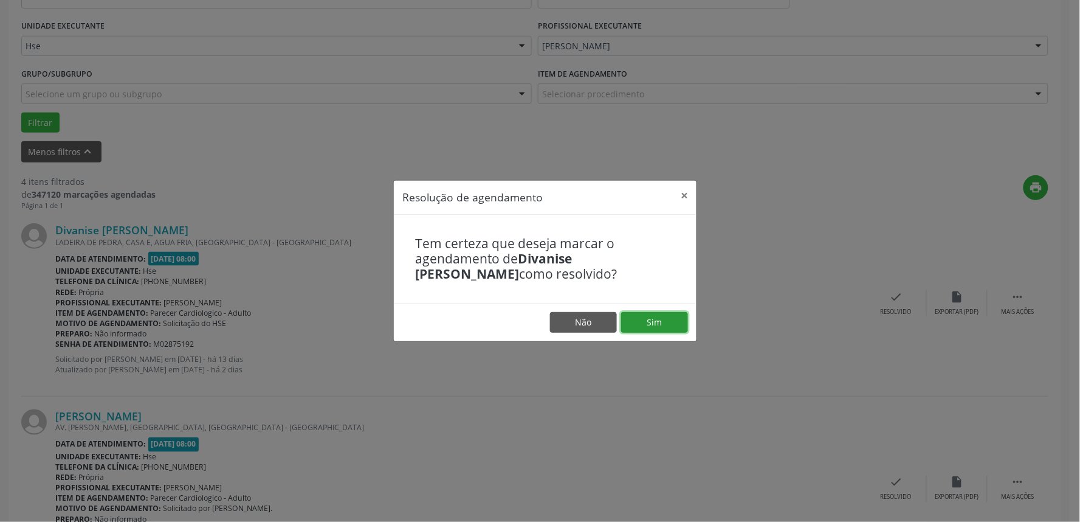
click at [665, 330] on button "Sim" at bounding box center [654, 322] width 67 height 21
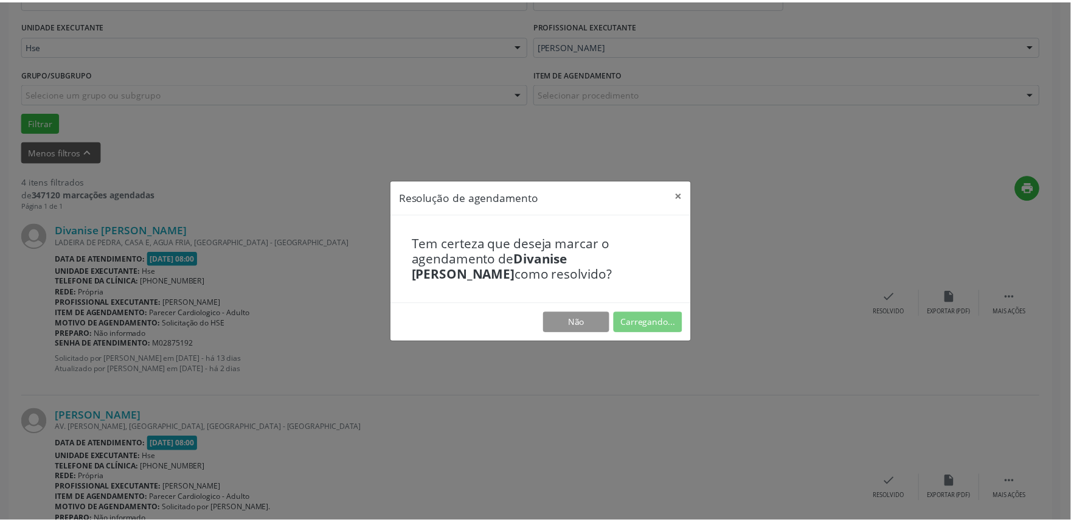
scroll to position [0, 0]
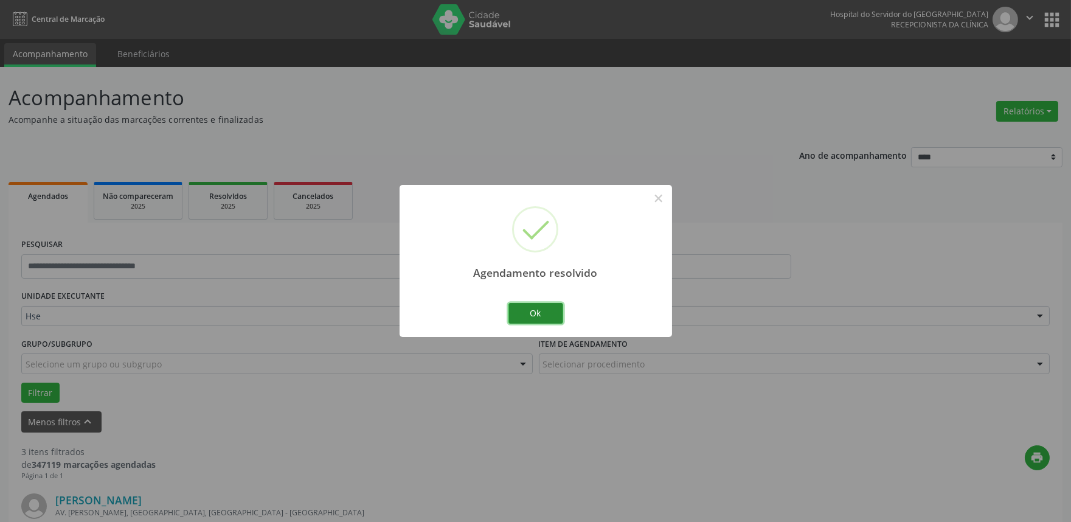
click at [556, 303] on button "Ok" at bounding box center [535, 313] width 55 height 21
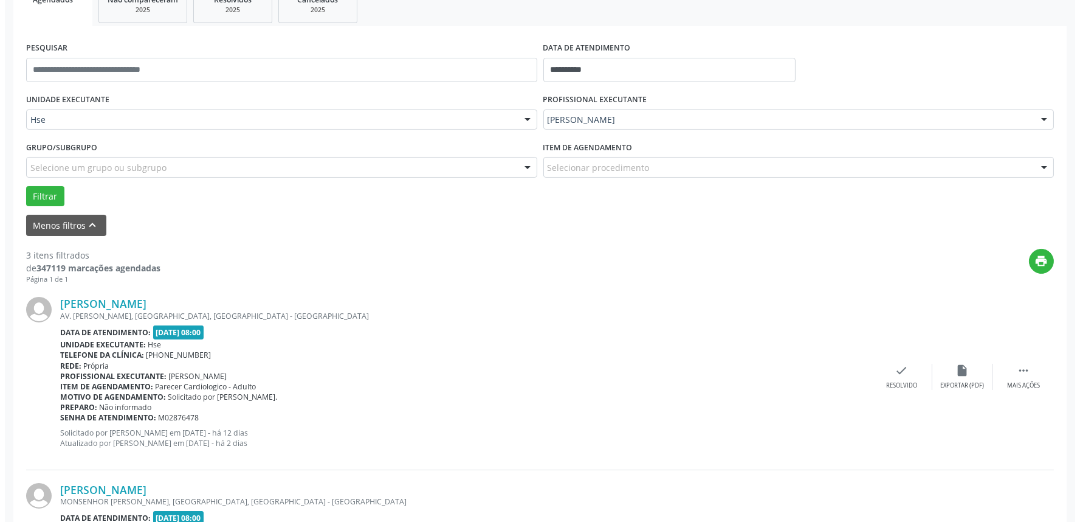
scroll to position [202, 0]
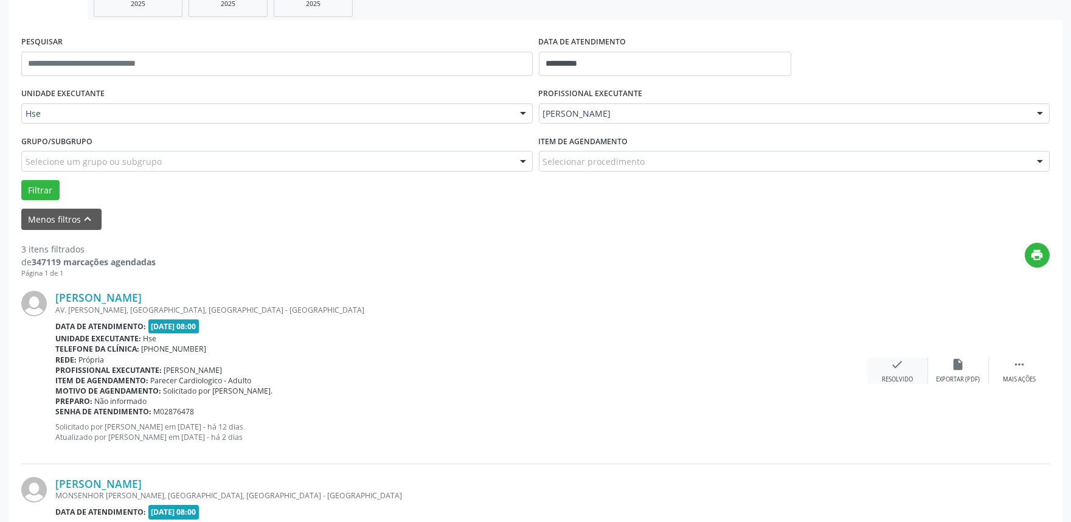
click at [897, 371] on div "check Resolvido" at bounding box center [897, 371] width 61 height 26
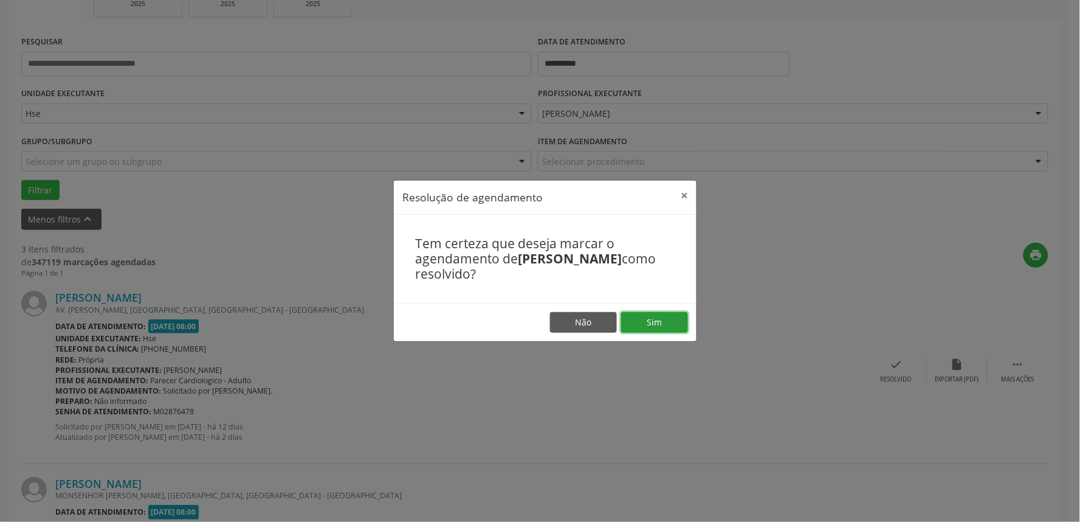
click at [649, 323] on button "Sim" at bounding box center [654, 322] width 67 height 21
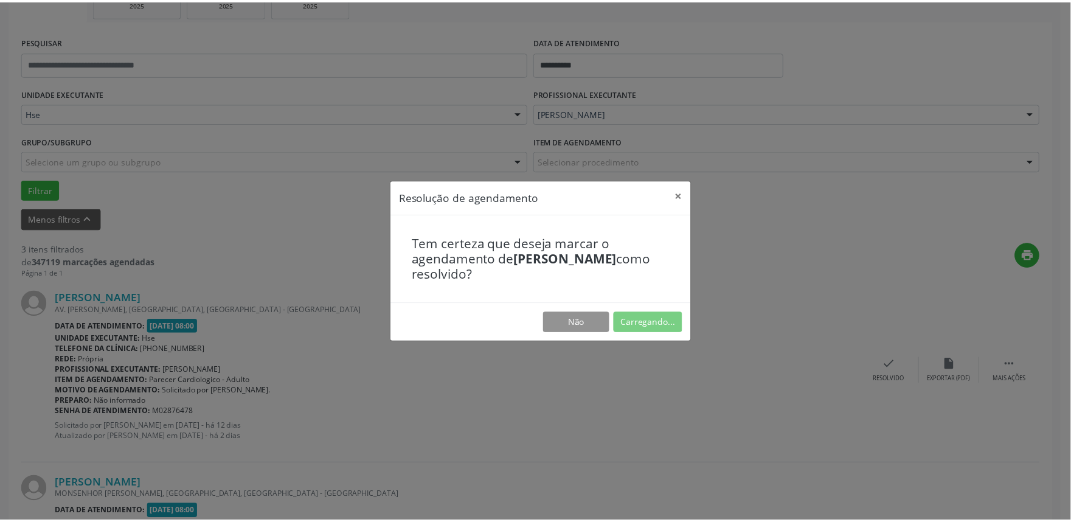
scroll to position [0, 0]
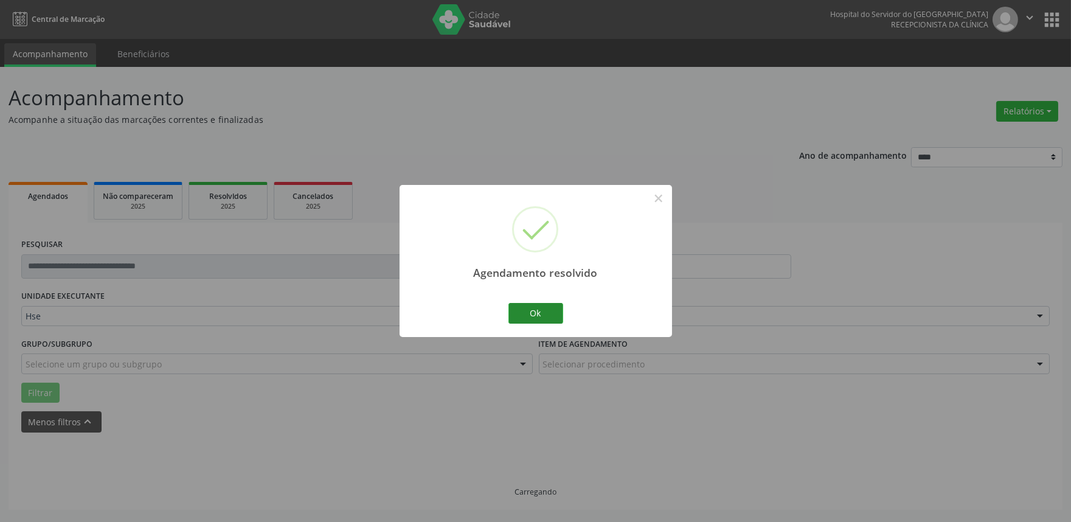
click at [561, 305] on div "Ok Cancel" at bounding box center [535, 313] width 60 height 26
click at [542, 315] on button "Ok" at bounding box center [535, 313] width 55 height 21
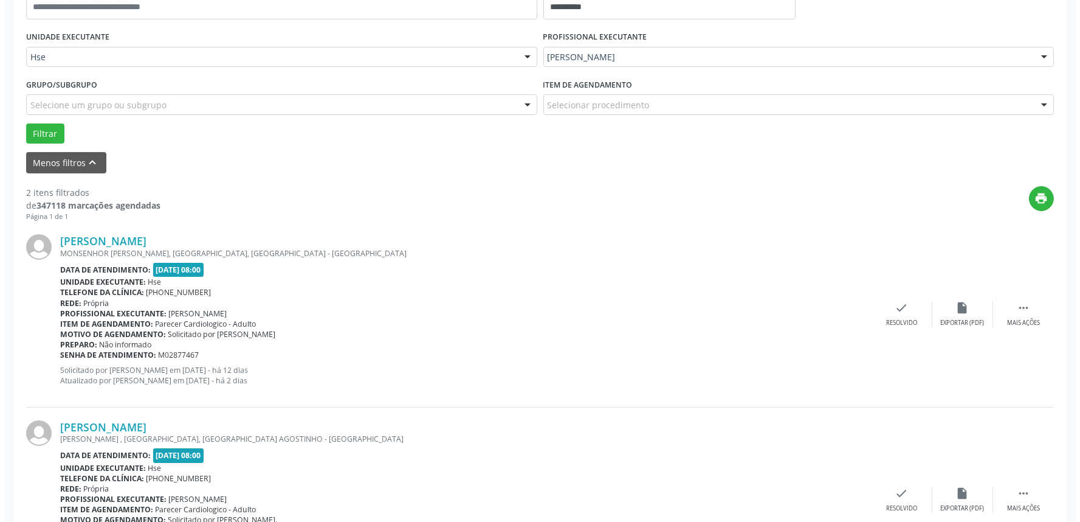
scroll to position [270, 0]
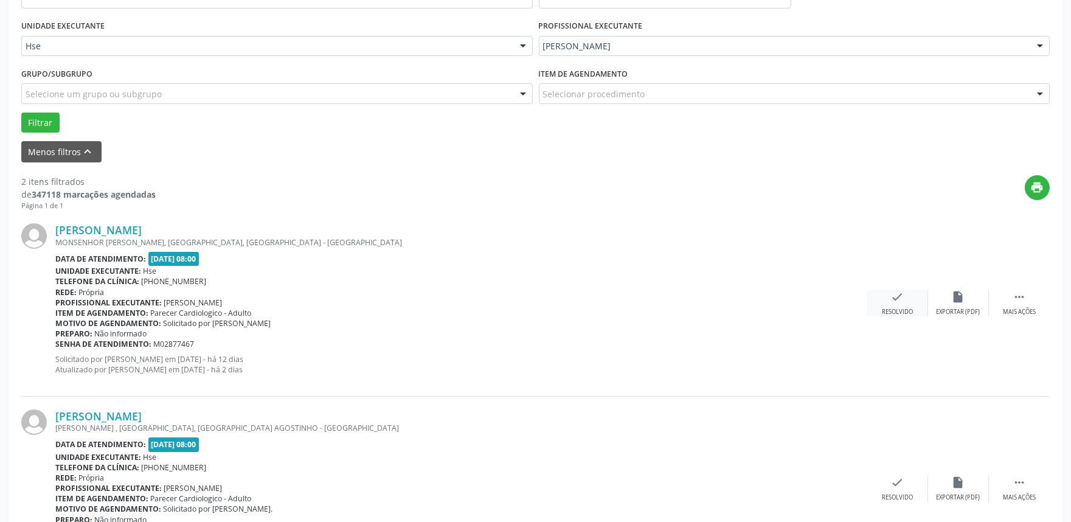
click at [895, 299] on icon "check" at bounding box center [897, 296] width 13 height 13
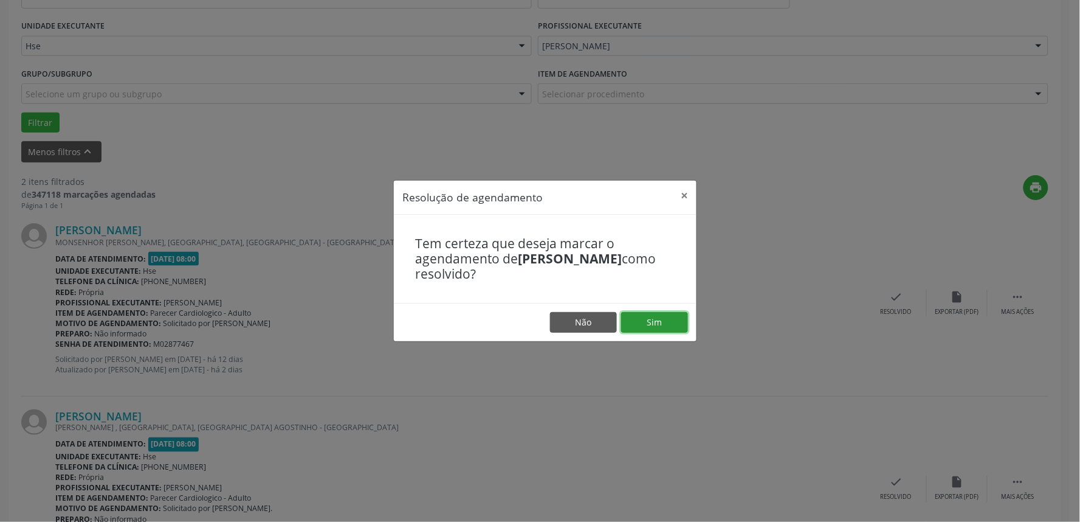
click at [672, 316] on button "Sim" at bounding box center [654, 322] width 67 height 21
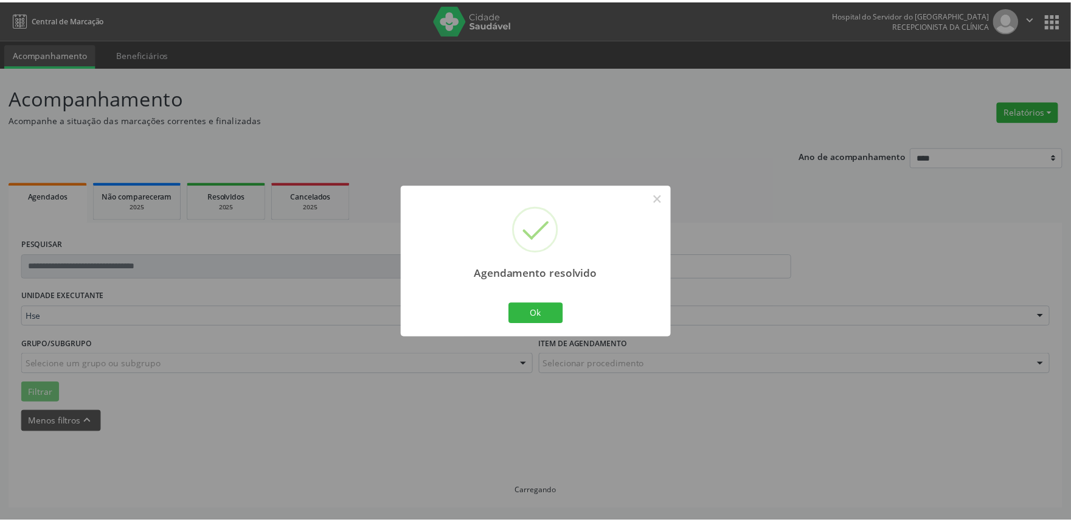
scroll to position [0, 0]
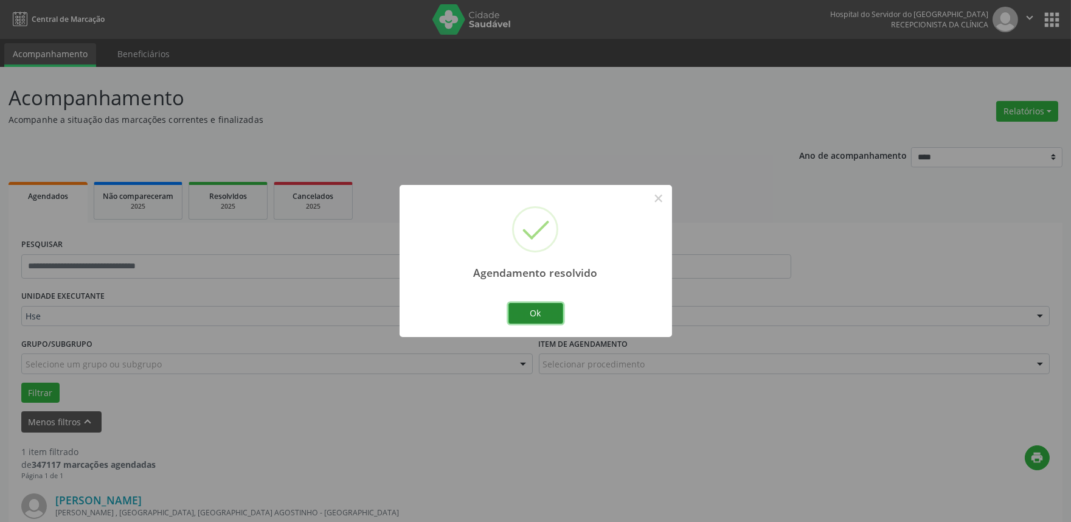
click at [534, 323] on button "Ok" at bounding box center [535, 313] width 55 height 21
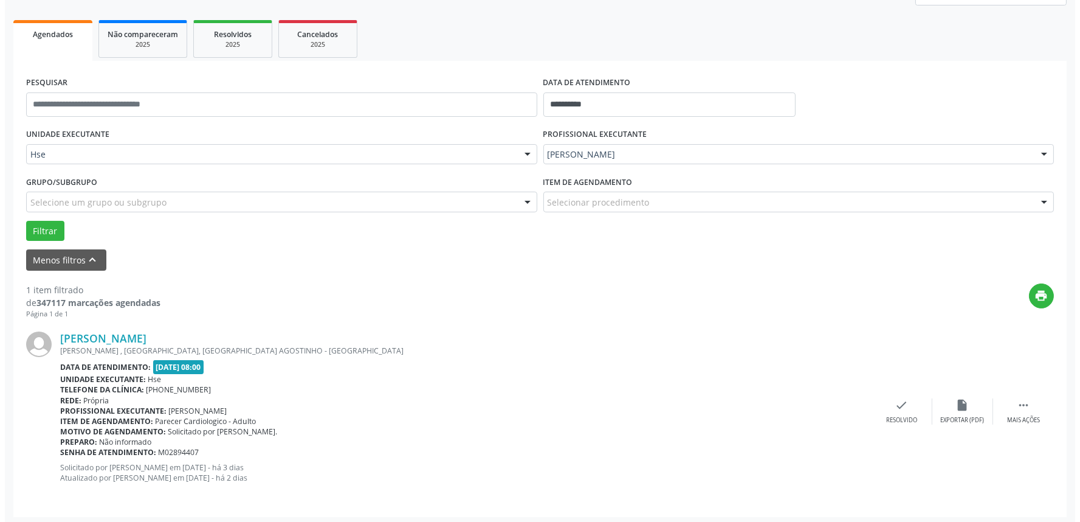
scroll to position [164, 0]
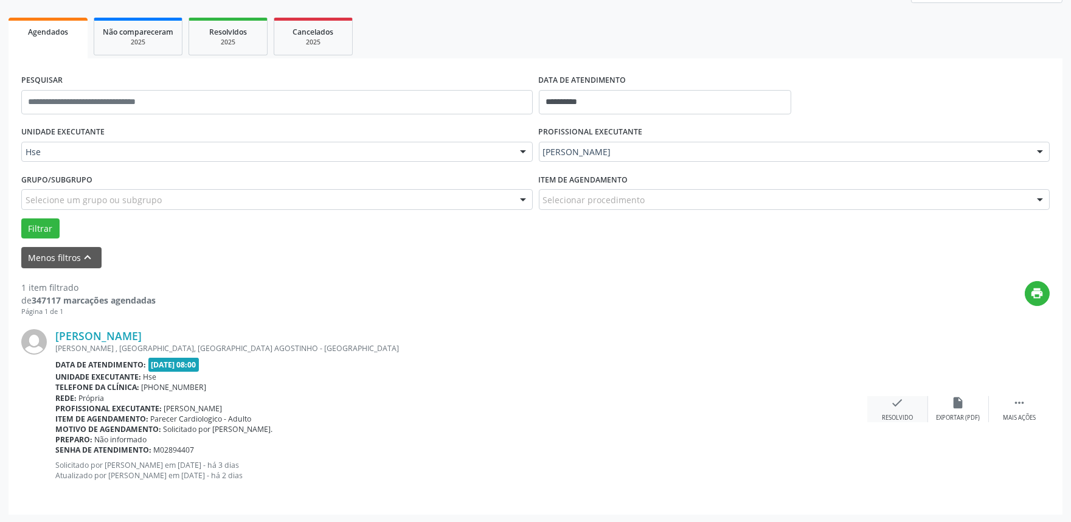
click at [913, 412] on div "check Resolvido" at bounding box center [897, 409] width 61 height 26
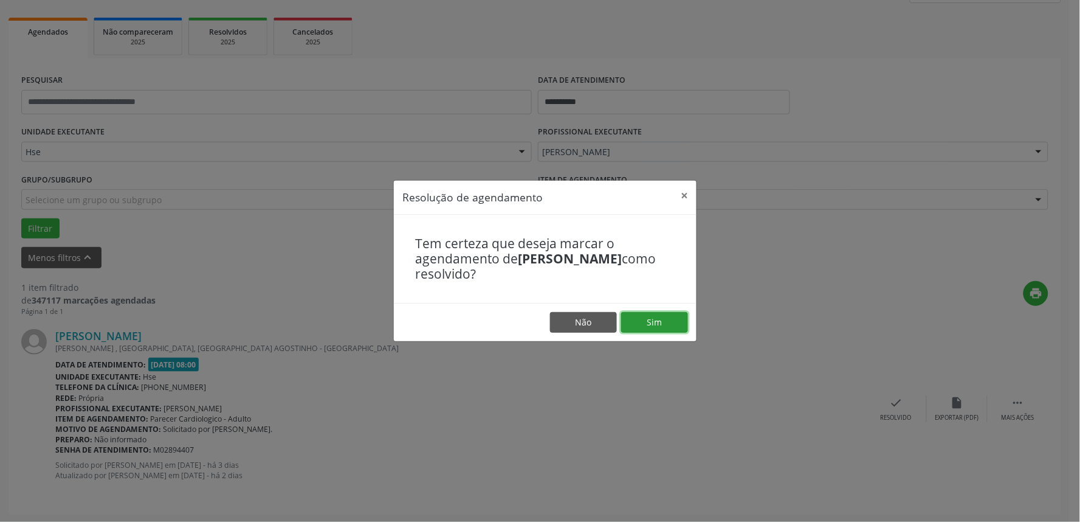
click at [641, 323] on button "Sim" at bounding box center [654, 322] width 67 height 21
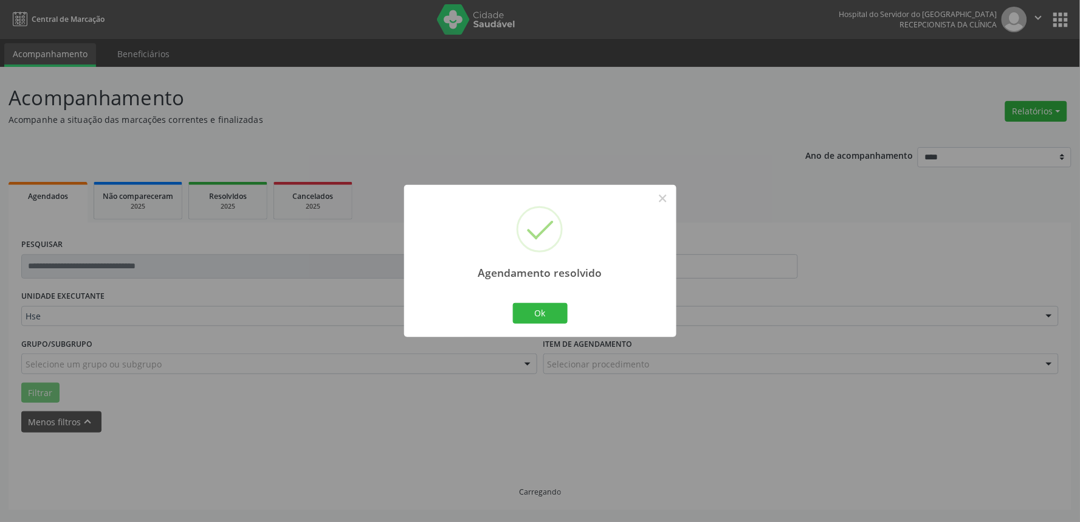
scroll to position [0, 0]
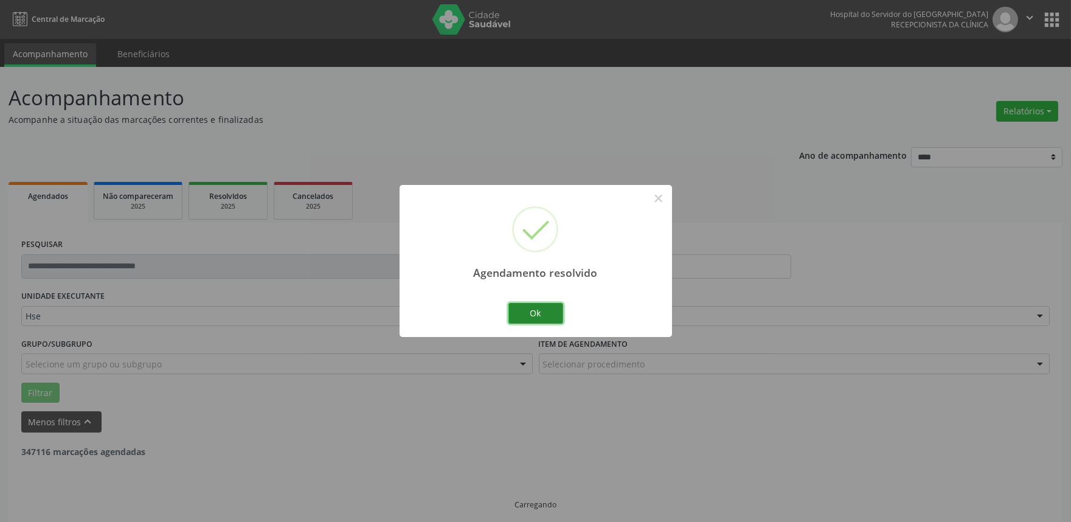
click at [535, 314] on button "Ok" at bounding box center [535, 313] width 55 height 21
